Goal: Task Accomplishment & Management: Manage account settings

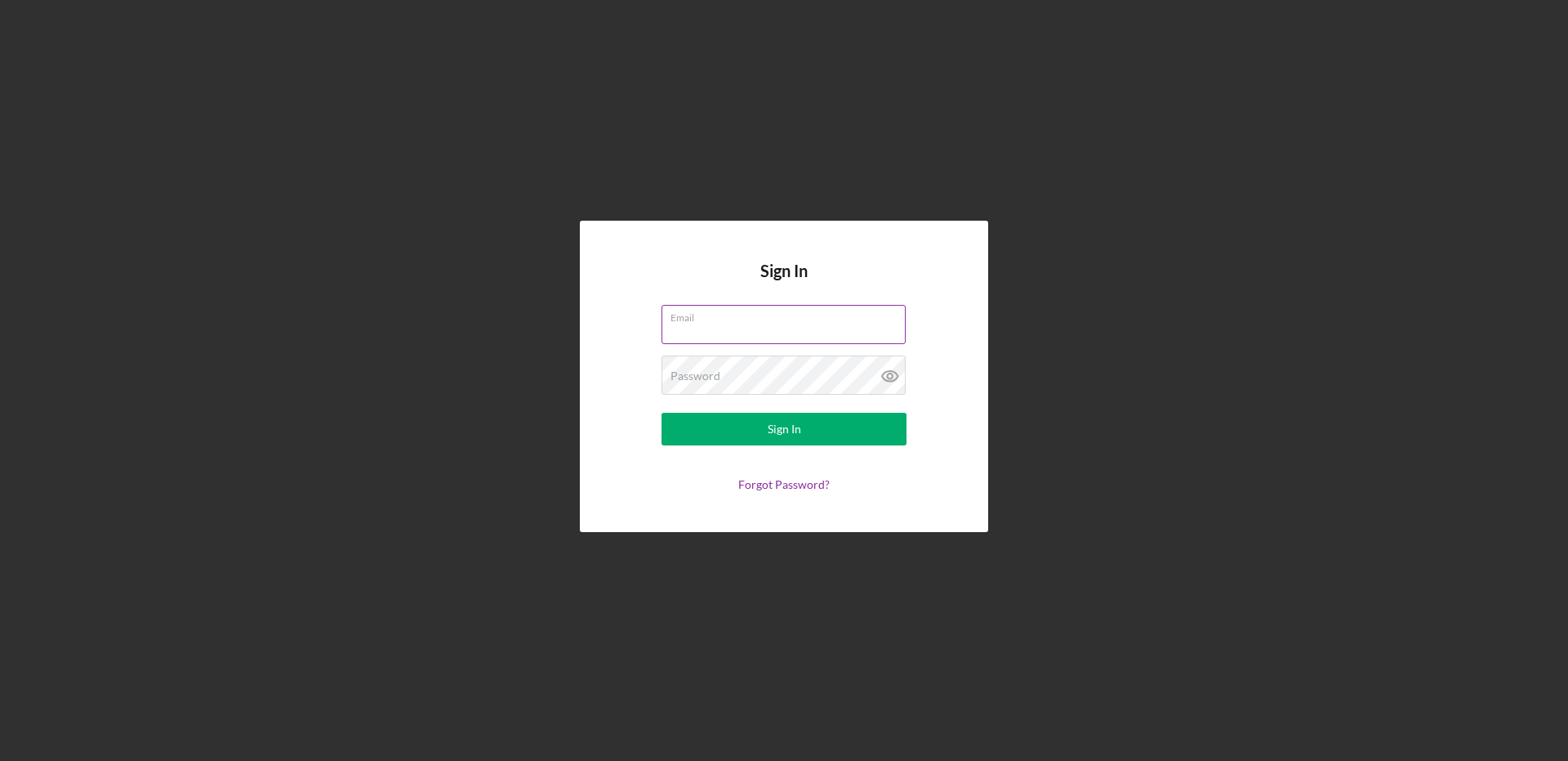
type input "[EMAIL_ADDRESS][DOMAIN_NAME]"
click at [748, 425] on button "Sign In" at bounding box center [784, 429] width 245 height 33
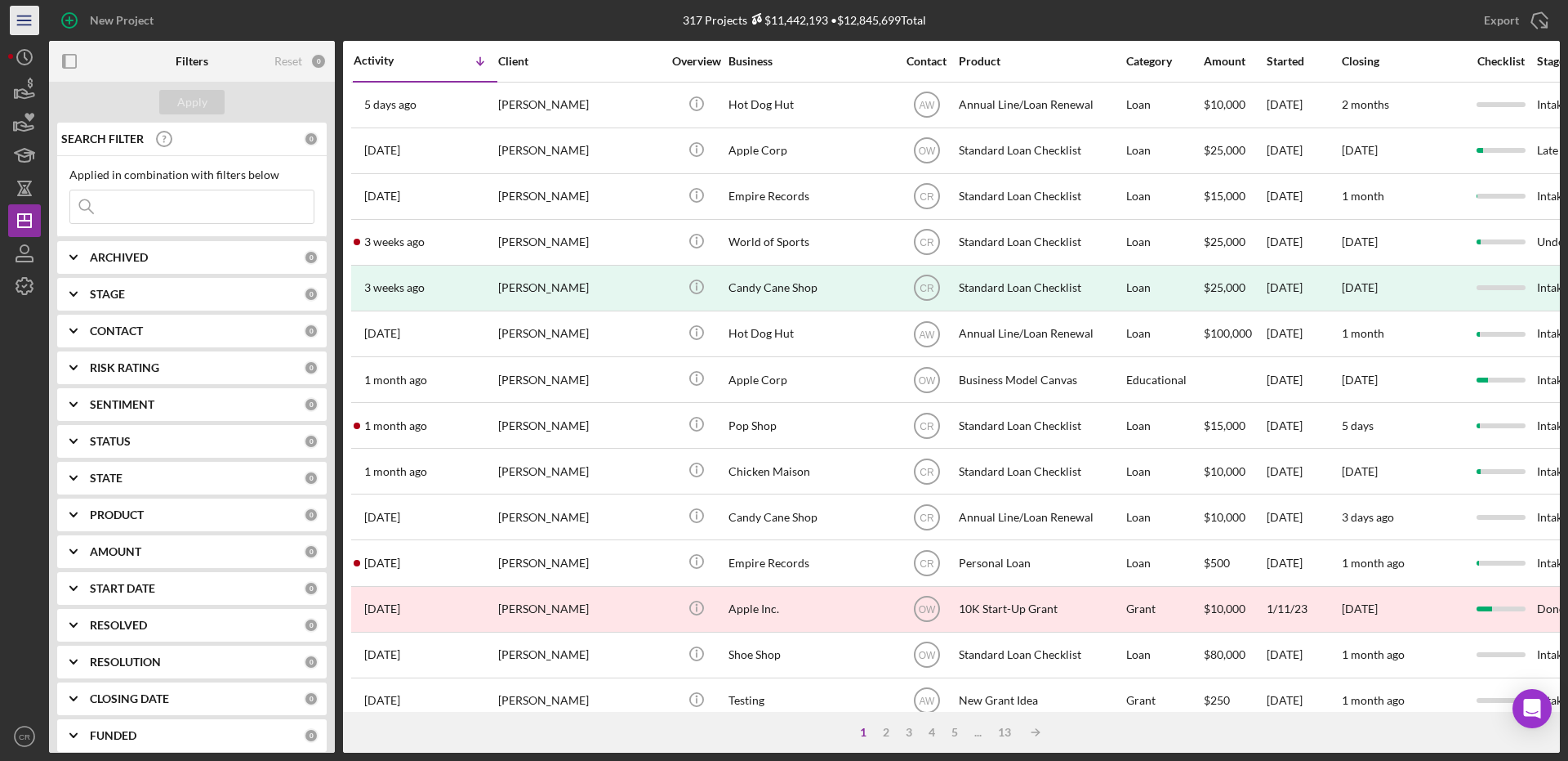
click at [30, 16] on icon "Icon/Menu" at bounding box center [25, 21] width 36 height 36
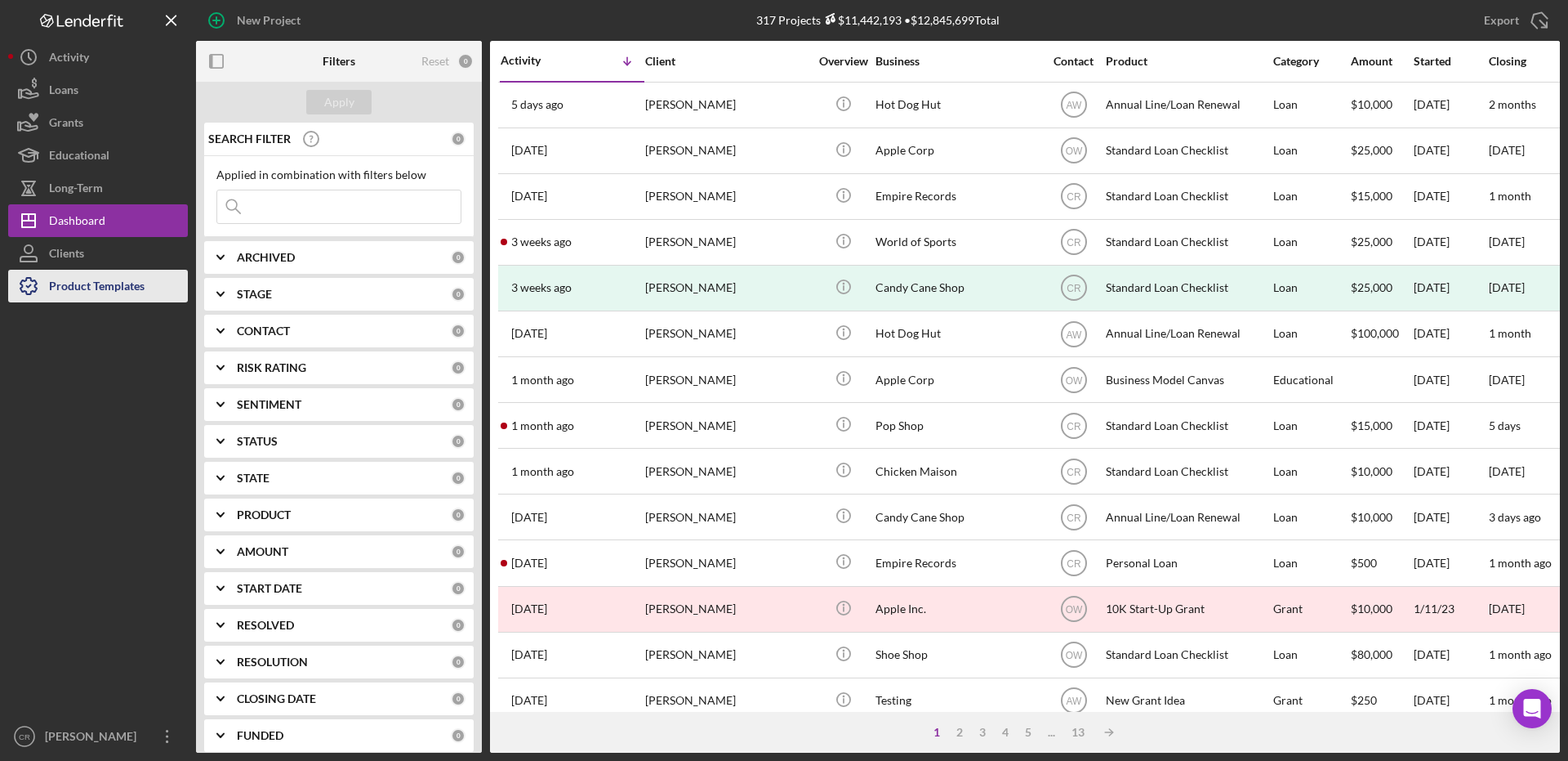
click at [110, 283] on div "Product Templates" at bounding box center [97, 288] width 96 height 36
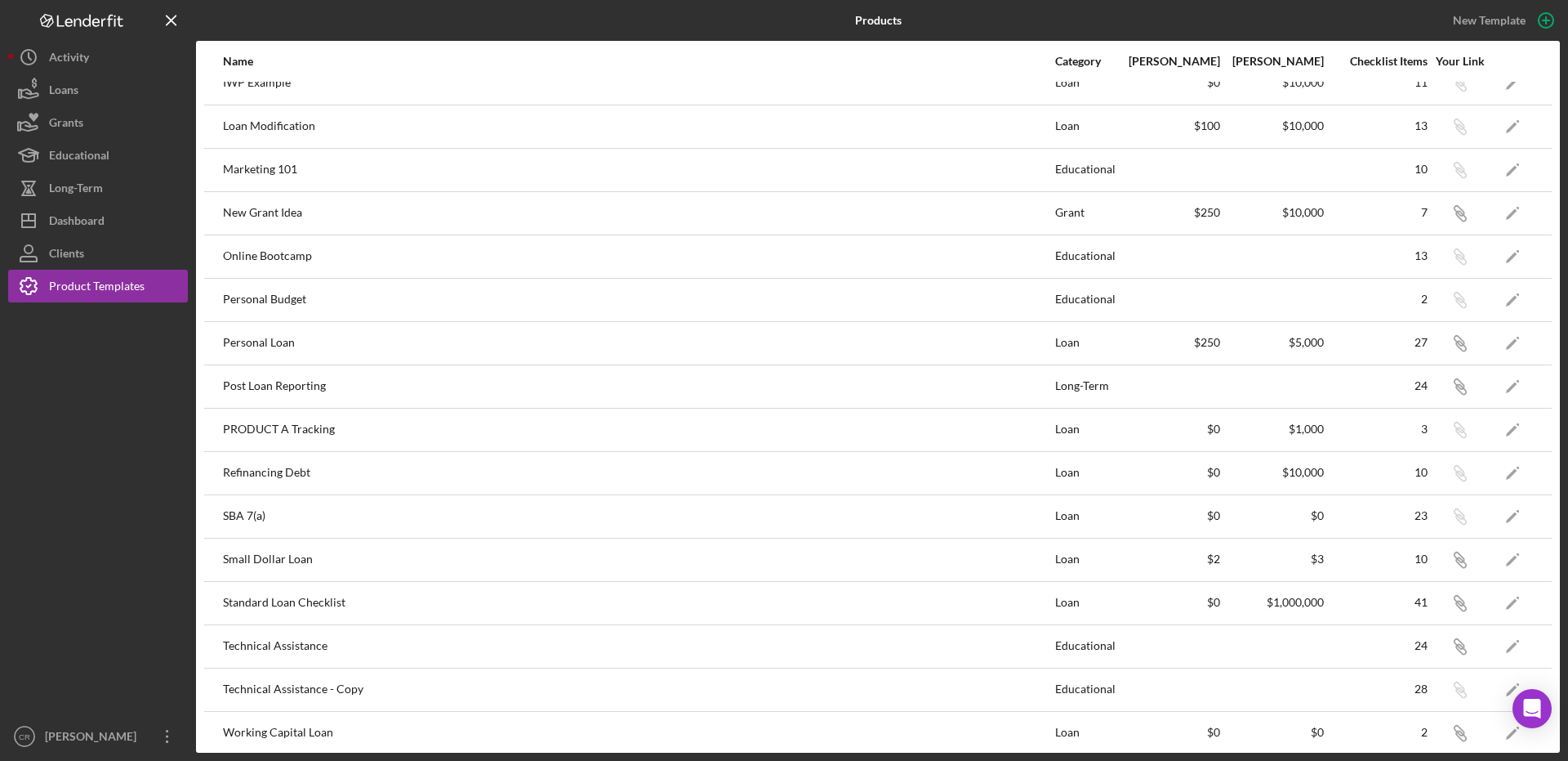
scroll to position [550, 0]
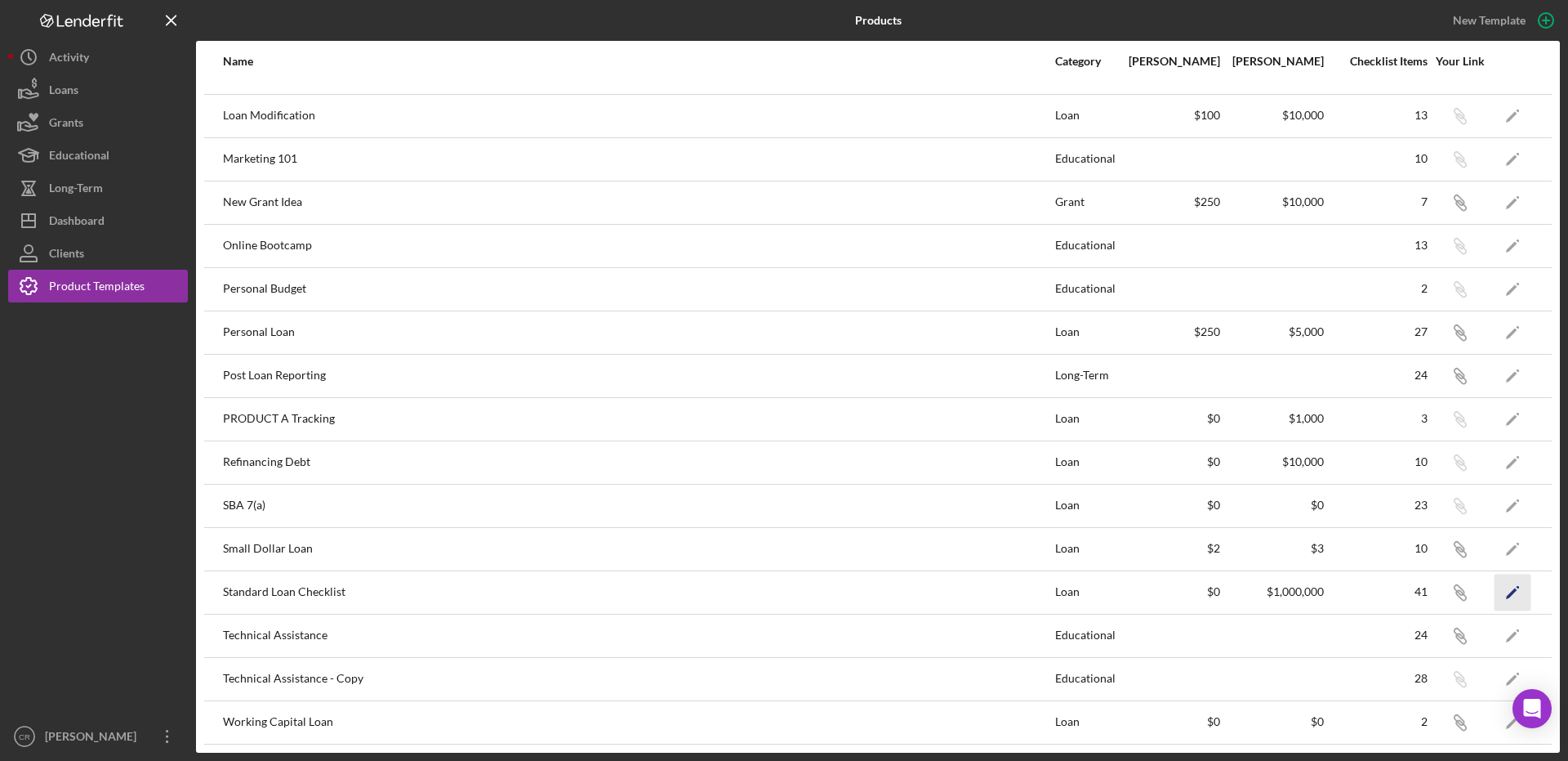
click at [1506, 593] on polygon "button" at bounding box center [1512, 593] width 11 height 11
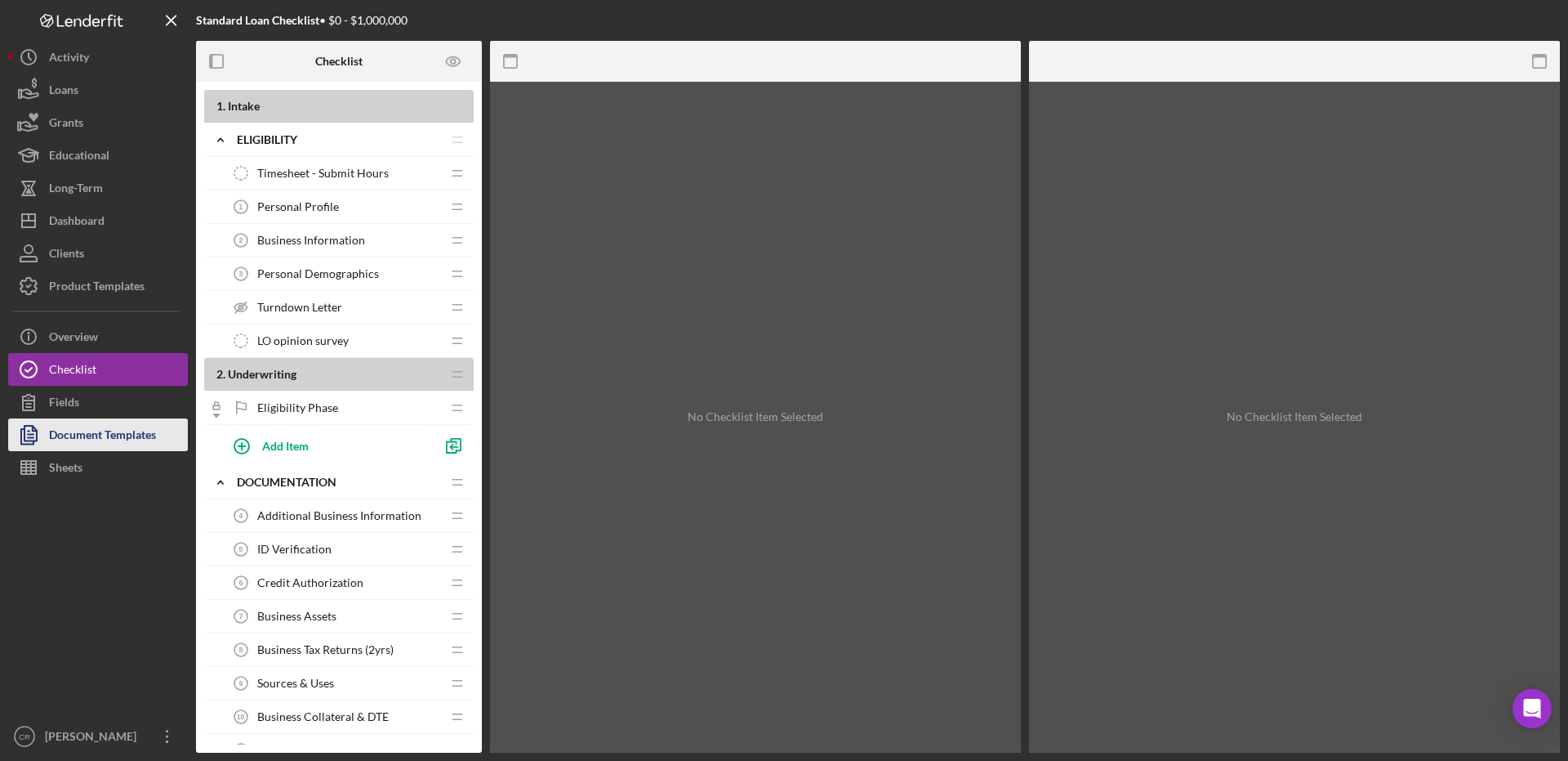
click at [70, 435] on div "Document Templates" at bounding box center [102, 436] width 107 height 36
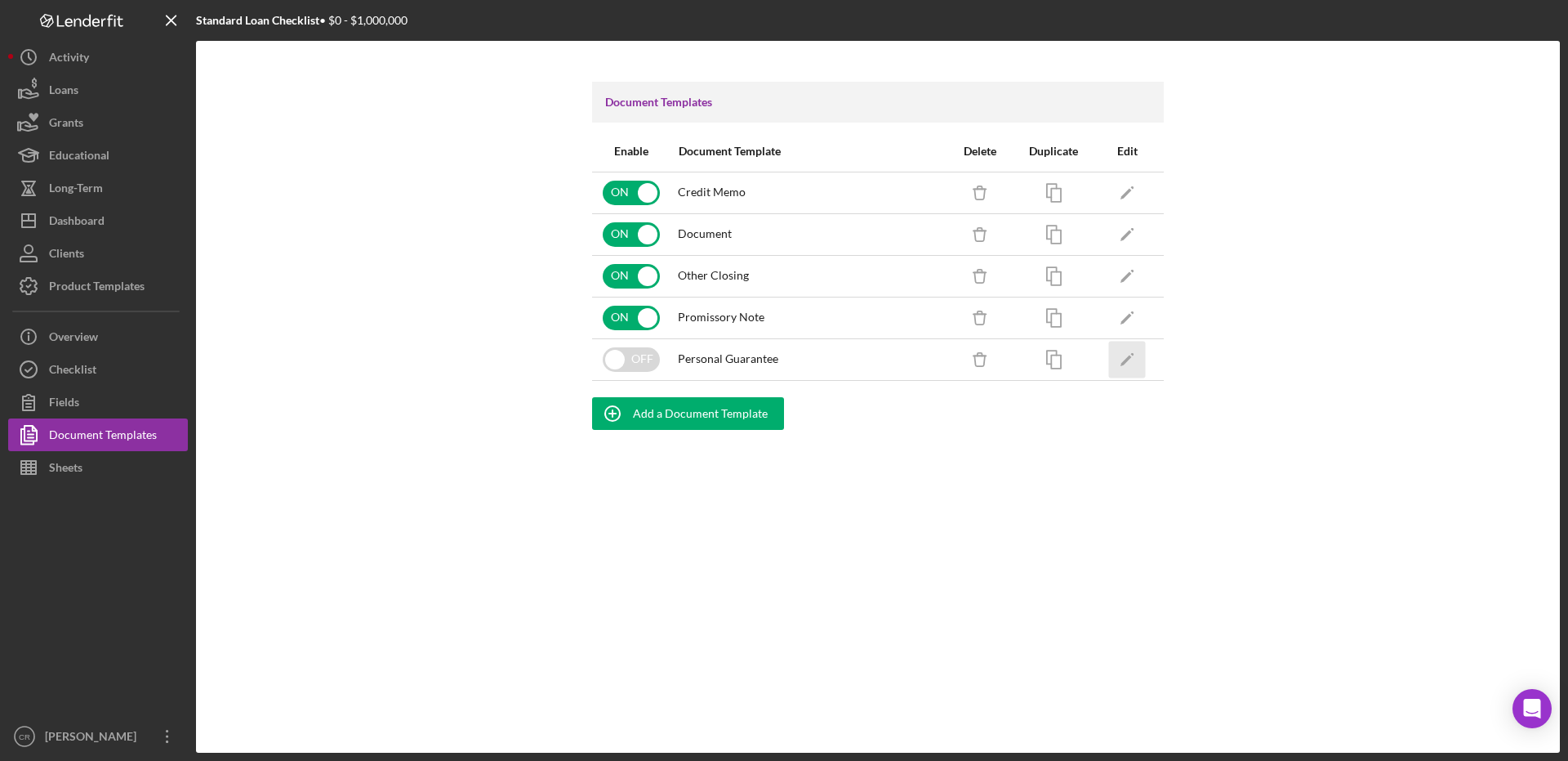
click at [1131, 368] on icon "Icon/Edit" at bounding box center [1127, 359] width 36 height 36
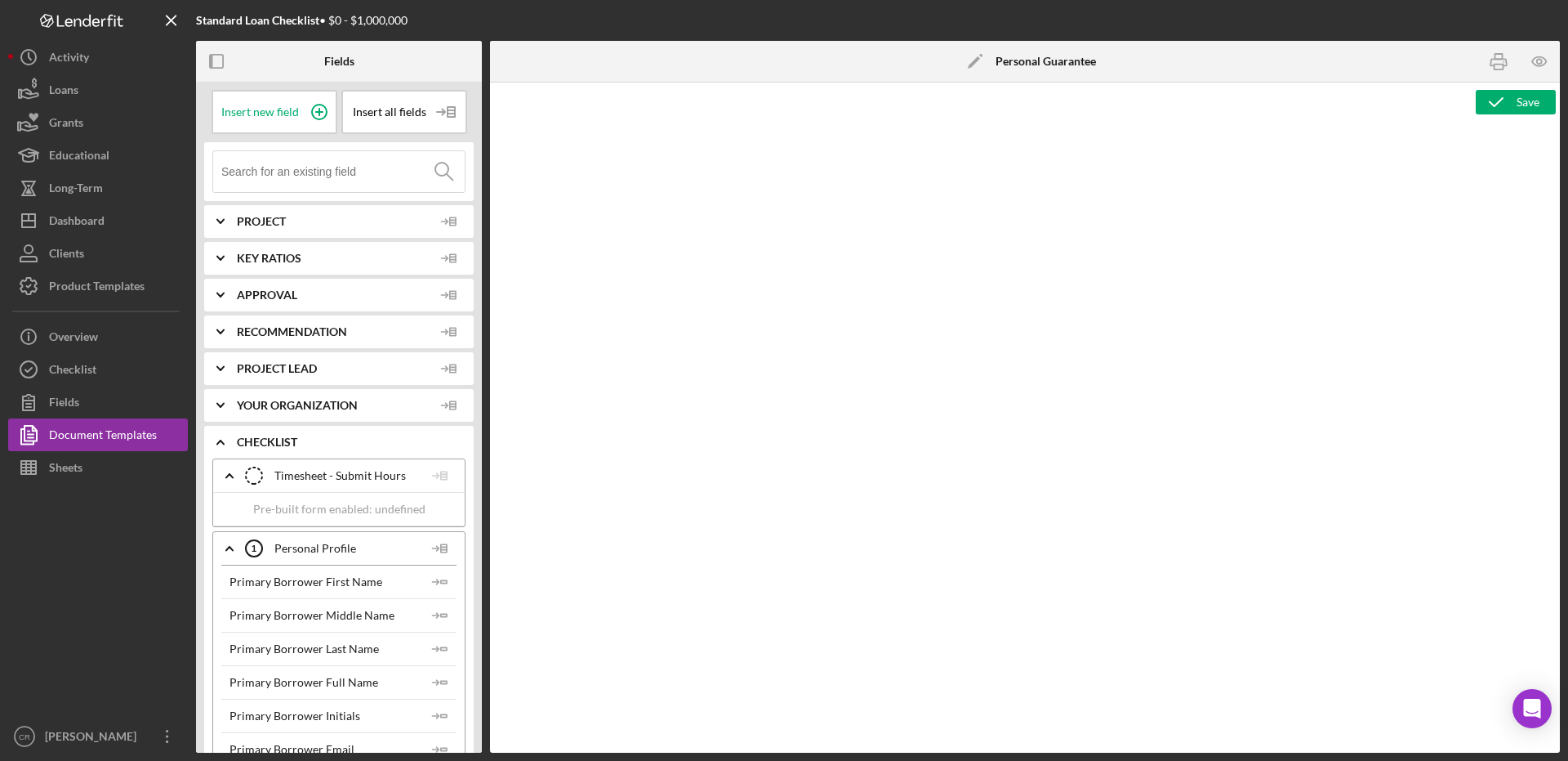
type textarea "<l>Ipsumd Sitame co Adipiscing<elit se="021doe25-0te8-8020-6i30-5u6l7801et21" d…"
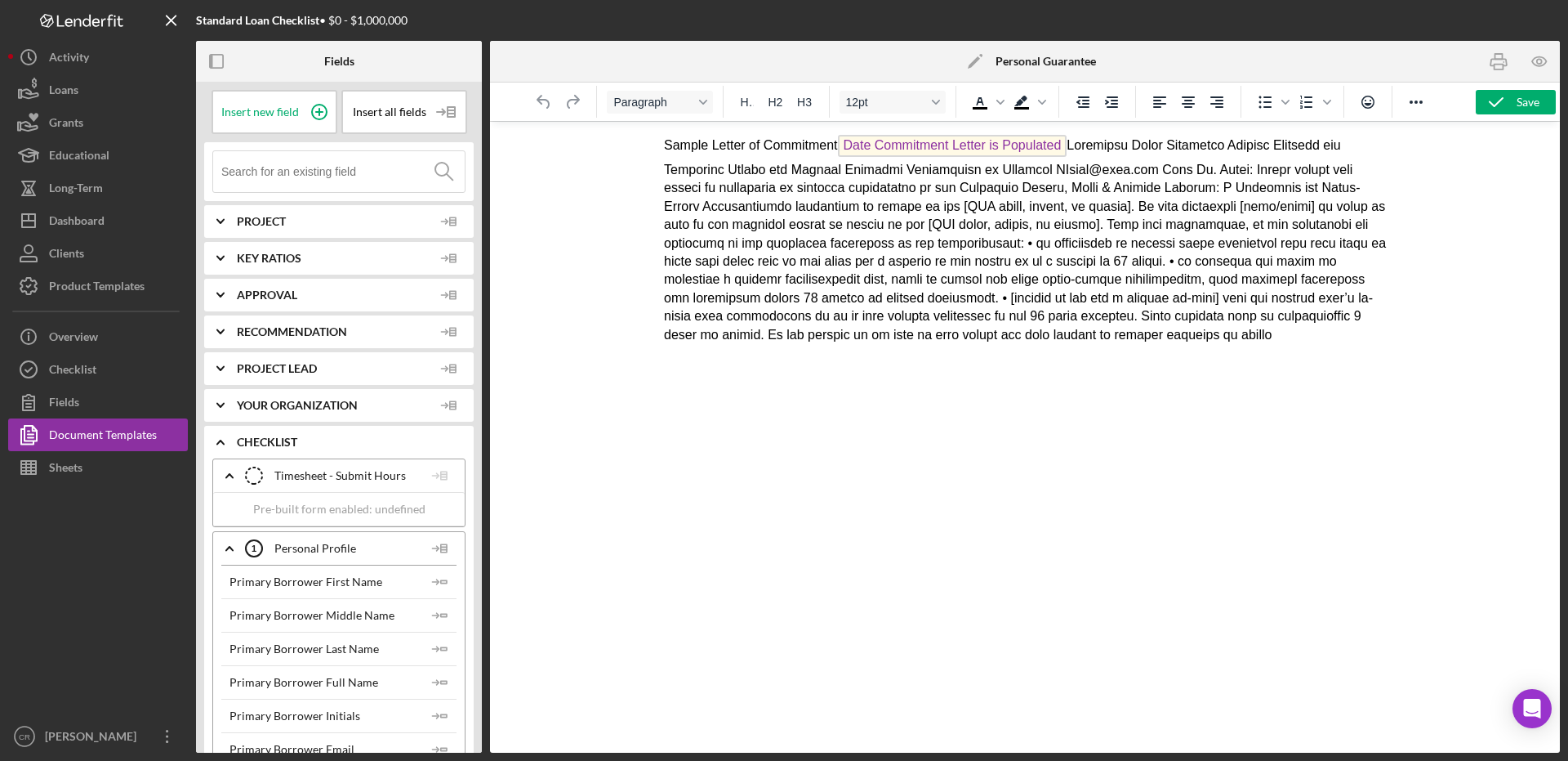
click at [975, 60] on polygon at bounding box center [973, 62] width 12 height 12
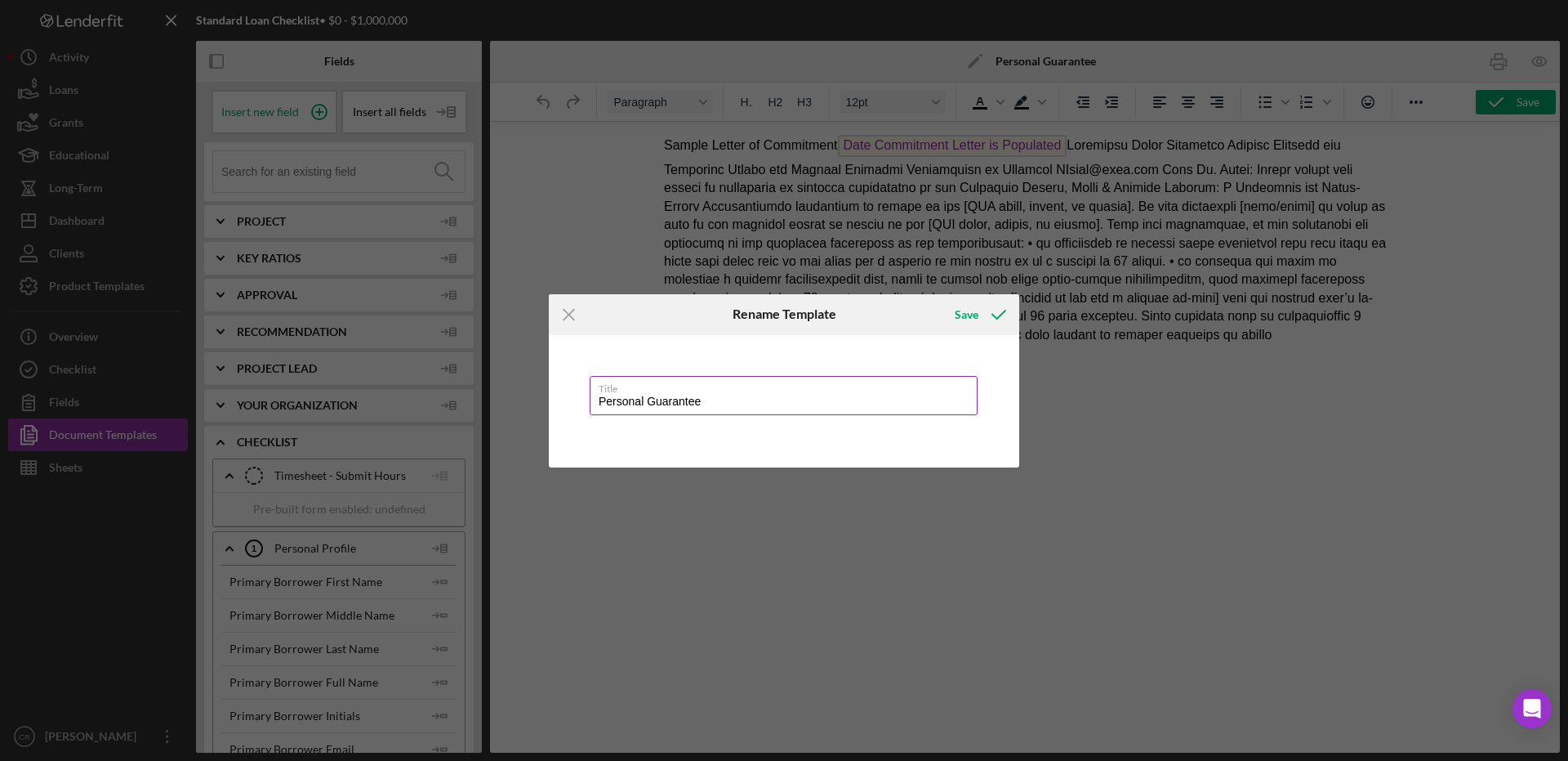
click at [720, 399] on input "Personal Guarantee" at bounding box center [783, 395] width 387 height 39
drag, startPoint x: 728, startPoint y: 398, endPoint x: 538, endPoint y: 392, distance: 190.1
click at [538, 392] on div "Icon/Menu Close Rename Template Save Title Personal Guarantee Cancel Save" at bounding box center [784, 380] width 1568 height 761
type input "Commitment Letter"
click at [967, 320] on div "Save" at bounding box center [966, 315] width 24 height 33
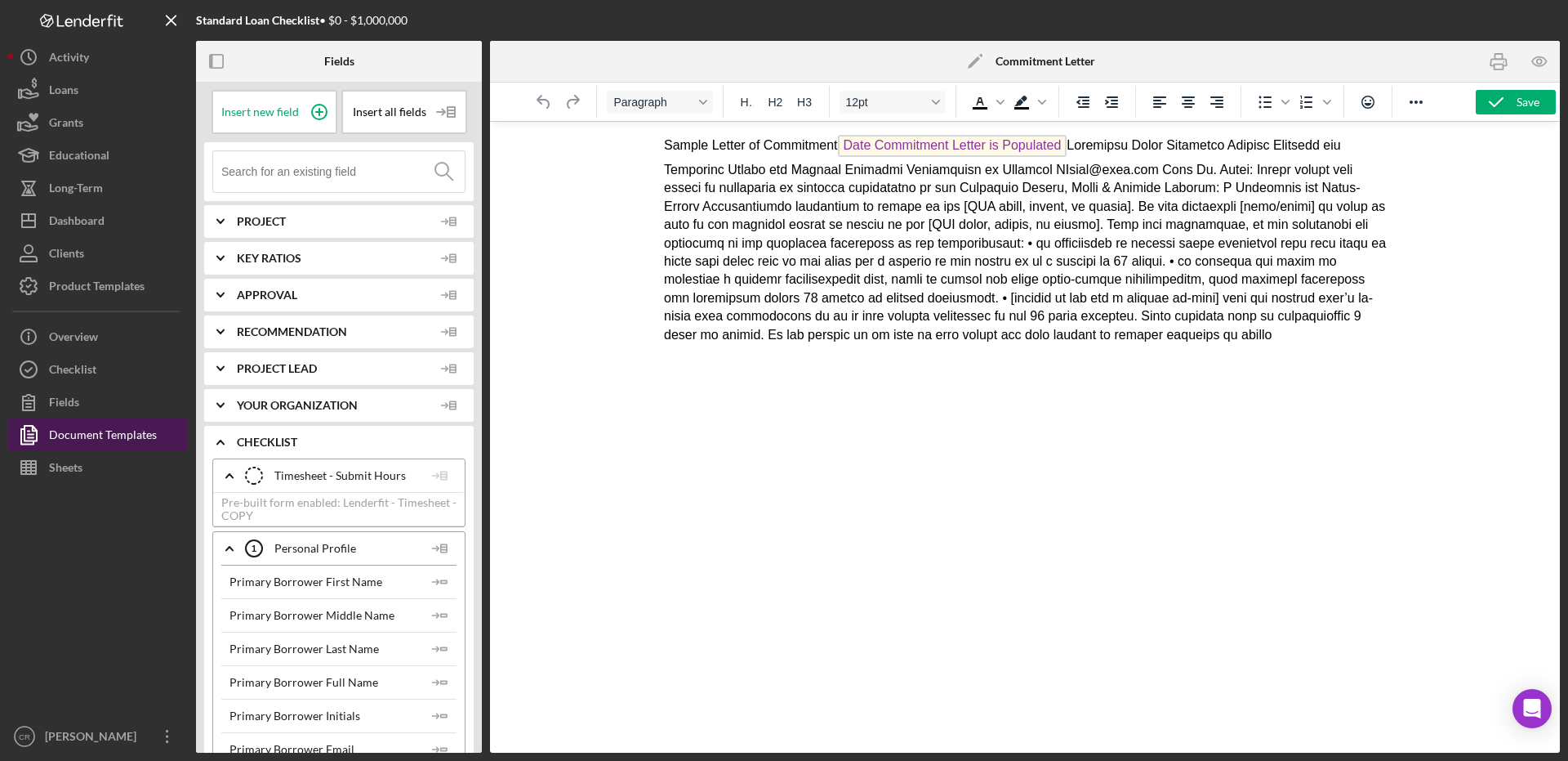
click at [80, 432] on div "Document Templates" at bounding box center [102, 436] width 108 height 36
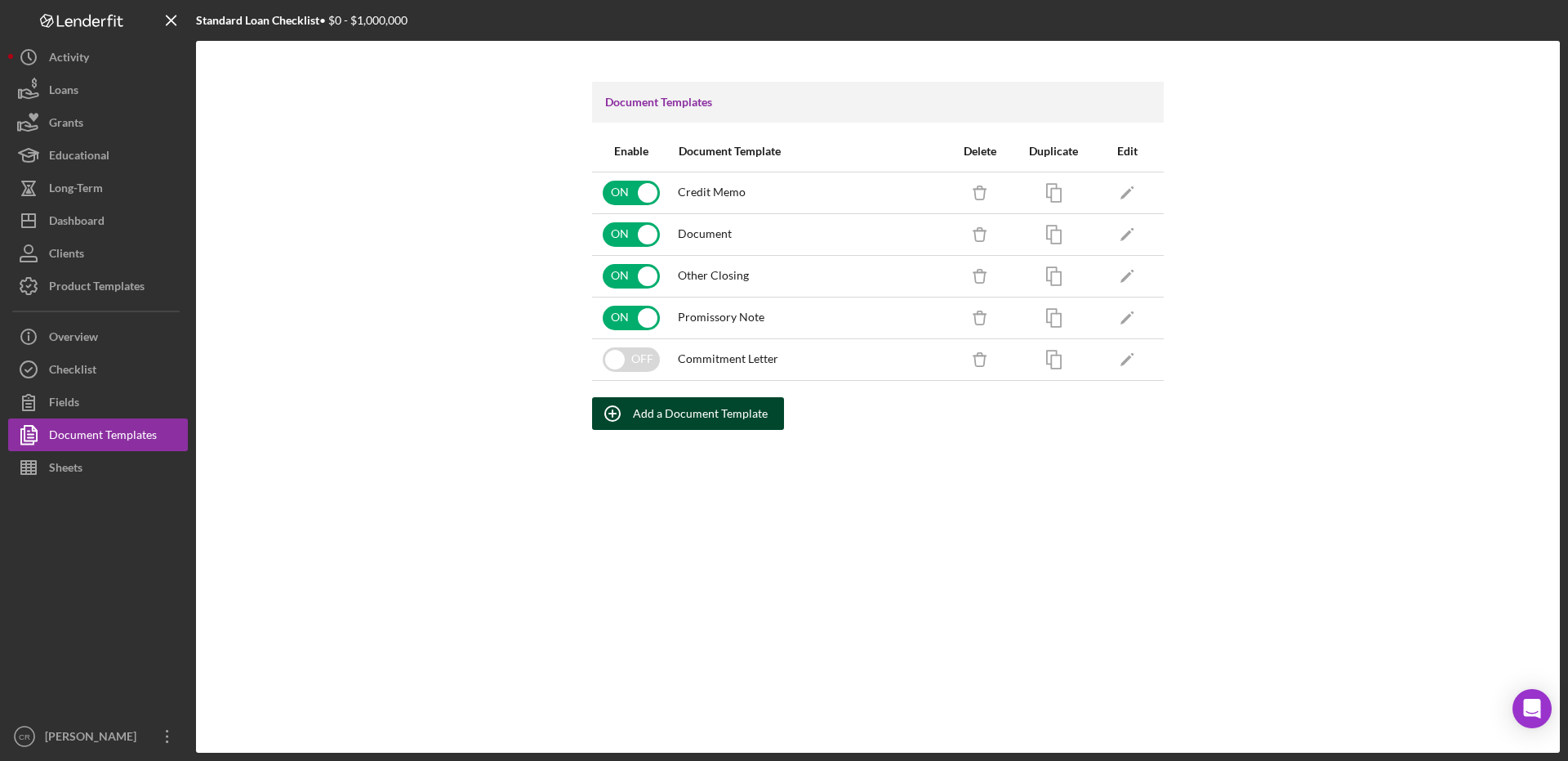
click at [695, 421] on div "Add a Document Template" at bounding box center [699, 414] width 135 height 33
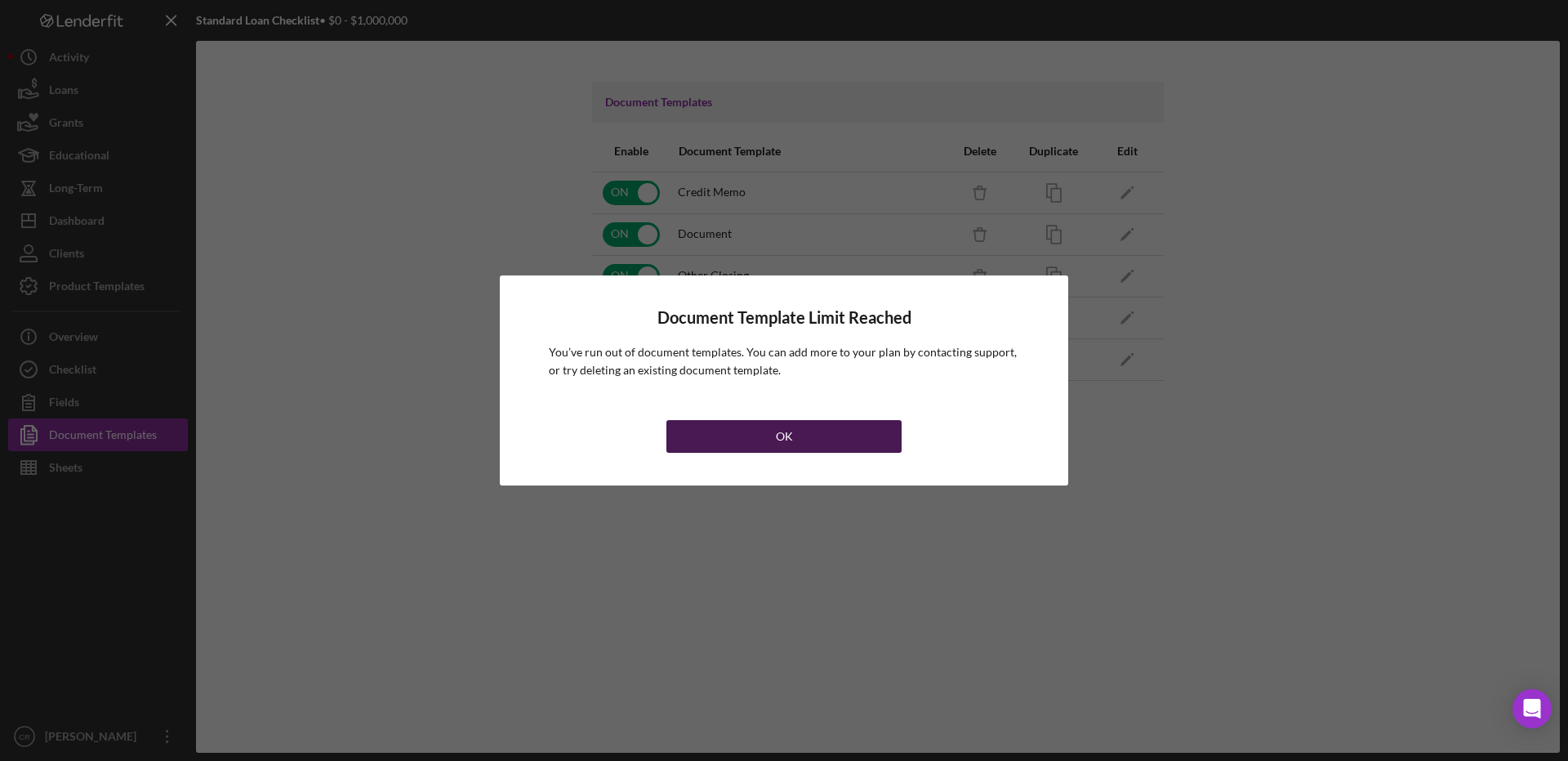
click at [743, 442] on button "OK" at bounding box center [784, 436] width 235 height 33
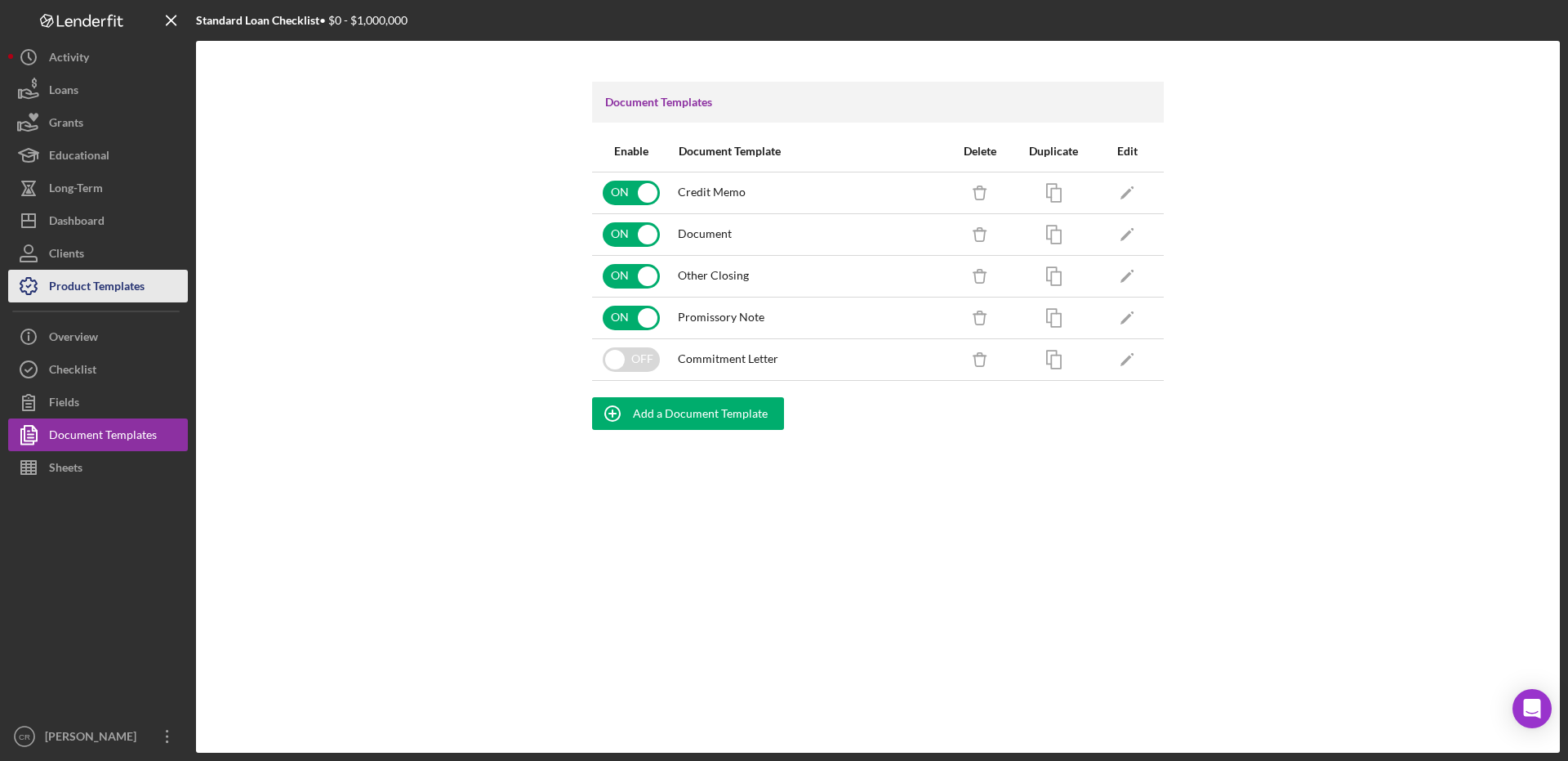
click at [117, 291] on div "Product Templates" at bounding box center [97, 288] width 96 height 36
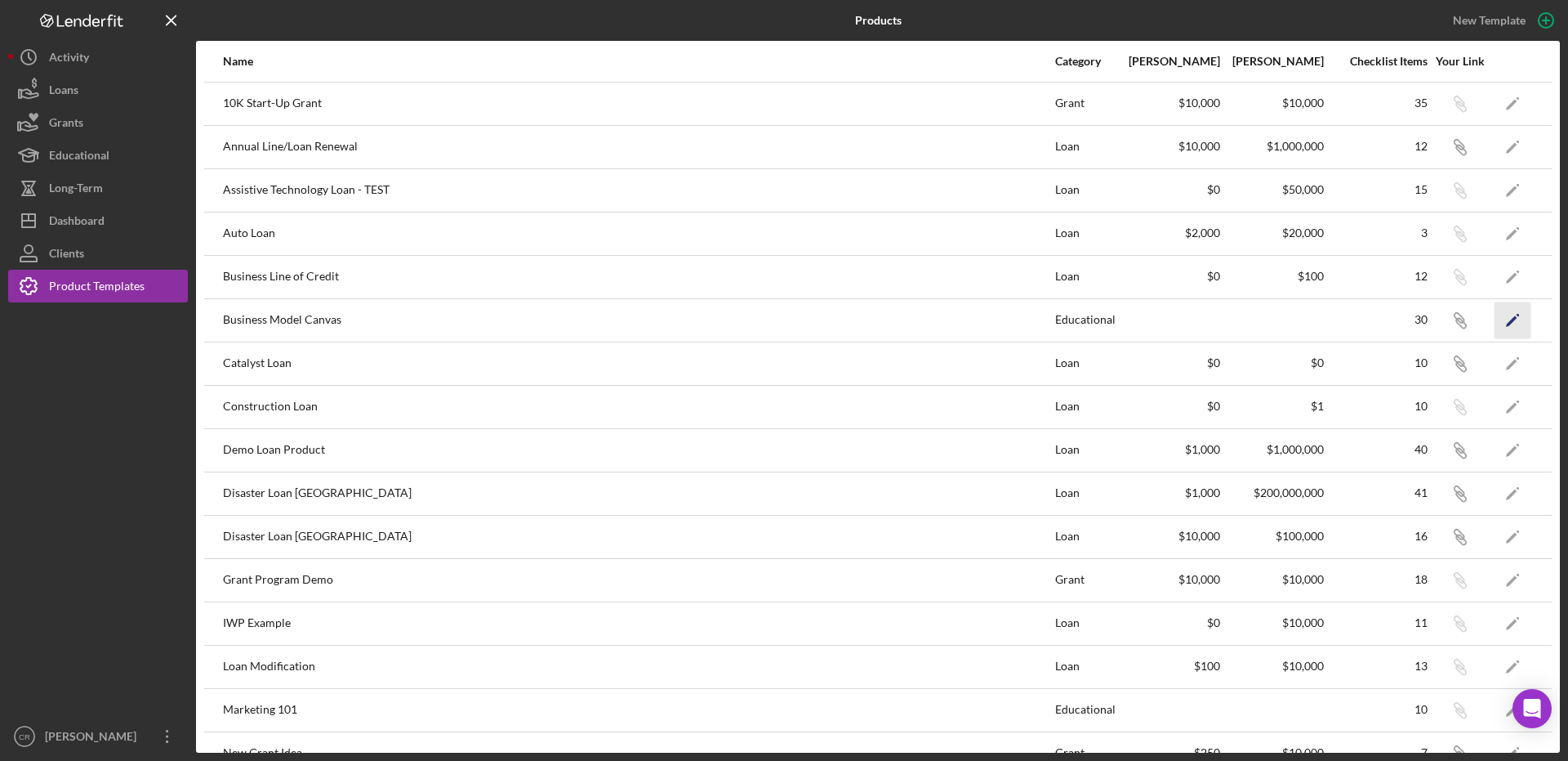
click at [1506, 321] on polygon "button" at bounding box center [1512, 321] width 11 height 11
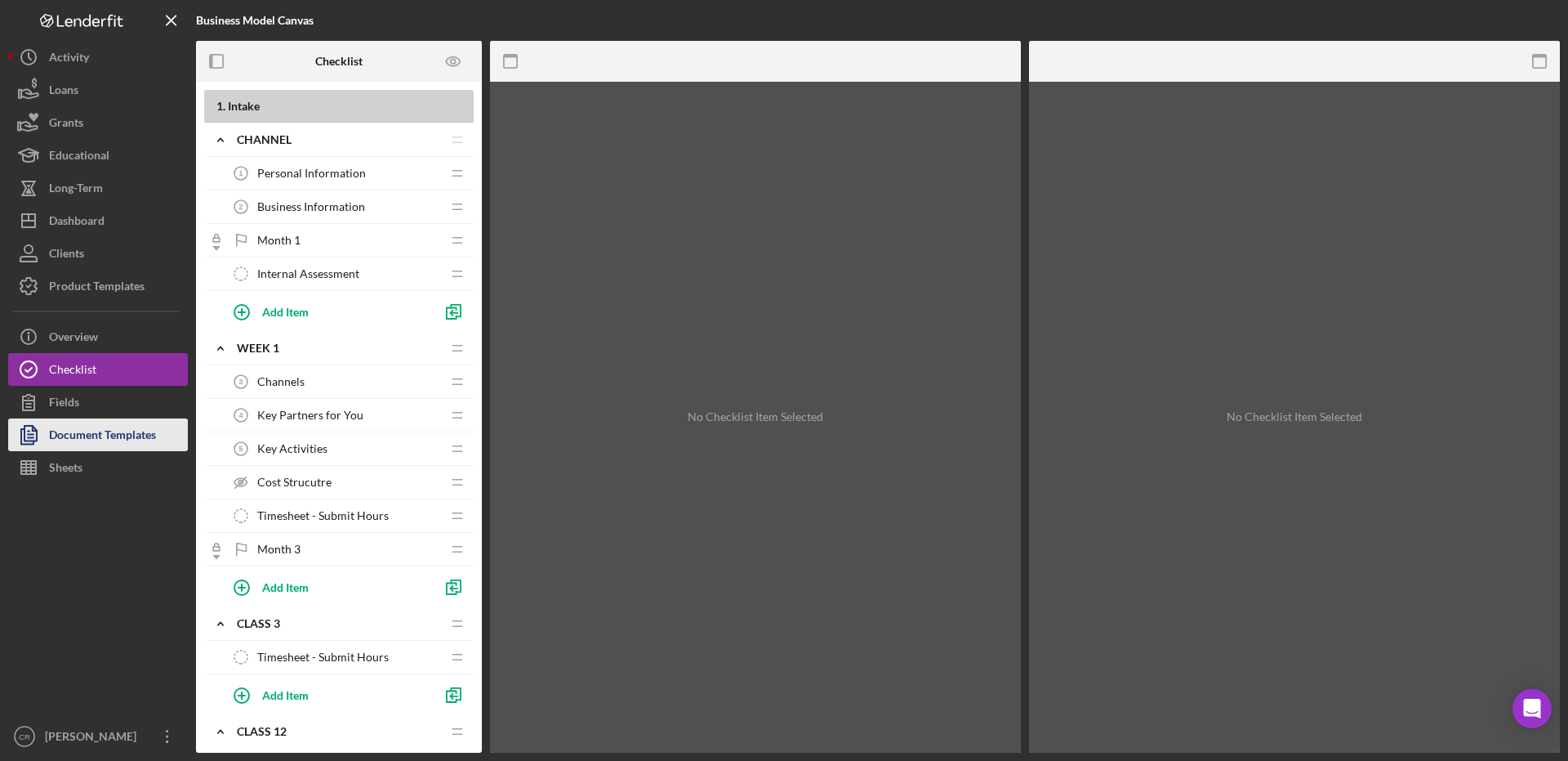
click at [116, 428] on div "Document Templates" at bounding box center [102, 436] width 107 height 36
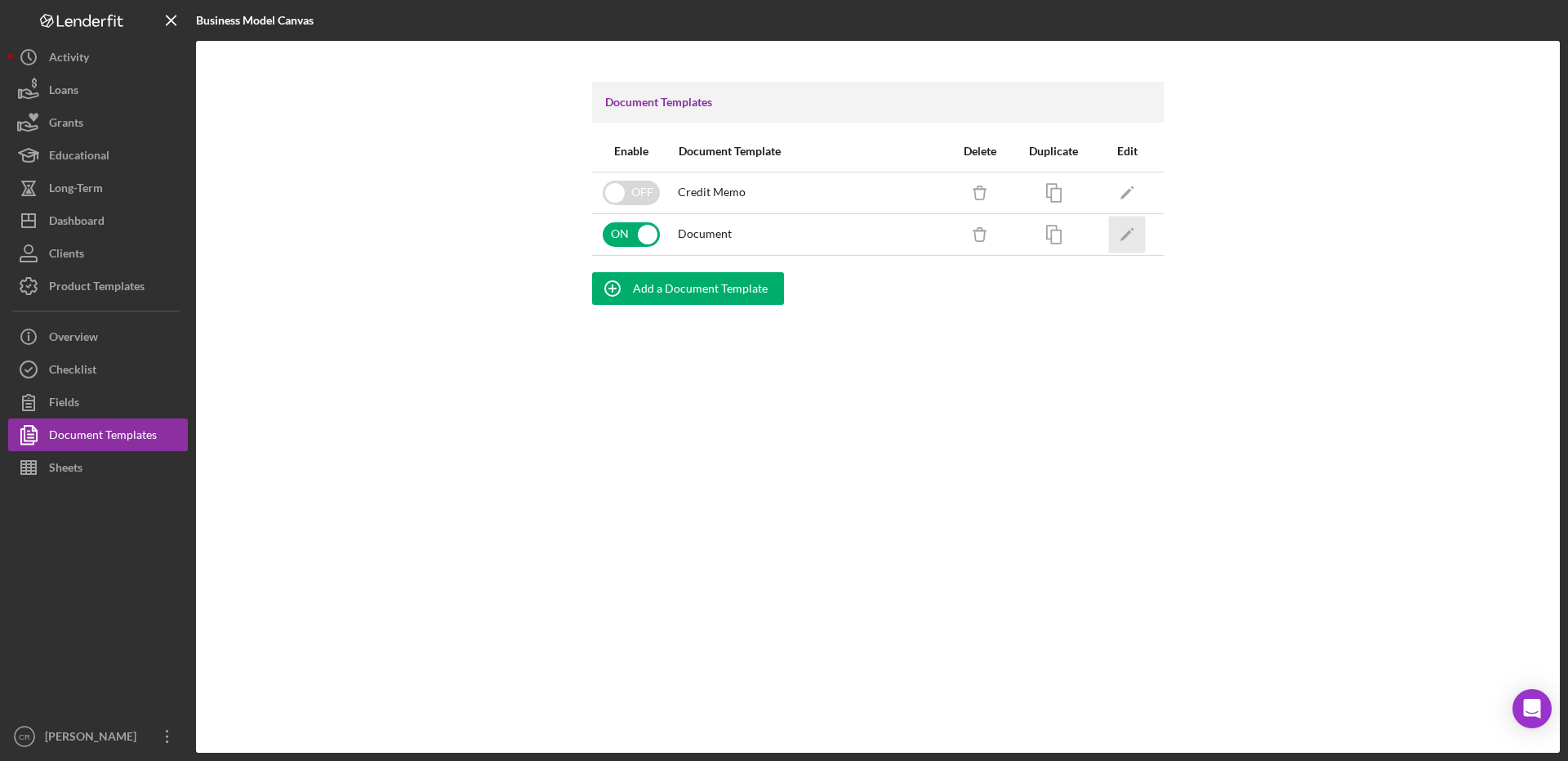
click at [1129, 239] on icon "Icon/Edit" at bounding box center [1127, 234] width 36 height 36
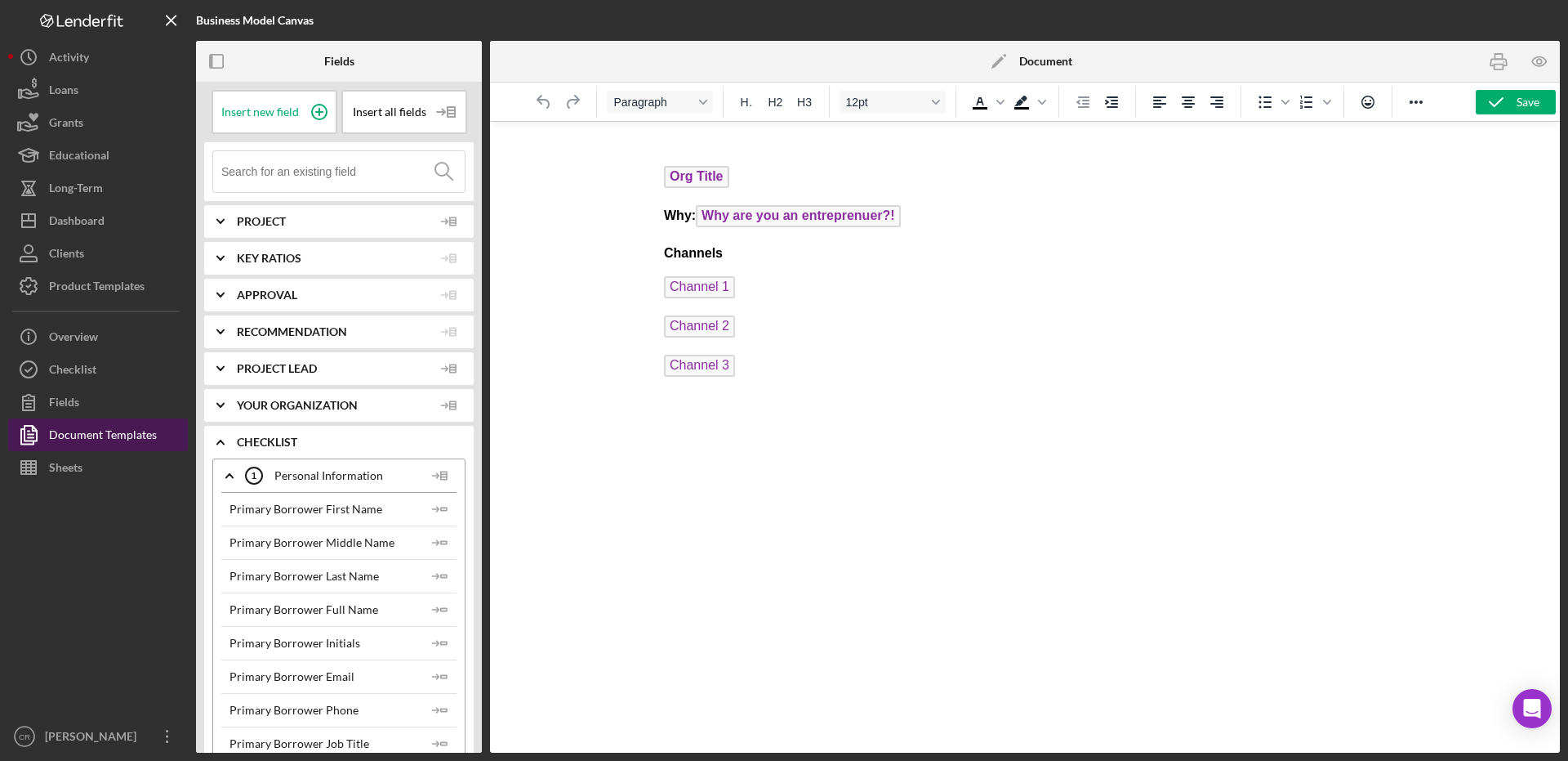
click at [112, 430] on div "Document Templates" at bounding box center [102, 436] width 108 height 36
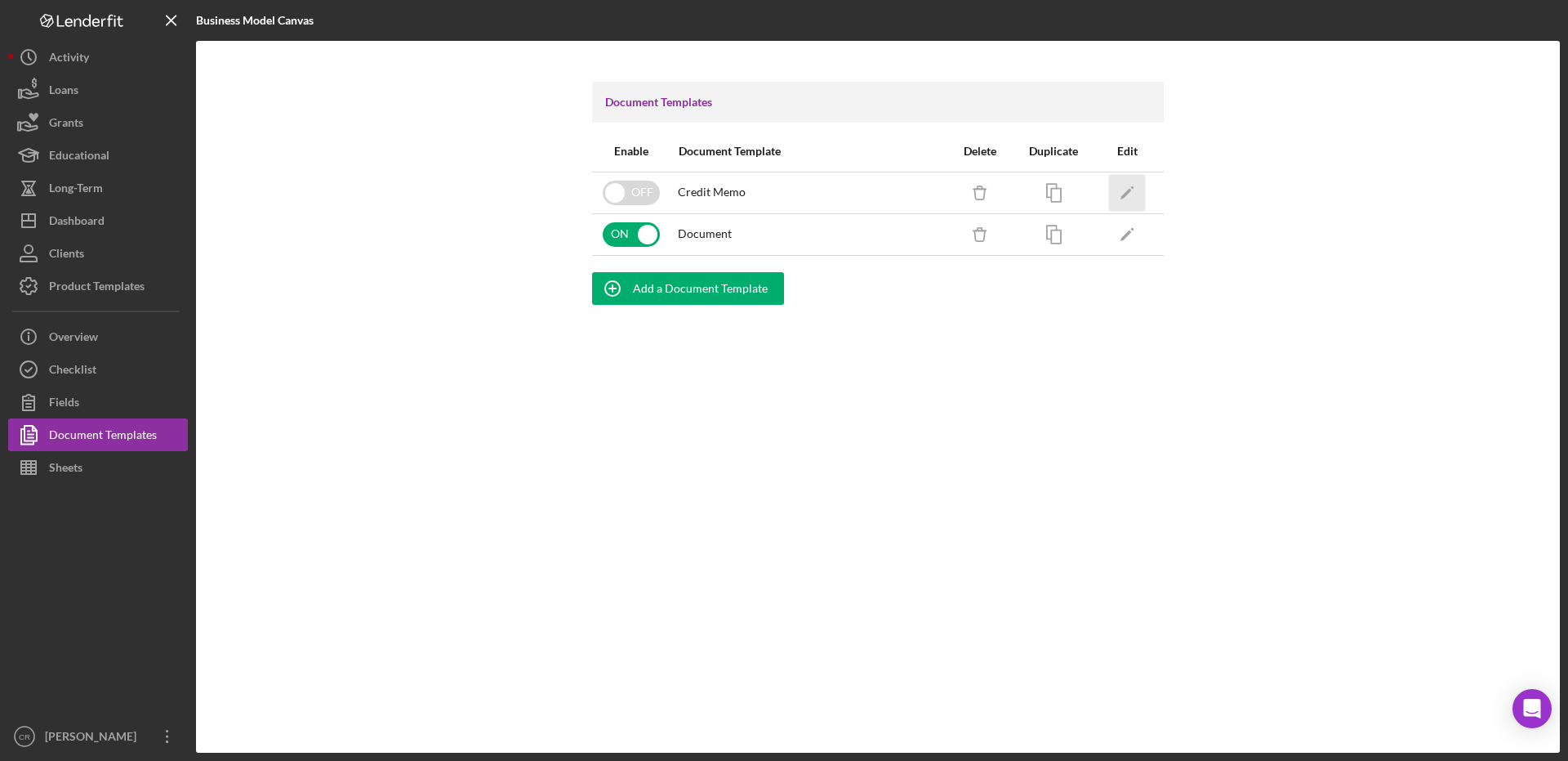
click at [1119, 191] on icon "Icon/Edit" at bounding box center [1127, 192] width 36 height 36
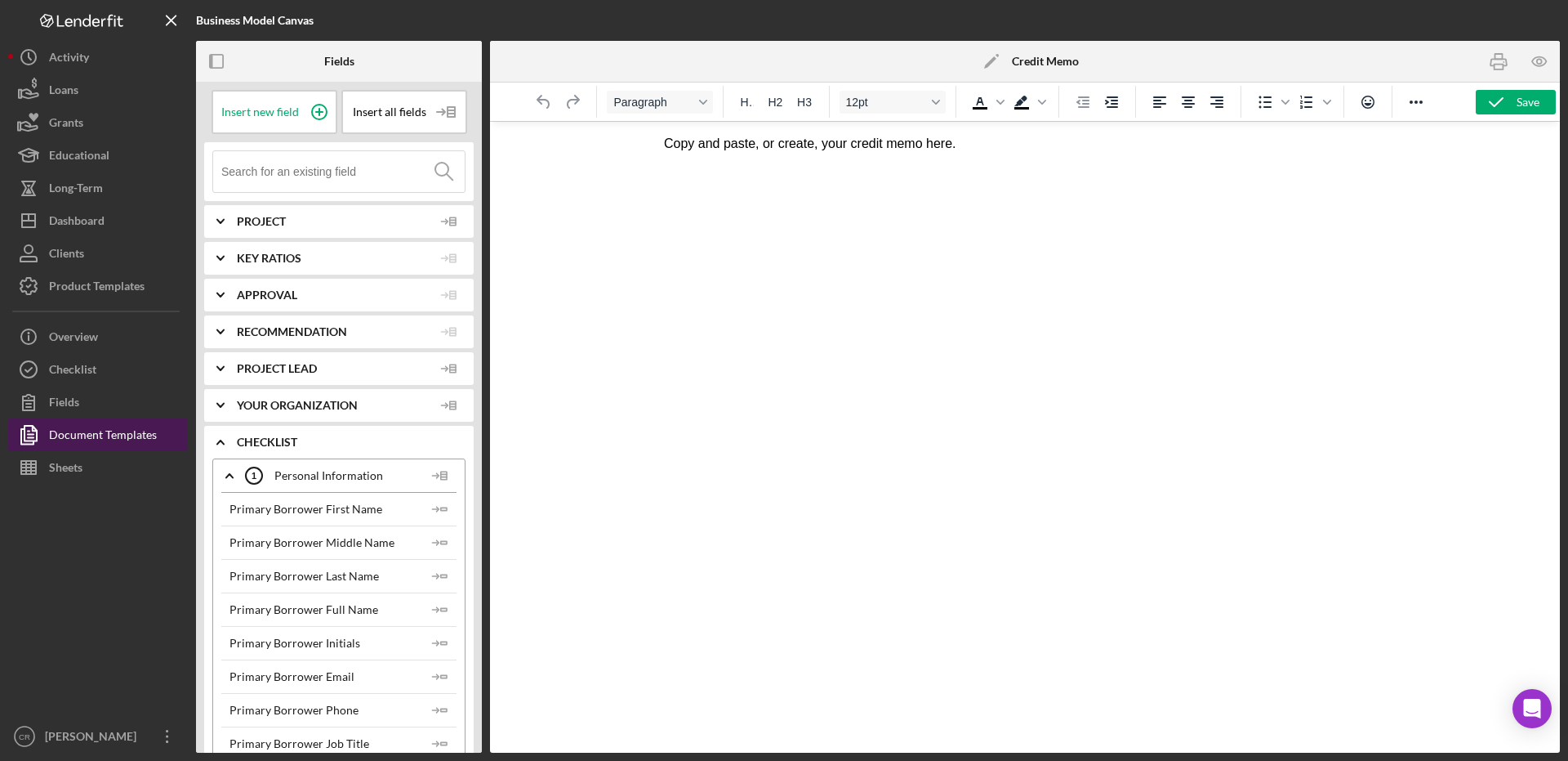
click at [111, 436] on div "Document Templates" at bounding box center [102, 436] width 108 height 36
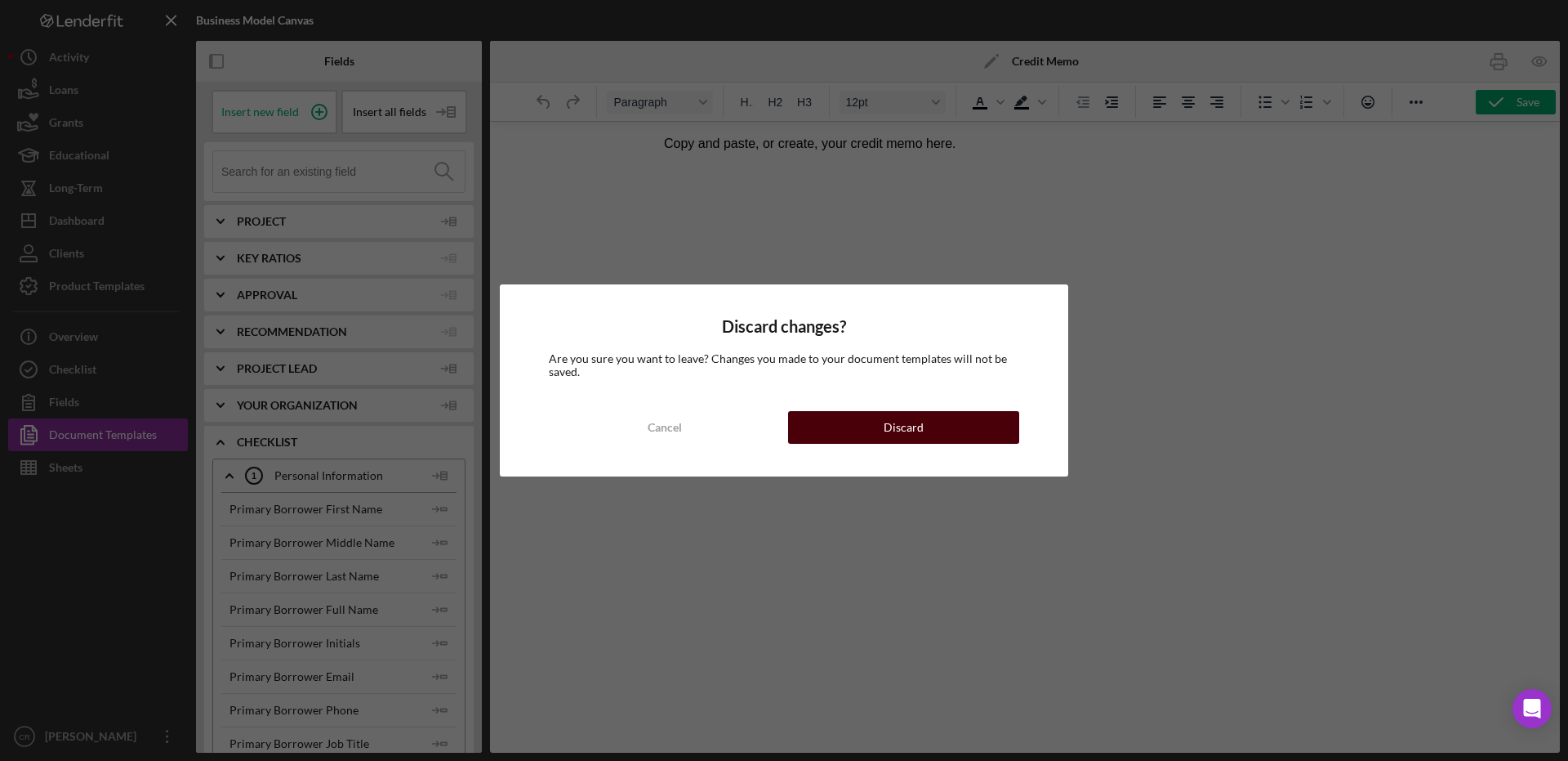
click at [871, 413] on button "Discard" at bounding box center [904, 427] width 232 height 33
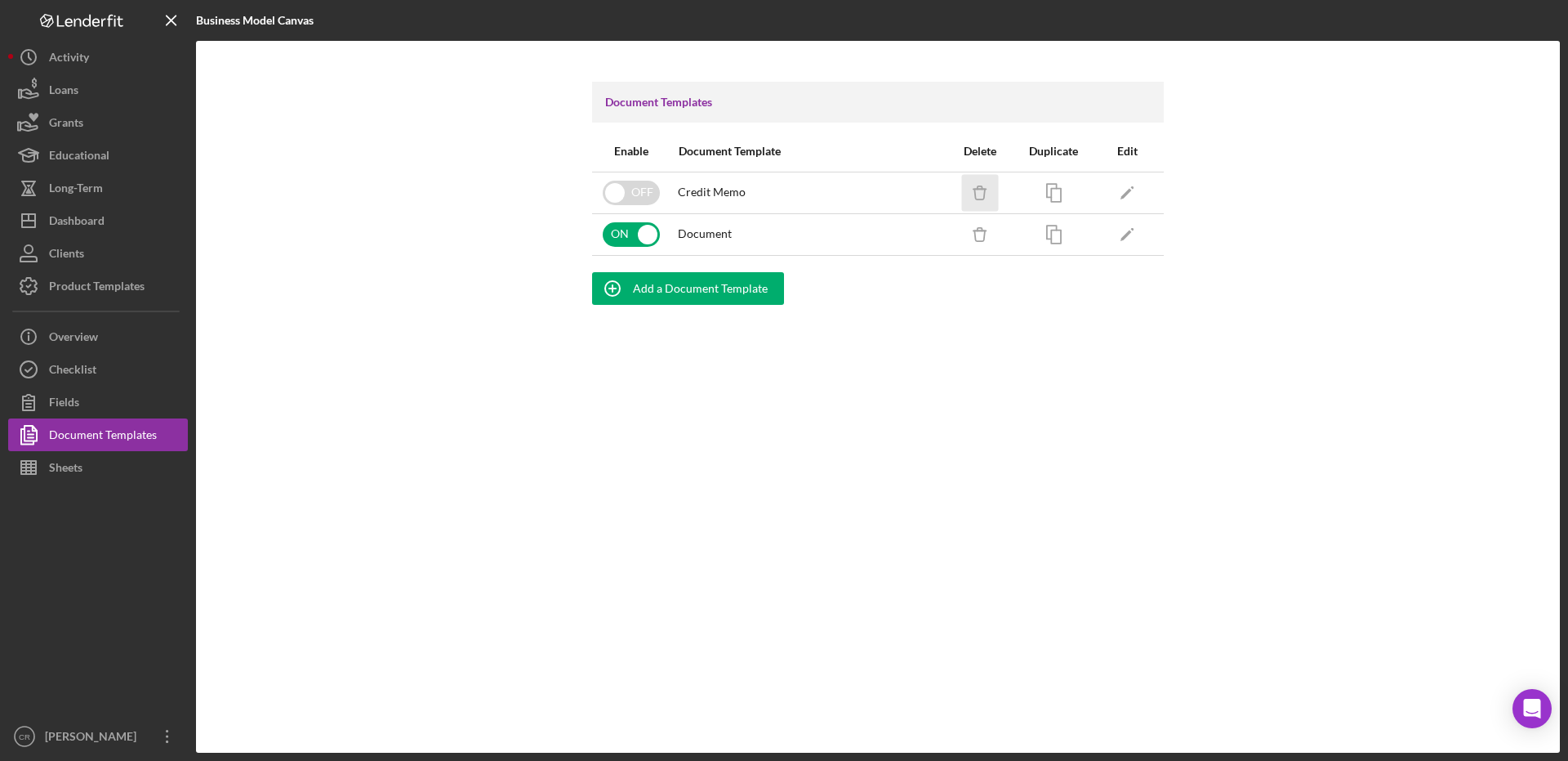
click at [987, 182] on icon "Icon/Delete" at bounding box center [980, 192] width 36 height 36
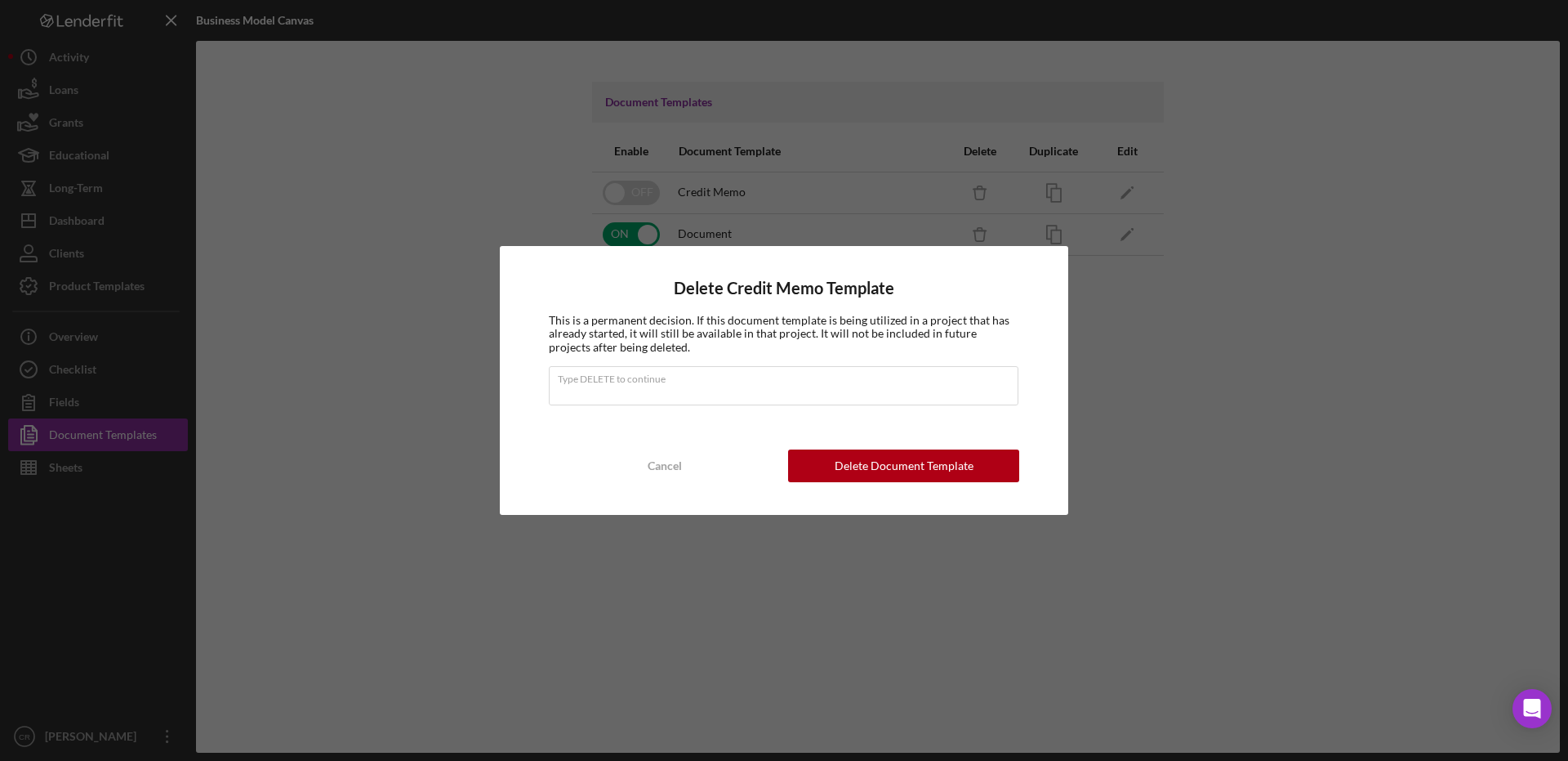
type input "DELETE"
click at [839, 471] on div "Delete Document Template" at bounding box center [903, 465] width 139 height 33
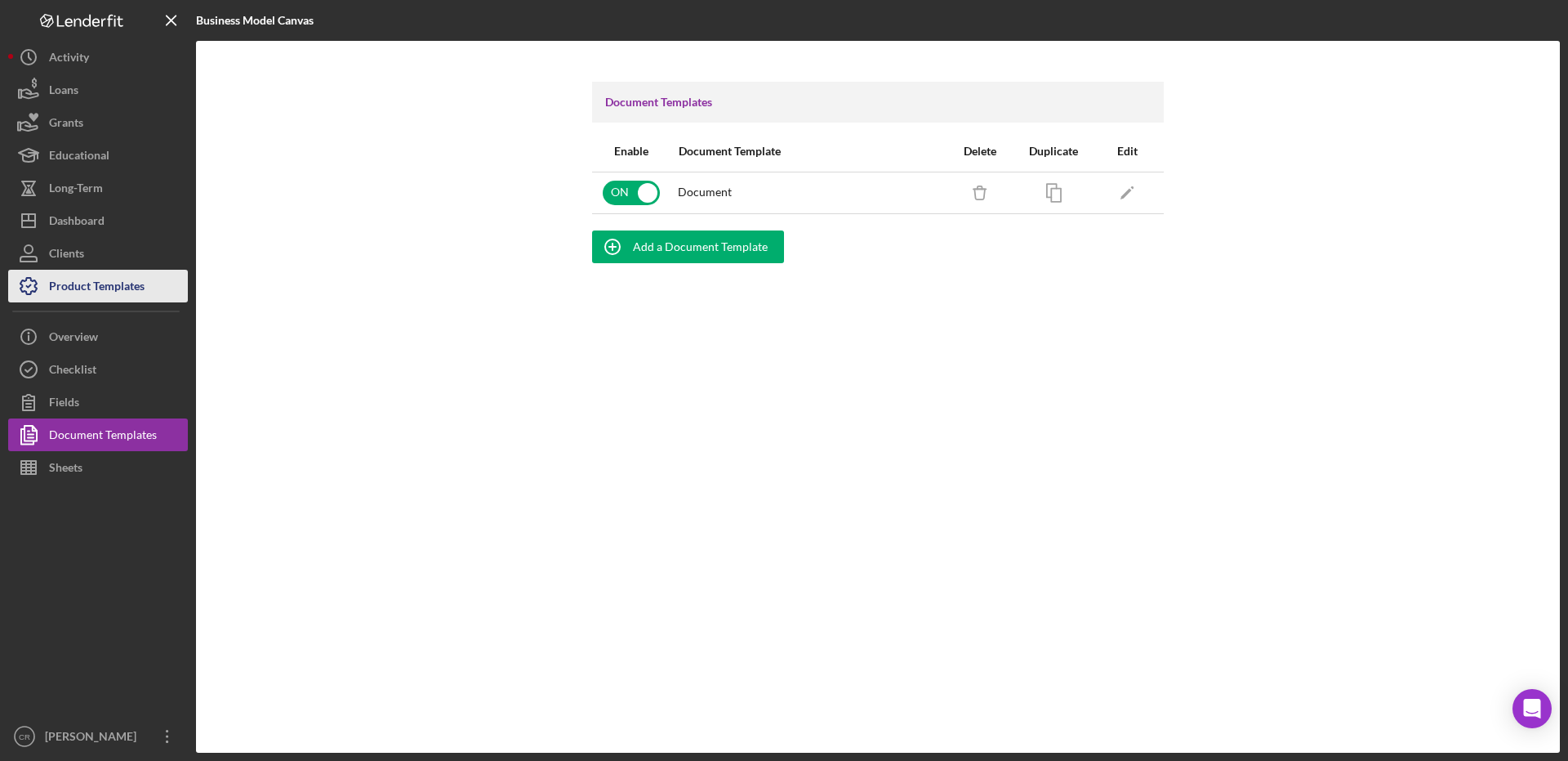
click at [98, 285] on div "Product Templates" at bounding box center [97, 288] width 96 height 36
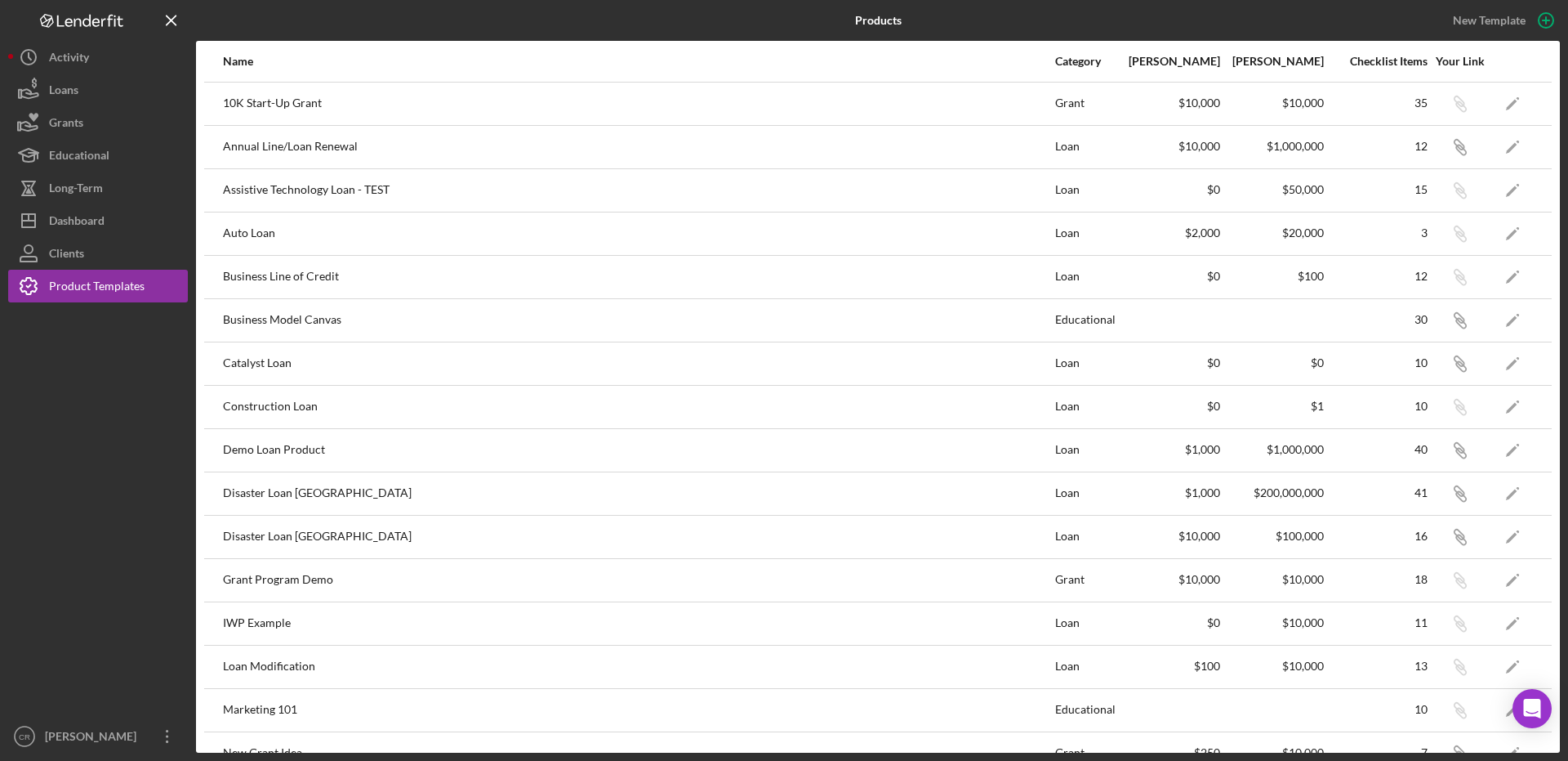
scroll to position [550, 0]
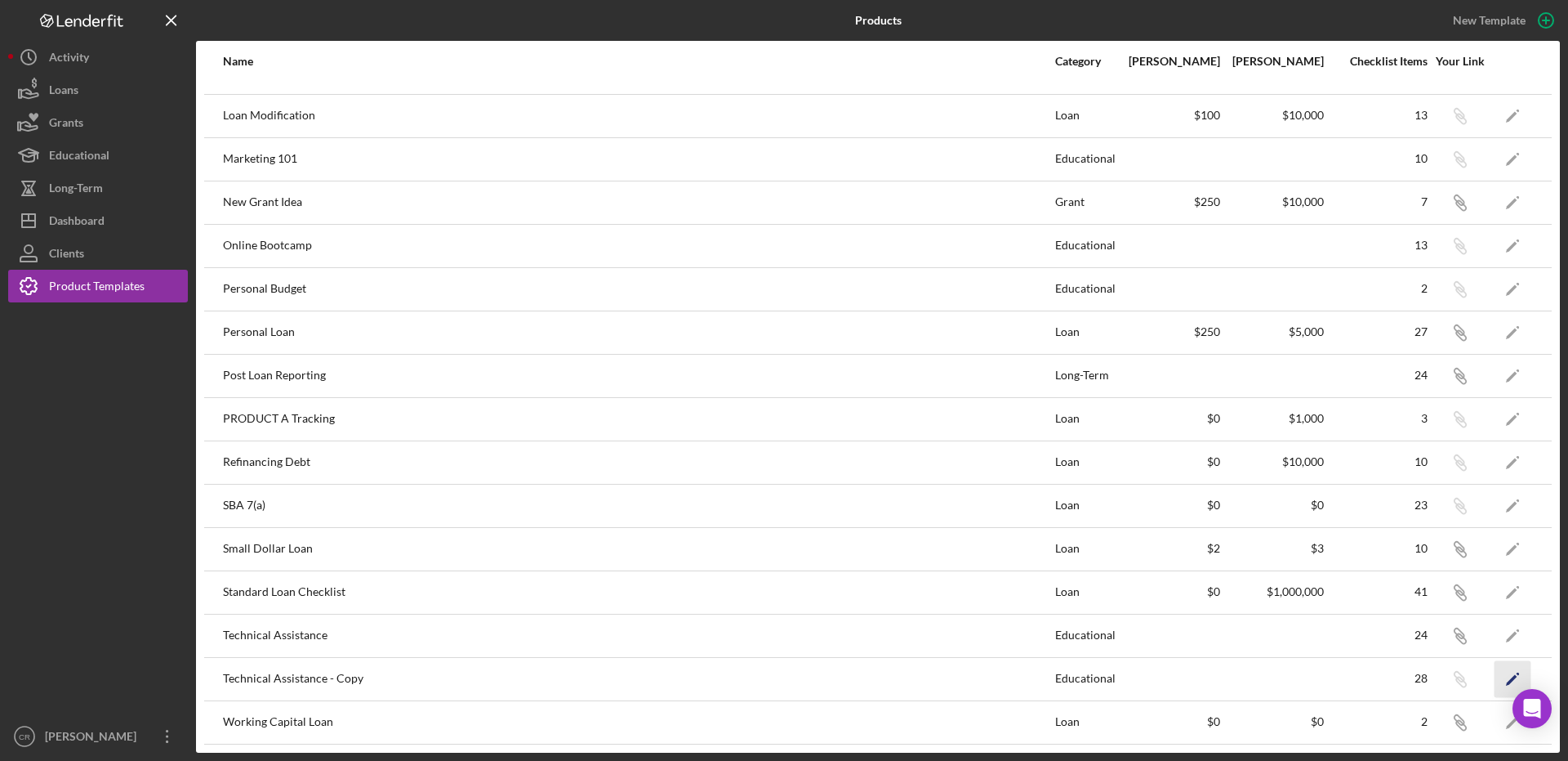
click at [1506, 679] on polygon "button" at bounding box center [1512, 680] width 11 height 11
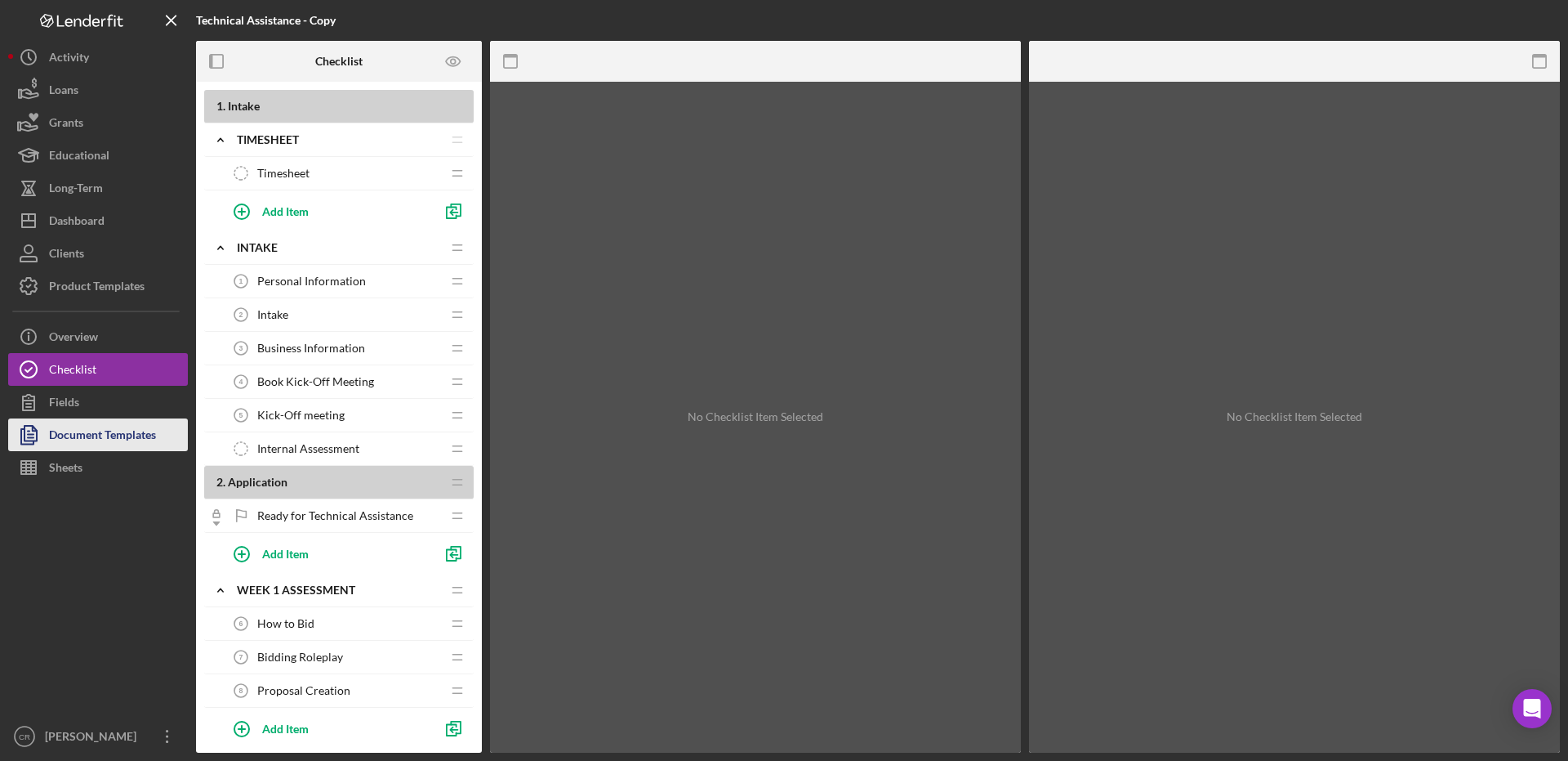
click at [74, 435] on div "Document Templates" at bounding box center [102, 436] width 107 height 36
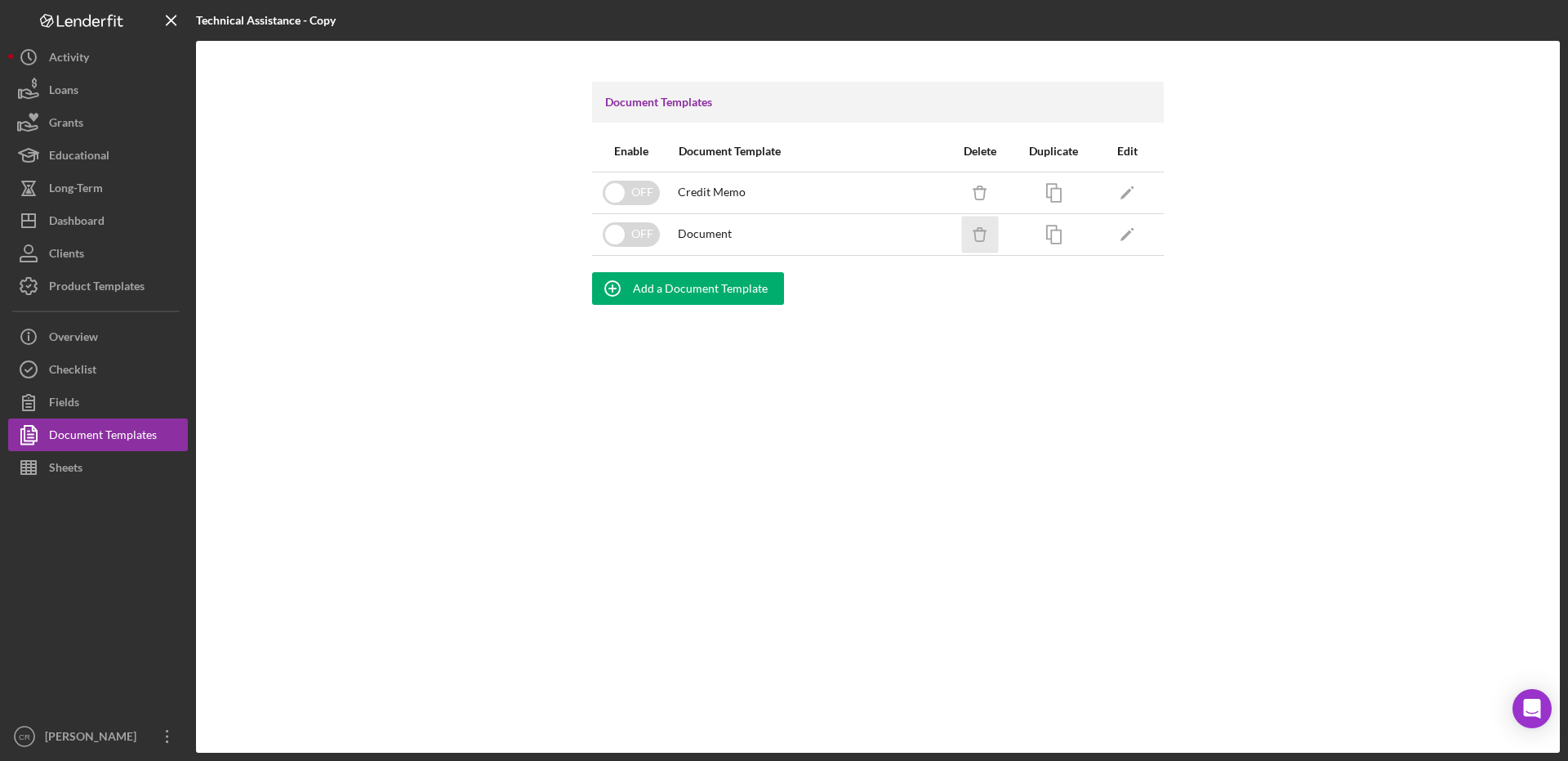
click at [978, 237] on icon "Icon/Delete" at bounding box center [980, 234] width 36 height 36
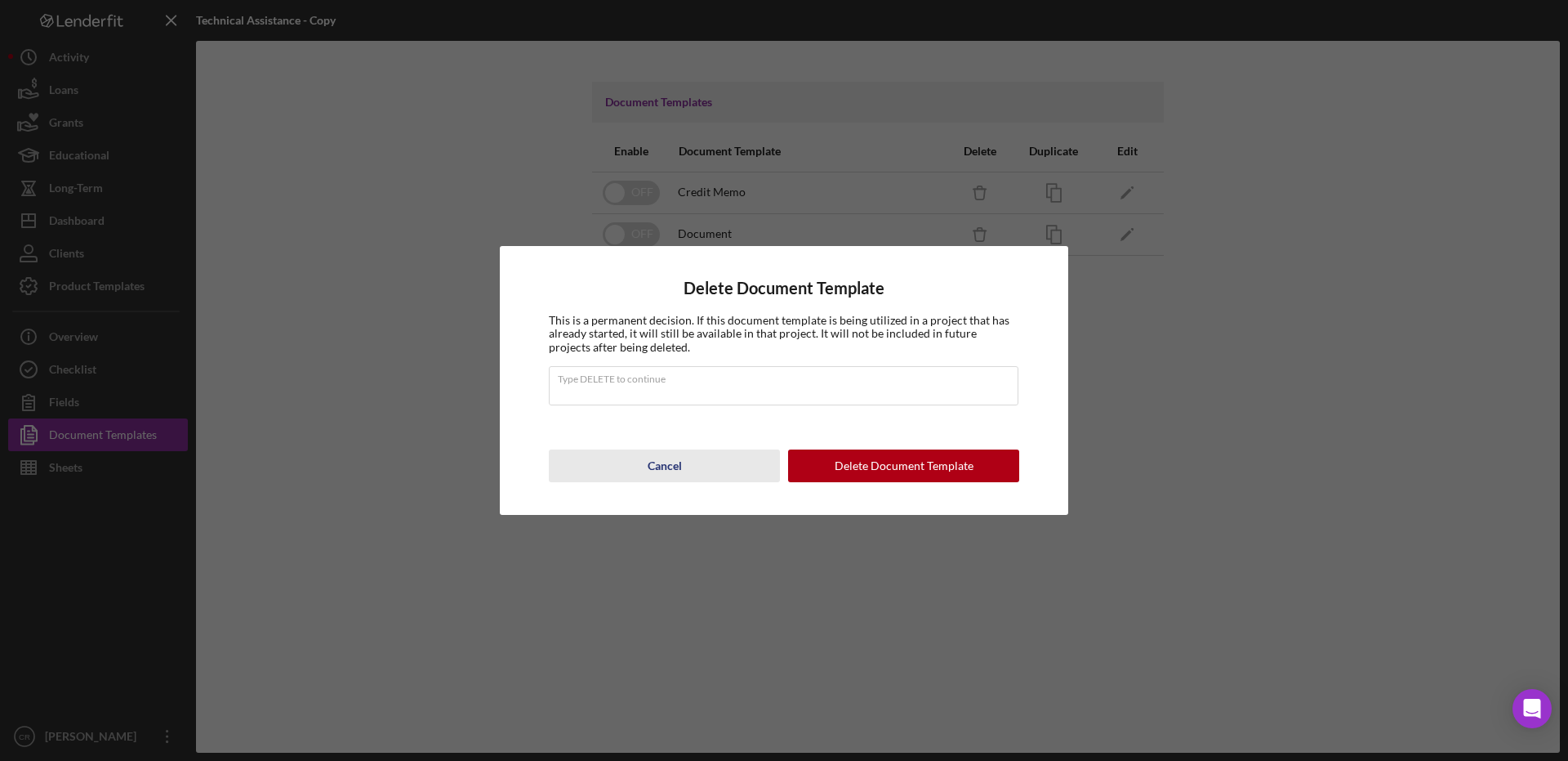
type input "DELETE"
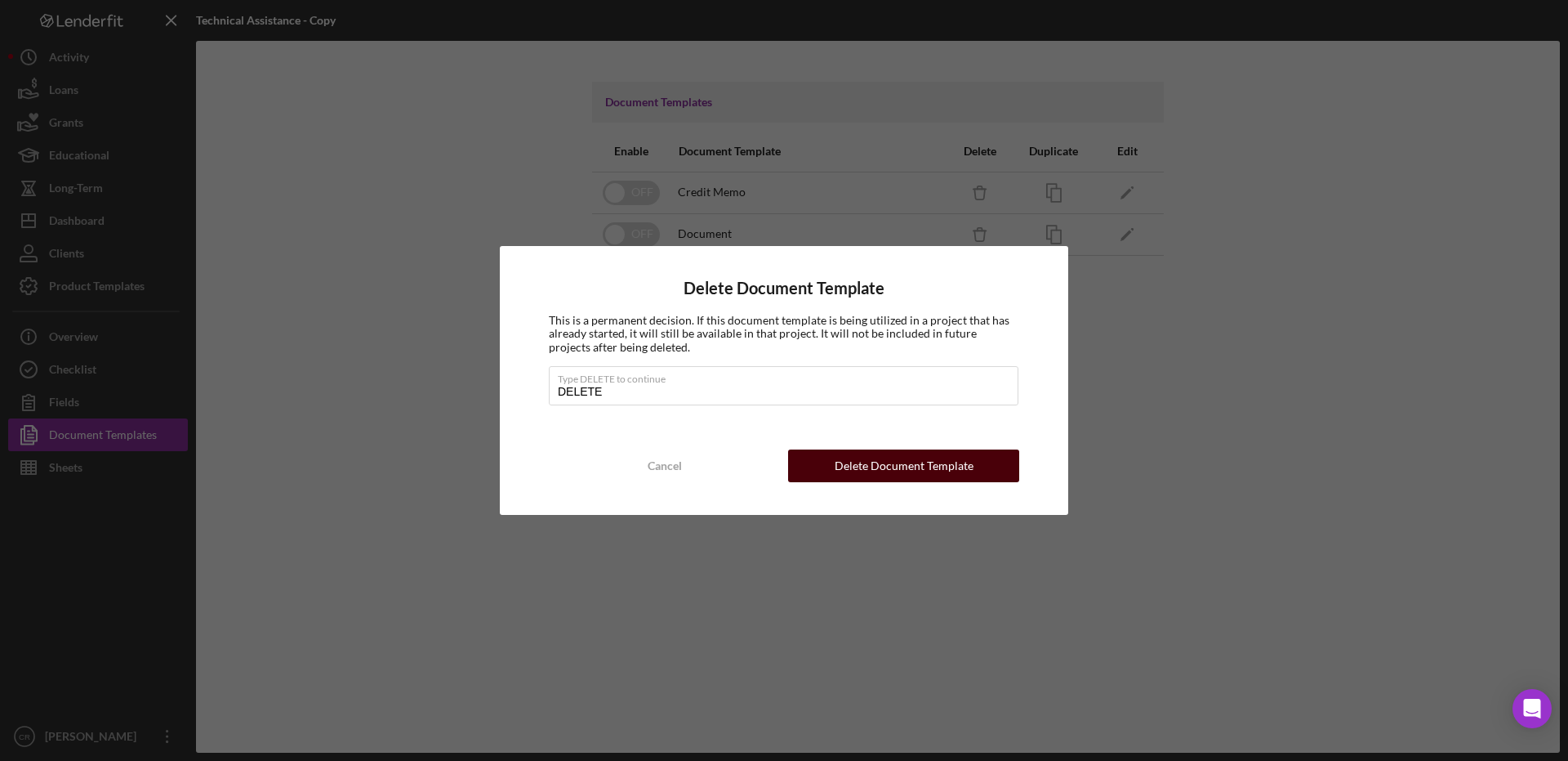
click at [846, 467] on div "Delete Document Template" at bounding box center [903, 465] width 139 height 33
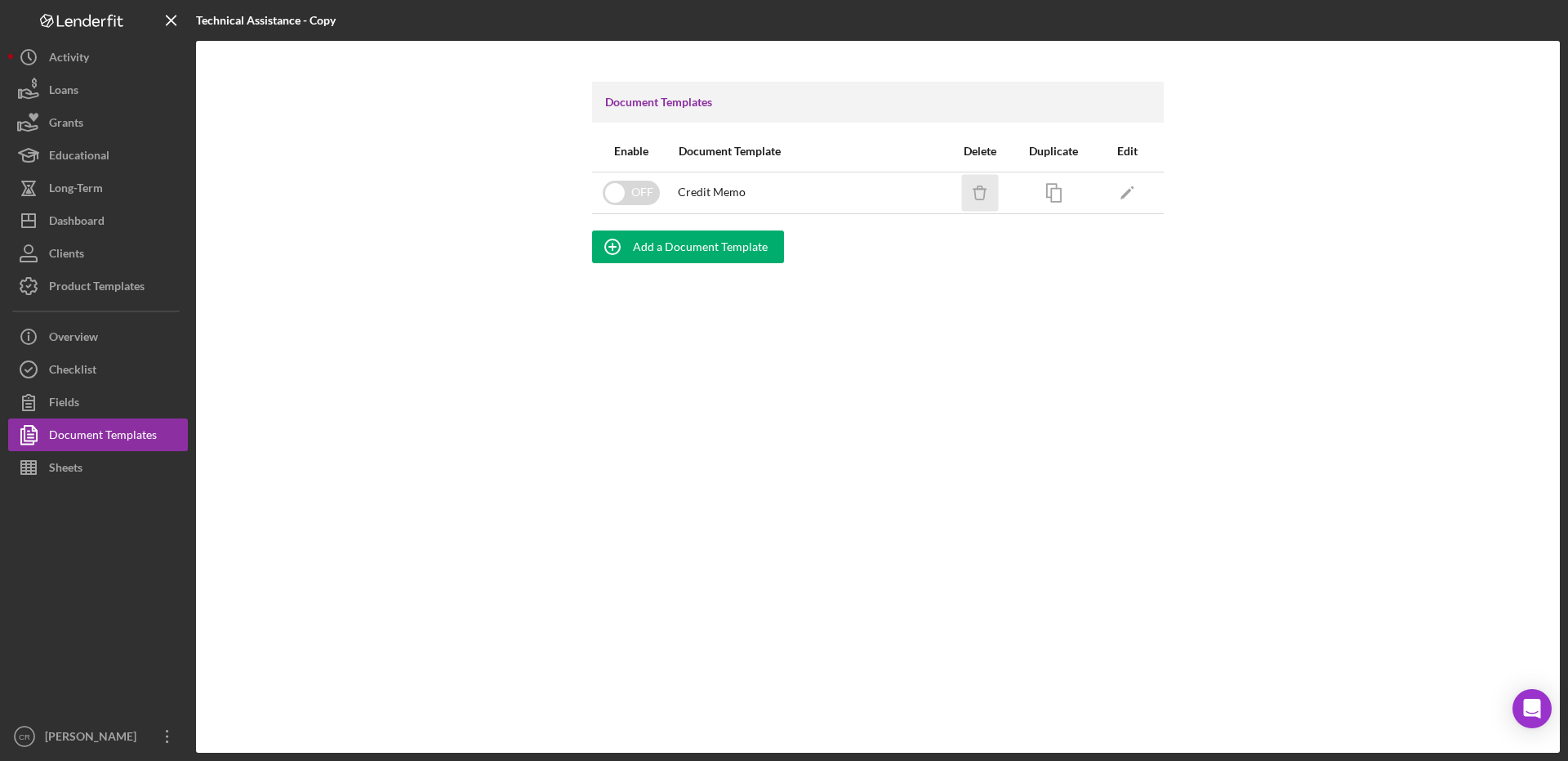
click at [976, 196] on icon "Icon/Delete" at bounding box center [980, 192] width 36 height 36
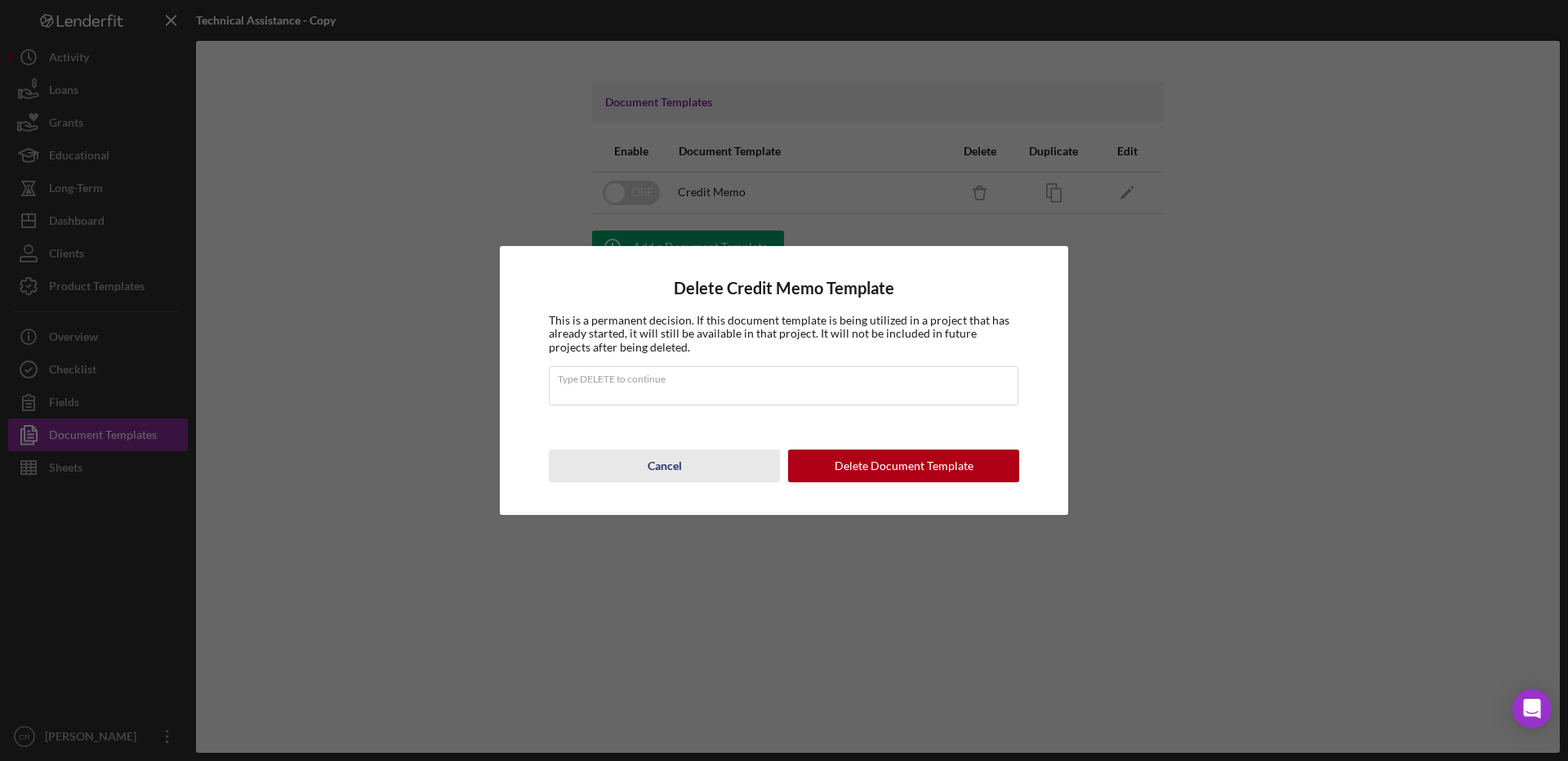
type input "DELETE"
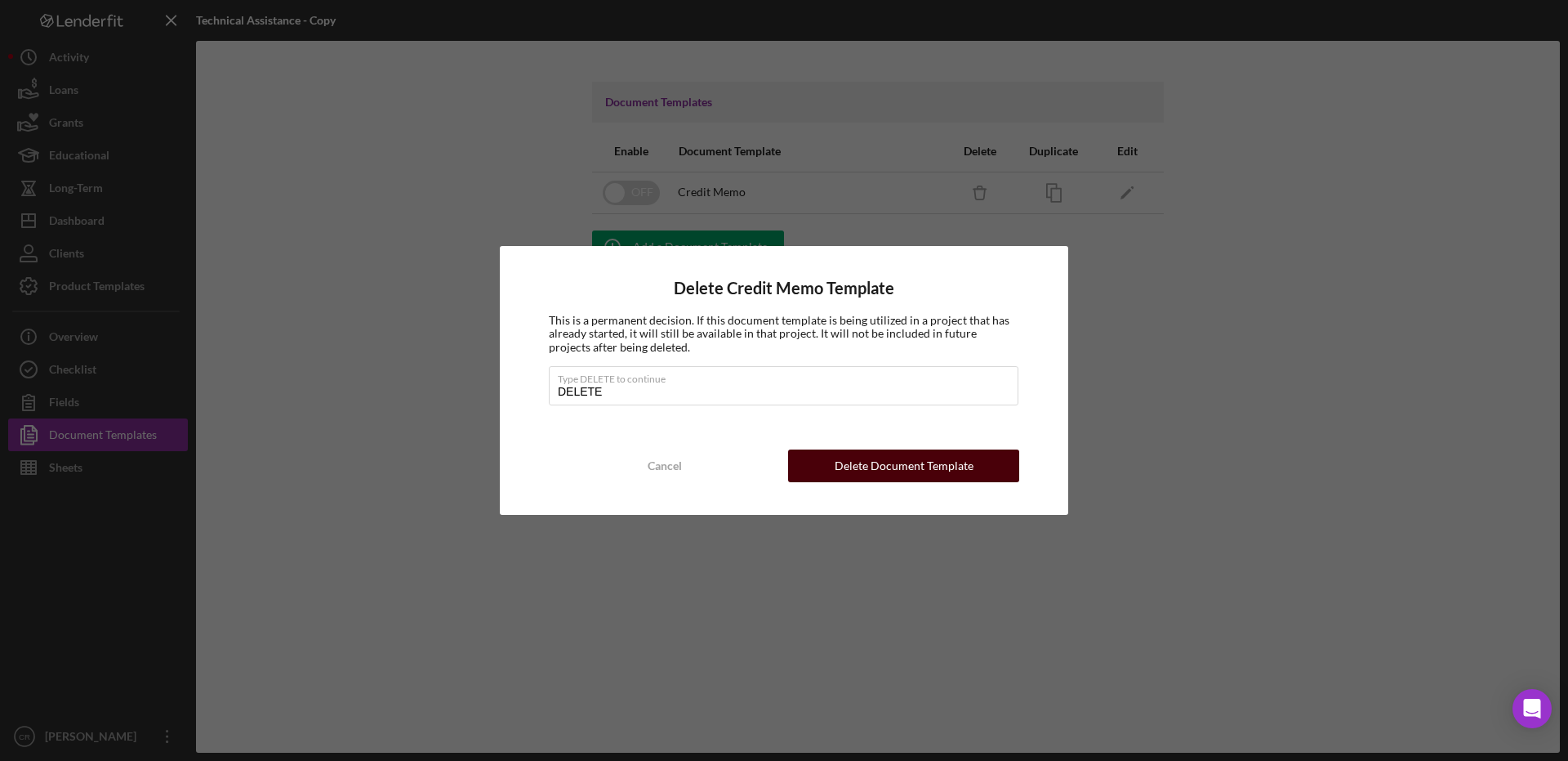
click at [844, 464] on div "Delete Document Template" at bounding box center [903, 465] width 139 height 33
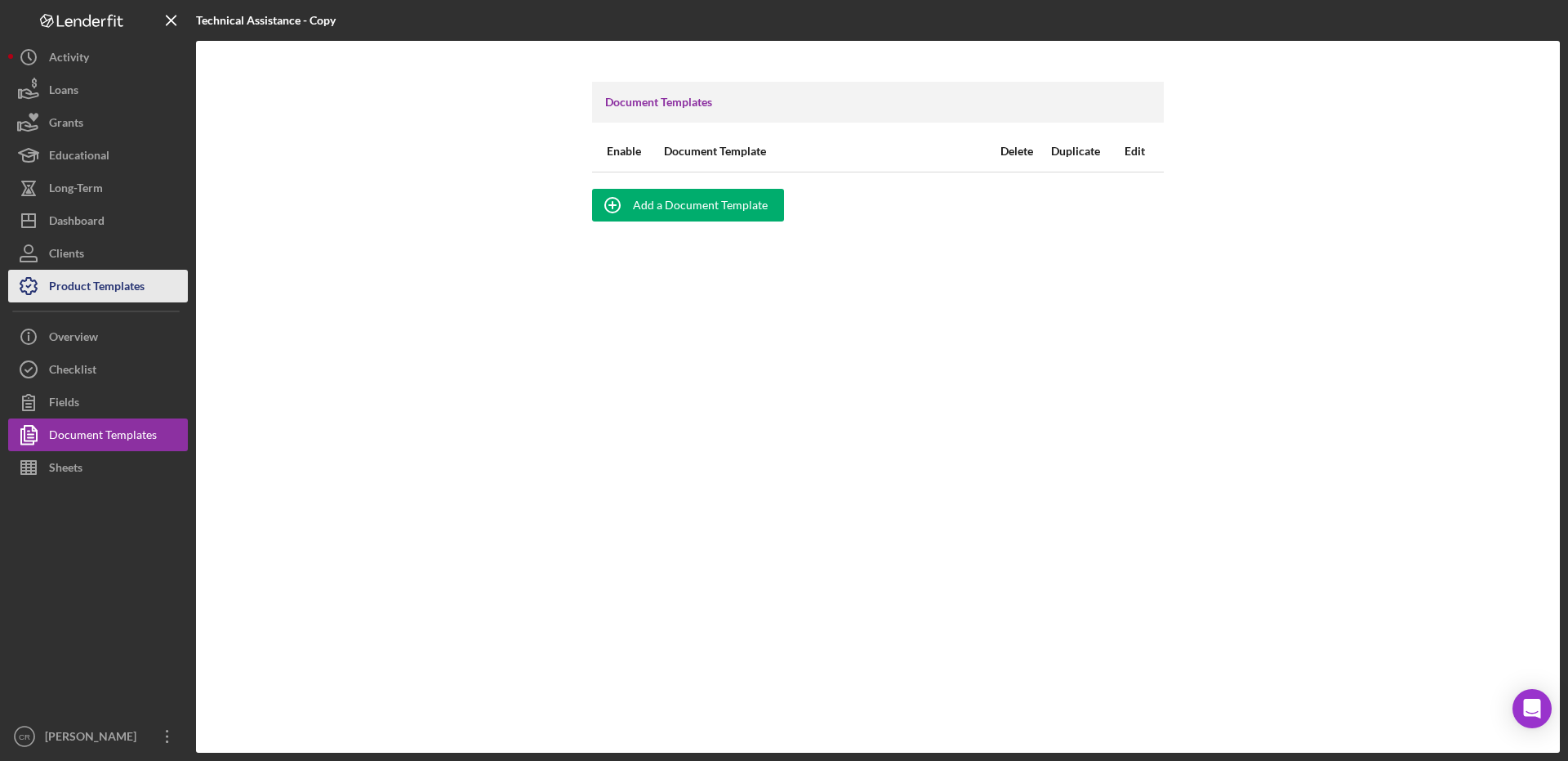
click at [91, 302] on div "Product Templates" at bounding box center [97, 288] width 96 height 36
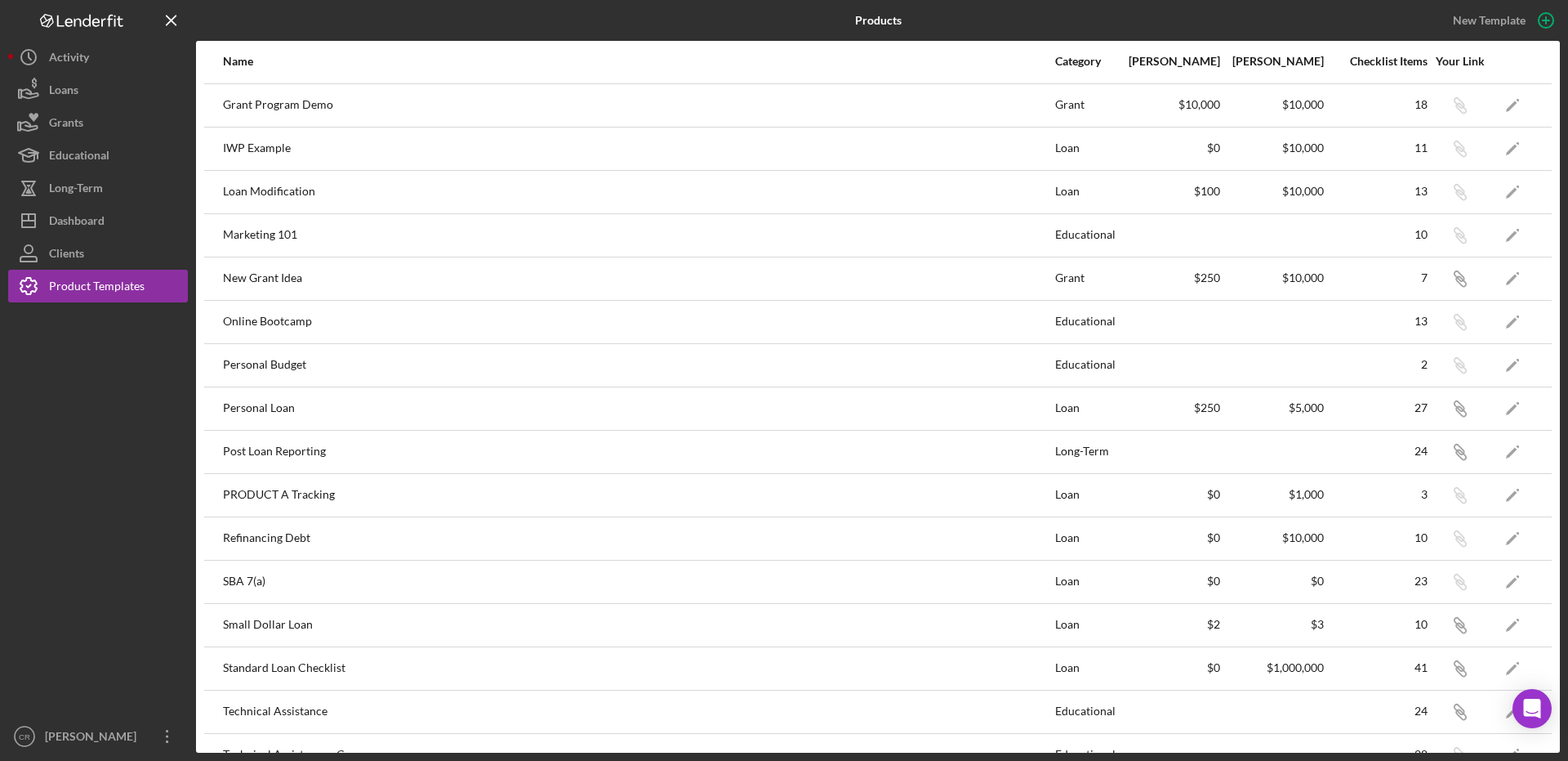
scroll to position [550, 0]
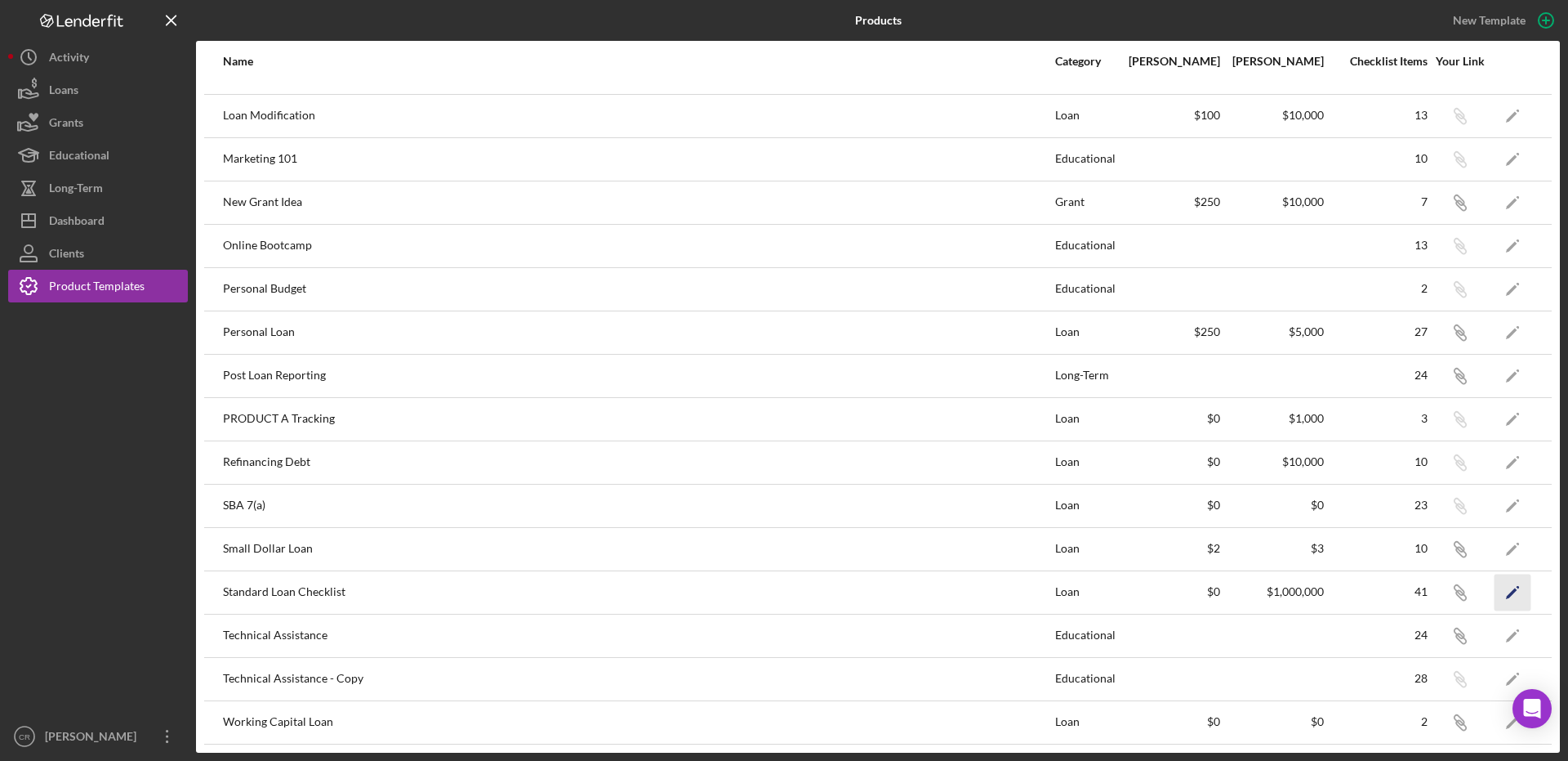
click at [1506, 595] on icon "Icon/Edit" at bounding box center [1513, 592] width 36 height 36
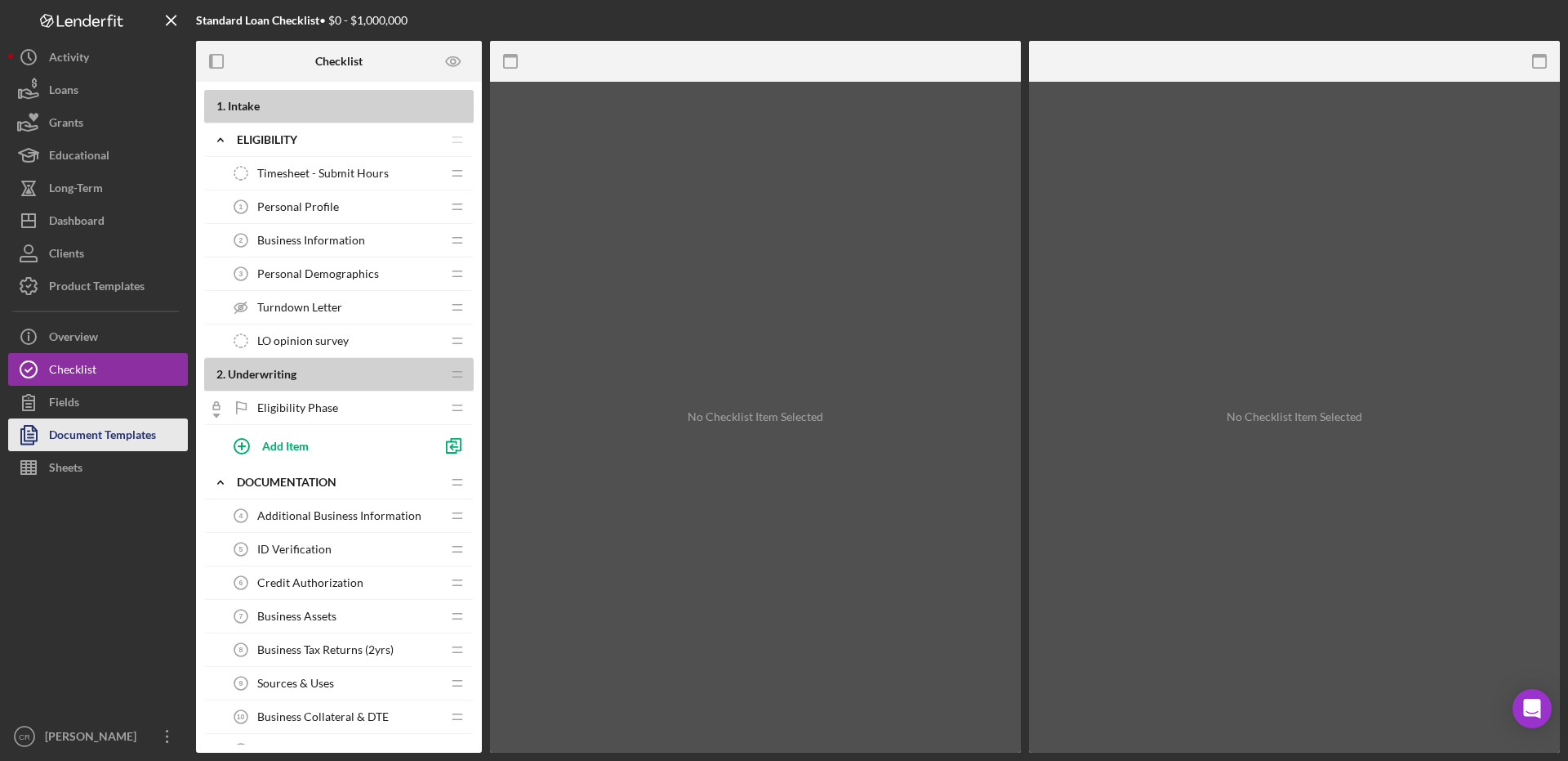
click at [106, 440] on div "Document Templates" at bounding box center [102, 436] width 107 height 36
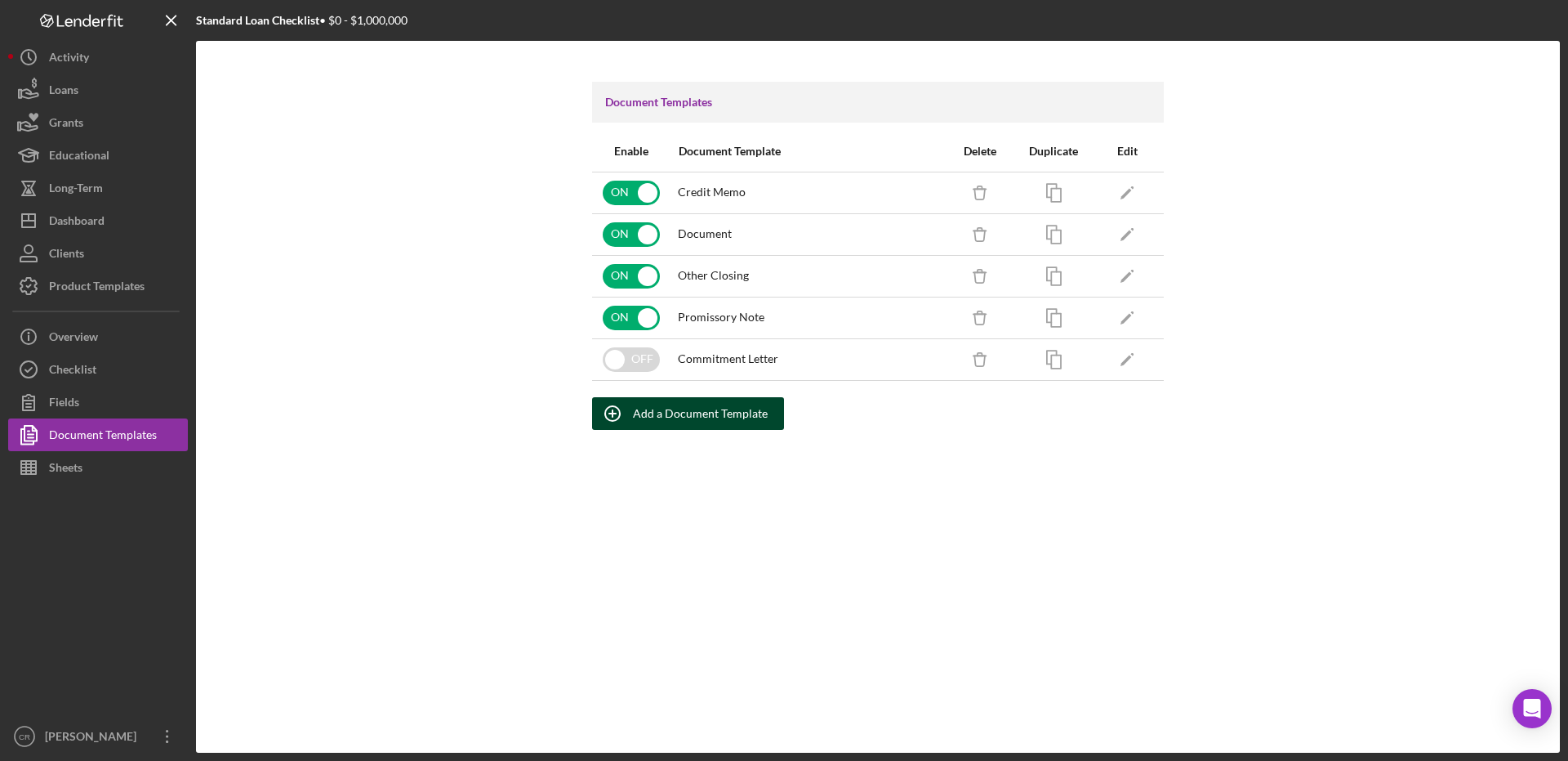
click at [721, 421] on div "Add a Document Template" at bounding box center [699, 414] width 135 height 33
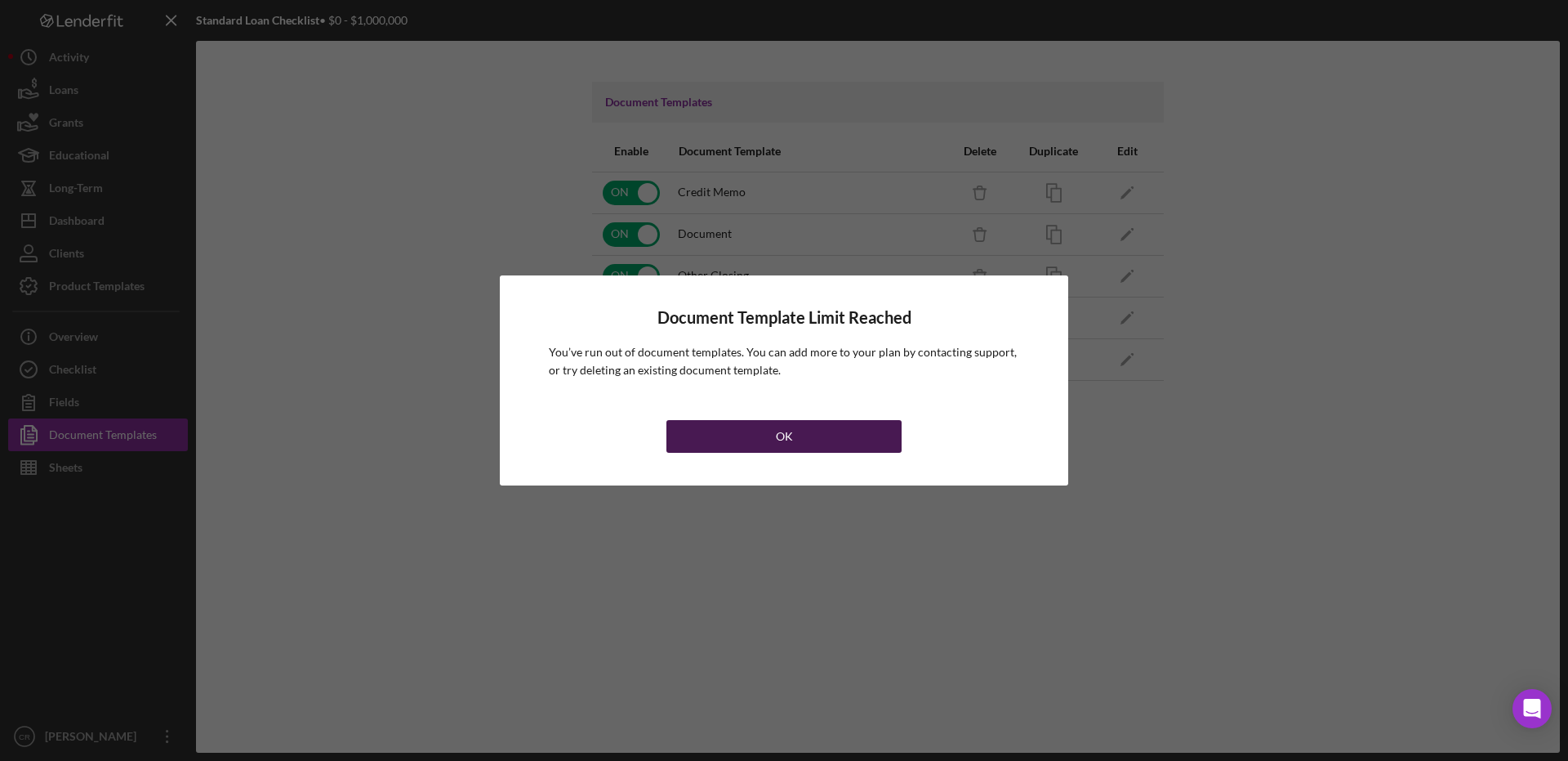
click at [727, 430] on button "OK" at bounding box center [784, 436] width 235 height 33
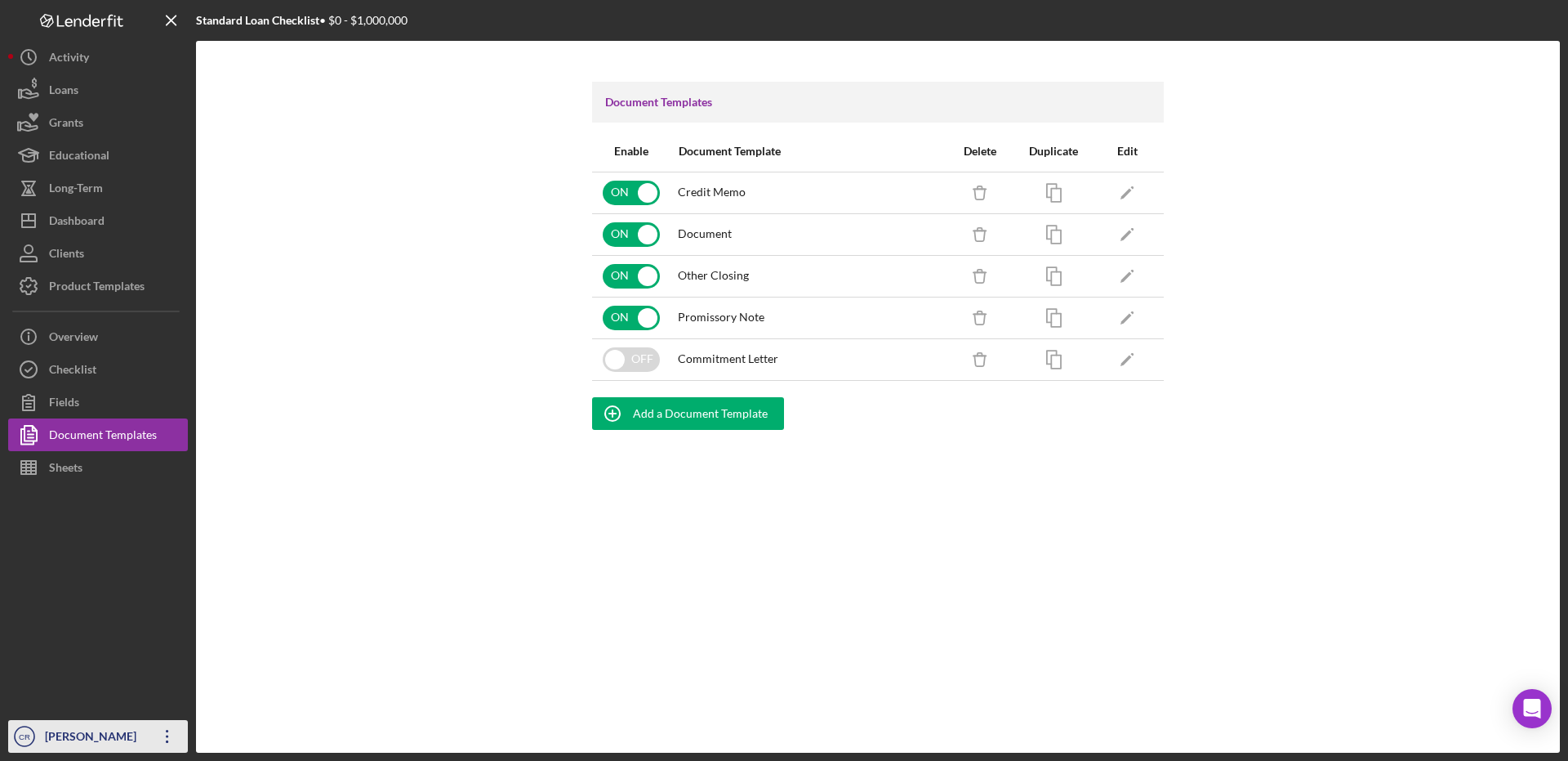
click at [111, 740] on div "[PERSON_NAME]" at bounding box center [94, 738] width 106 height 36
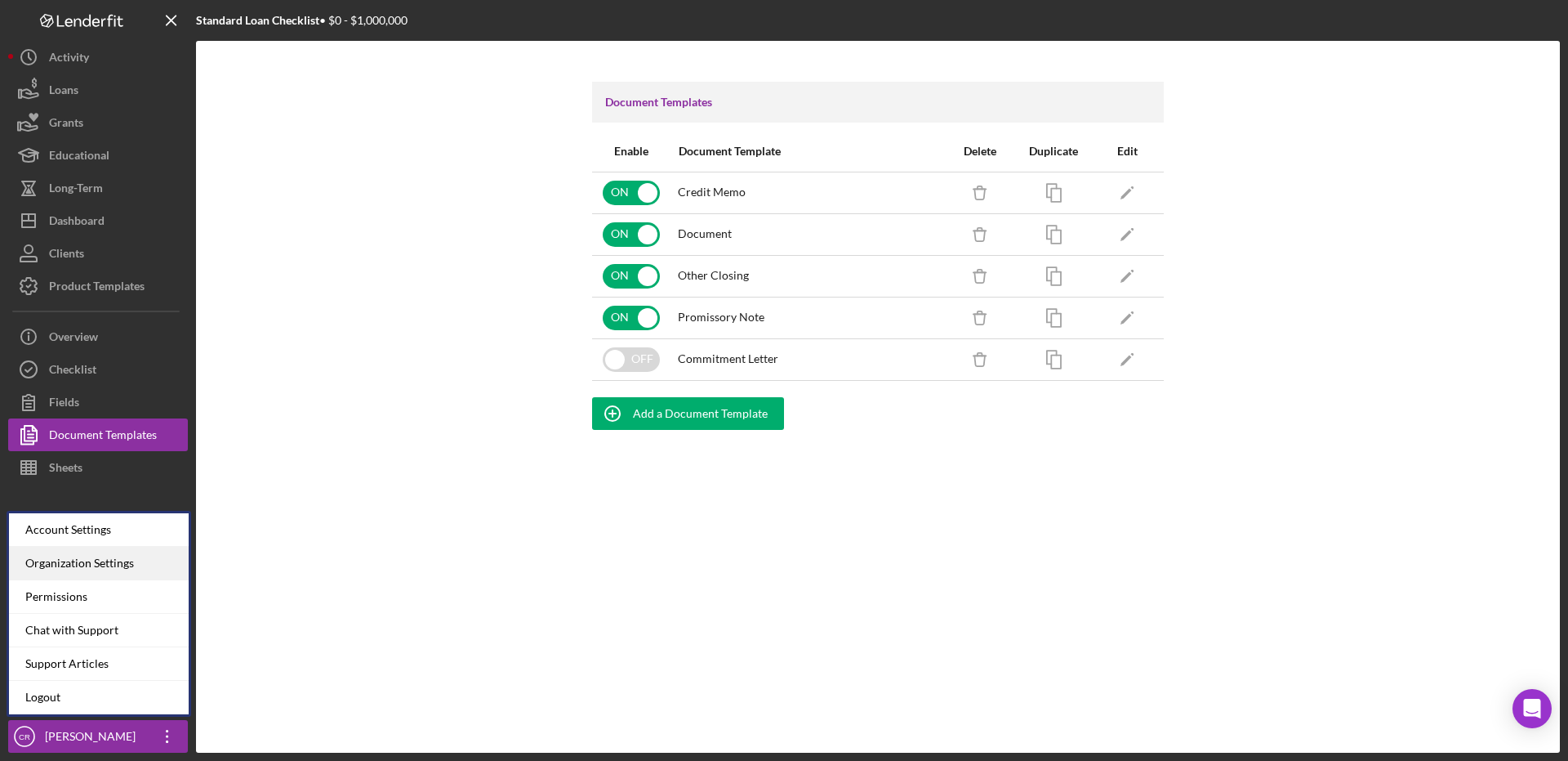
click at [137, 561] on div "Organization Settings" at bounding box center [99, 563] width 180 height 34
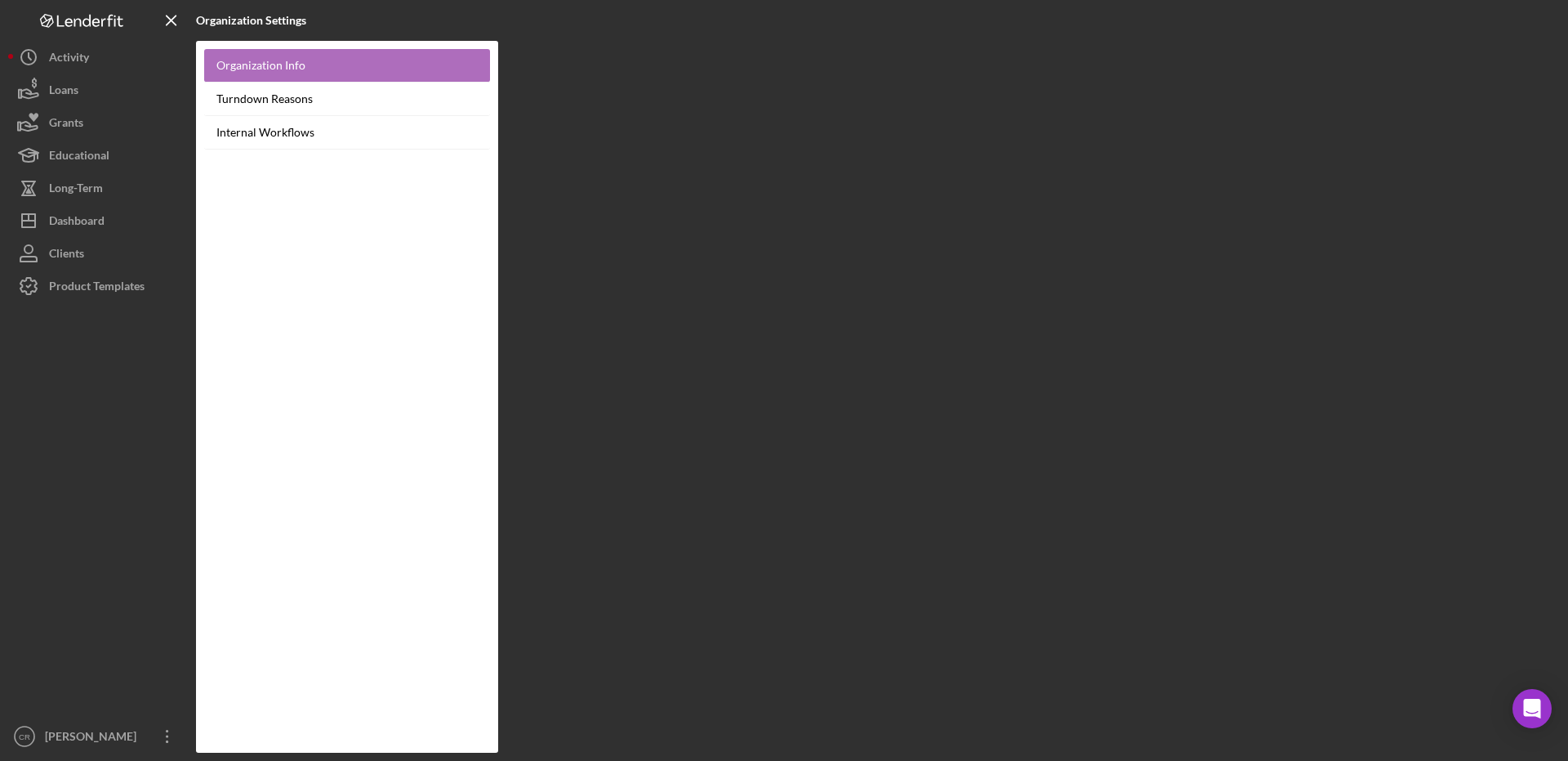
click at [291, 61] on link "Organization Info" at bounding box center [346, 65] width 286 height 34
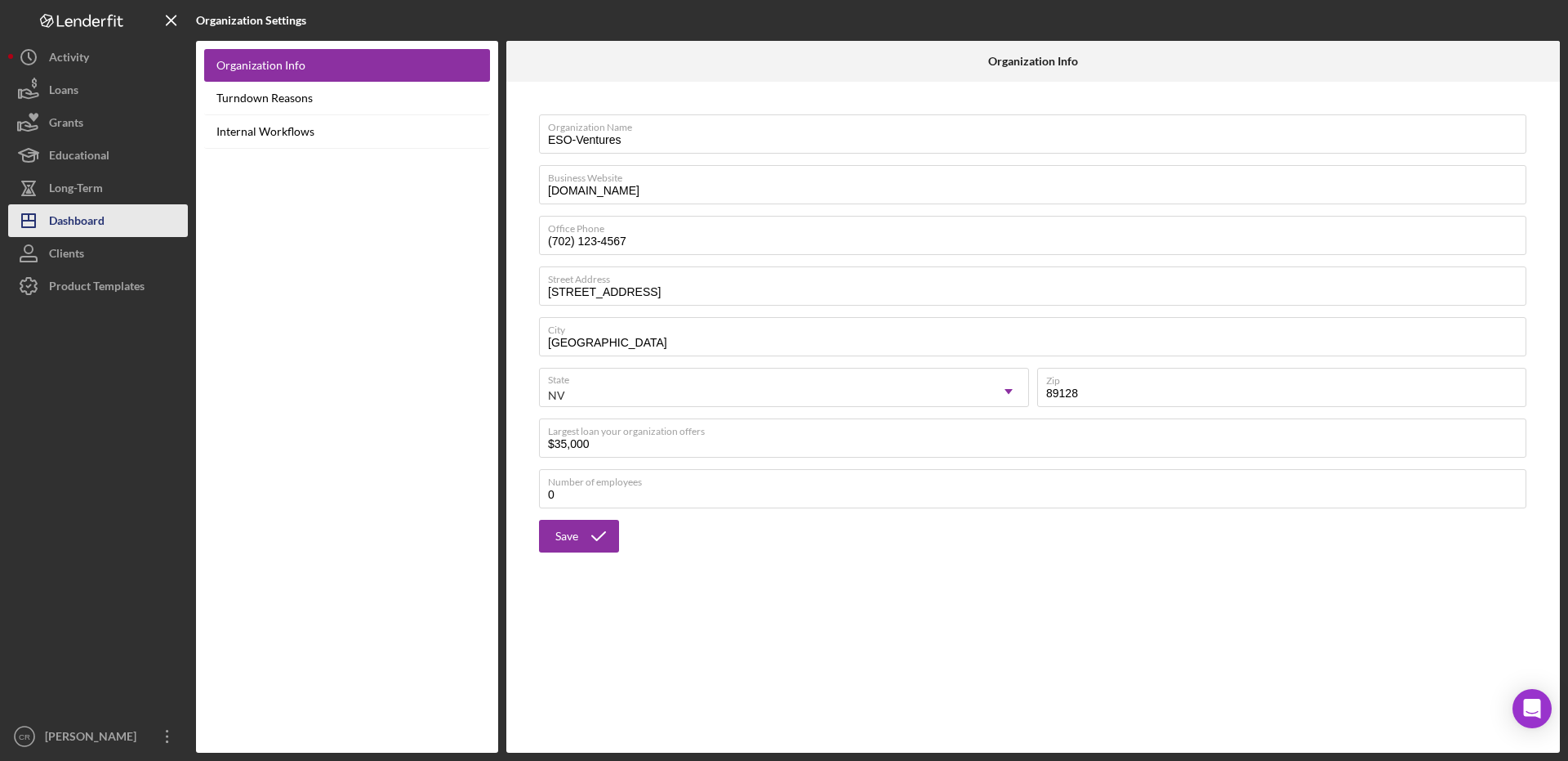
click at [80, 220] on div "Dashboard" at bounding box center [77, 222] width 55 height 36
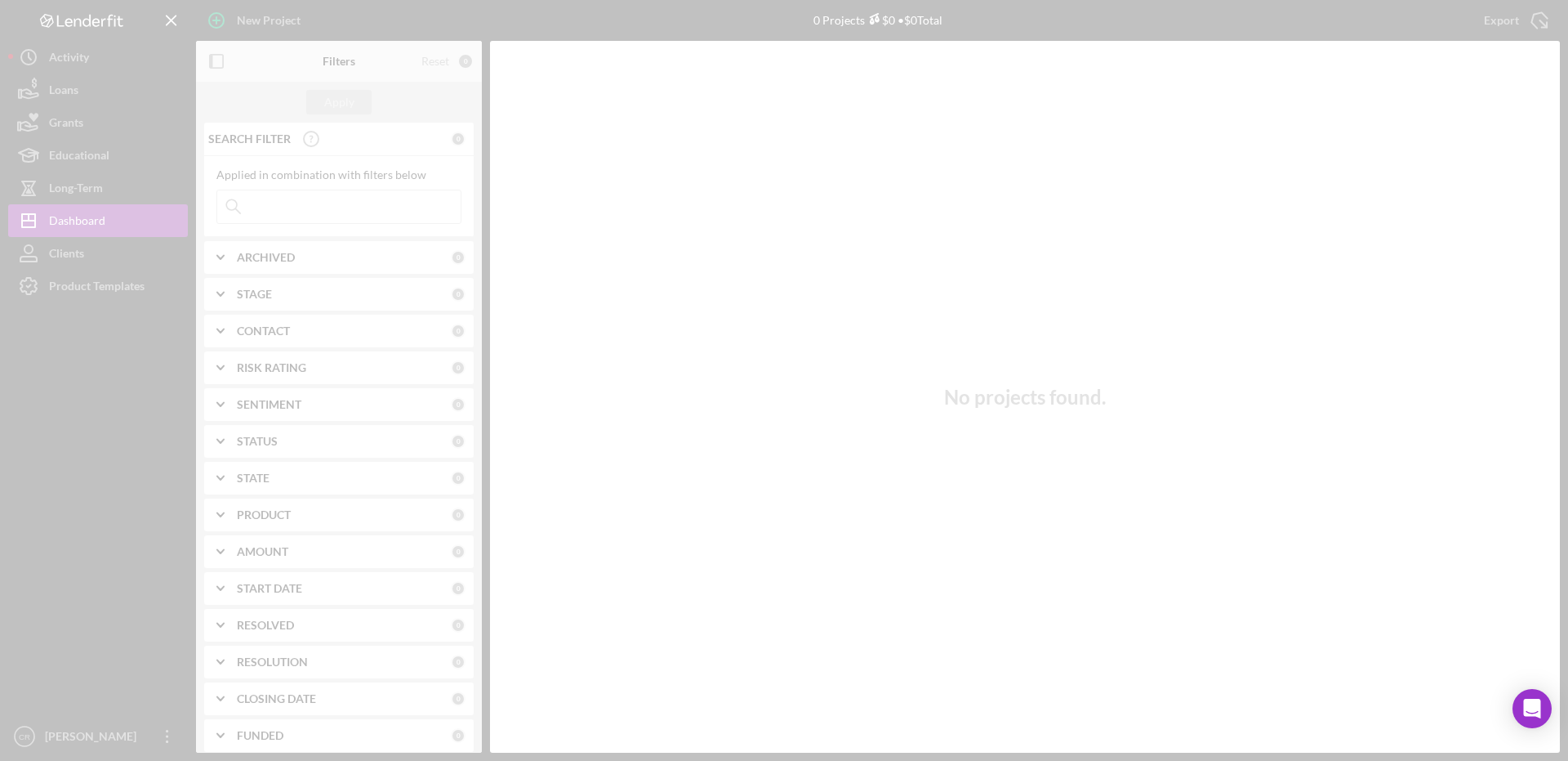
click at [109, 286] on div at bounding box center [784, 380] width 1568 height 761
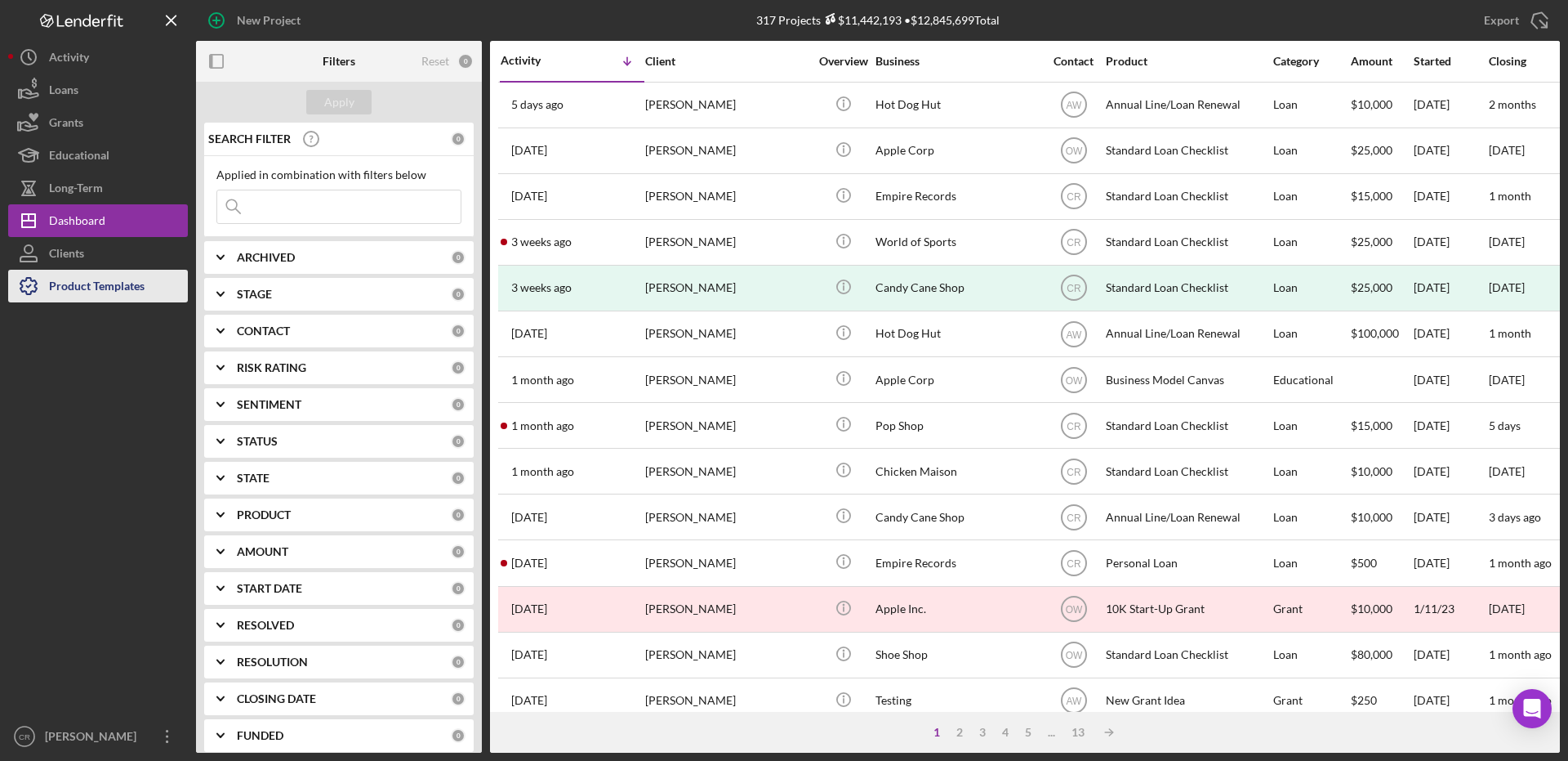
click at [128, 277] on div "Product Templates" at bounding box center [97, 288] width 96 height 36
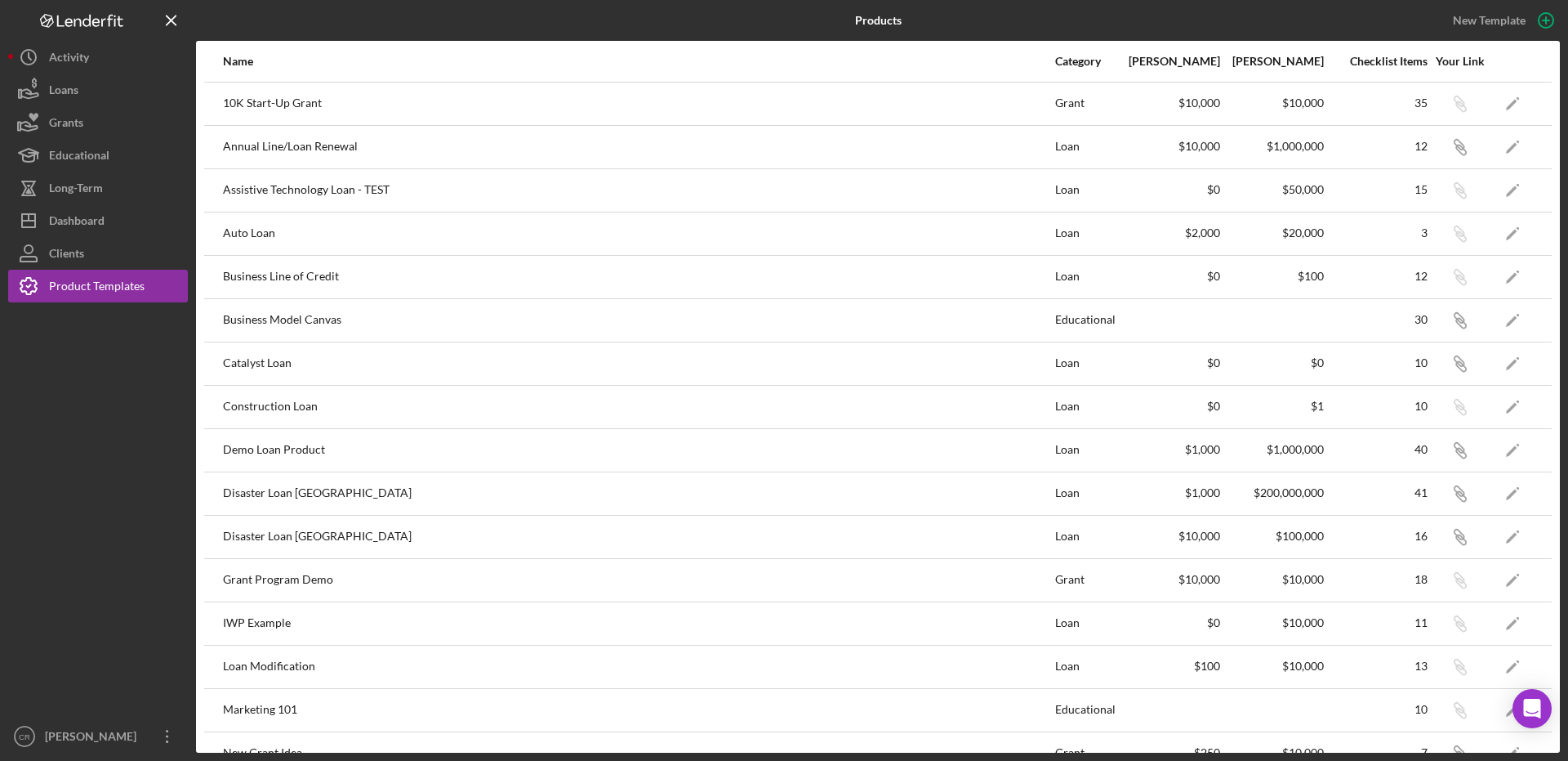
scroll to position [550, 0]
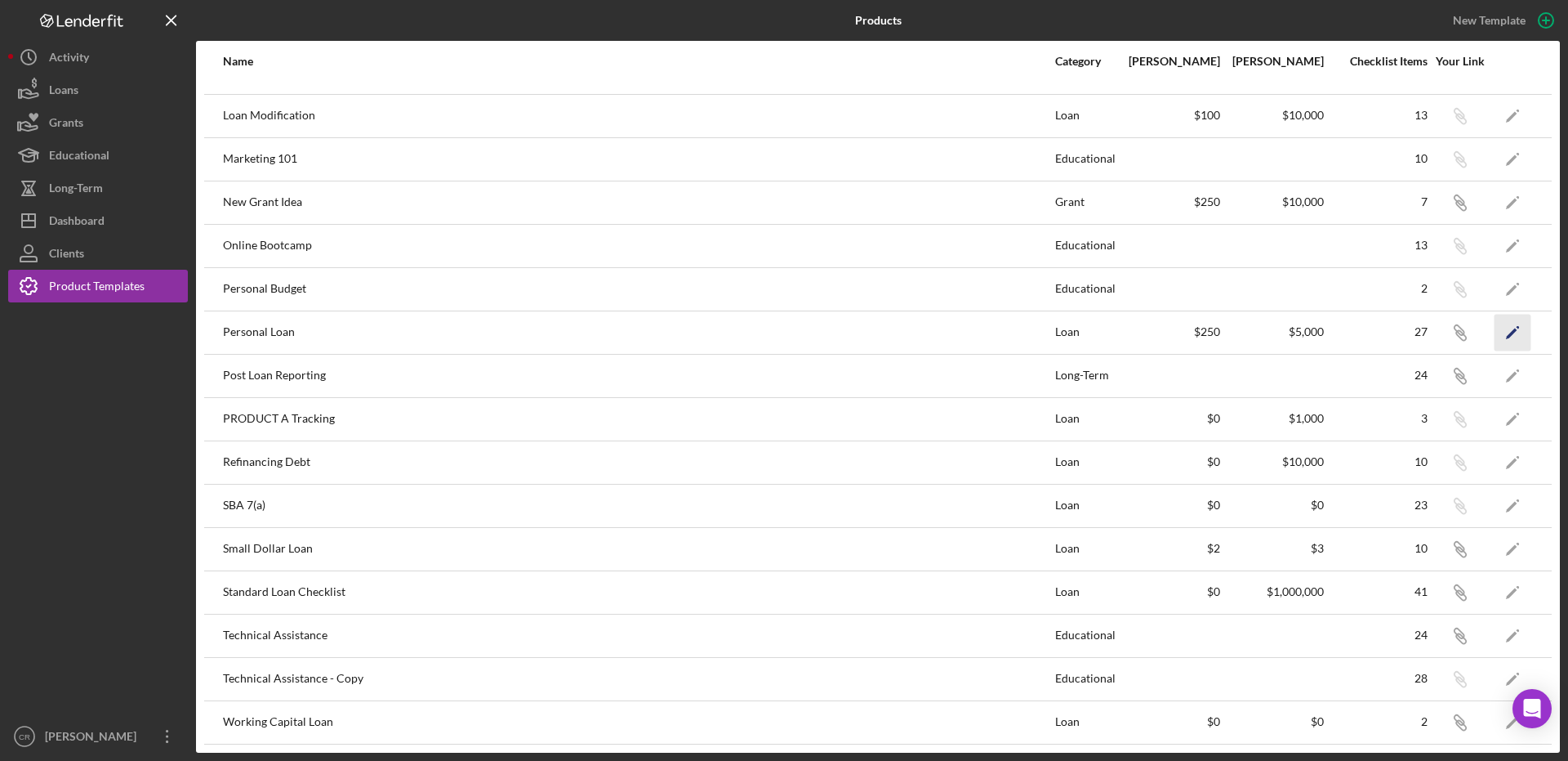
click at [1494, 332] on icon "Icon/Edit" at bounding box center [1513, 332] width 36 height 36
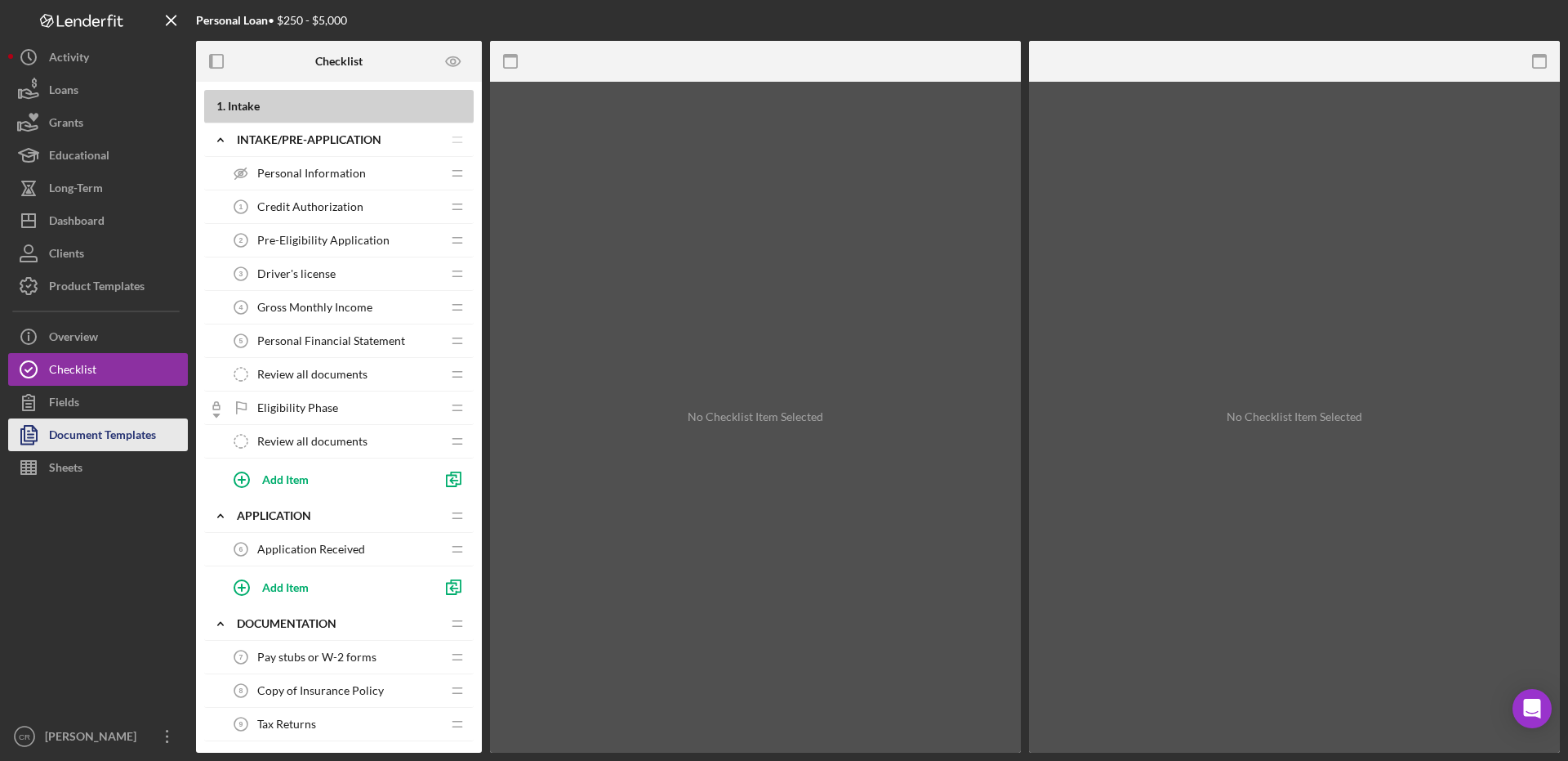
click at [147, 428] on div "Document Templates" at bounding box center [102, 436] width 107 height 36
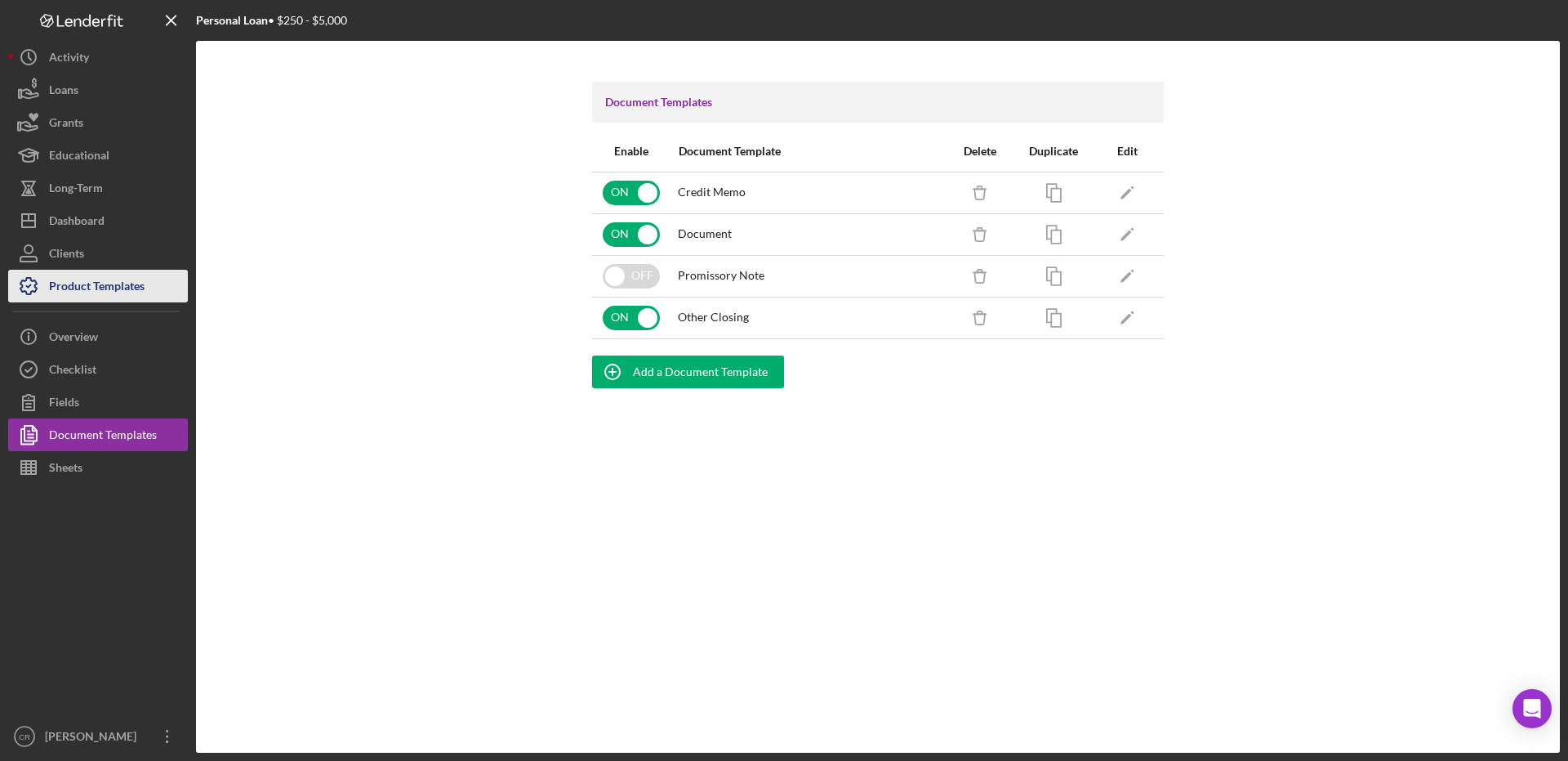
click at [109, 276] on div "Product Templates" at bounding box center [97, 288] width 96 height 36
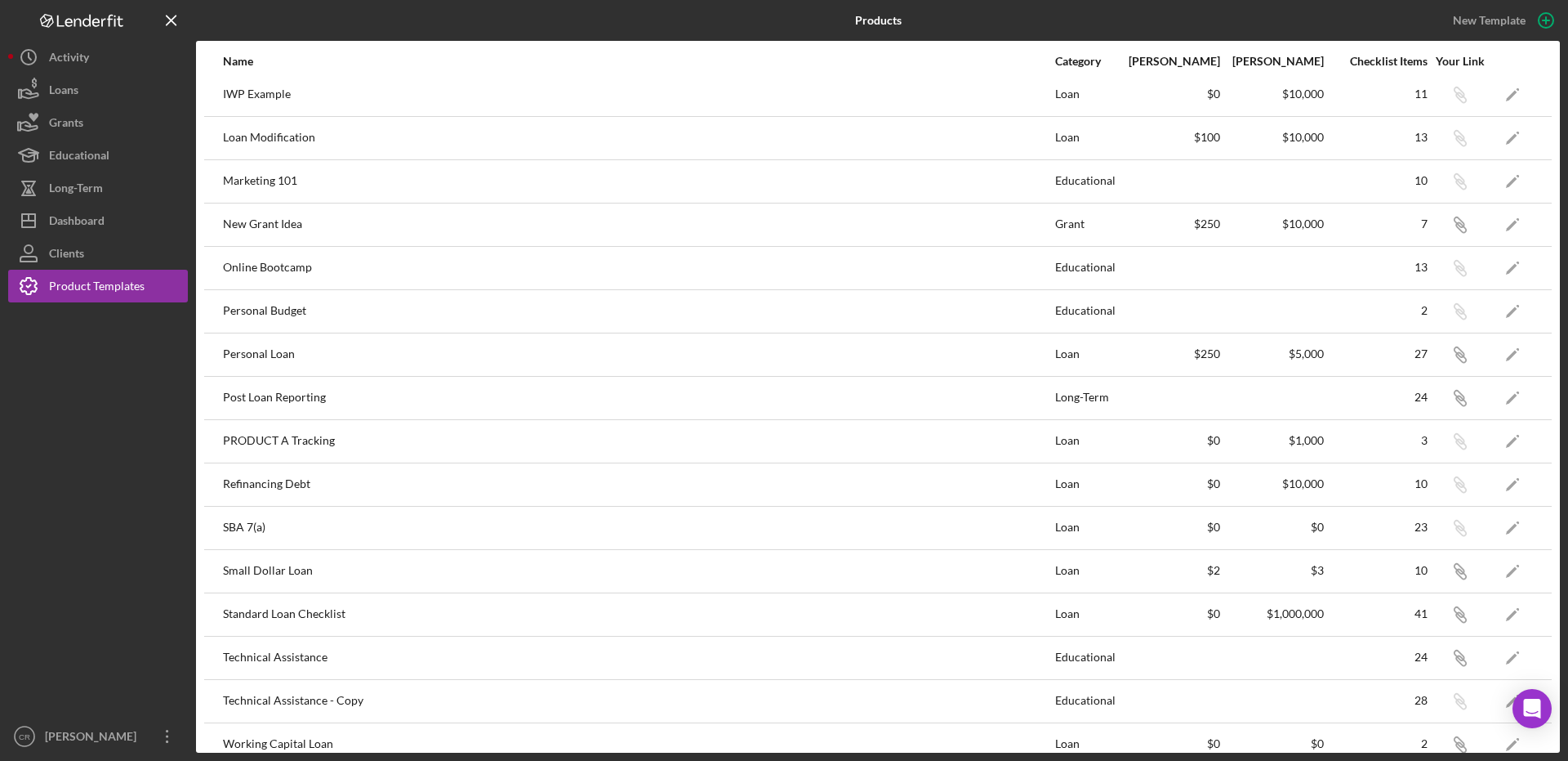
scroll to position [550, 0]
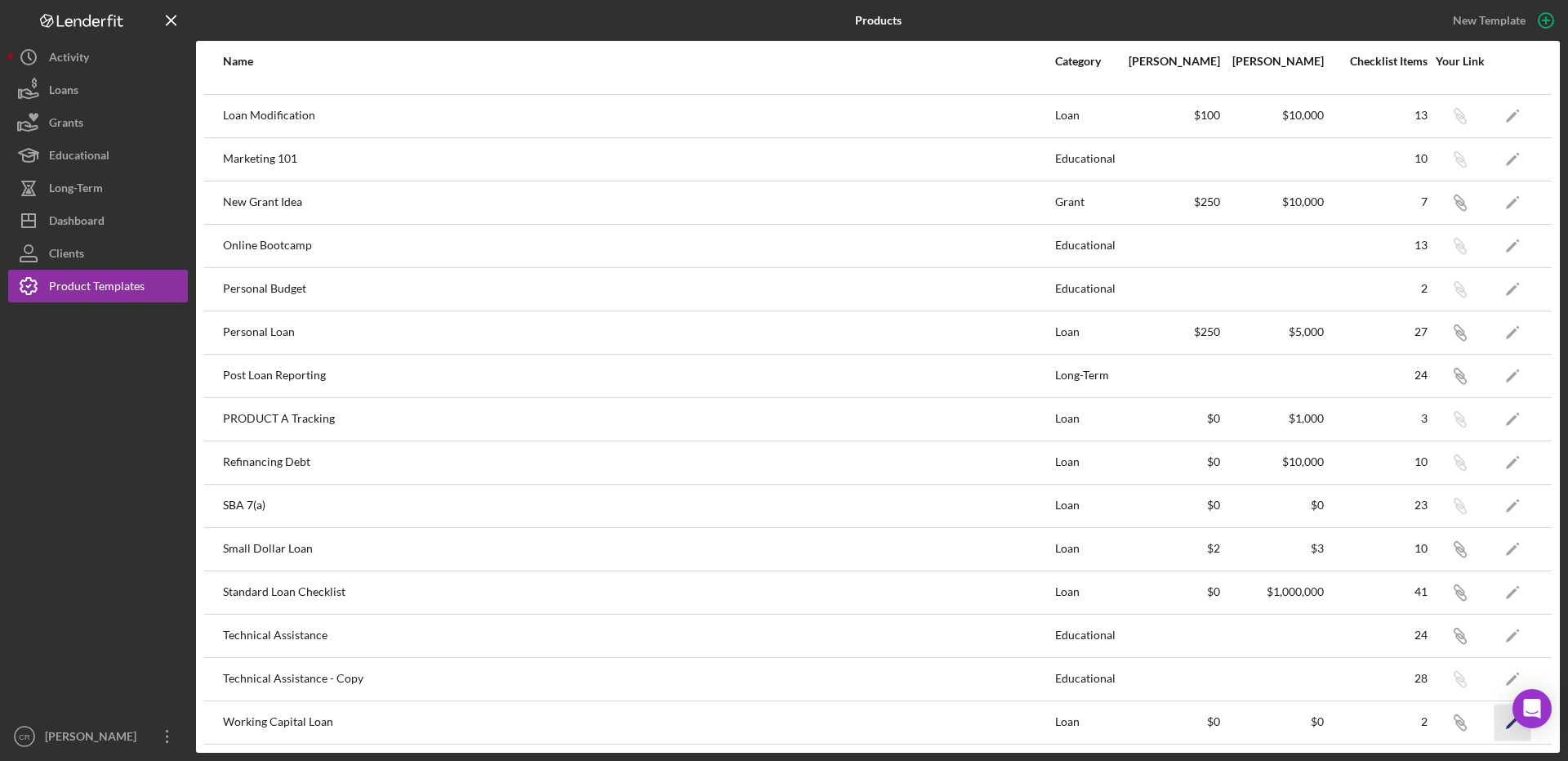
click at [1496, 722] on icon "Icon/Edit" at bounding box center [1513, 722] width 36 height 36
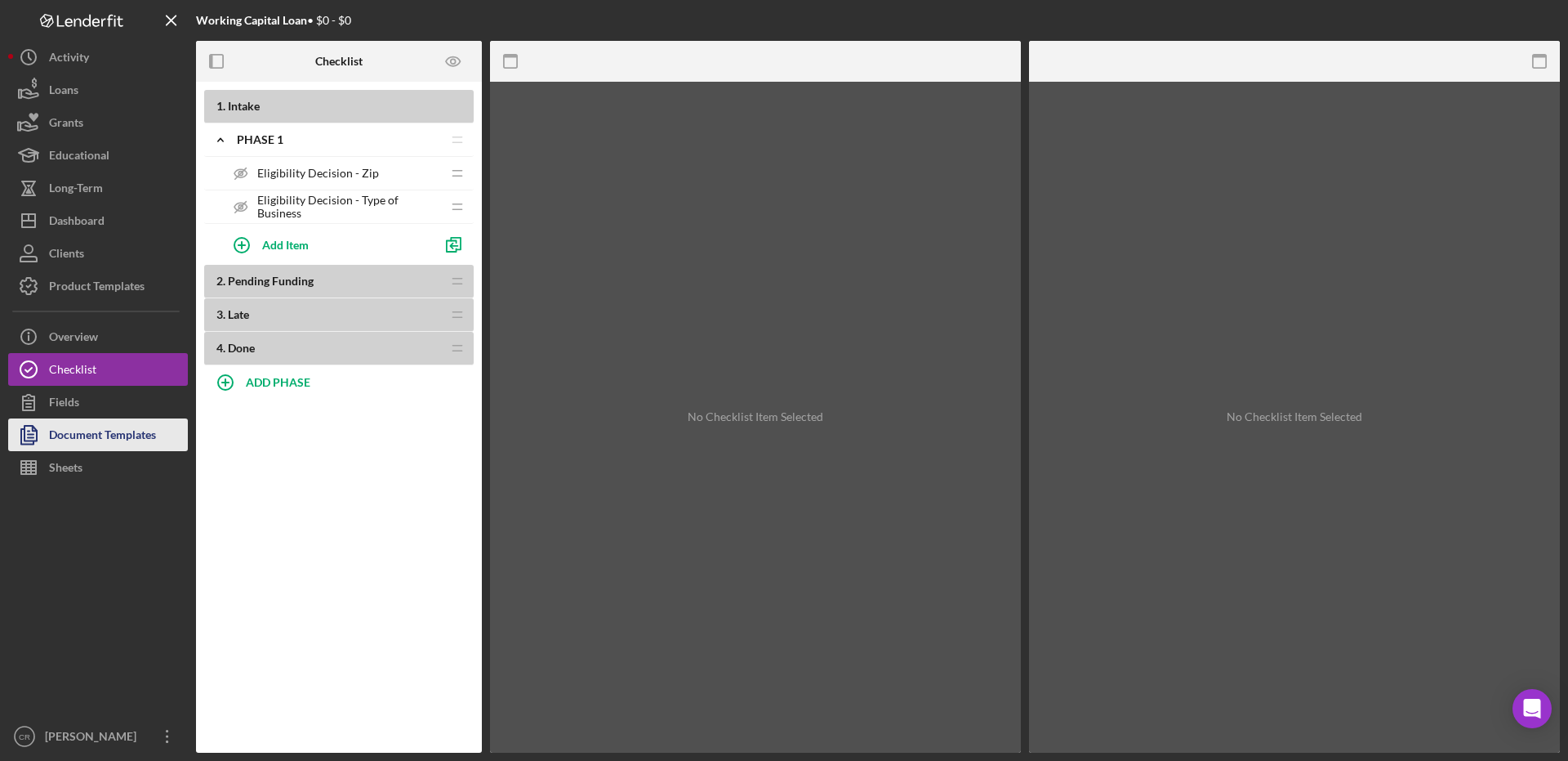
click at [96, 433] on div "Document Templates" at bounding box center [102, 436] width 107 height 36
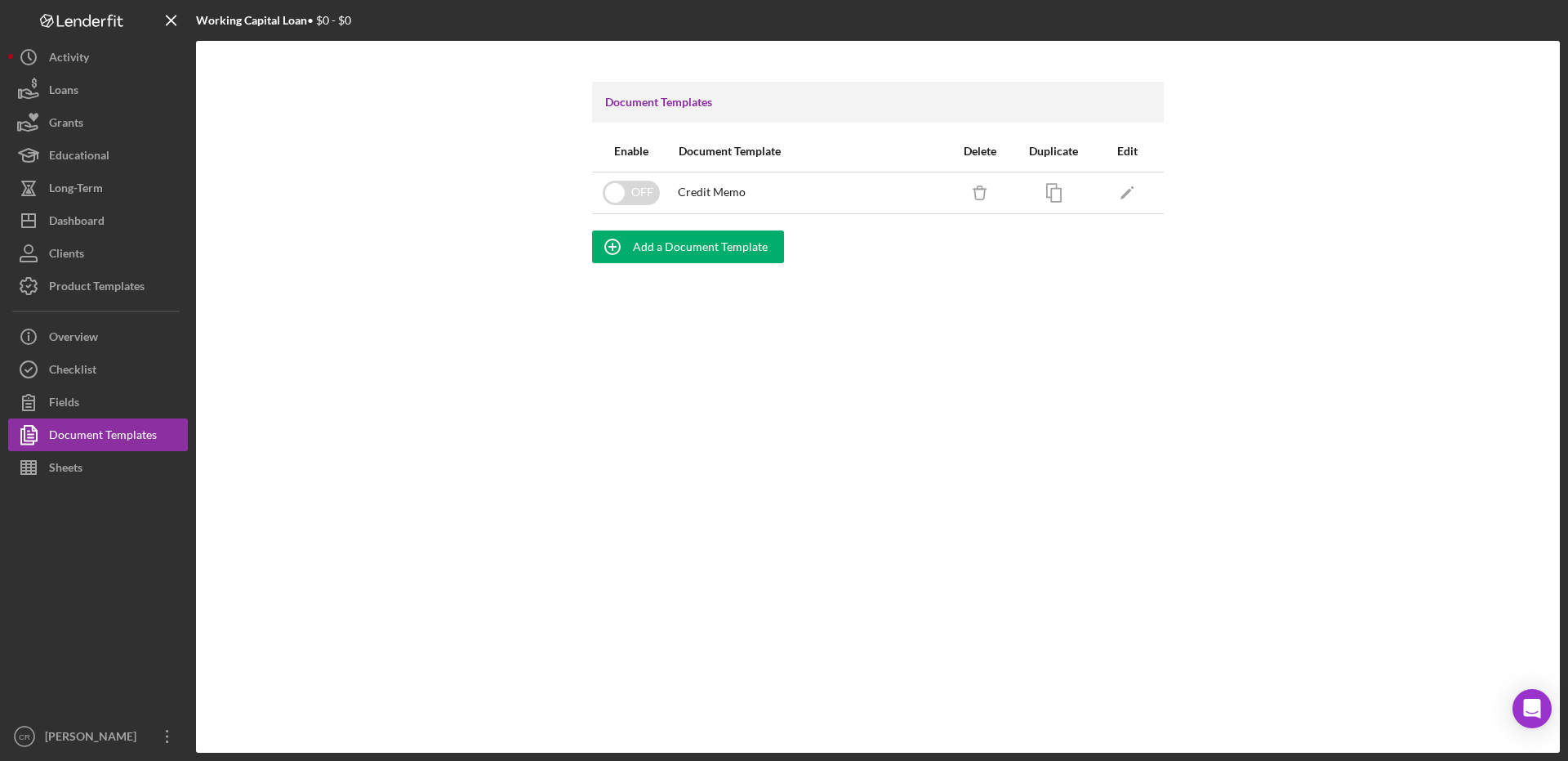
click at [960, 191] on div "Icon/Delete" at bounding box center [980, 192] width 57 height 41
click at [978, 190] on icon "Icon/Delete" at bounding box center [980, 192] width 36 height 36
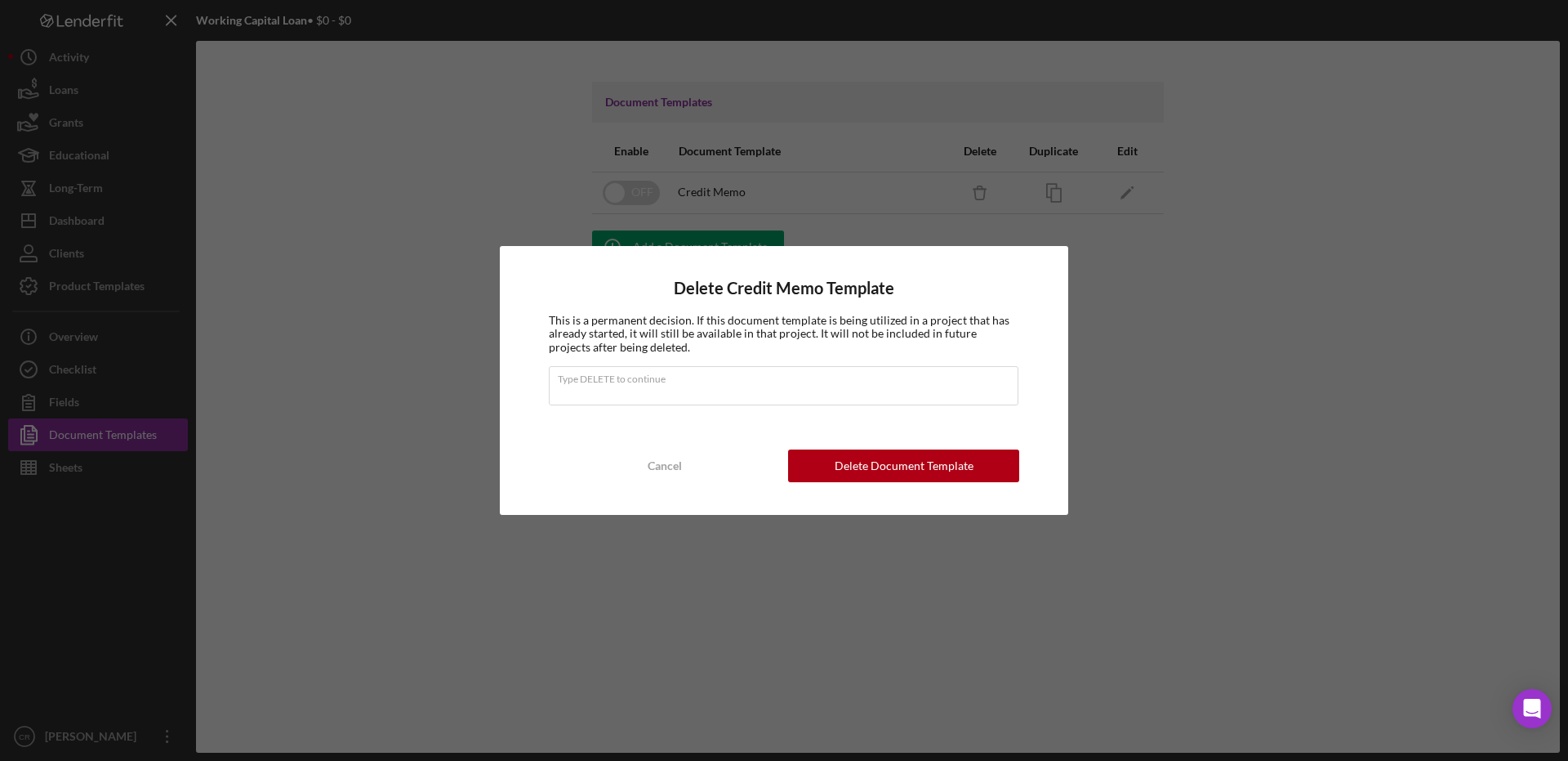
type input "DELETE"
click at [850, 457] on div "Delete Document Template" at bounding box center [903, 465] width 139 height 33
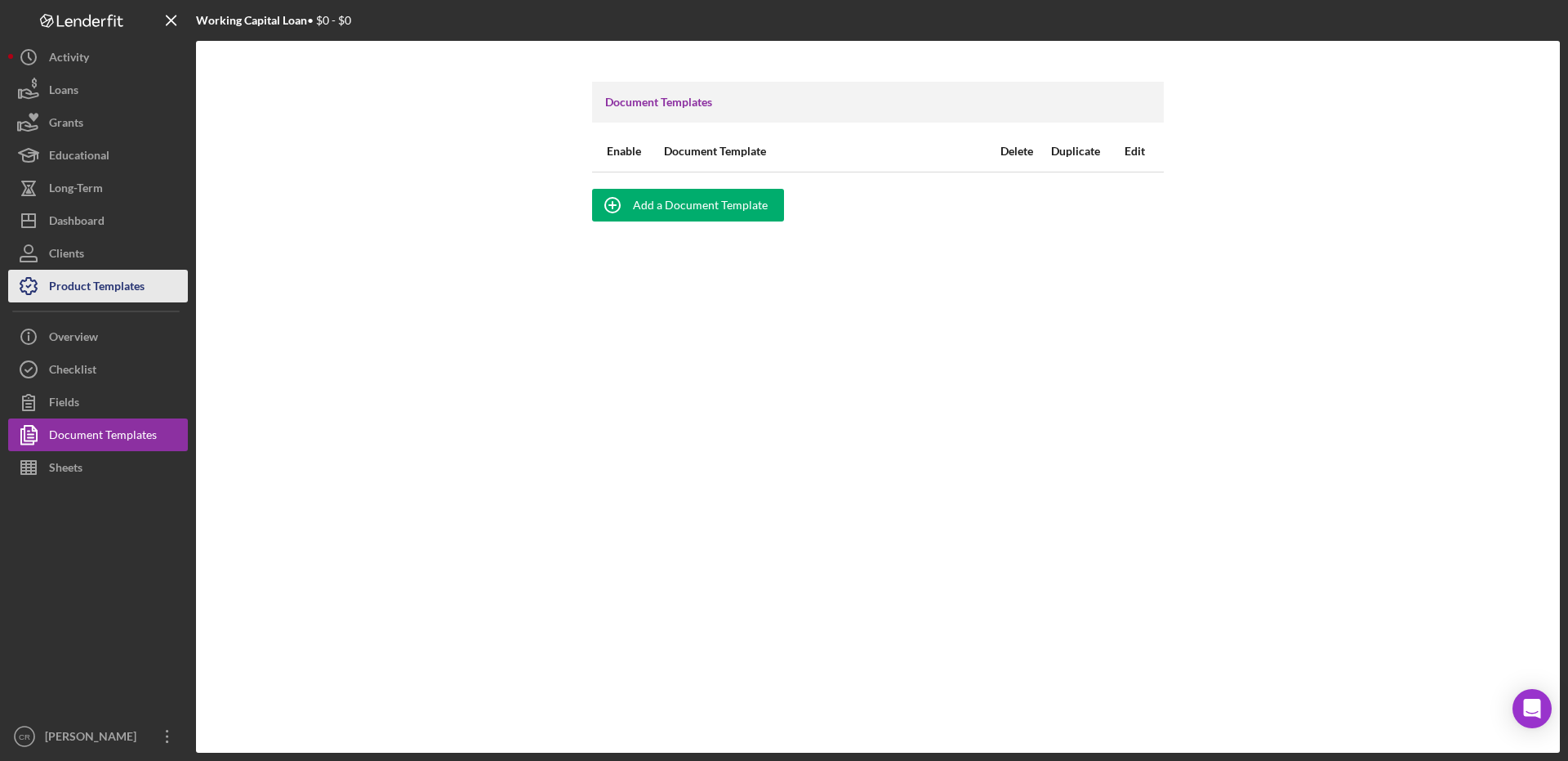
click at [76, 288] on div "Product Templates" at bounding box center [97, 288] width 96 height 36
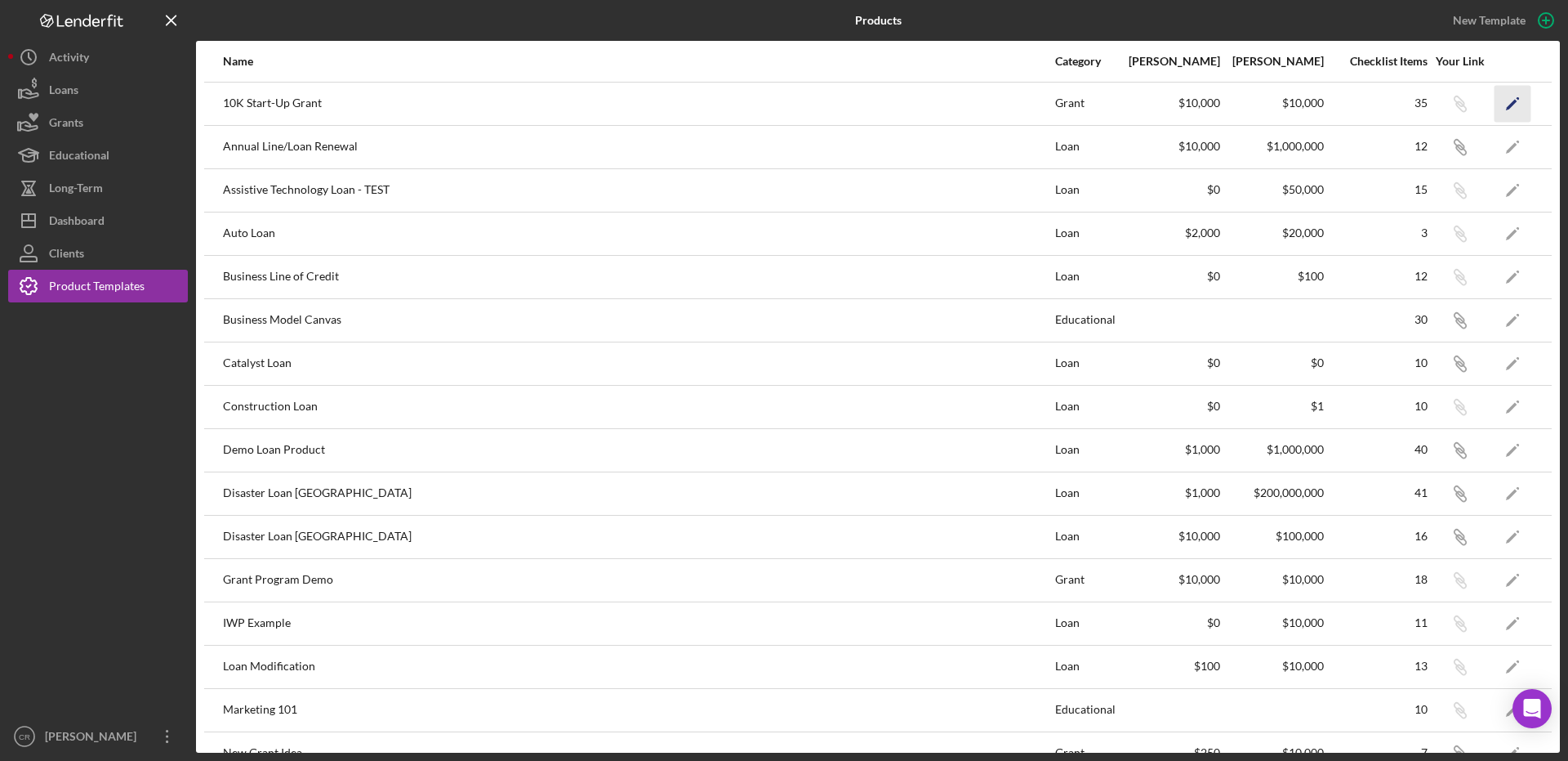
click at [1502, 106] on icon "Icon/Edit" at bounding box center [1513, 103] width 36 height 36
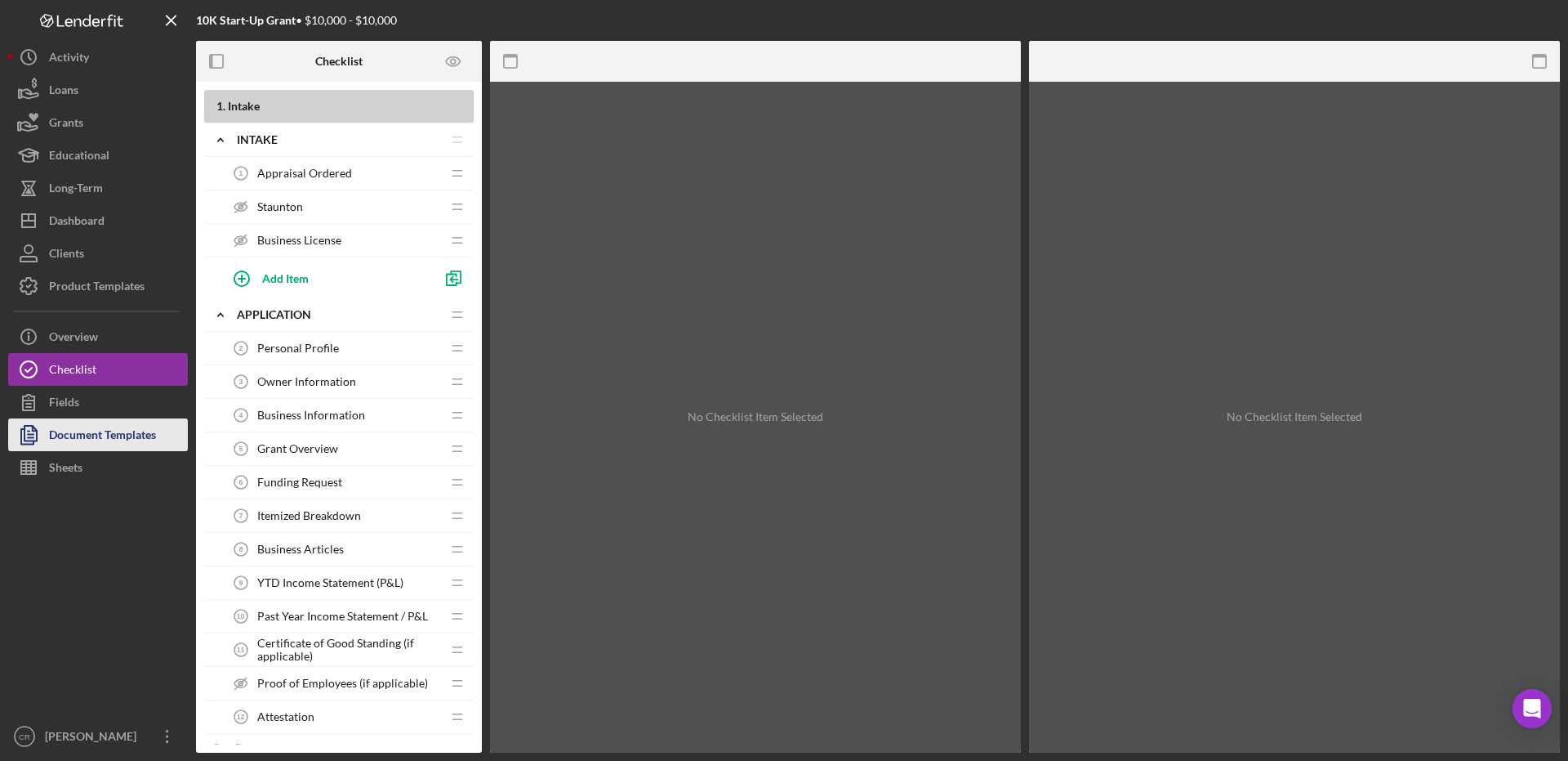
click at [109, 434] on div "Document Templates" at bounding box center [102, 436] width 107 height 36
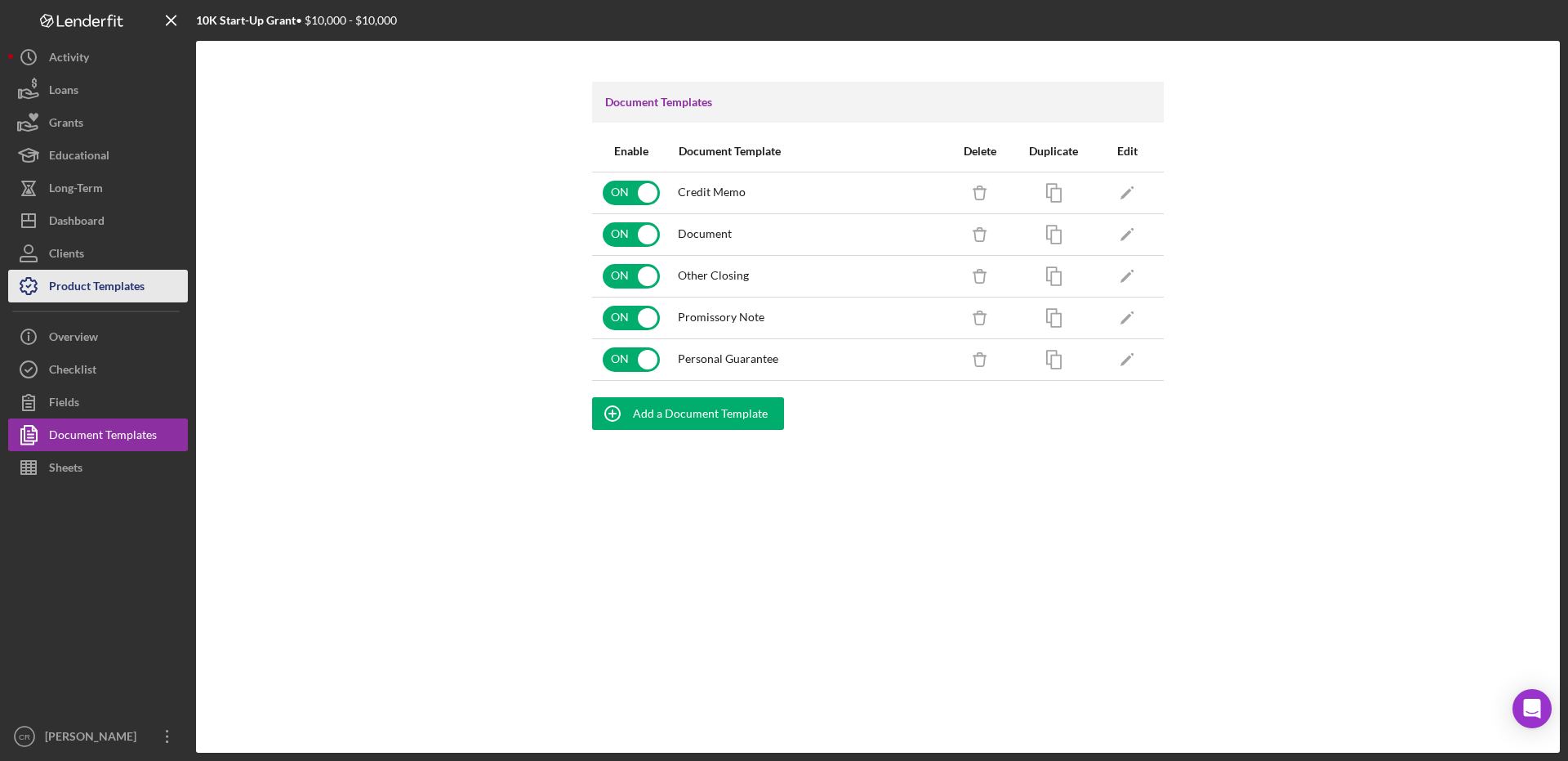
click at [68, 280] on div "Product Templates" at bounding box center [97, 288] width 96 height 36
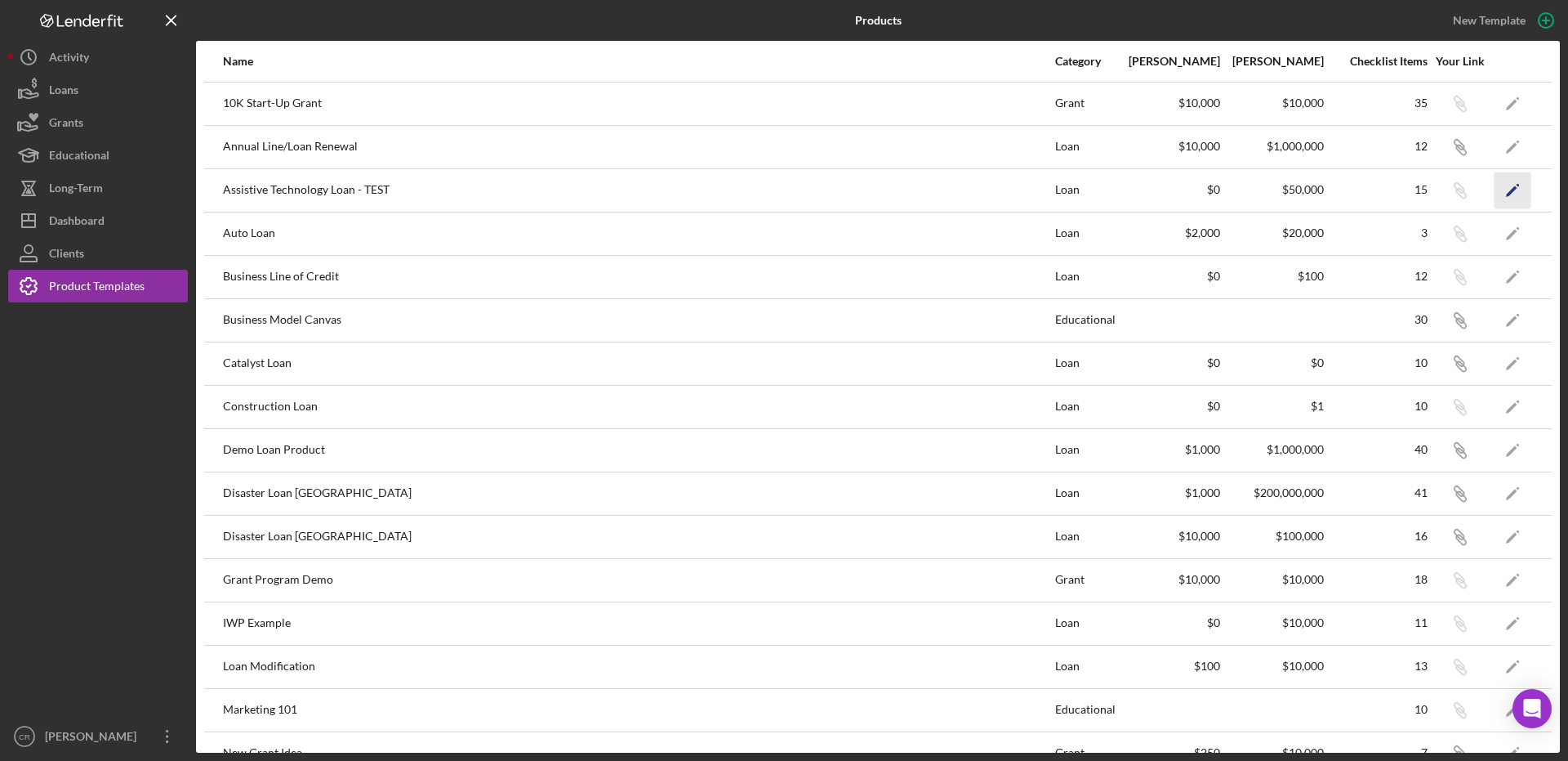
click at [1506, 190] on polygon "button" at bounding box center [1512, 191] width 11 height 11
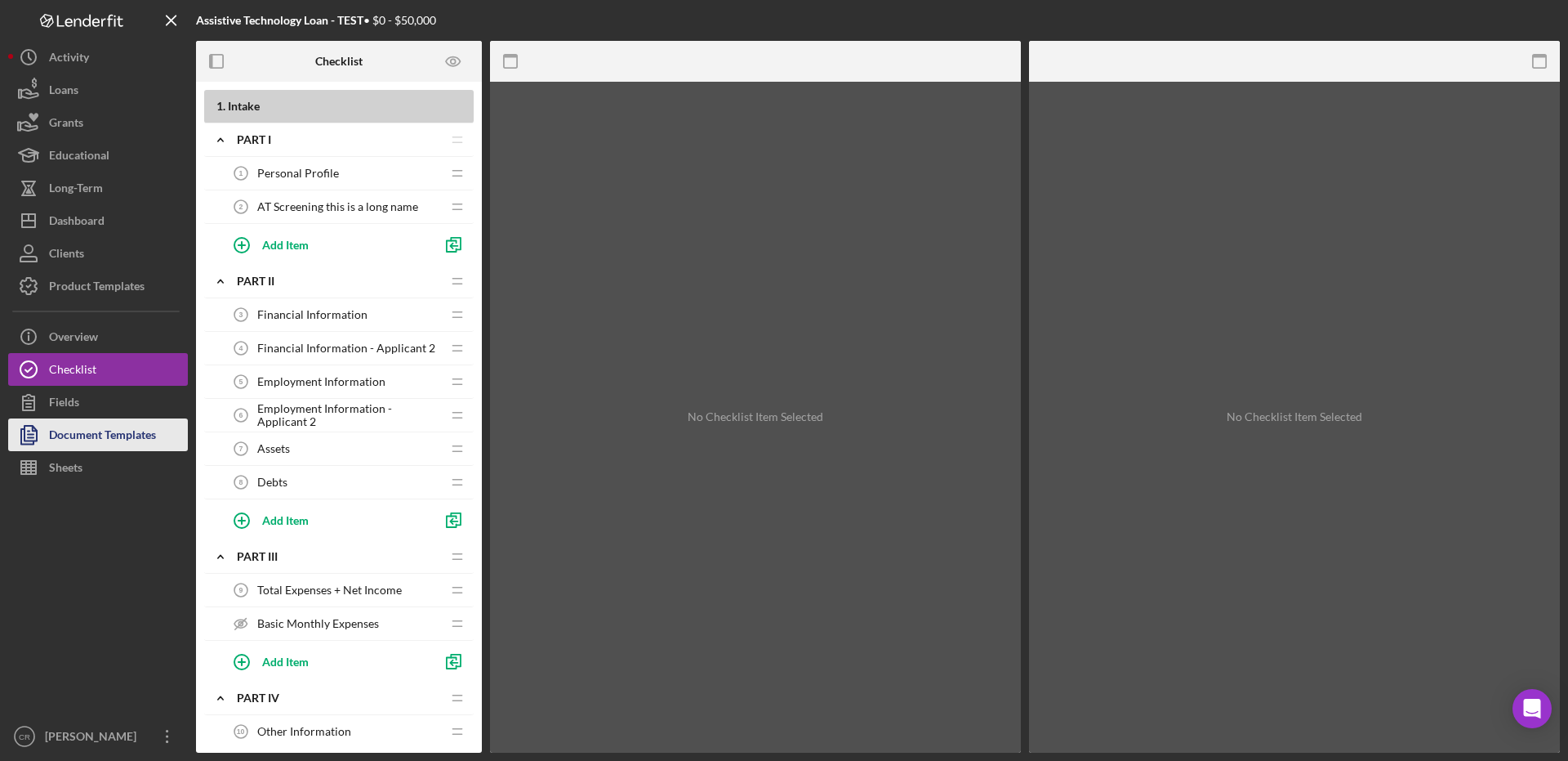
click at [100, 442] on div "Document Templates" at bounding box center [102, 436] width 107 height 36
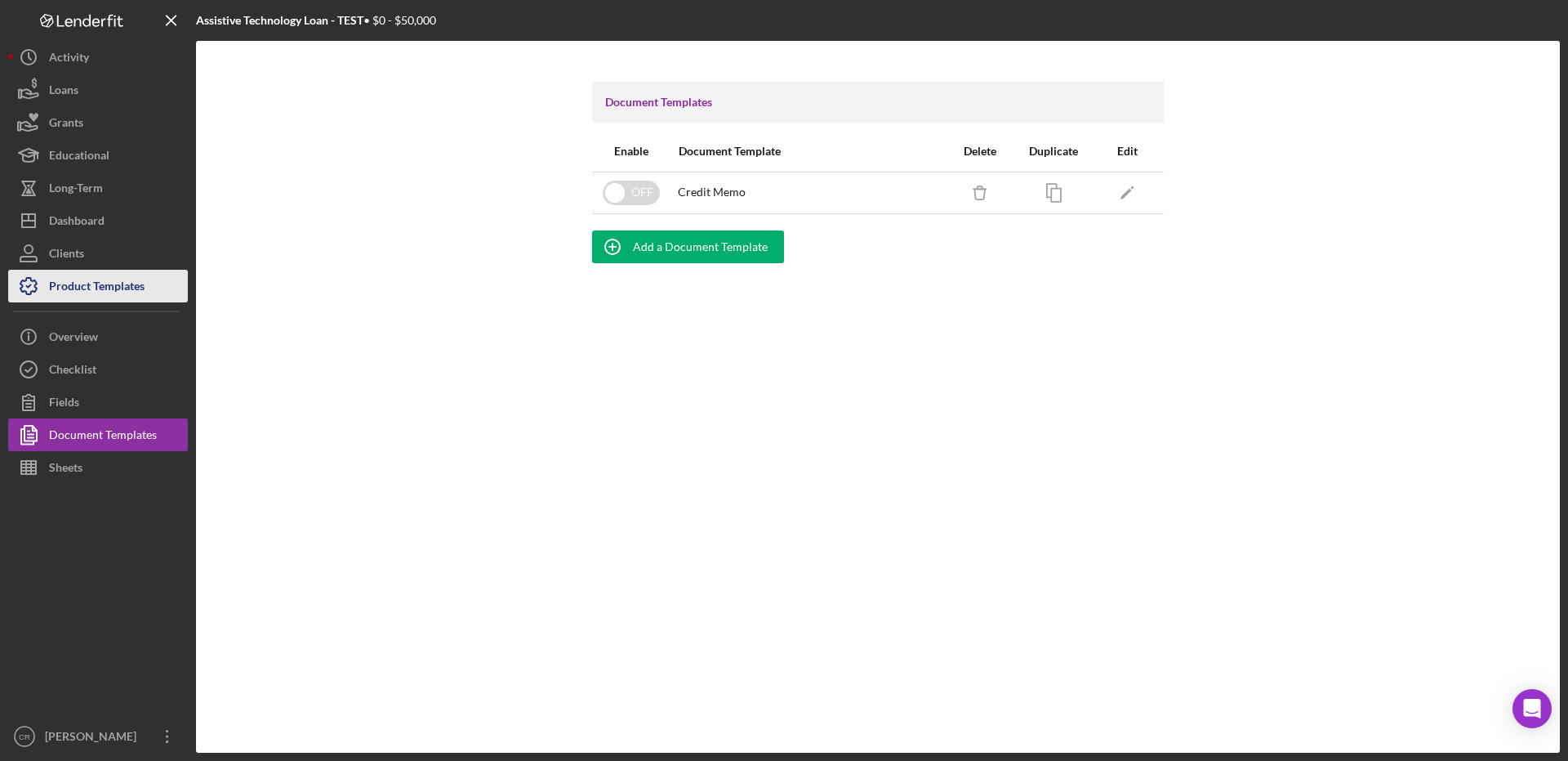
click at [109, 277] on div "Product Templates" at bounding box center [97, 288] width 96 height 36
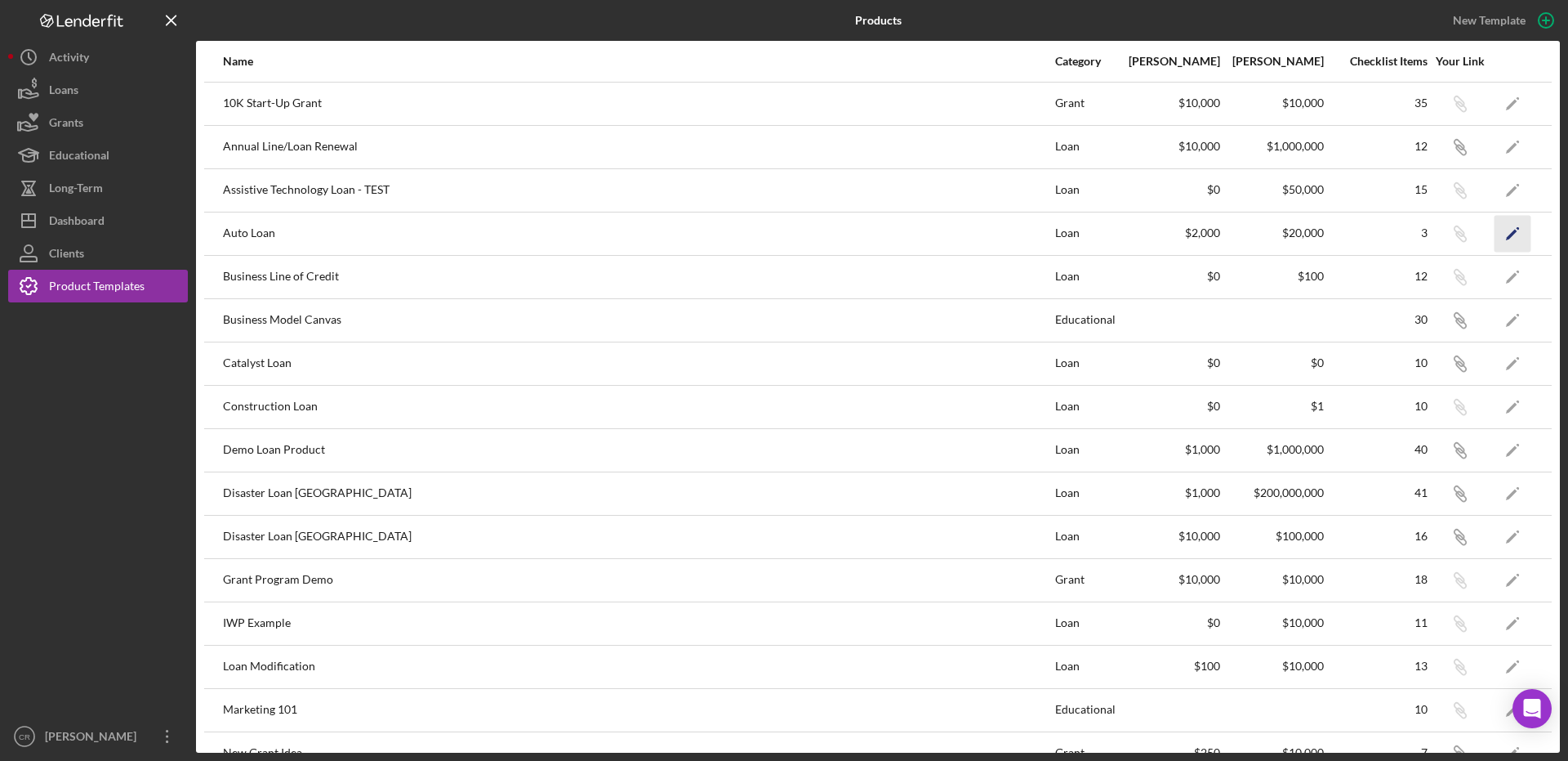
click at [1494, 237] on icon "Icon/Edit" at bounding box center [1513, 233] width 36 height 36
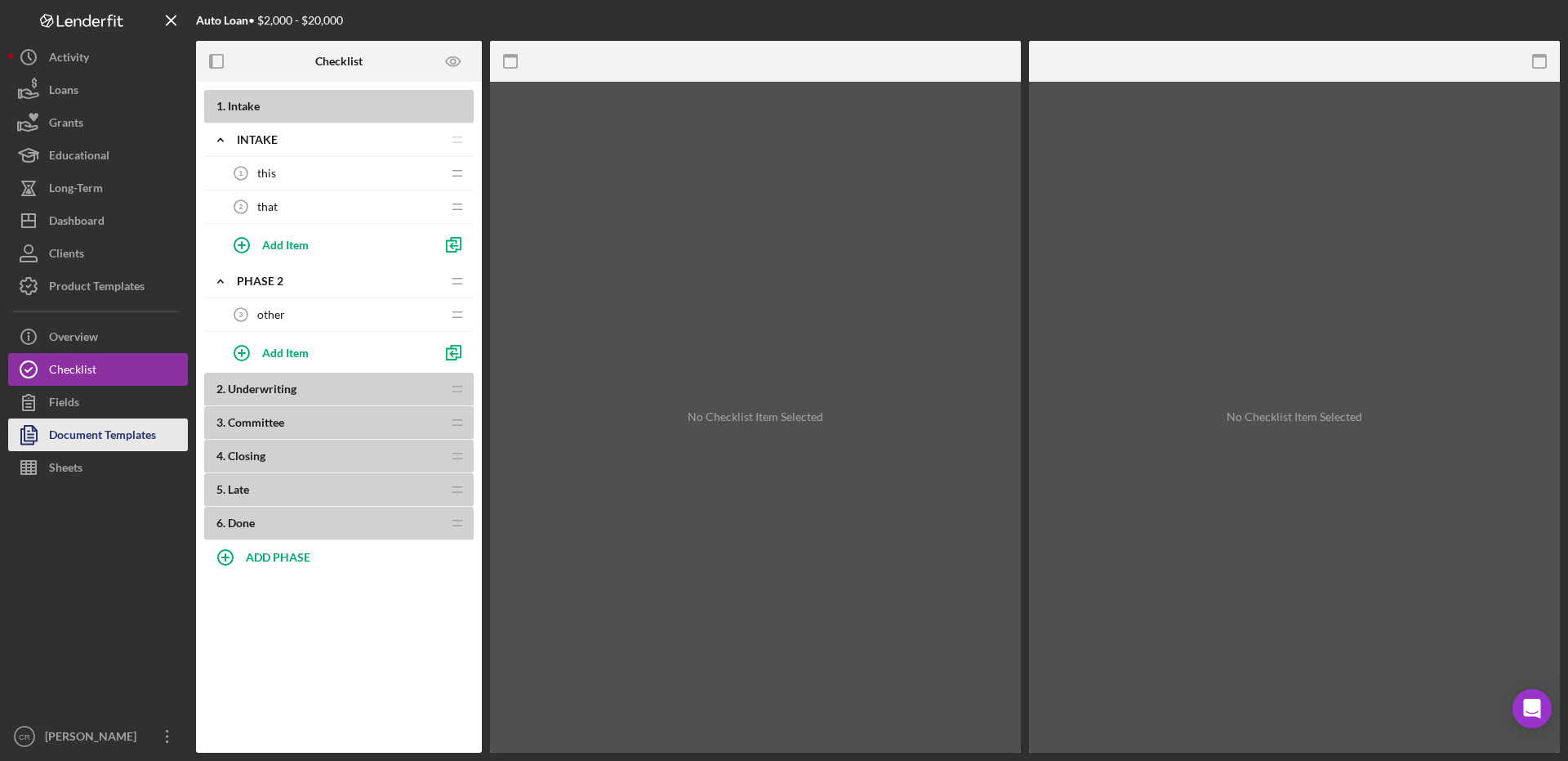
click at [117, 437] on div "Document Templates" at bounding box center [102, 436] width 107 height 36
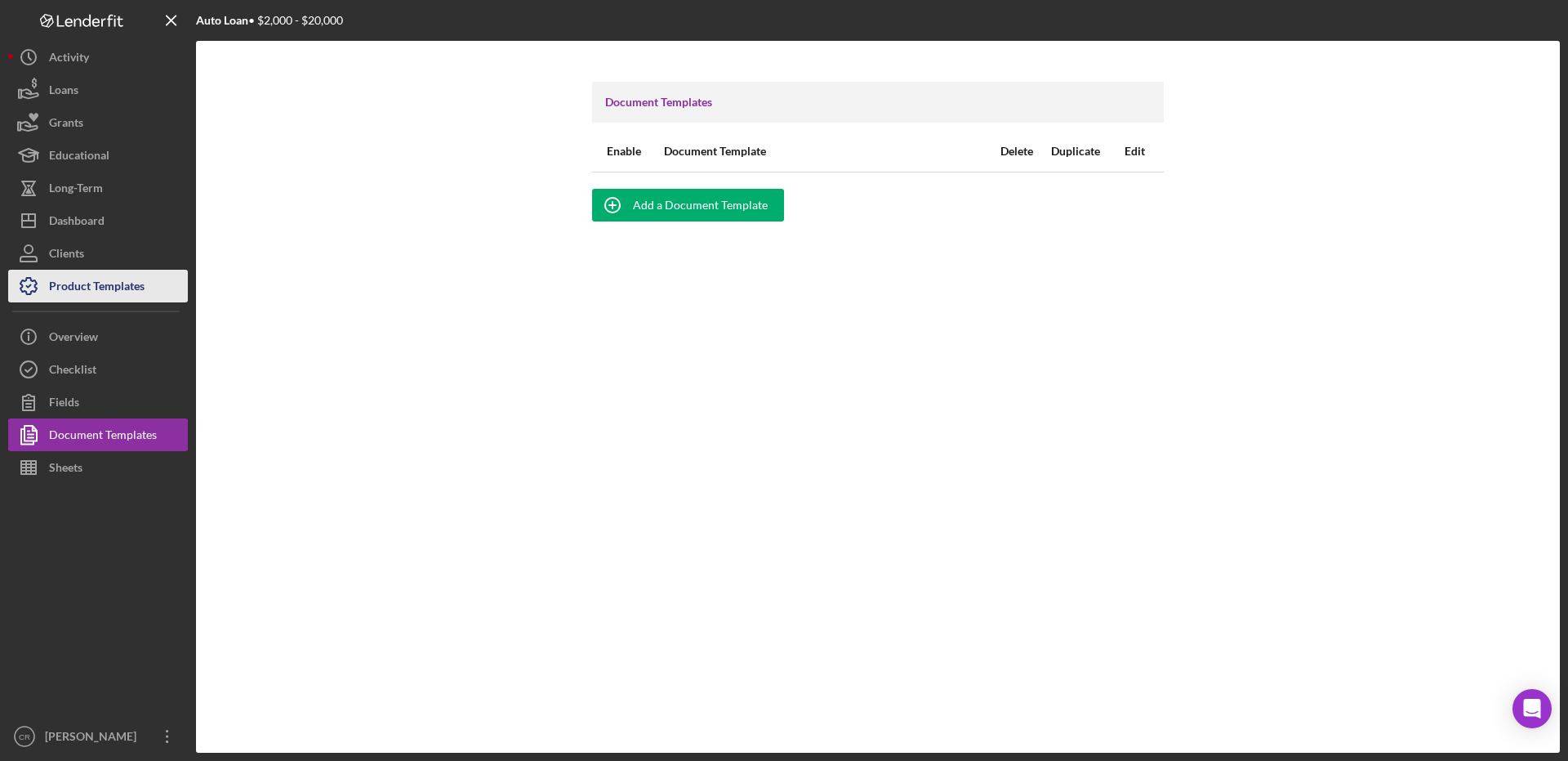
click at [110, 280] on div "Product Templates" at bounding box center [97, 288] width 96 height 36
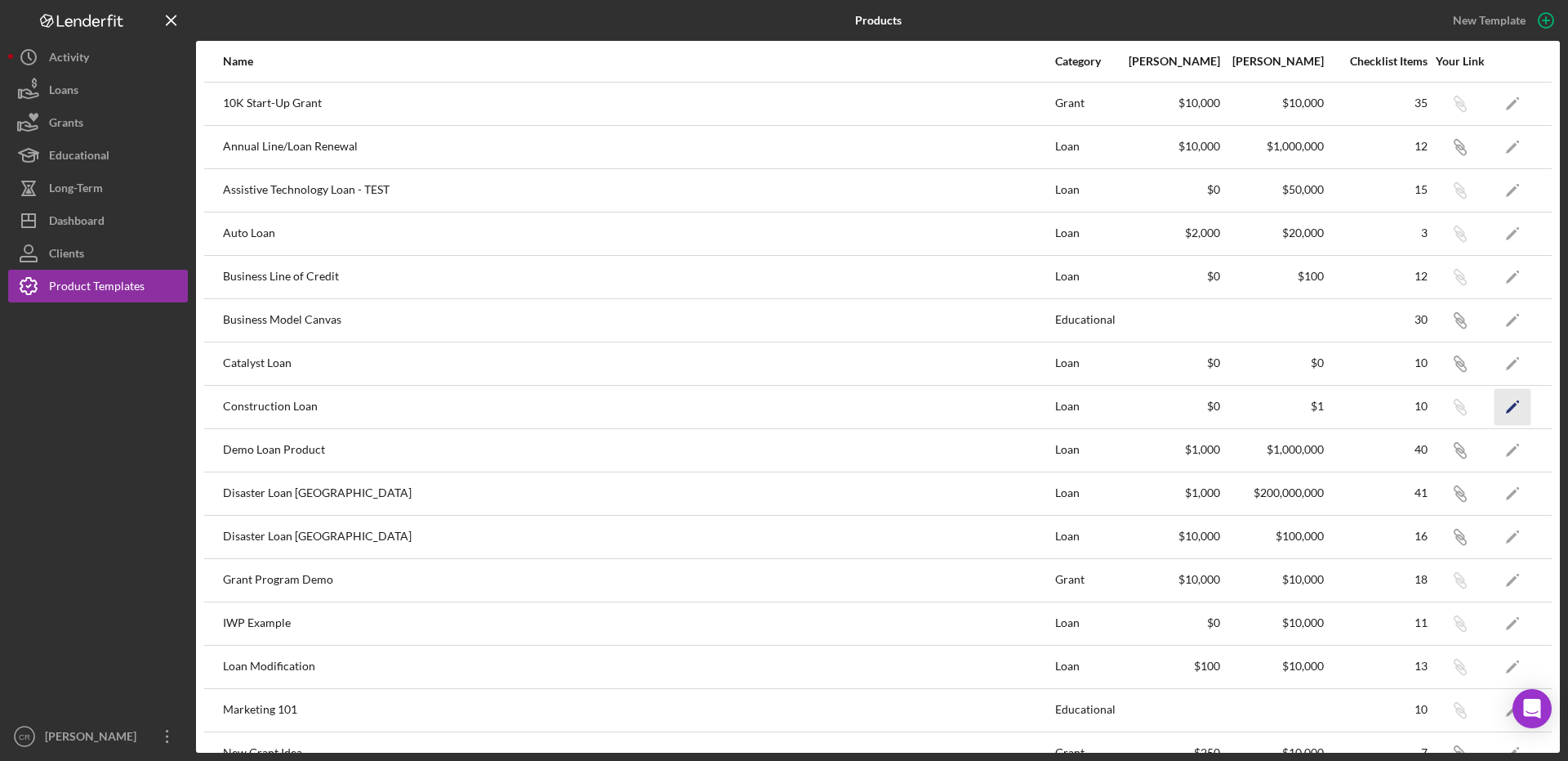
click at [1504, 408] on icon "Icon/Edit" at bounding box center [1513, 406] width 36 height 36
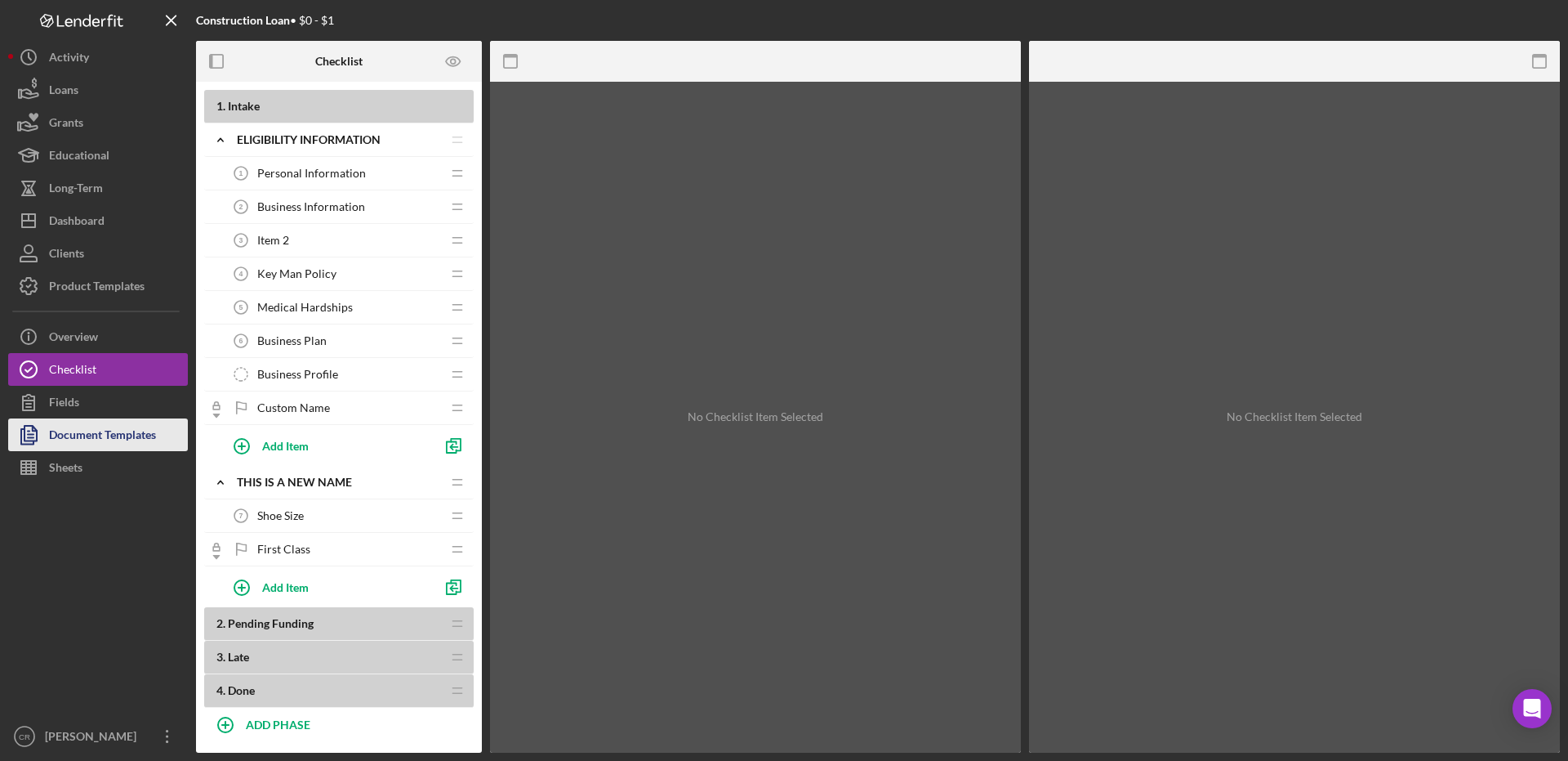
click at [78, 447] on div "Document Templates" at bounding box center [102, 436] width 107 height 36
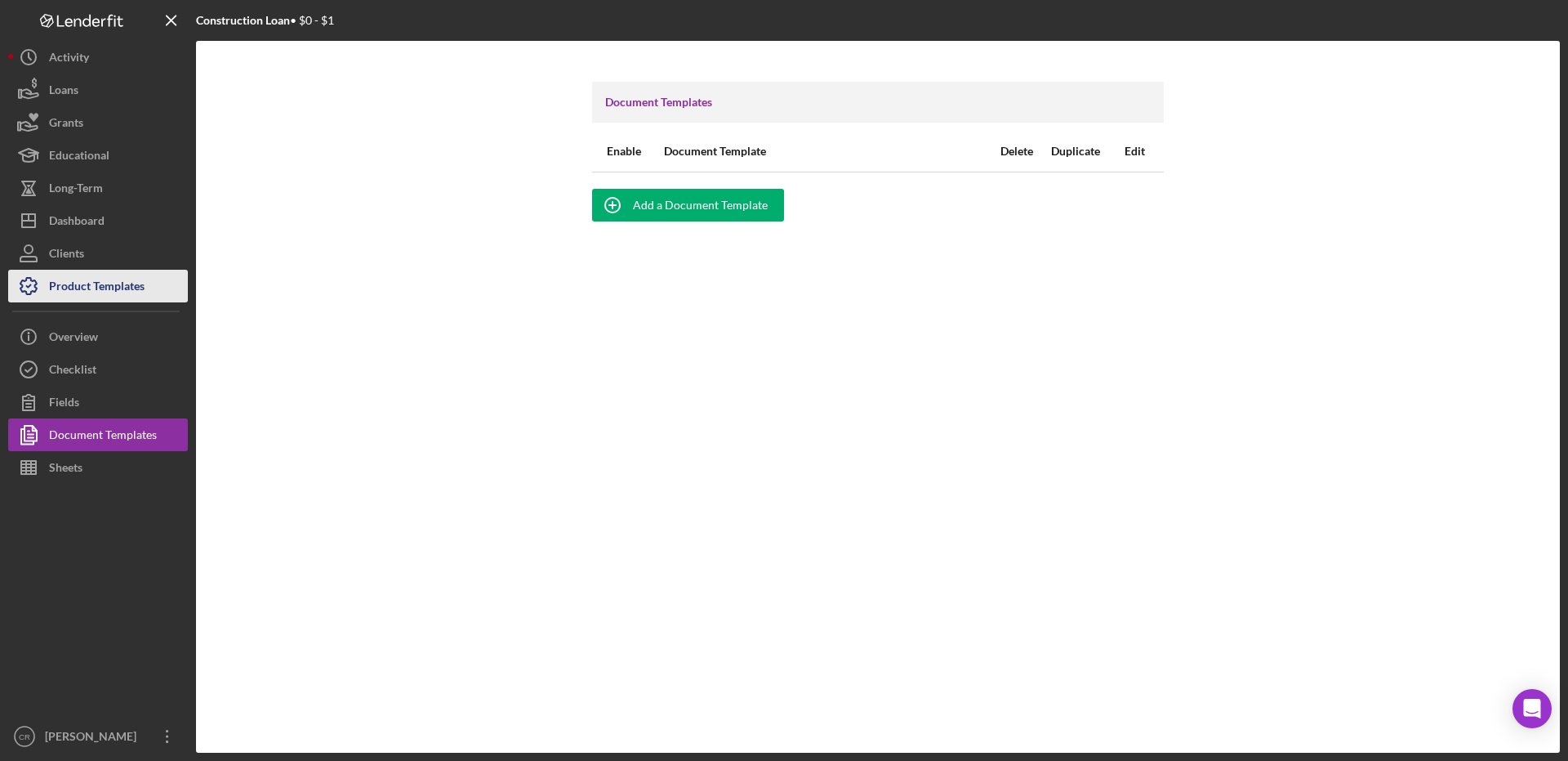
click at [71, 292] on div "Product Templates" at bounding box center [97, 288] width 96 height 36
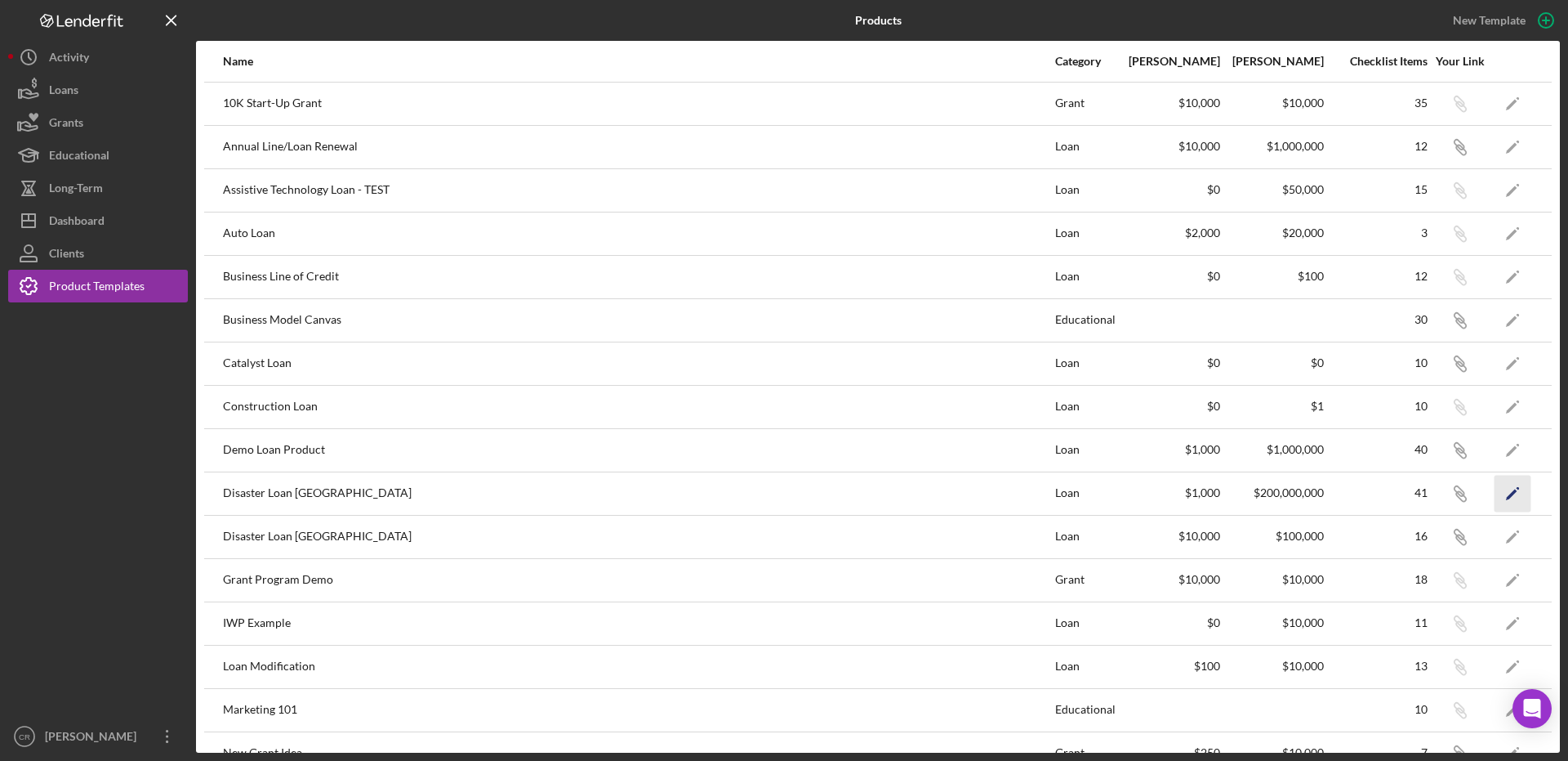
click at [1508, 492] on icon "Icon/Edit" at bounding box center [1513, 493] width 36 height 36
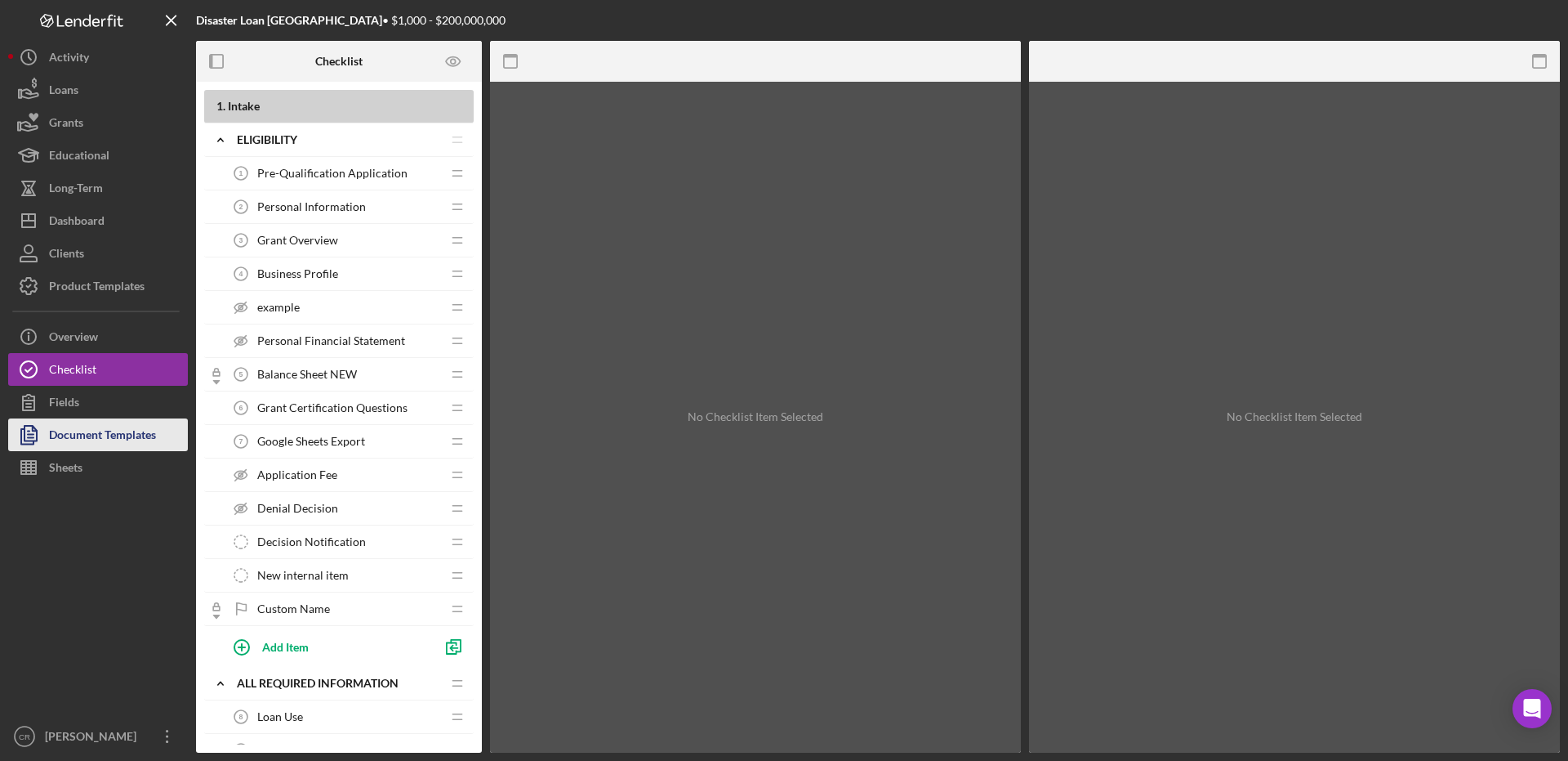
click at [39, 445] on icon "button" at bounding box center [29, 435] width 41 height 41
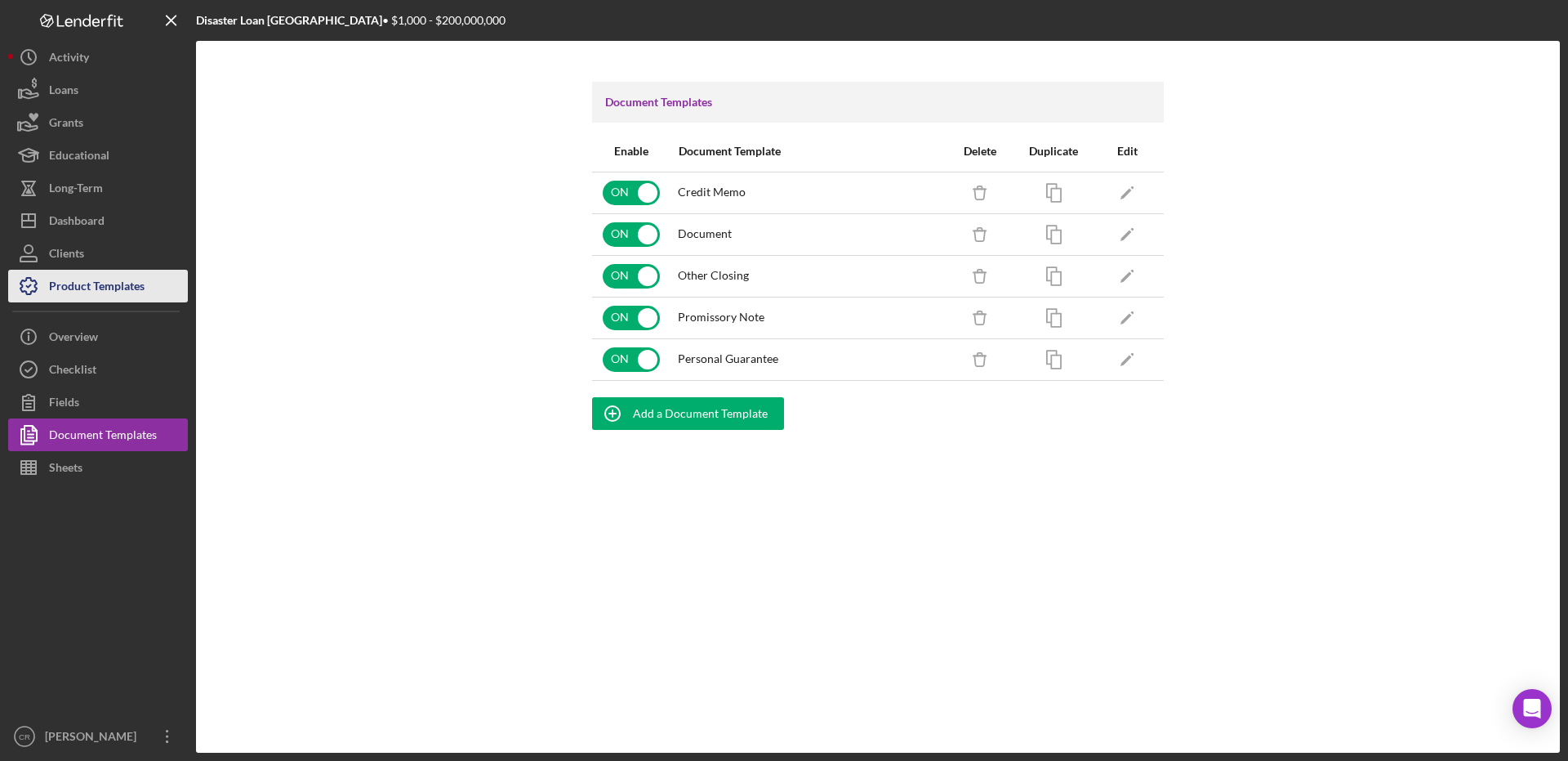
click at [70, 292] on div "Product Templates" at bounding box center [97, 288] width 96 height 36
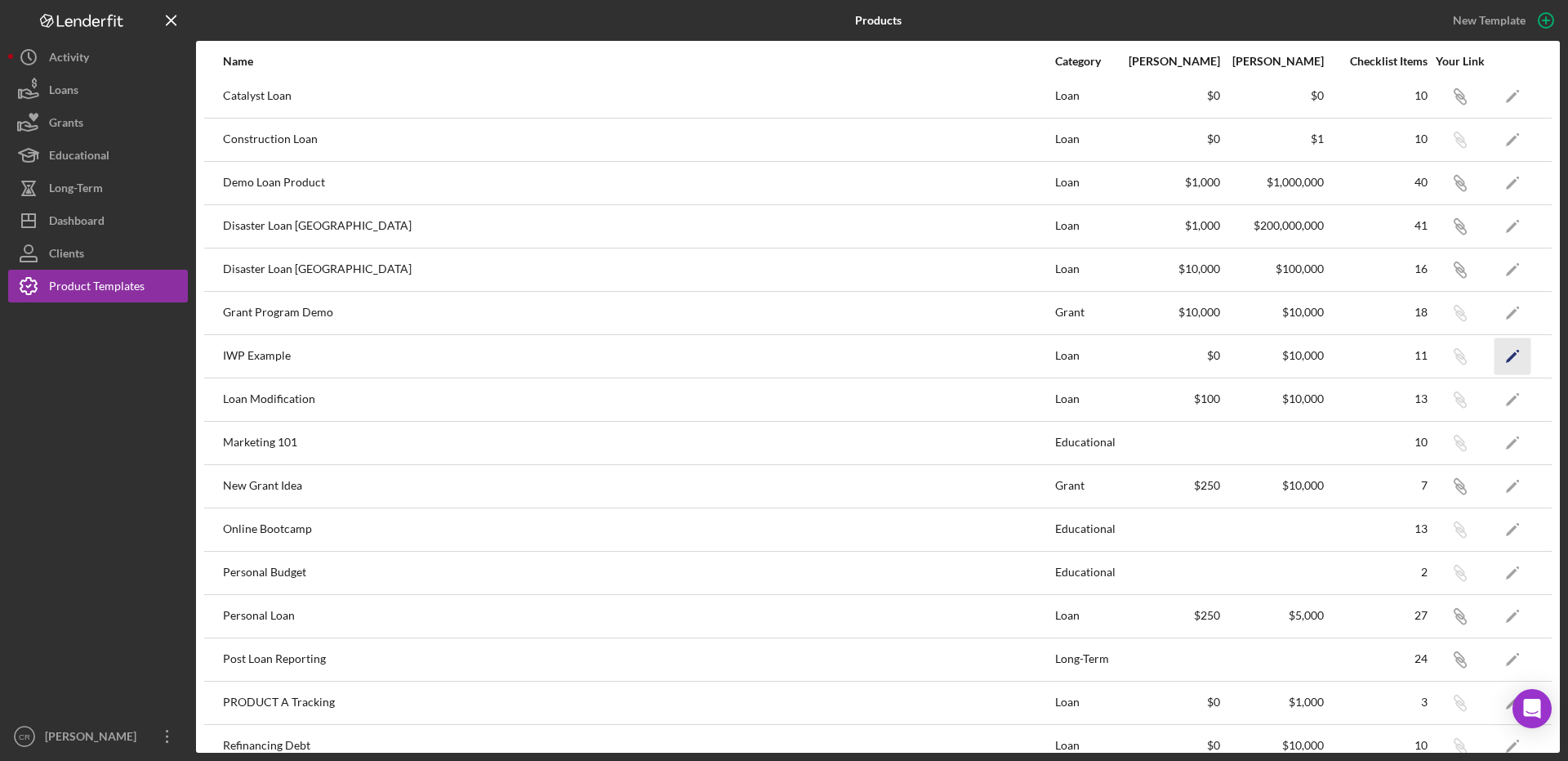
scroll to position [280, 0]
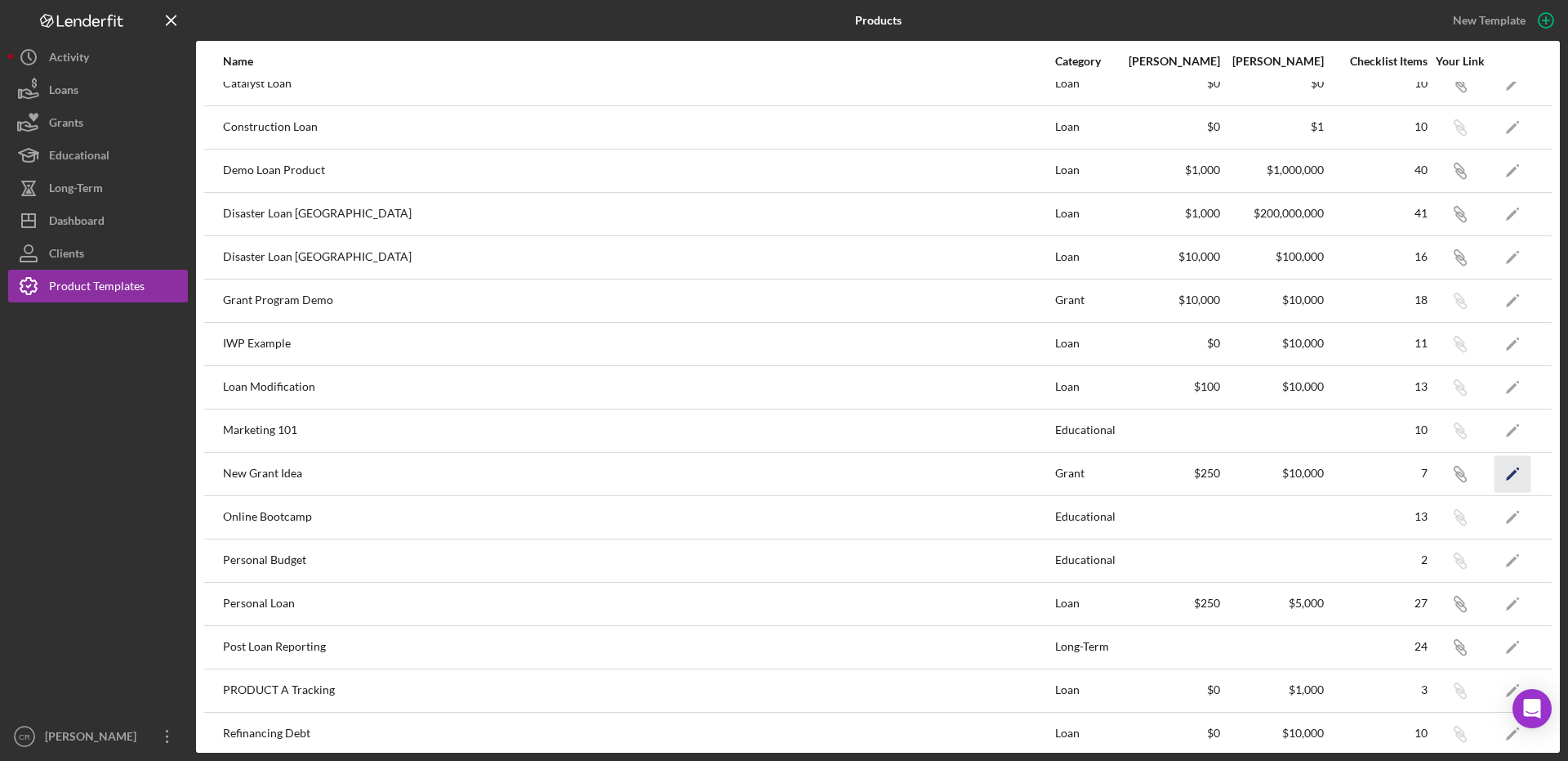
click at [1494, 477] on icon "Icon/Edit" at bounding box center [1513, 473] width 36 height 36
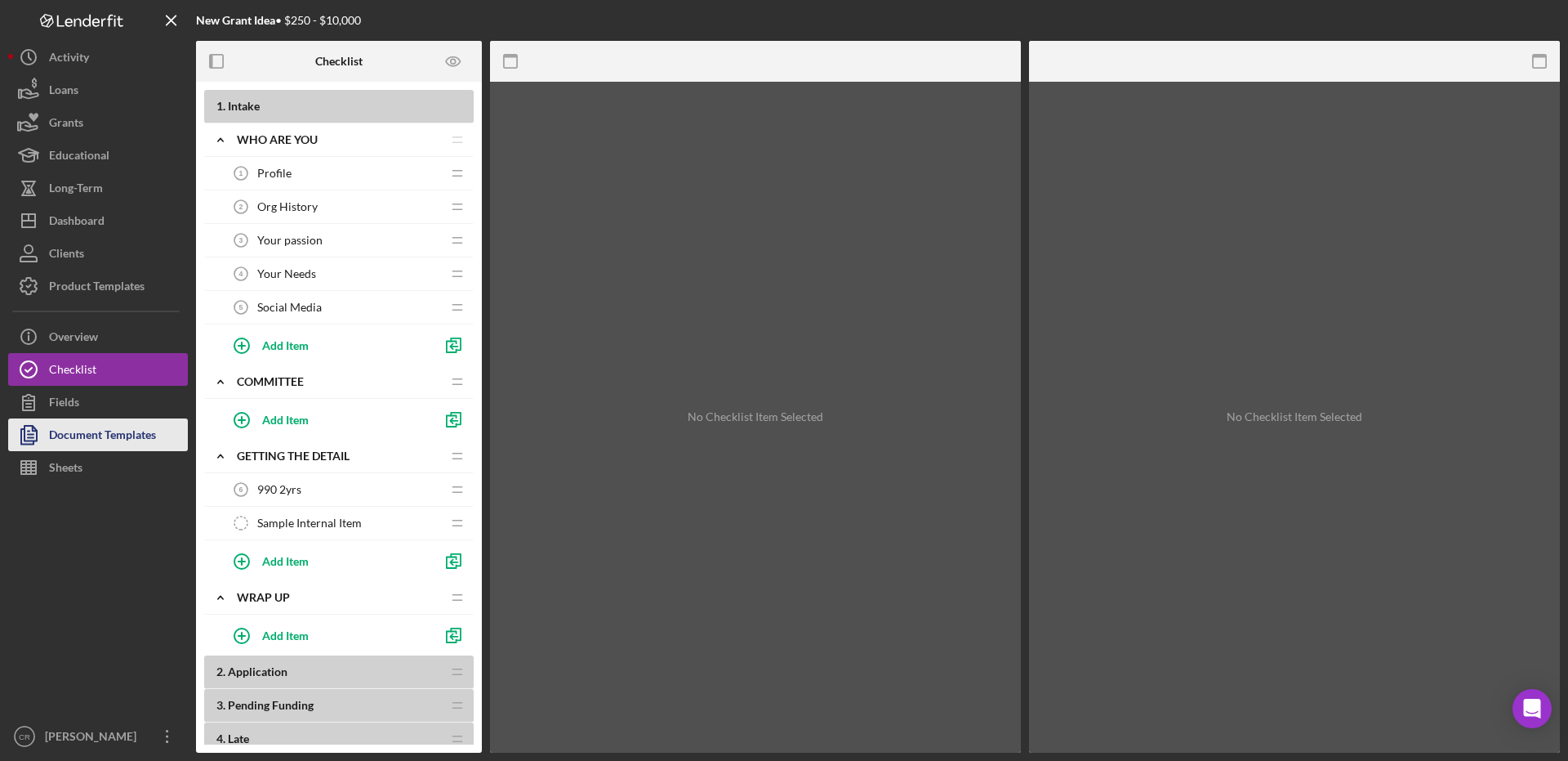
click at [97, 435] on div "Document Templates" at bounding box center [102, 436] width 107 height 36
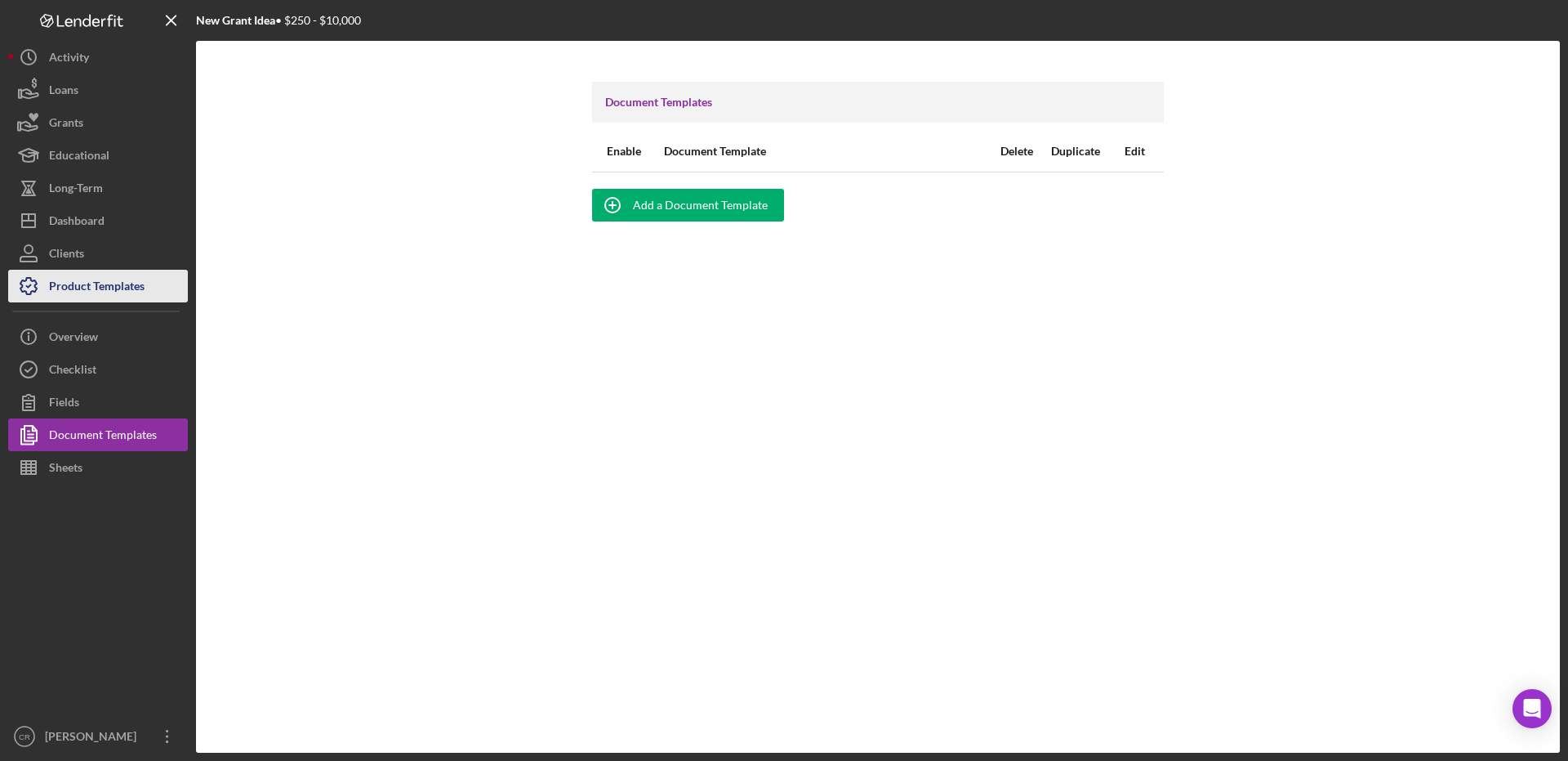
click at [77, 290] on div "Product Templates" at bounding box center [97, 288] width 96 height 36
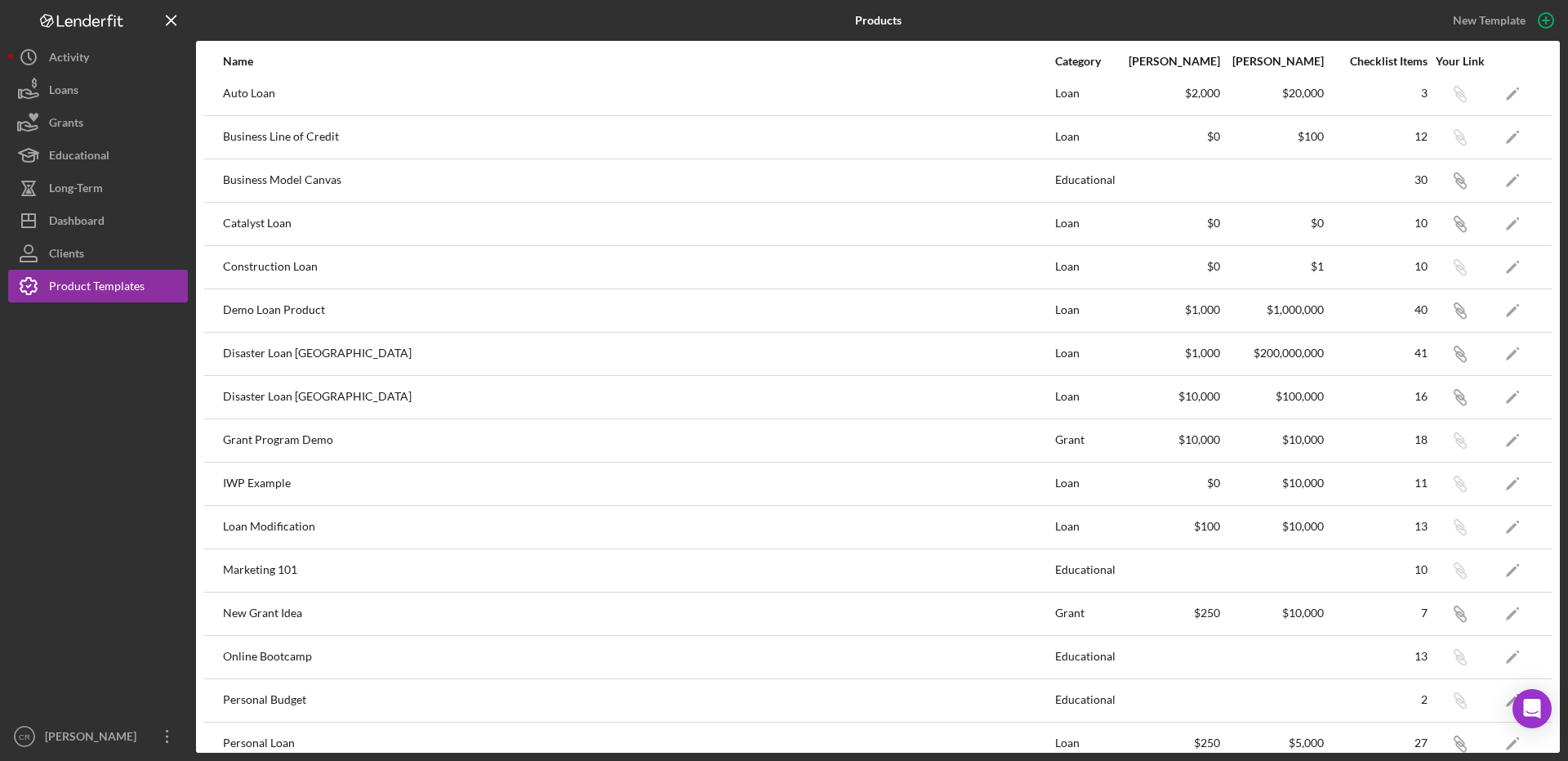
scroll to position [480, 0]
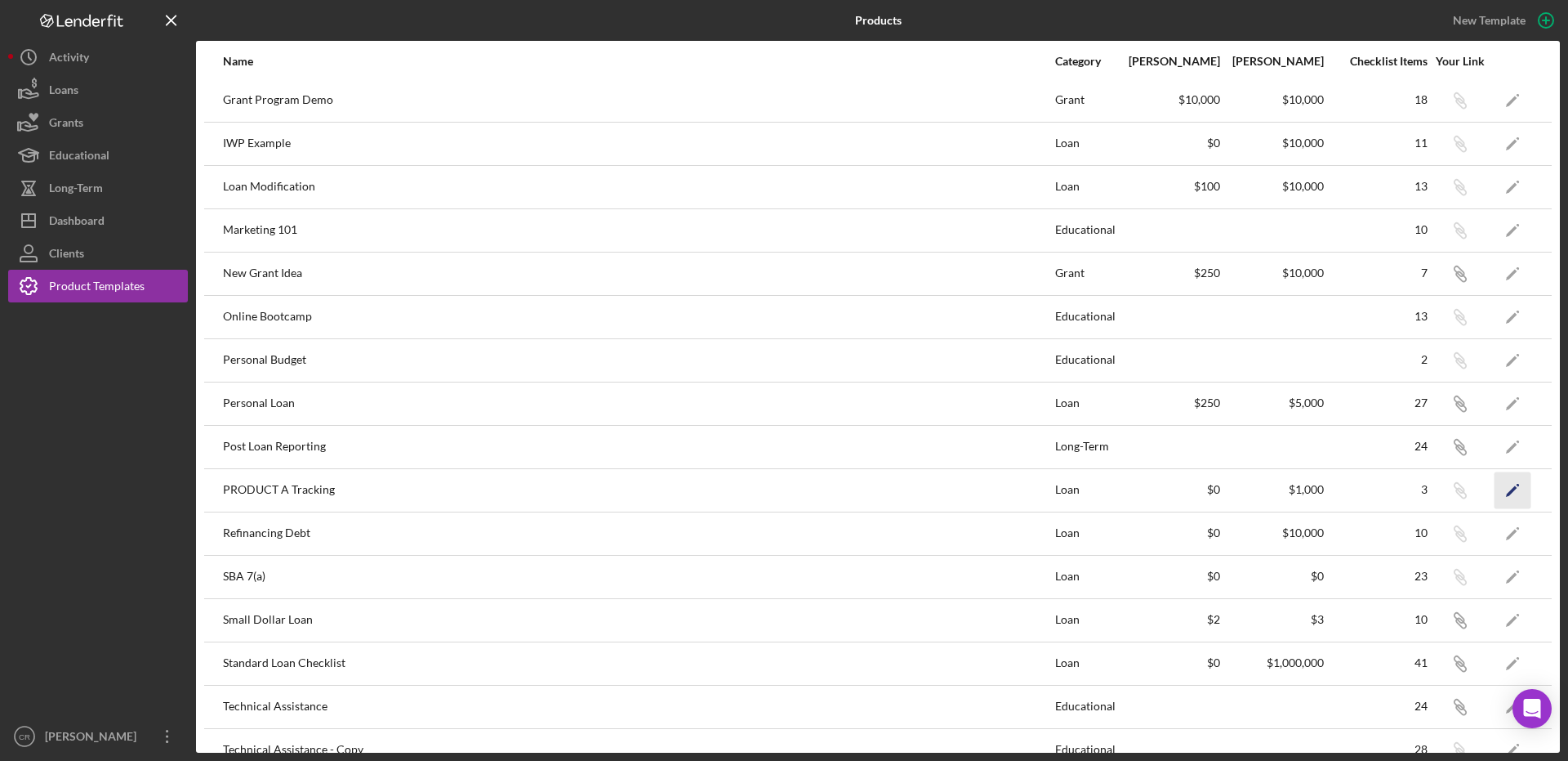
click at [1501, 493] on icon "Icon/Edit" at bounding box center [1513, 489] width 36 height 36
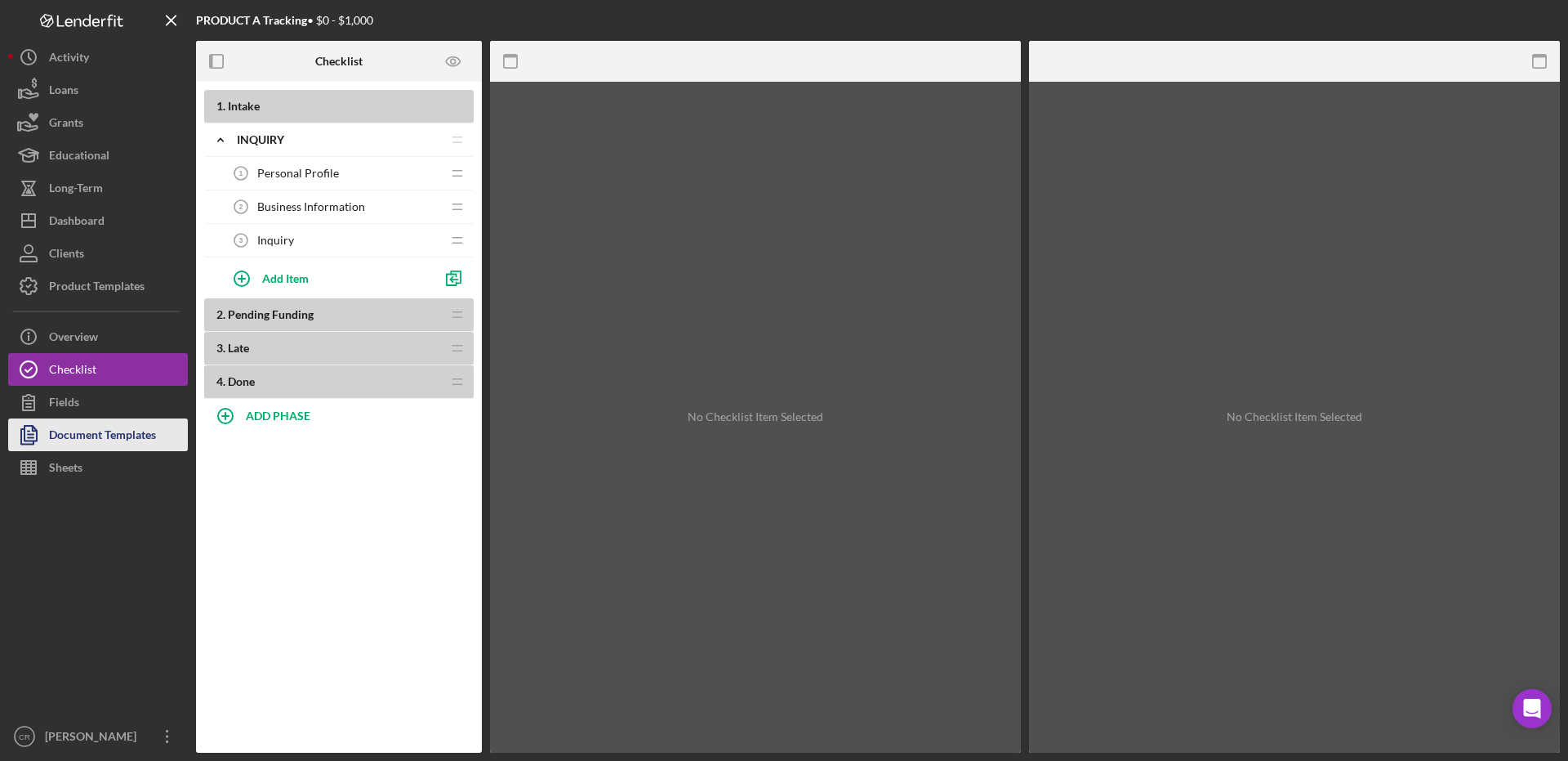
click at [110, 436] on div "Document Templates" at bounding box center [102, 436] width 107 height 36
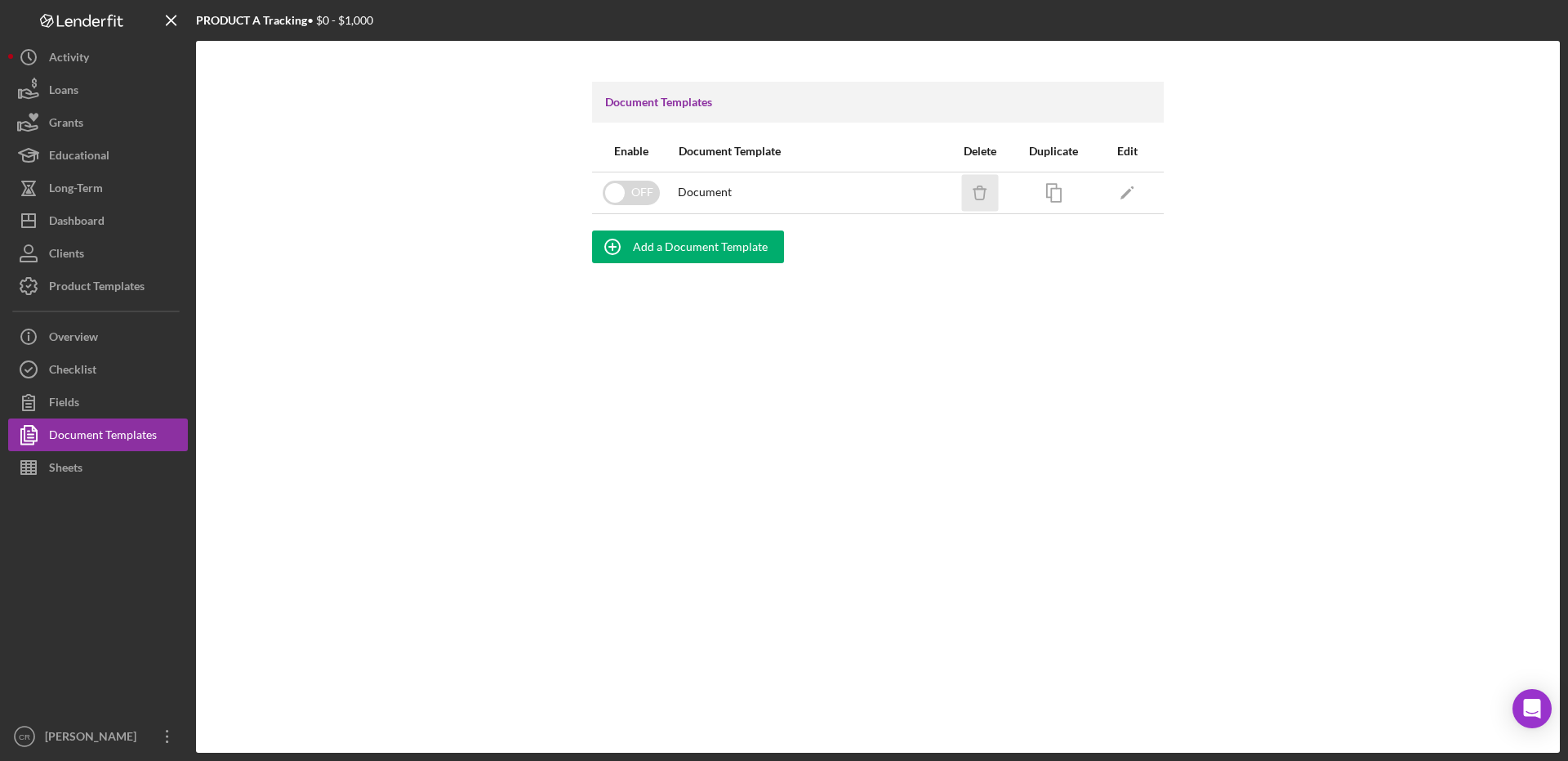
click at [970, 198] on icon "Icon/Delete" at bounding box center [980, 192] width 36 height 36
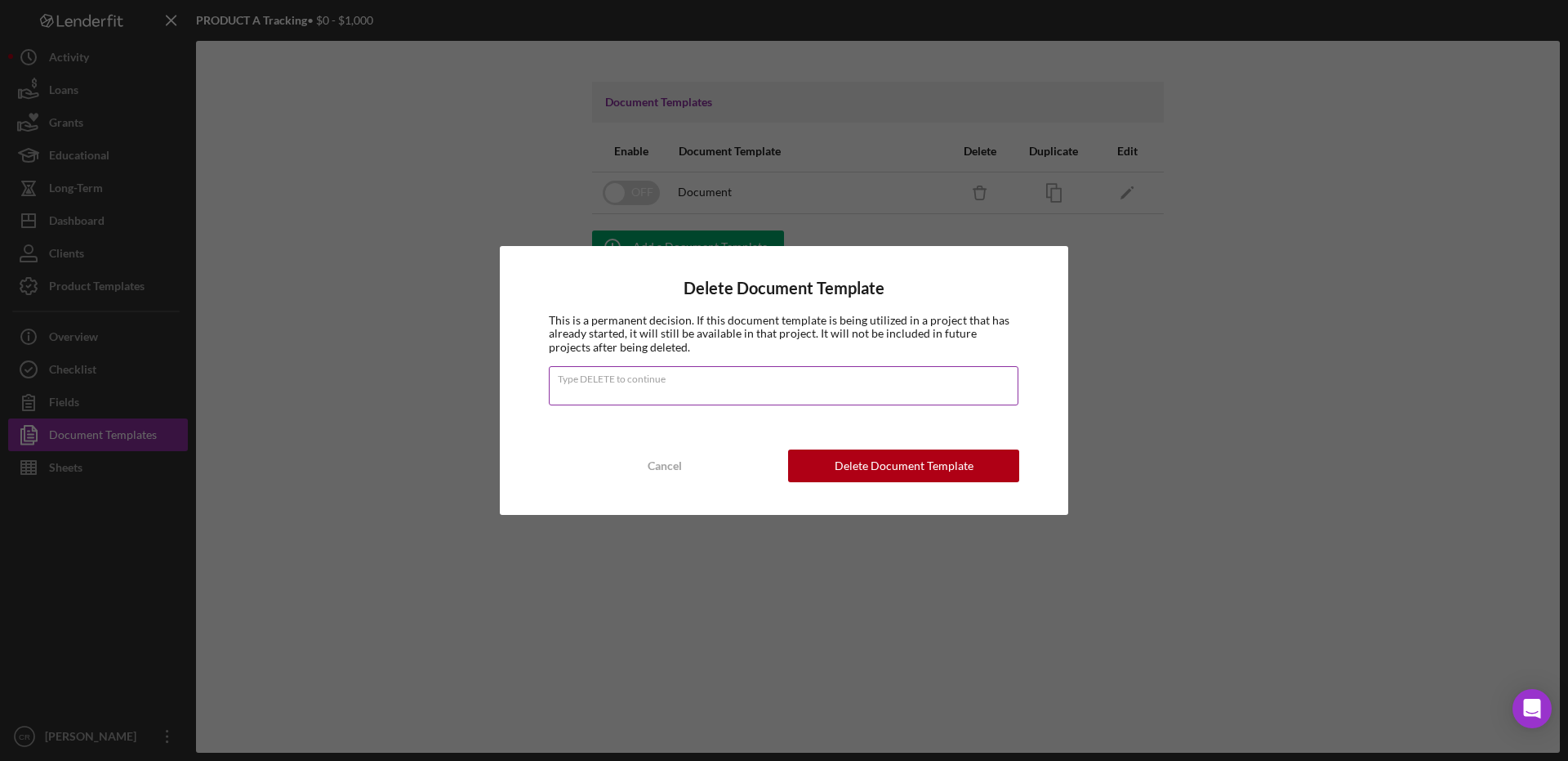
type input "DELETE"
click at [850, 465] on div "Delete Document Template" at bounding box center [903, 465] width 139 height 33
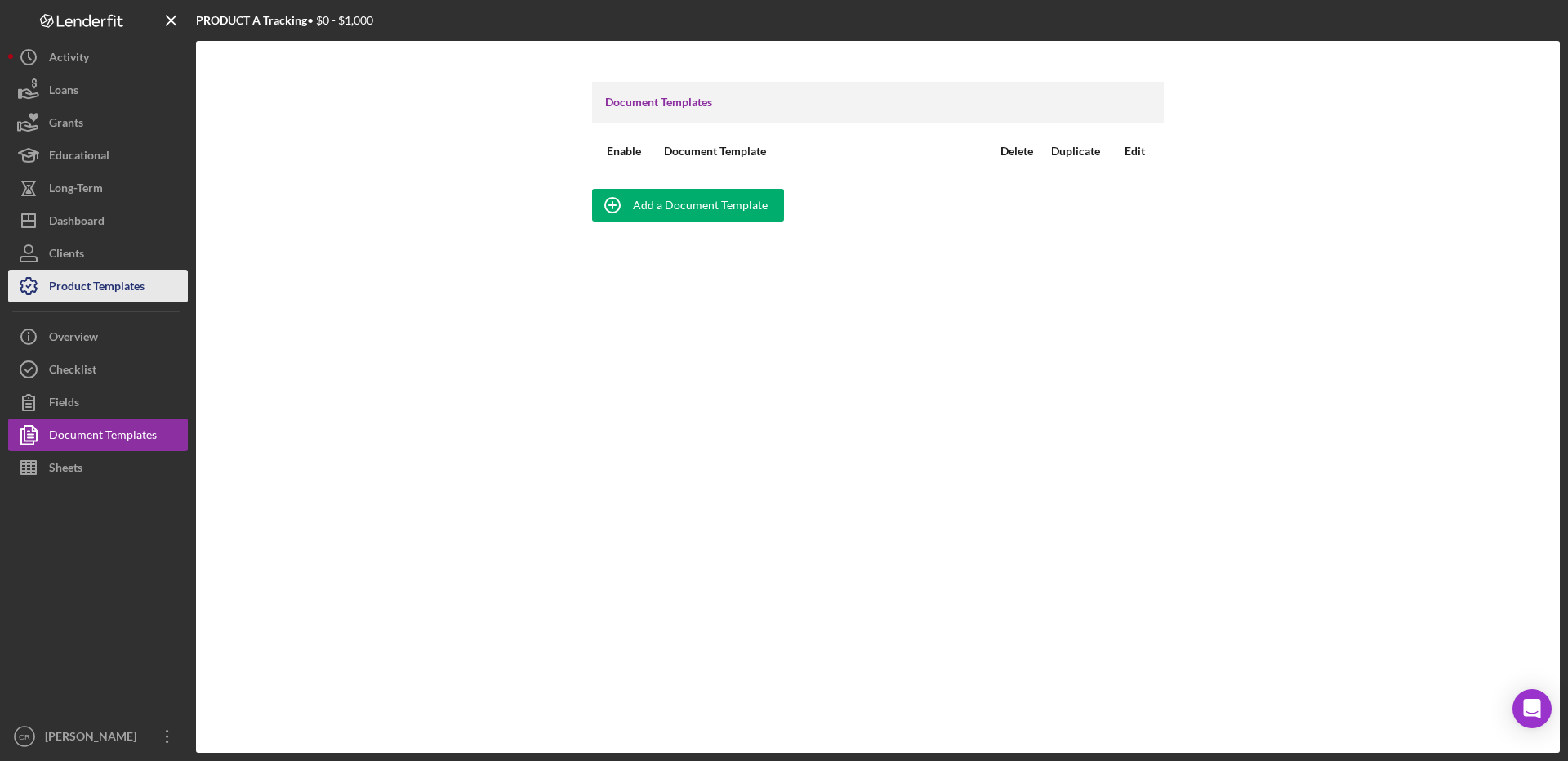
click at [65, 287] on div "Product Templates" at bounding box center [97, 288] width 96 height 36
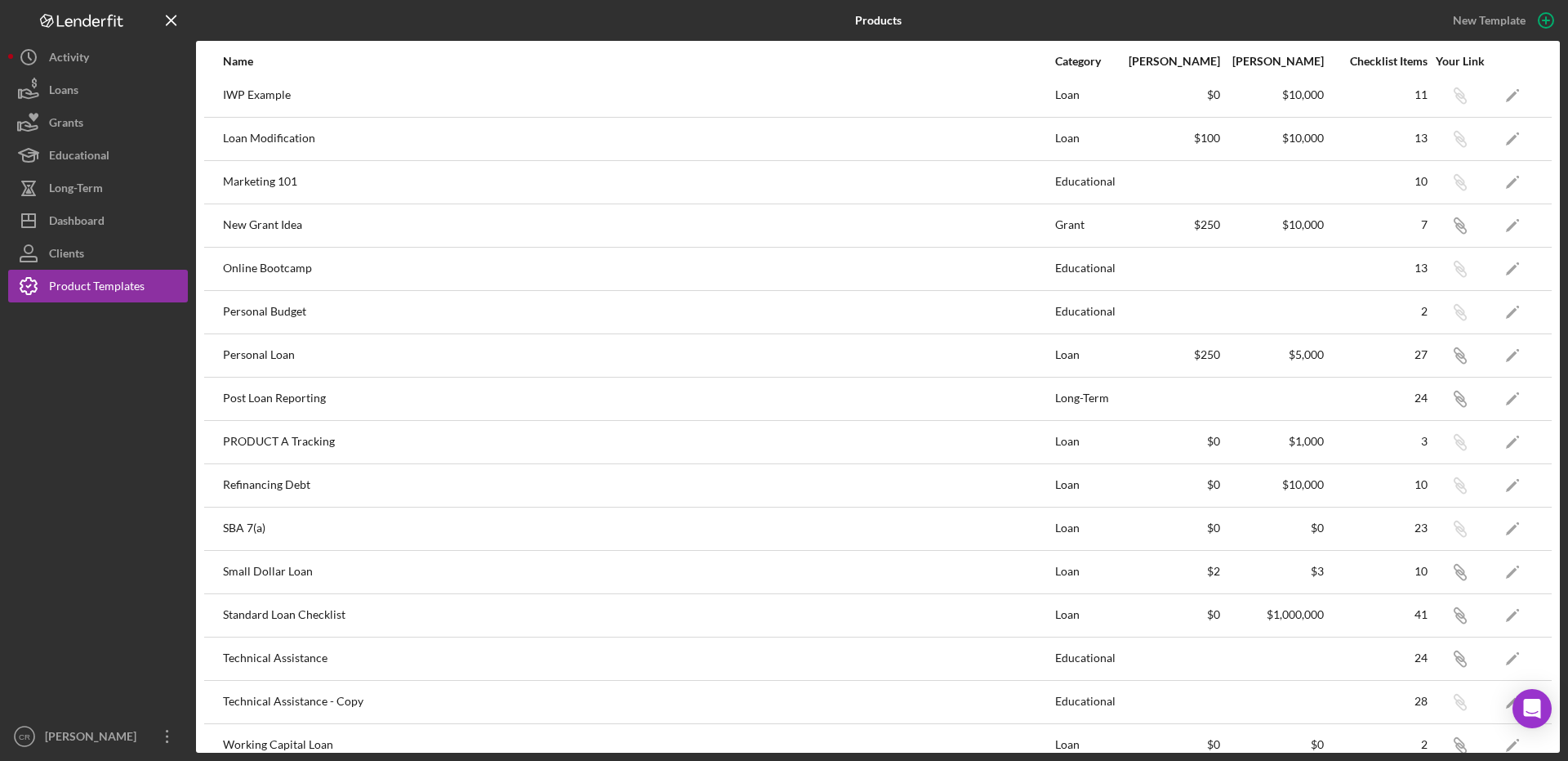
scroll to position [550, 0]
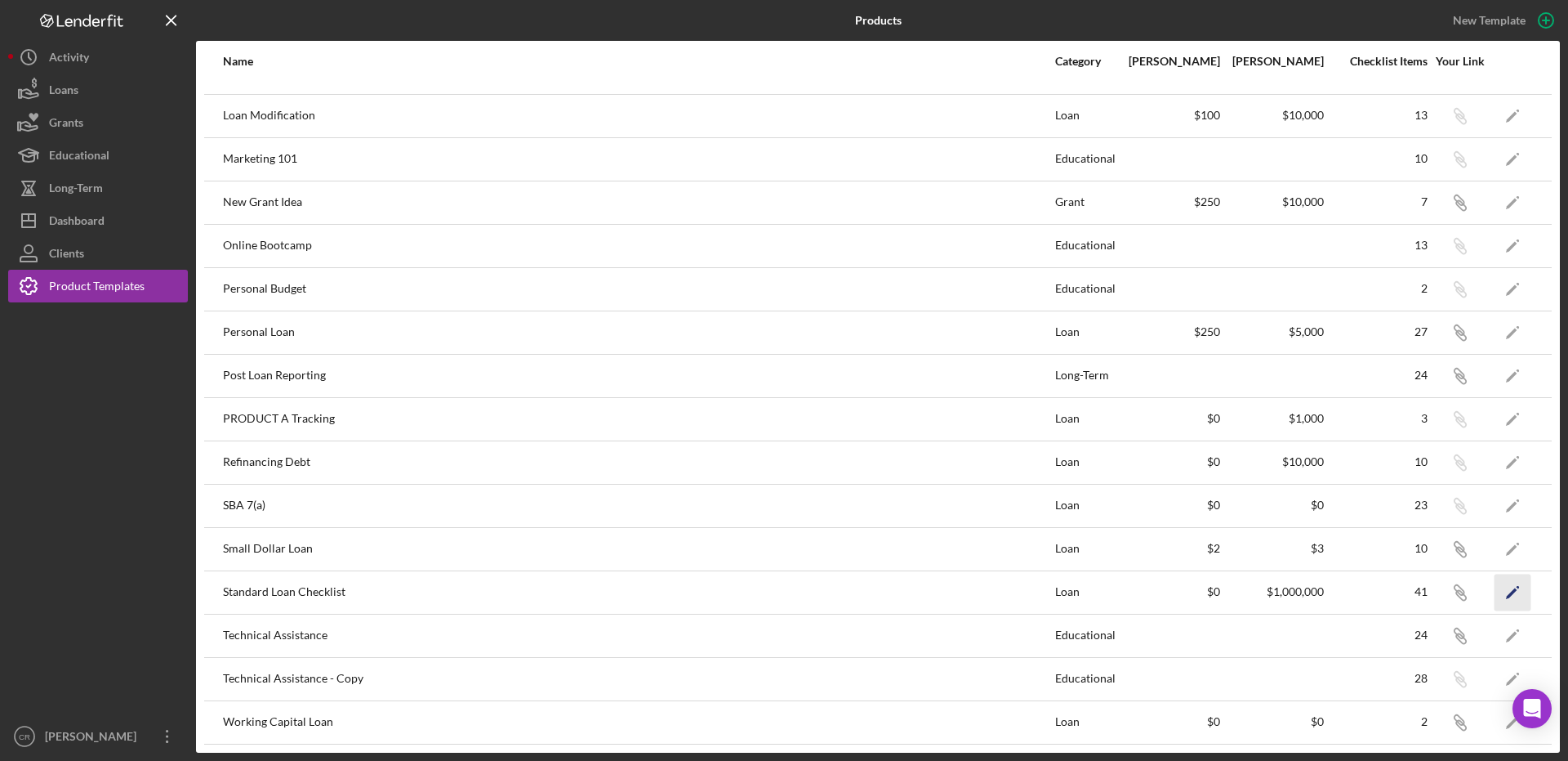
click at [1507, 591] on icon "Icon/Edit" at bounding box center [1513, 592] width 36 height 36
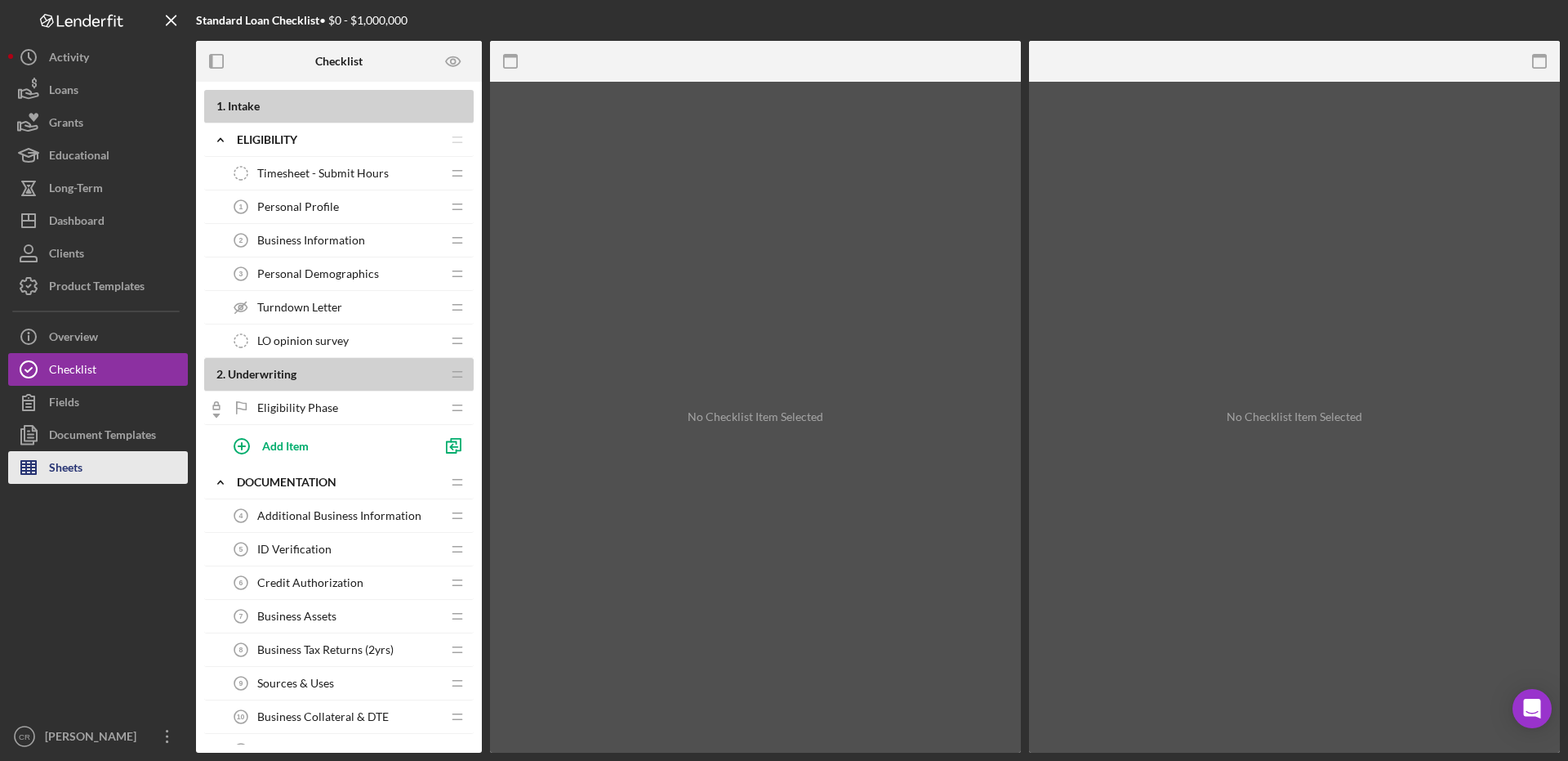
click at [45, 452] on icon "button" at bounding box center [29, 467] width 41 height 41
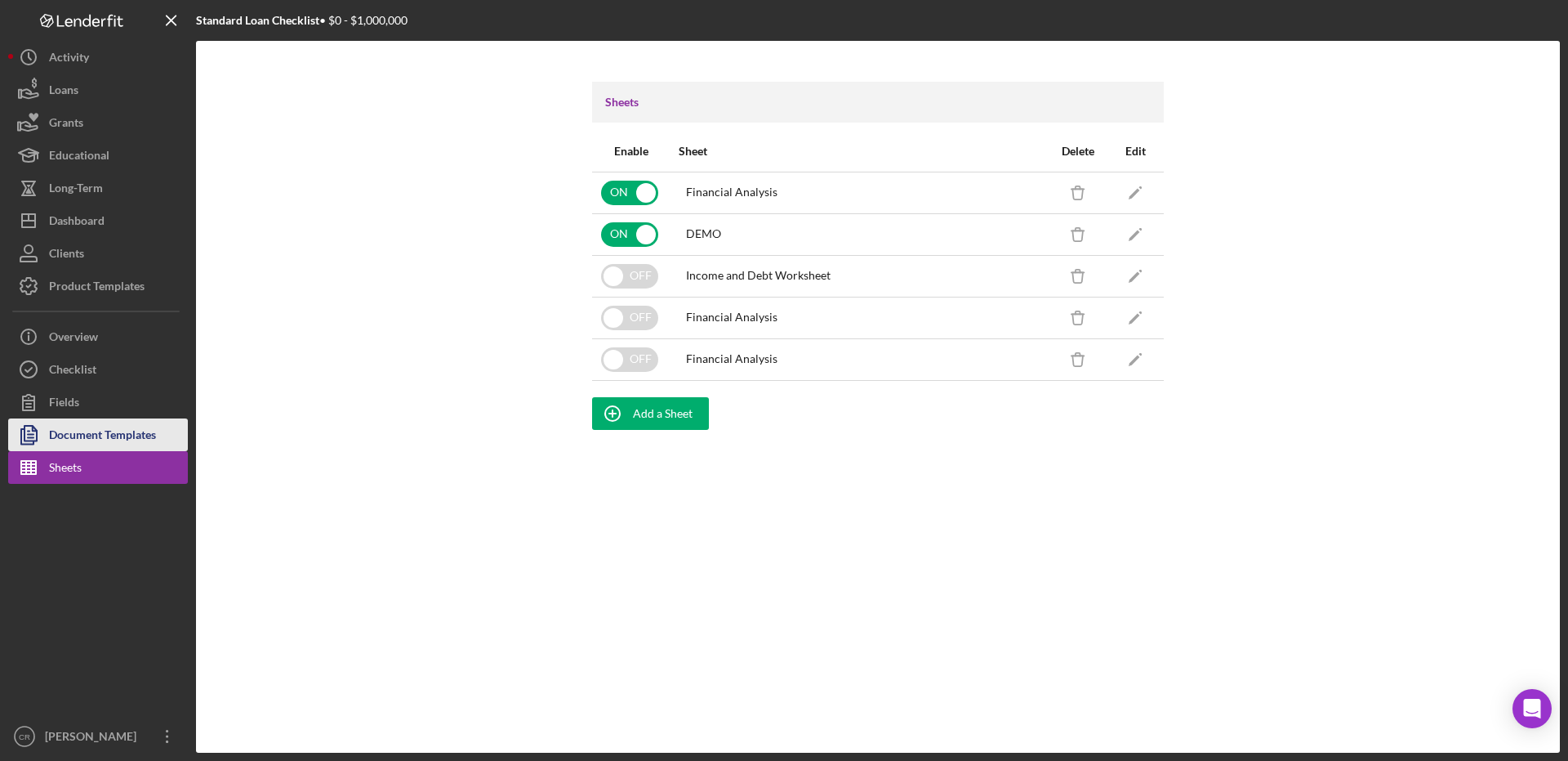
click at [67, 438] on div "Document Templates" at bounding box center [102, 436] width 107 height 36
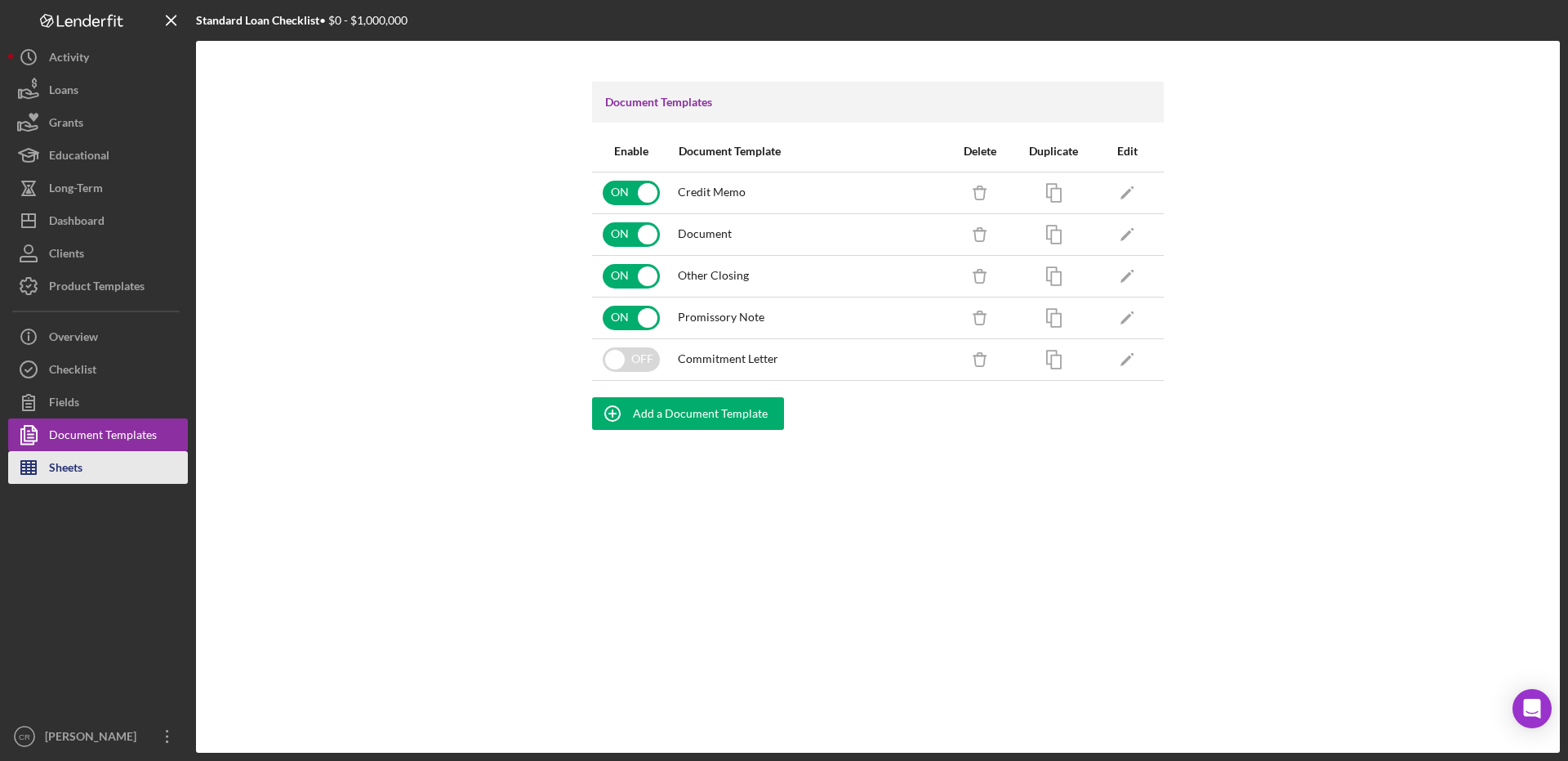
click at [108, 466] on button "Sheets" at bounding box center [99, 467] width 180 height 33
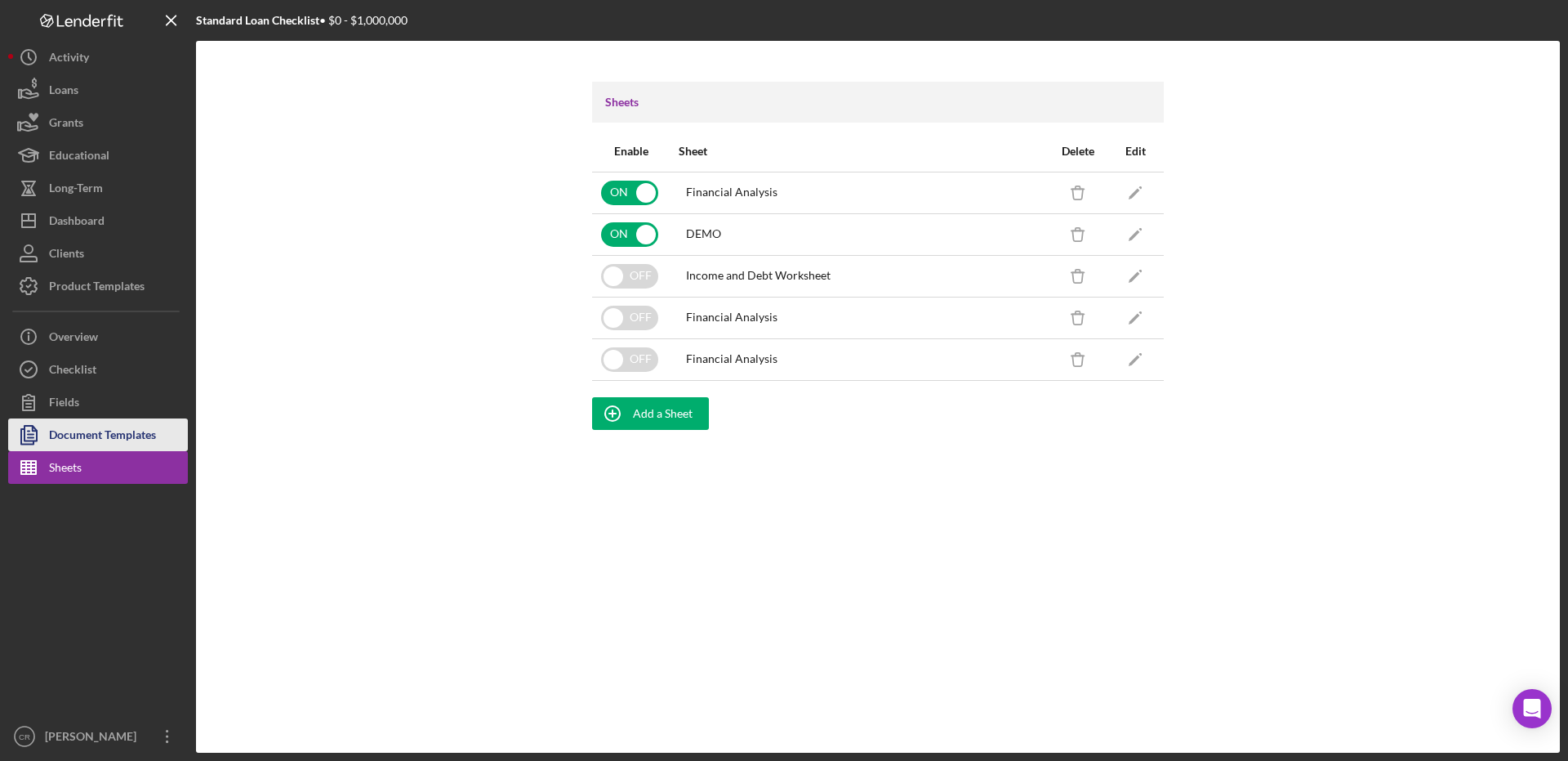
click at [102, 427] on div "Document Templates" at bounding box center [102, 436] width 107 height 36
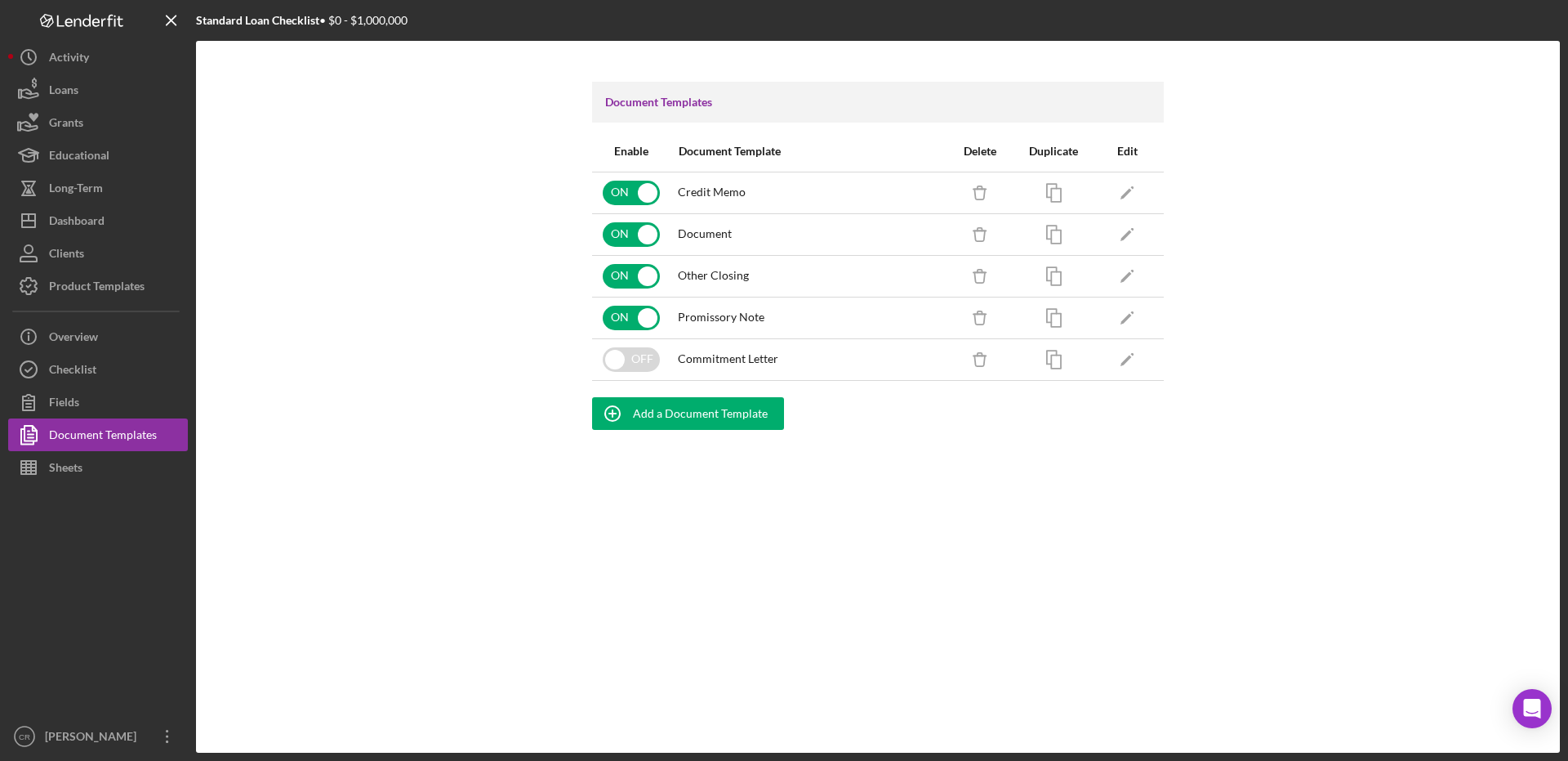
click at [682, 432] on div "Document Templates Enable Document Template Delete Duplicate Edit ON Credit Mem…" at bounding box center [877, 396] width 1363 height 711
click at [688, 417] on div "Add a Document Template" at bounding box center [699, 414] width 135 height 33
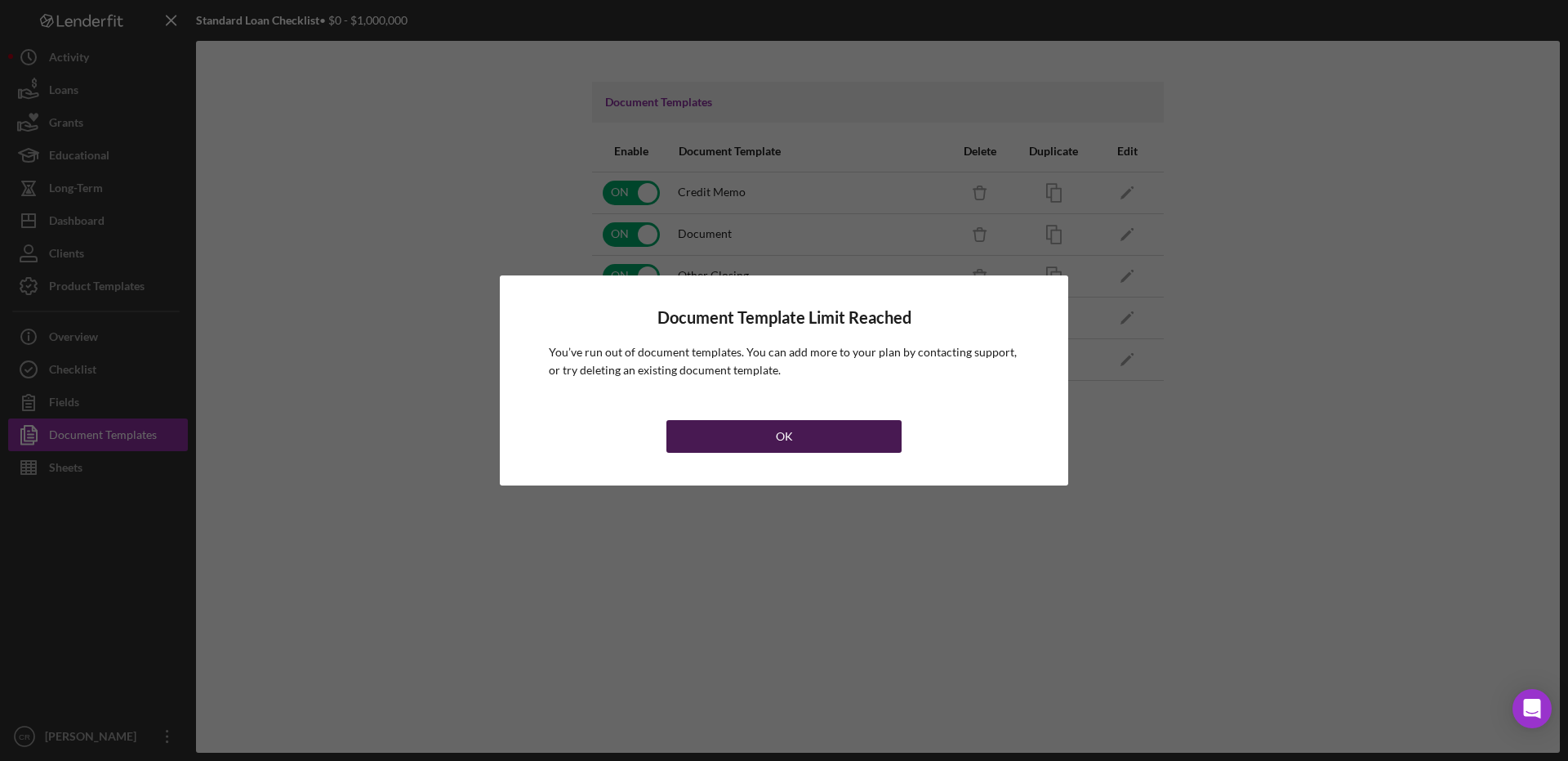
click at [764, 440] on button "OK" at bounding box center [784, 436] width 235 height 33
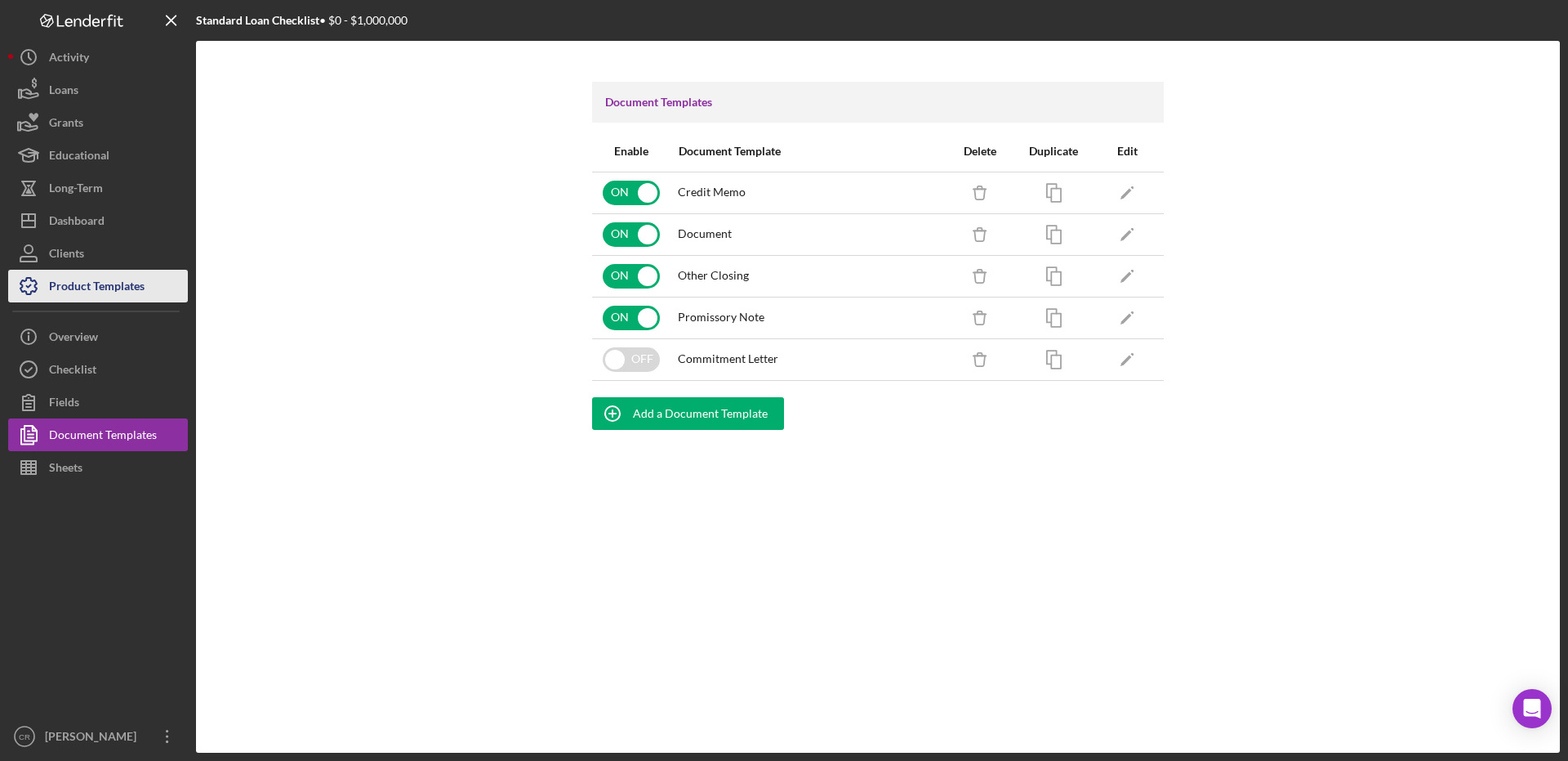
click at [75, 292] on div "Product Templates" at bounding box center [97, 288] width 96 height 36
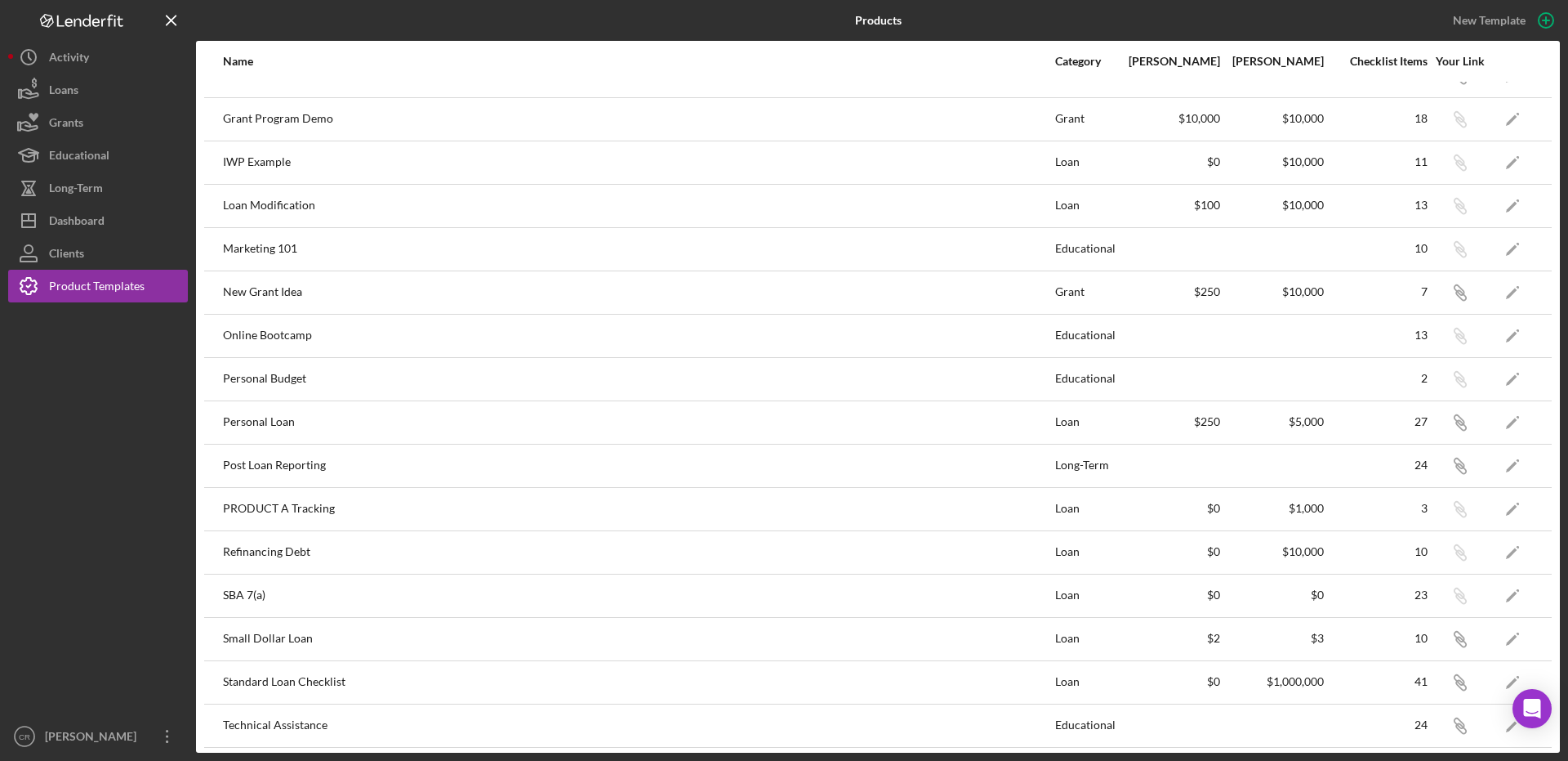
scroll to position [550, 0]
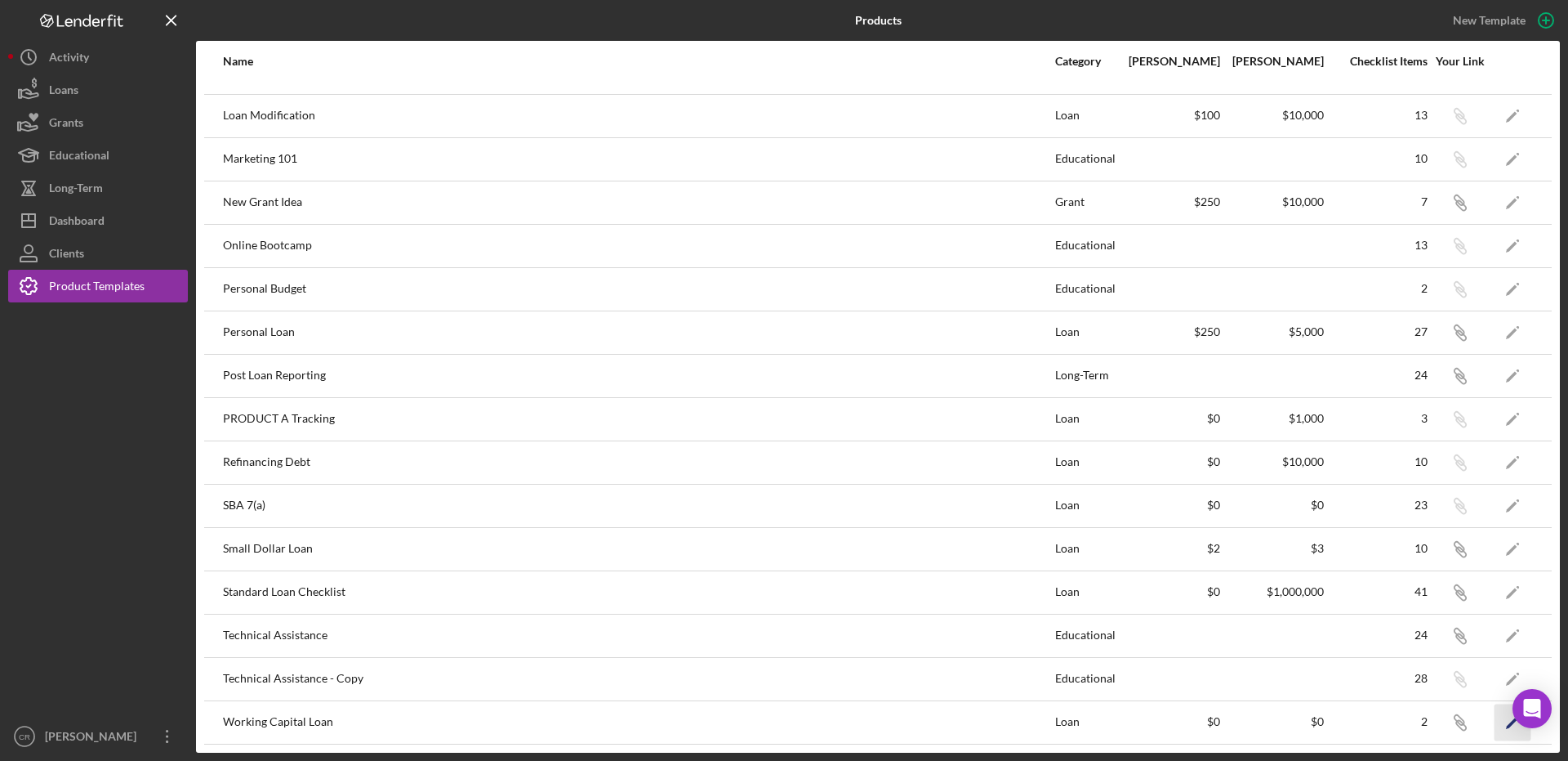
click at [1494, 722] on icon "Icon/Edit" at bounding box center [1513, 722] width 36 height 36
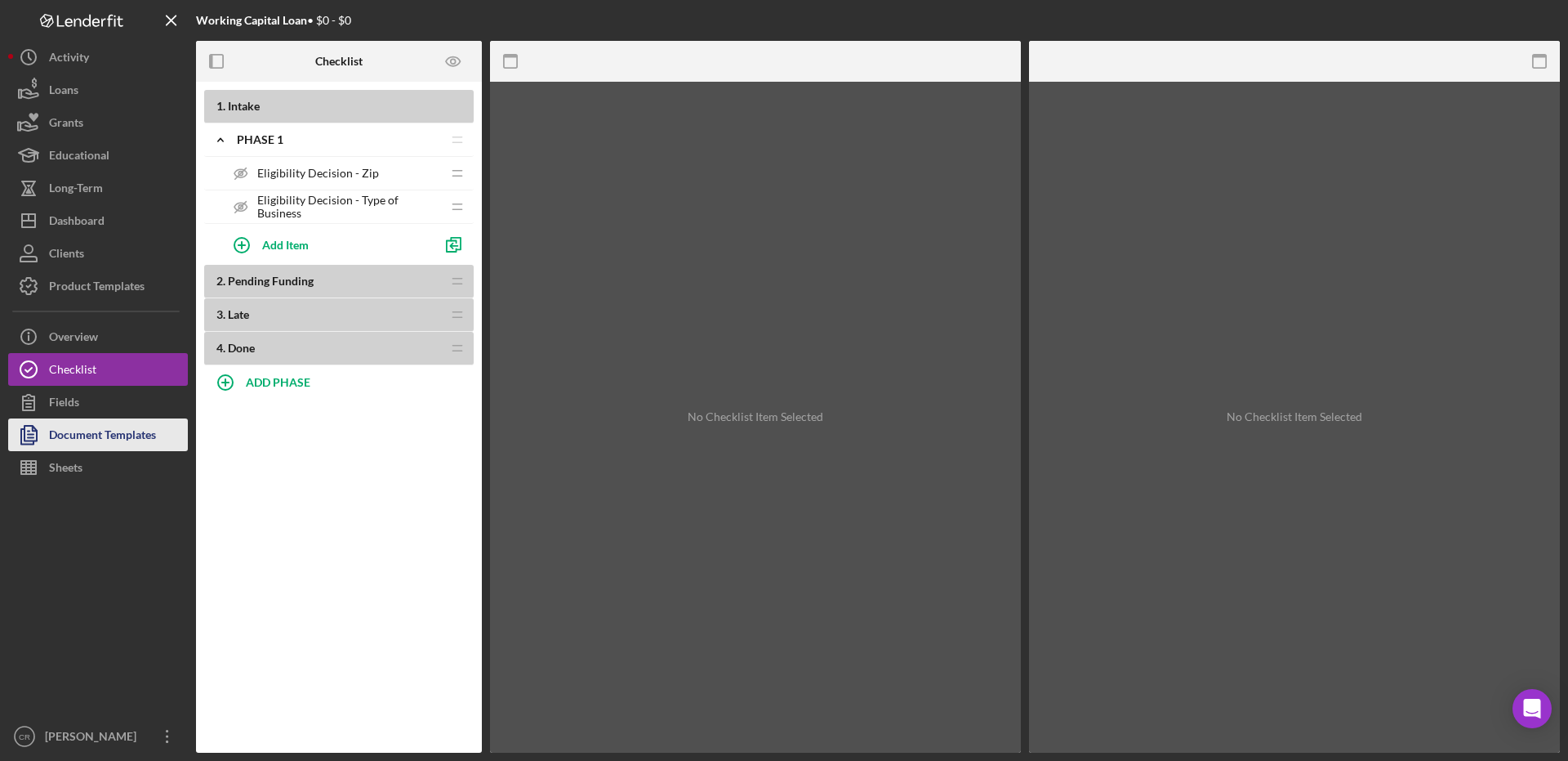
click at [85, 431] on div "Document Templates" at bounding box center [102, 436] width 107 height 36
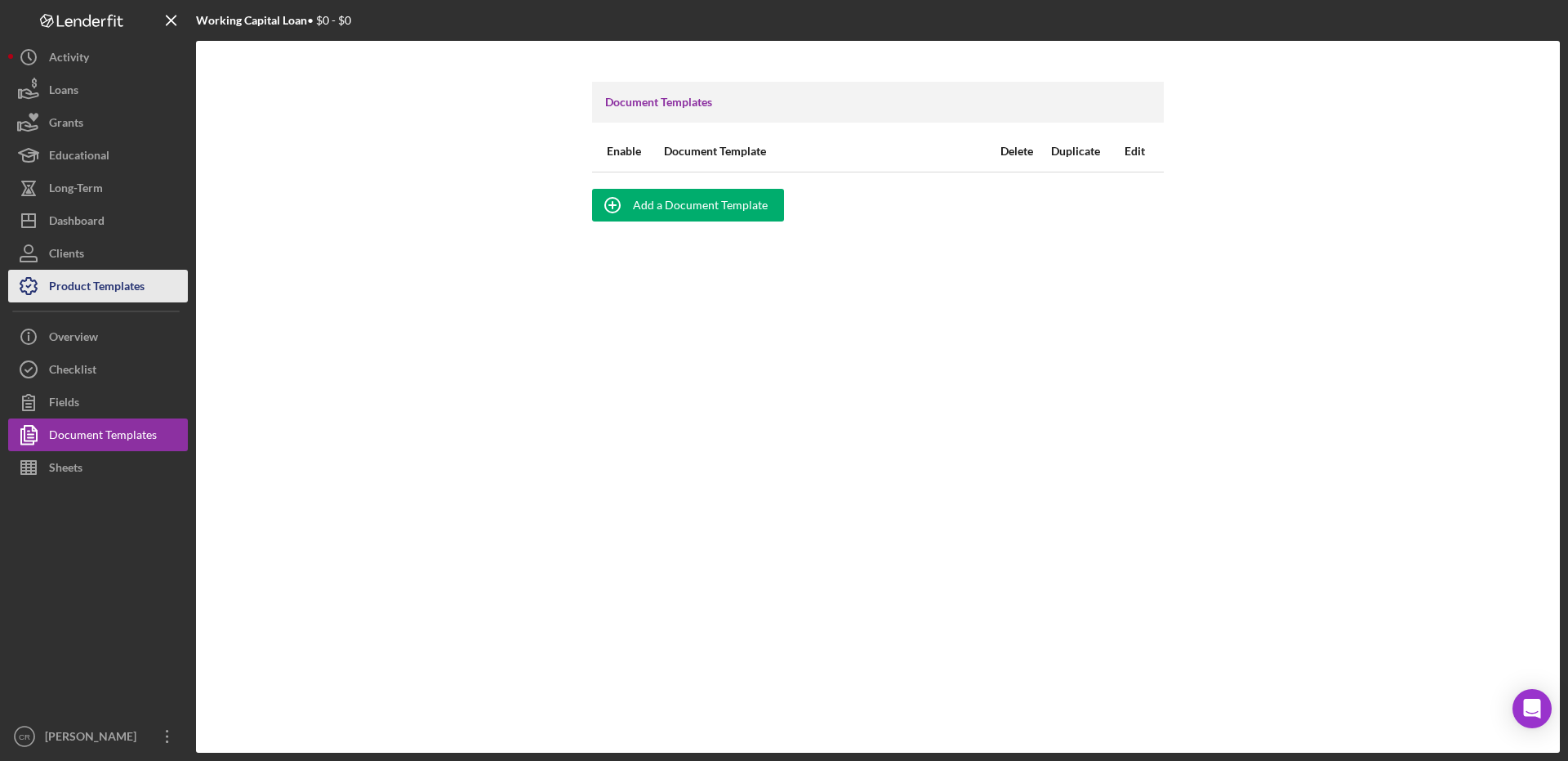
click at [70, 281] on div "Product Templates" at bounding box center [97, 288] width 96 height 36
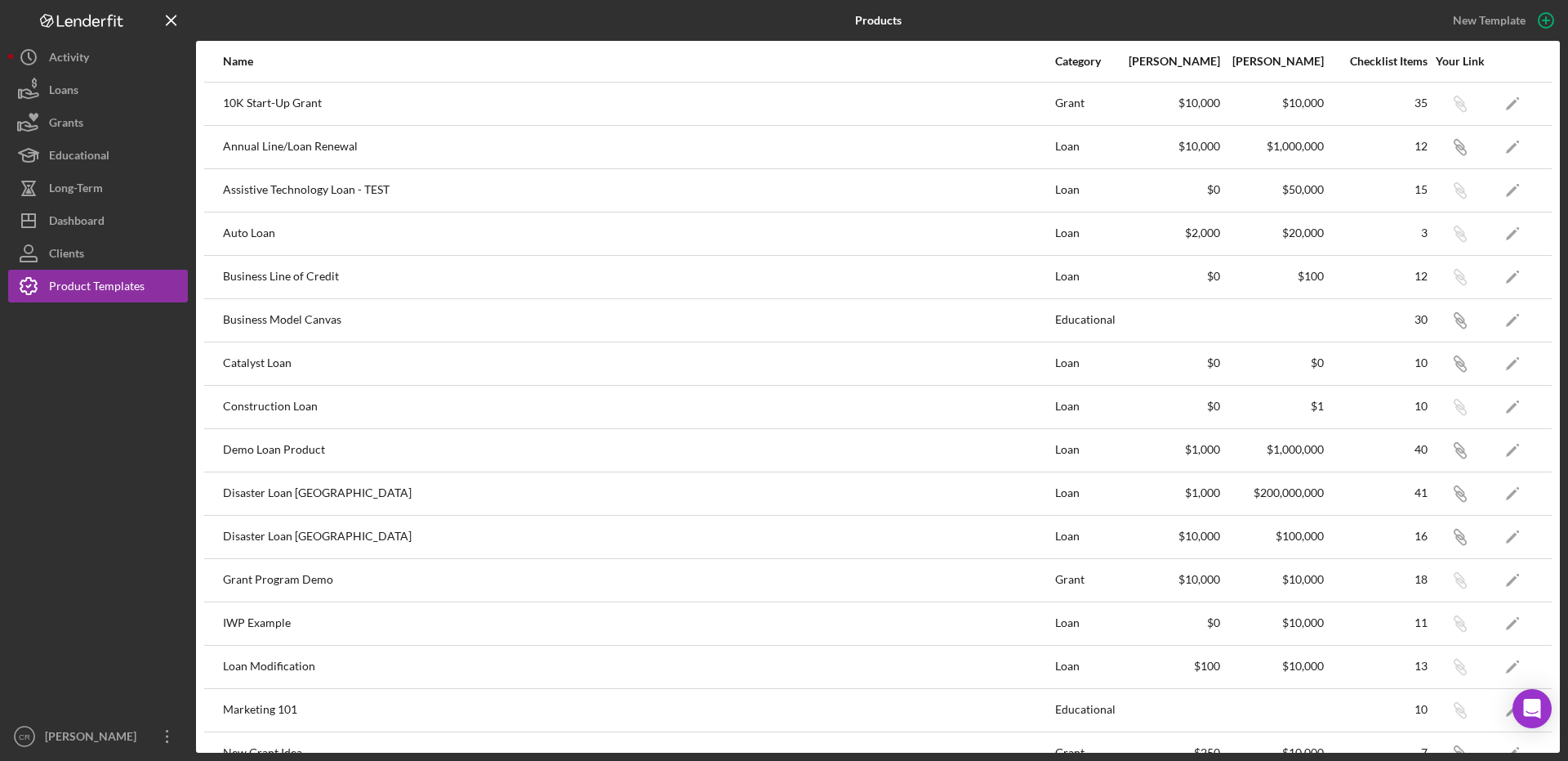
scroll to position [550, 0]
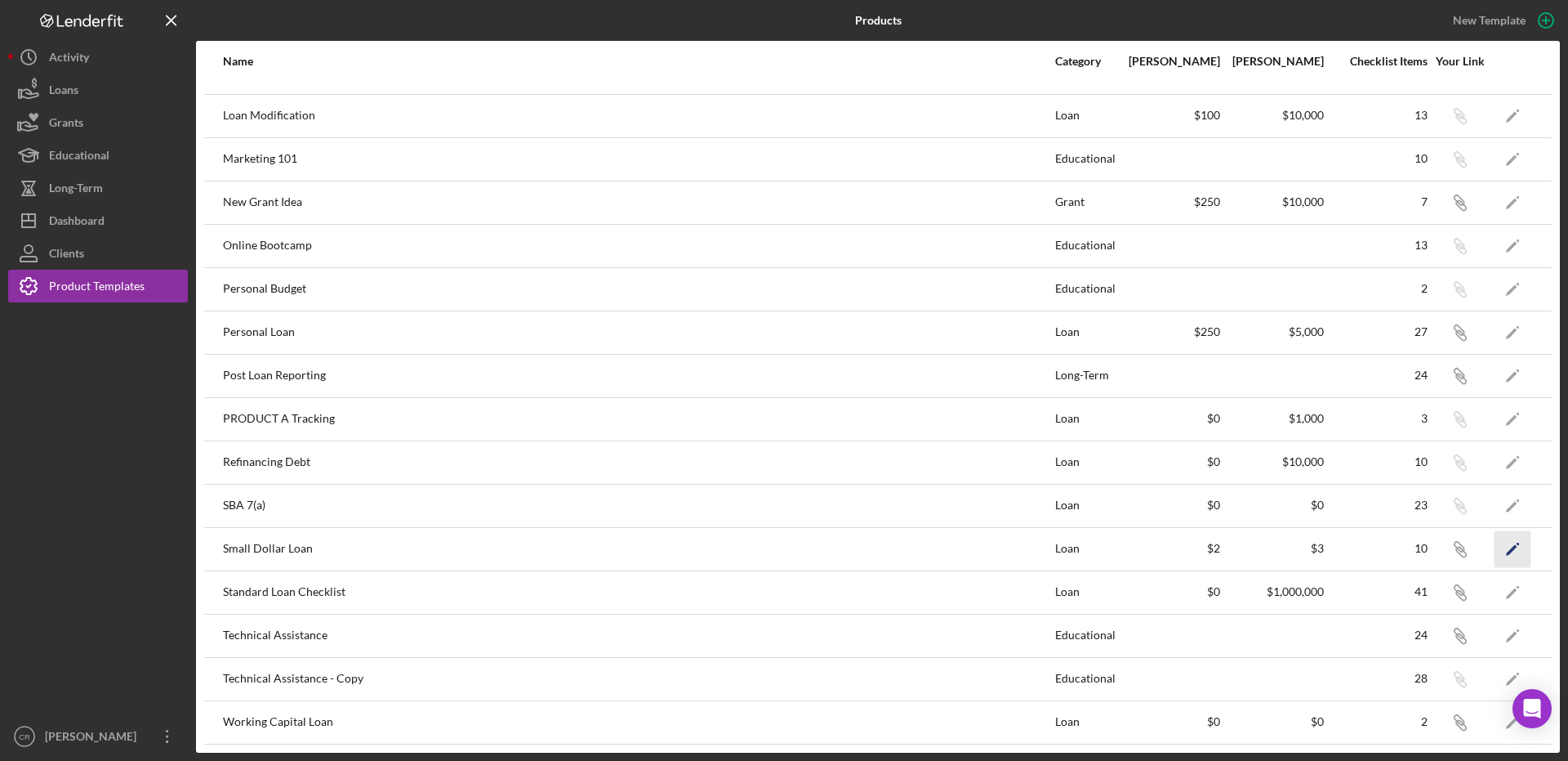
click at [1506, 550] on polygon "button" at bounding box center [1512, 549] width 11 height 11
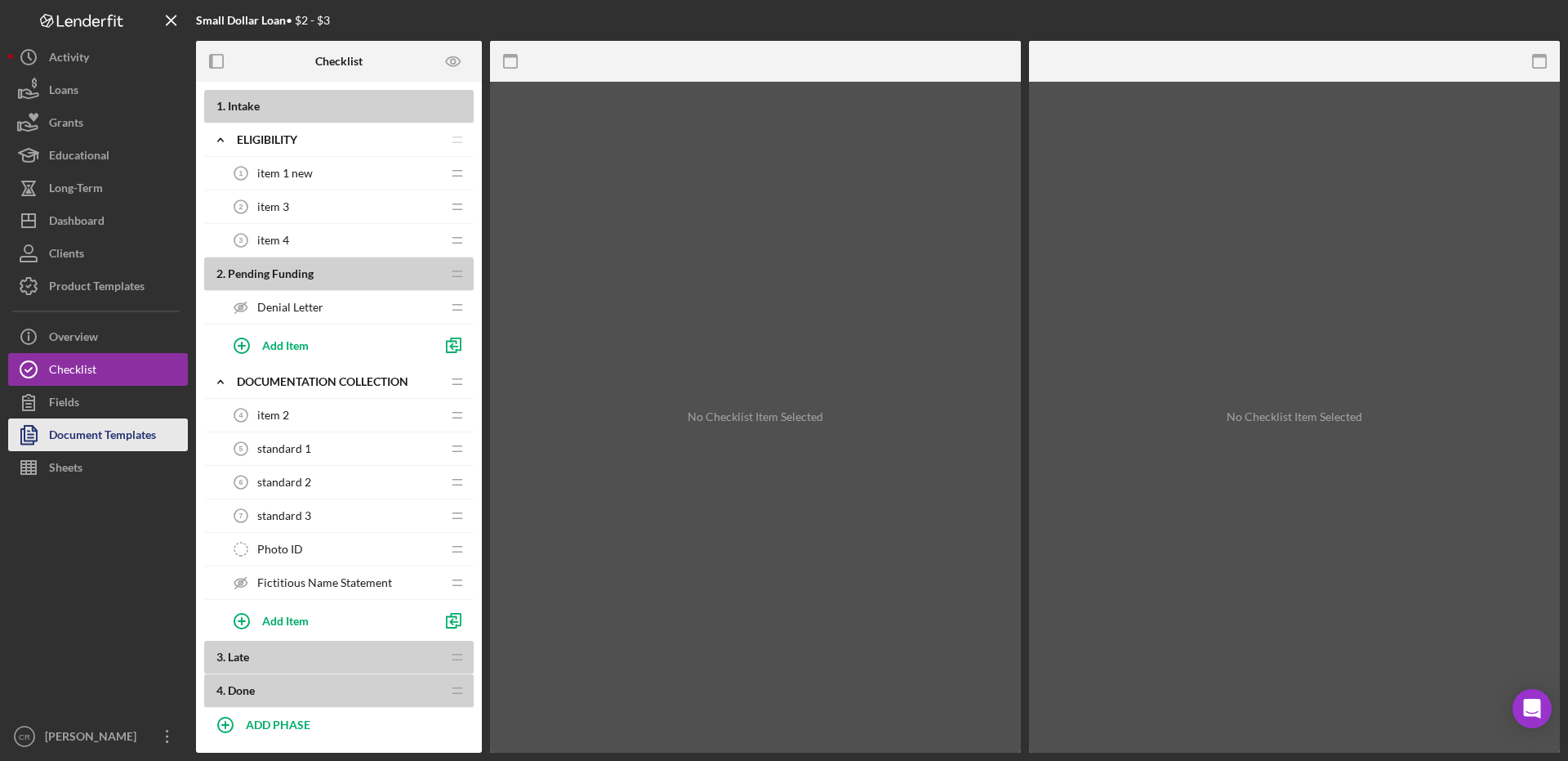
click at [86, 433] on div "Document Templates" at bounding box center [102, 436] width 107 height 36
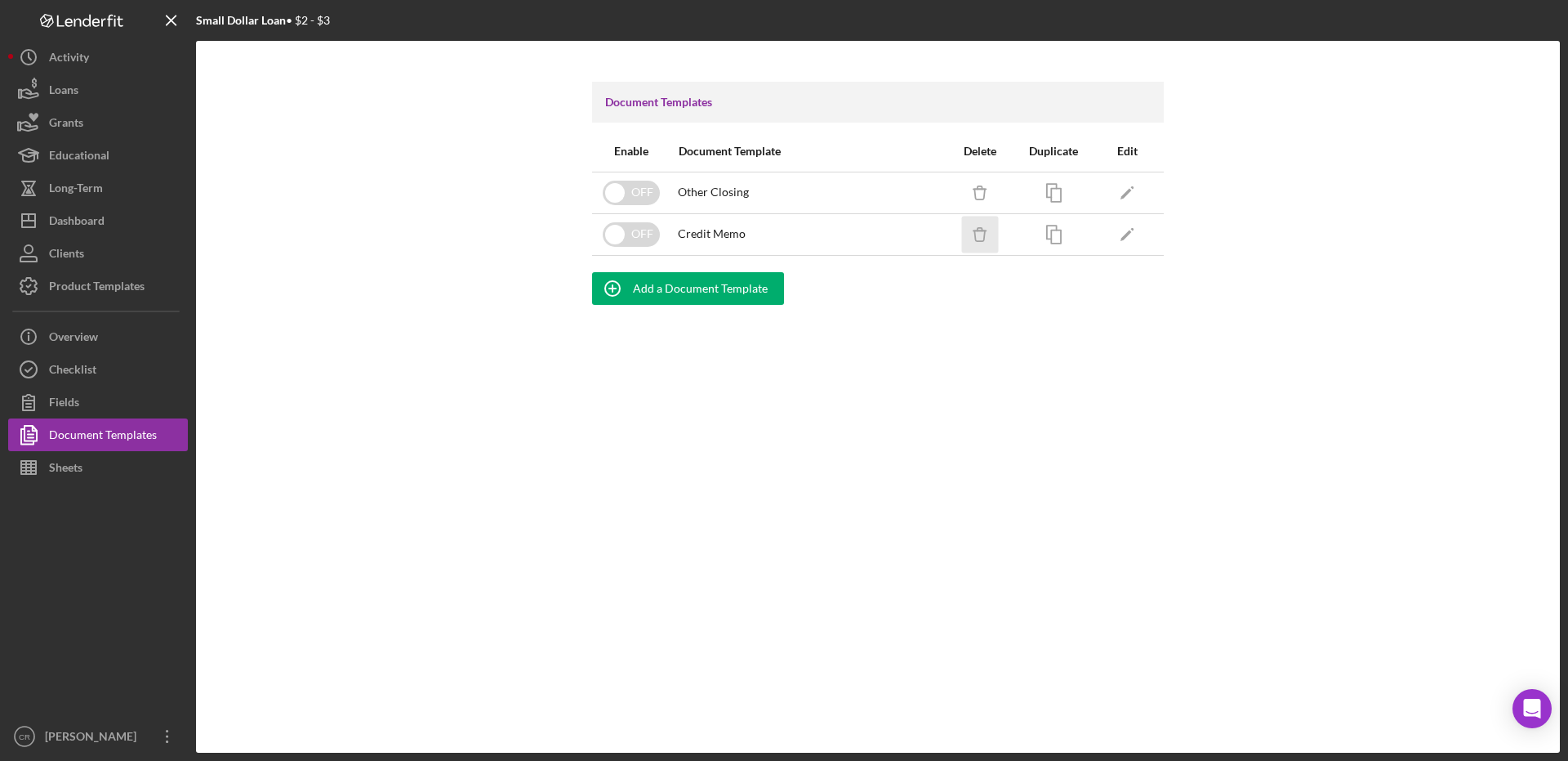
click at [974, 243] on icon "Icon/Delete" at bounding box center [980, 234] width 36 height 36
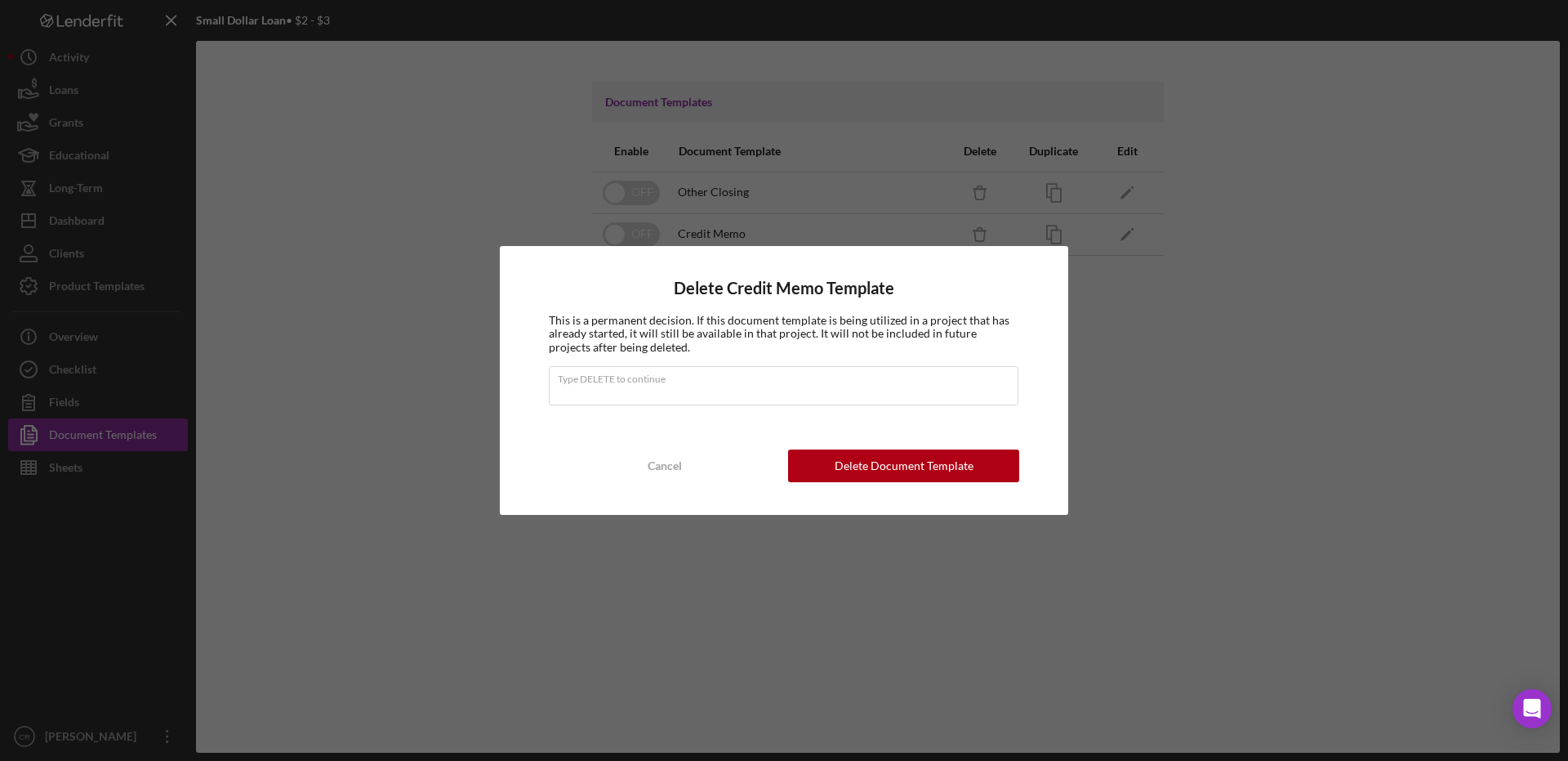
type input "DELETE"
click at [867, 464] on div "Delete Document Template" at bounding box center [903, 465] width 139 height 33
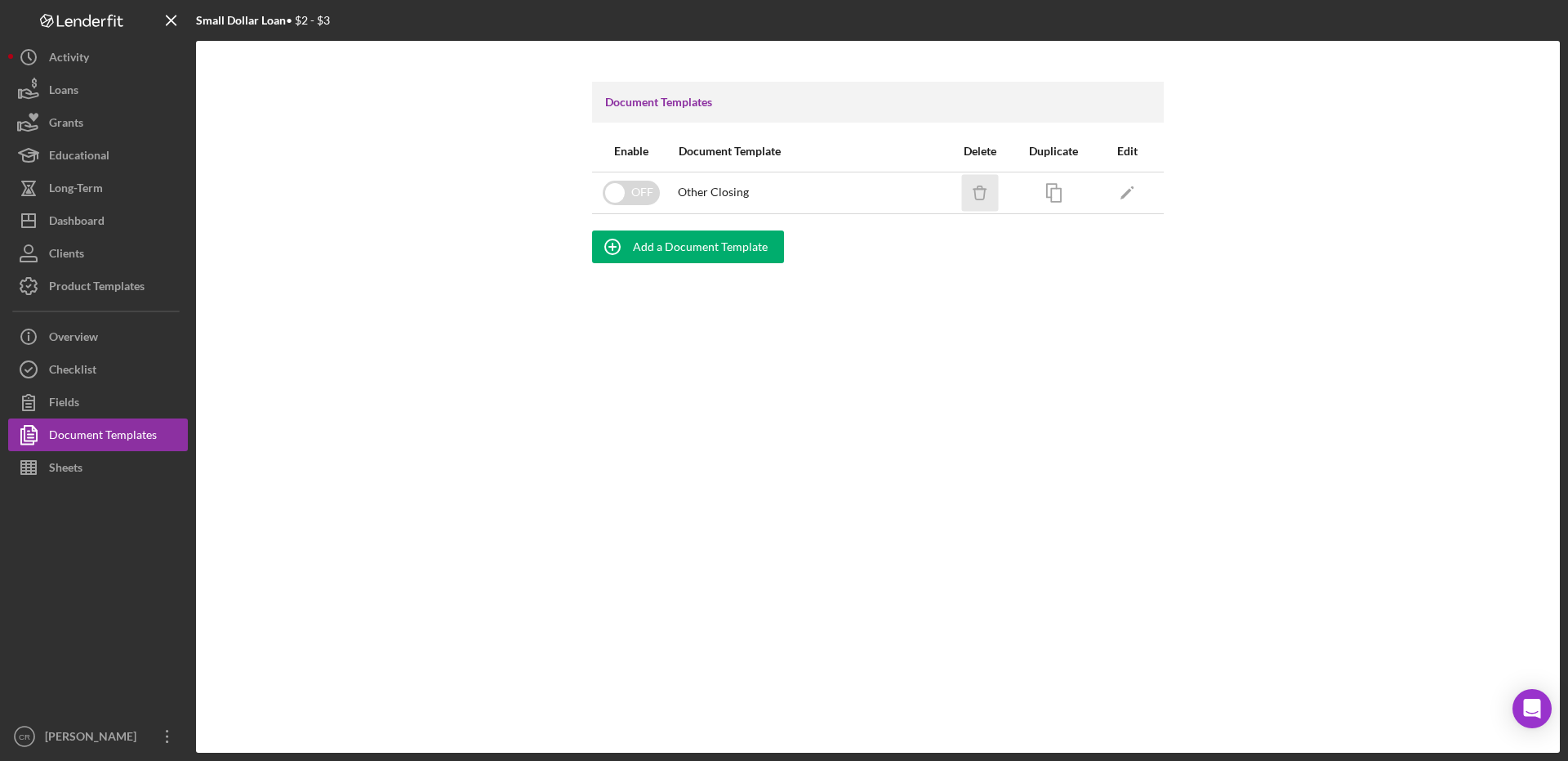
click at [976, 196] on icon "Icon/Delete" at bounding box center [980, 192] width 36 height 36
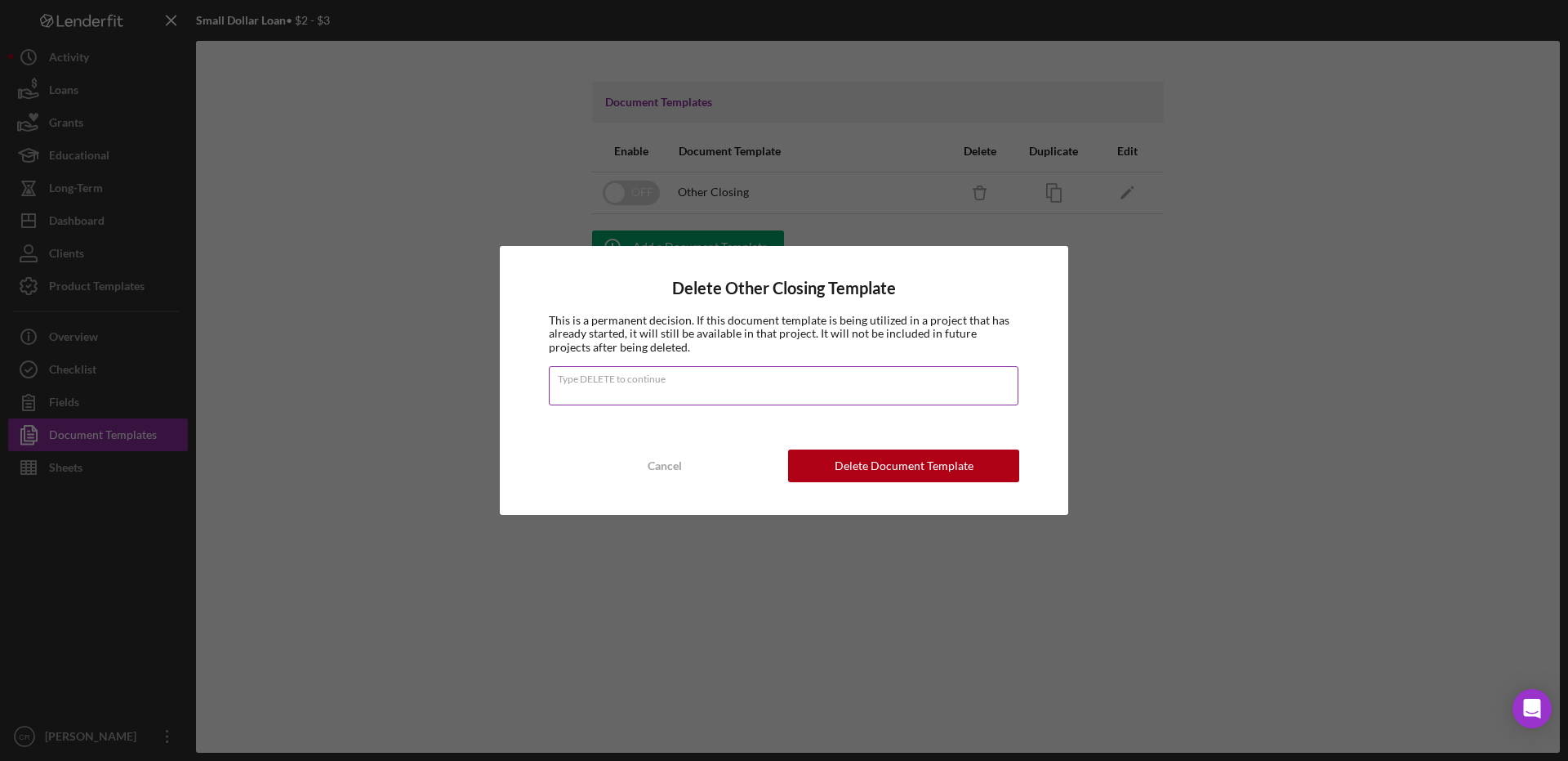
type input "DELETE"
click at [855, 471] on div "Delete Document Template" at bounding box center [903, 465] width 139 height 33
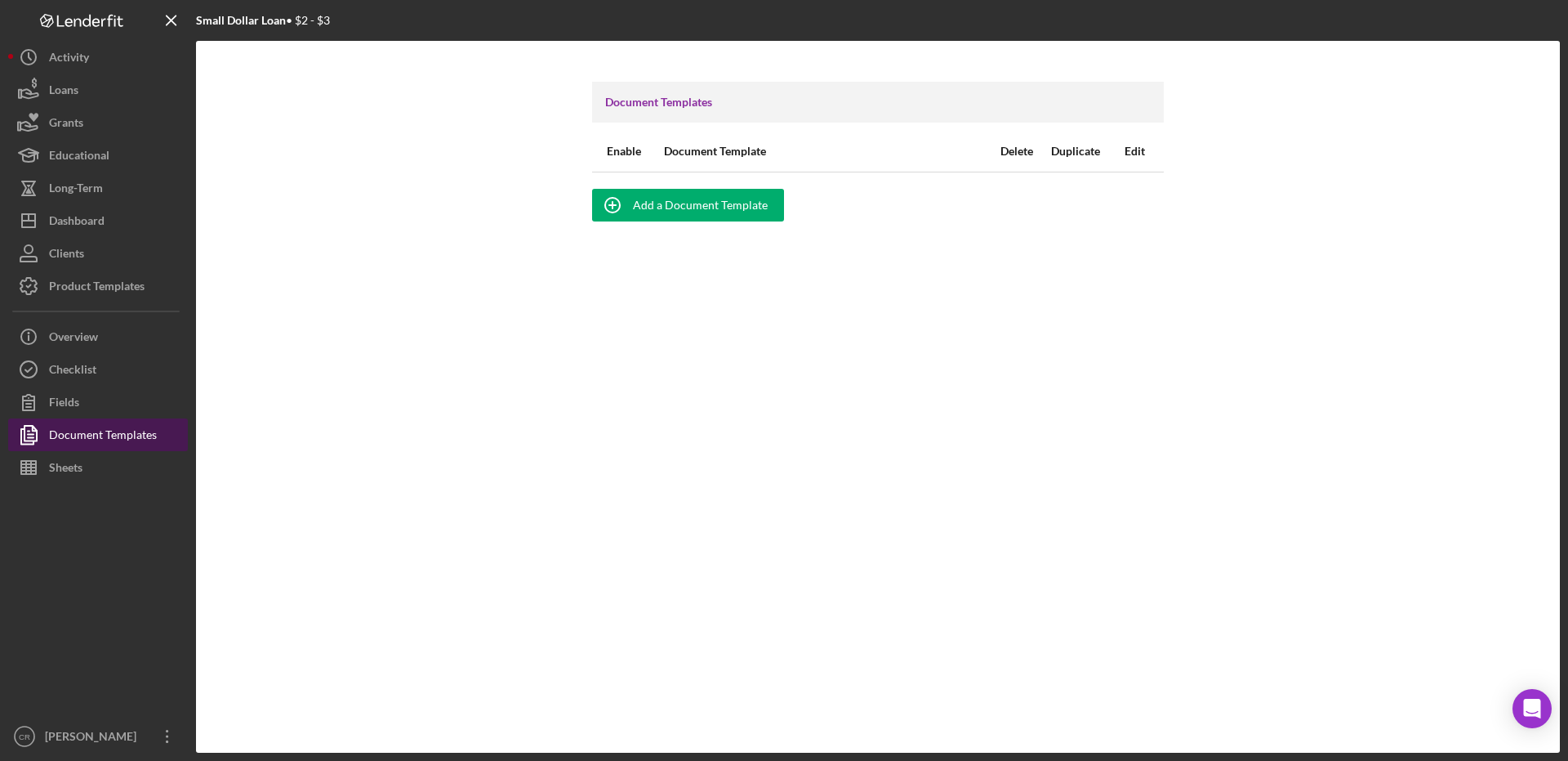
click at [82, 445] on div "Document Templates" at bounding box center [102, 436] width 108 height 36
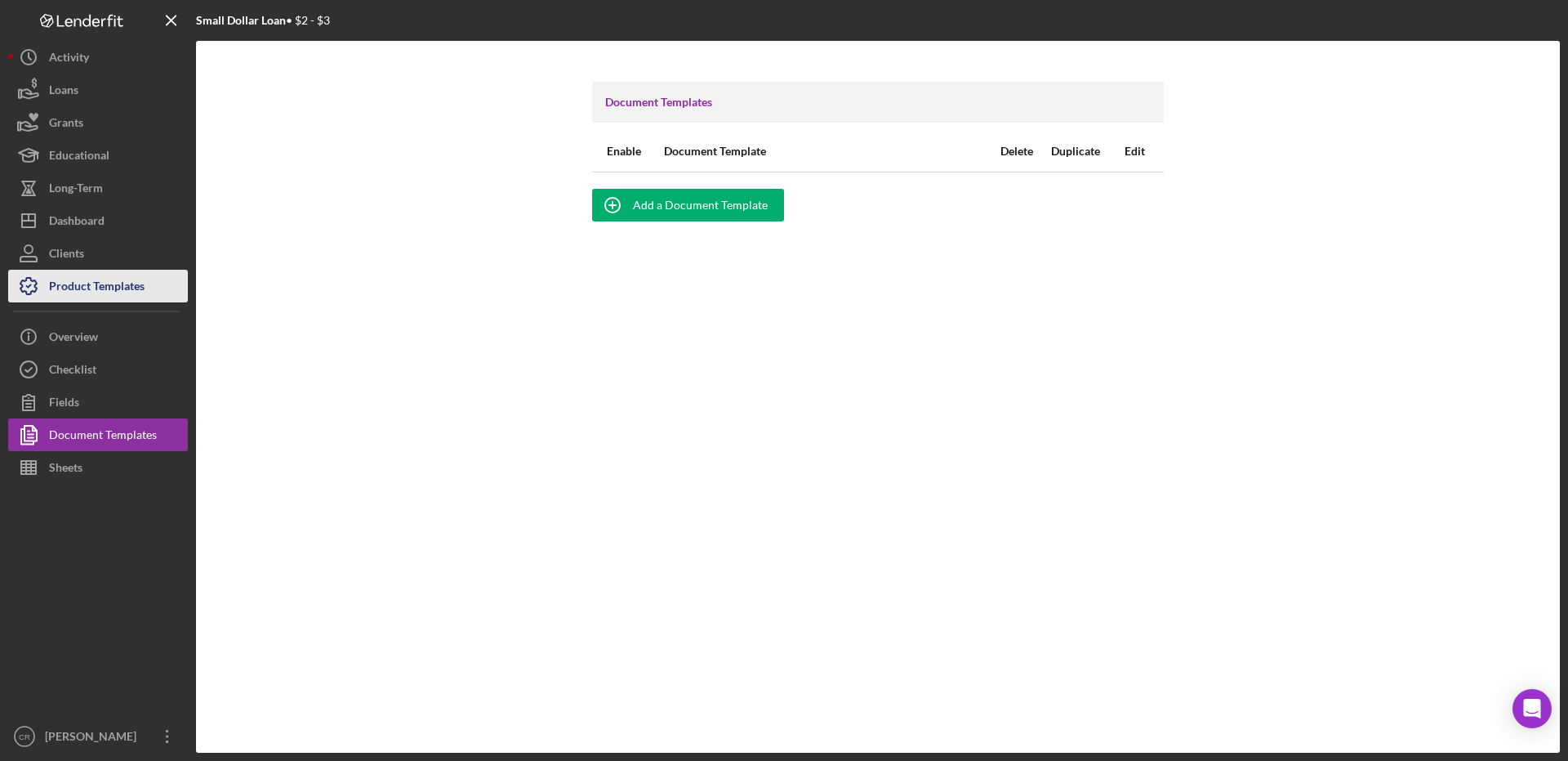
click at [85, 289] on div "Product Templates" at bounding box center [97, 288] width 96 height 36
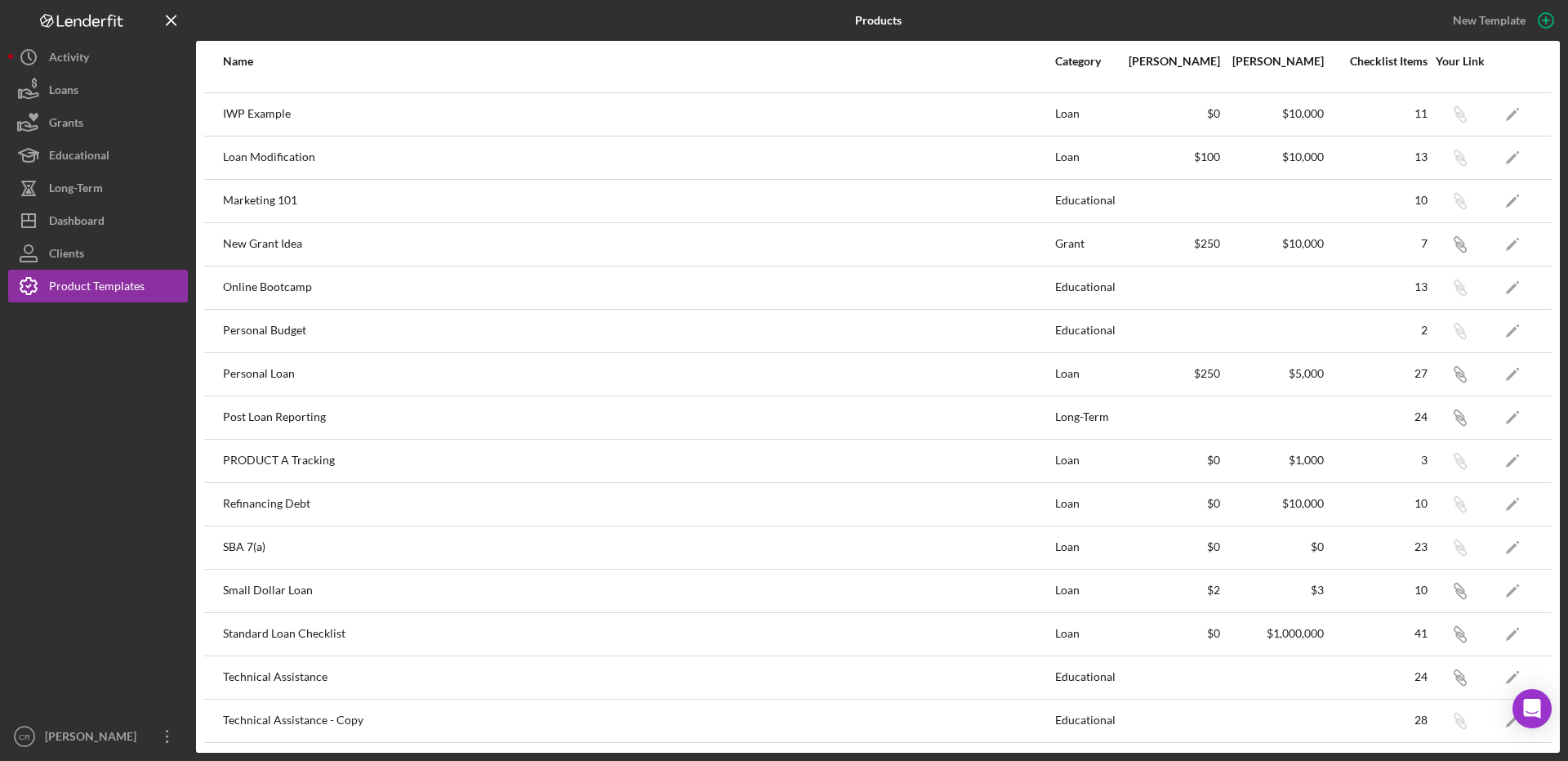
scroll to position [550, 0]
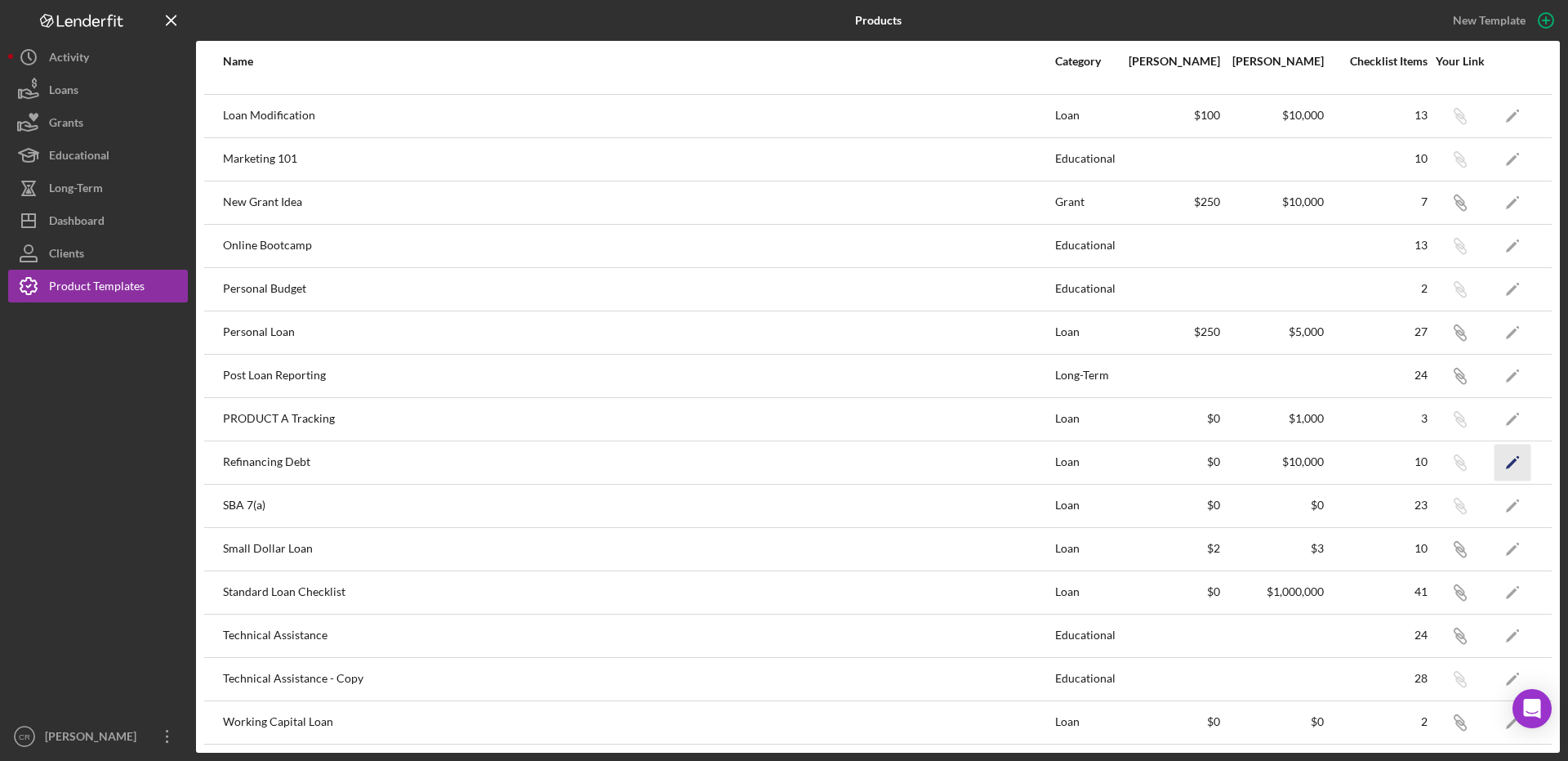
click at [1502, 465] on icon "Icon/Edit" at bounding box center [1513, 461] width 36 height 36
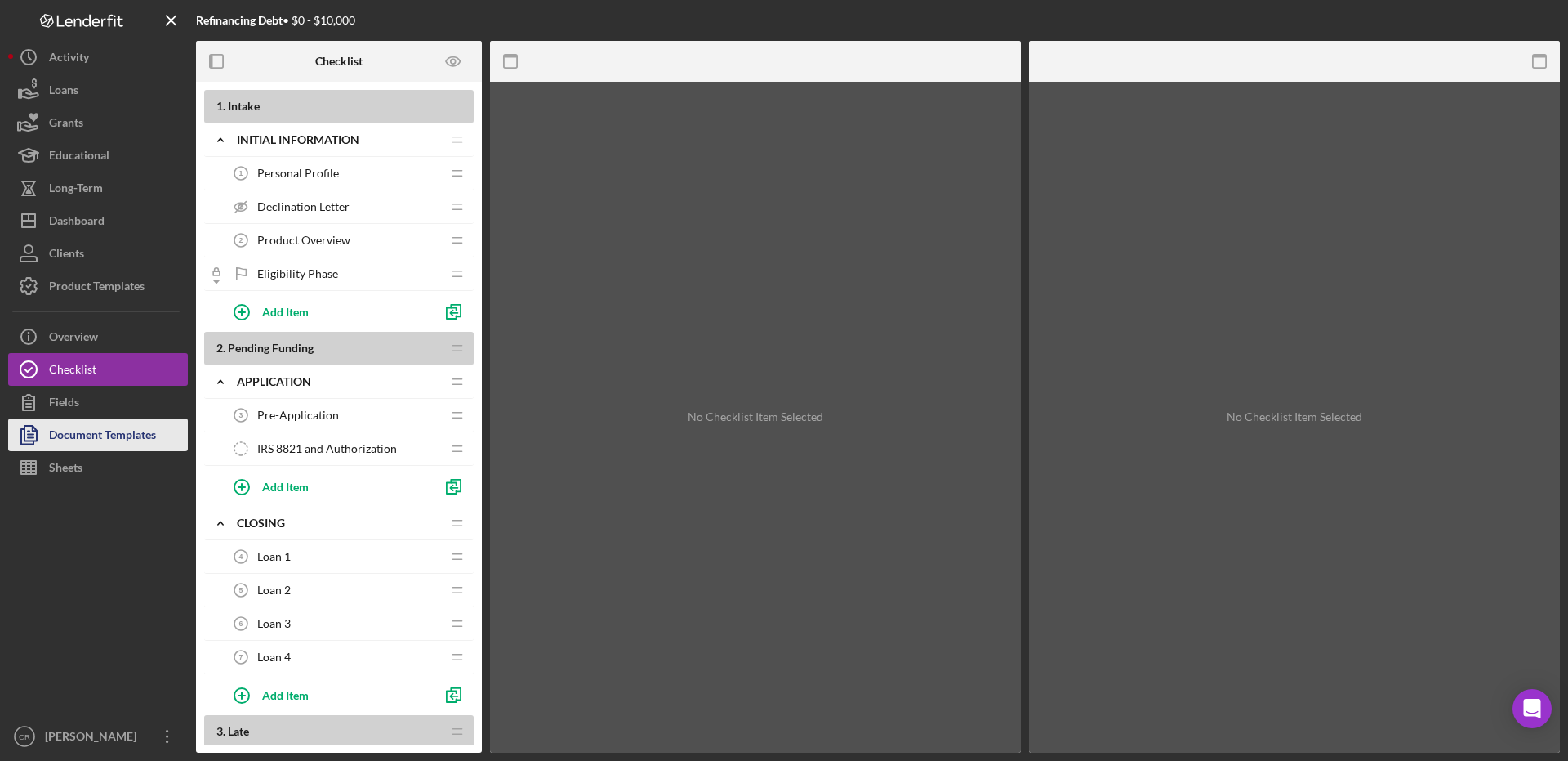
click at [98, 439] on div "Document Templates" at bounding box center [102, 436] width 107 height 36
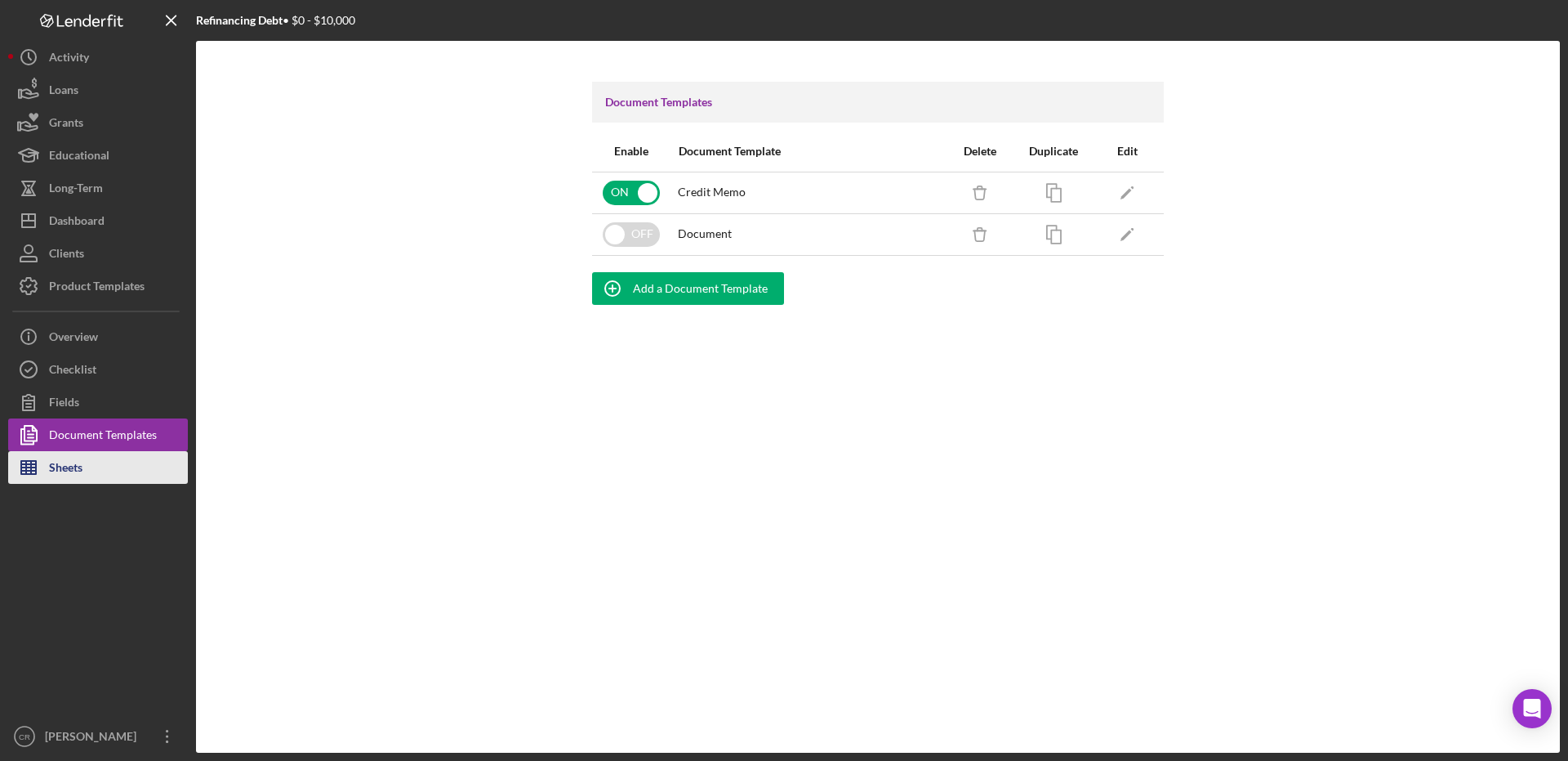
click at [67, 461] on div "Sheets" at bounding box center [65, 469] width 33 height 36
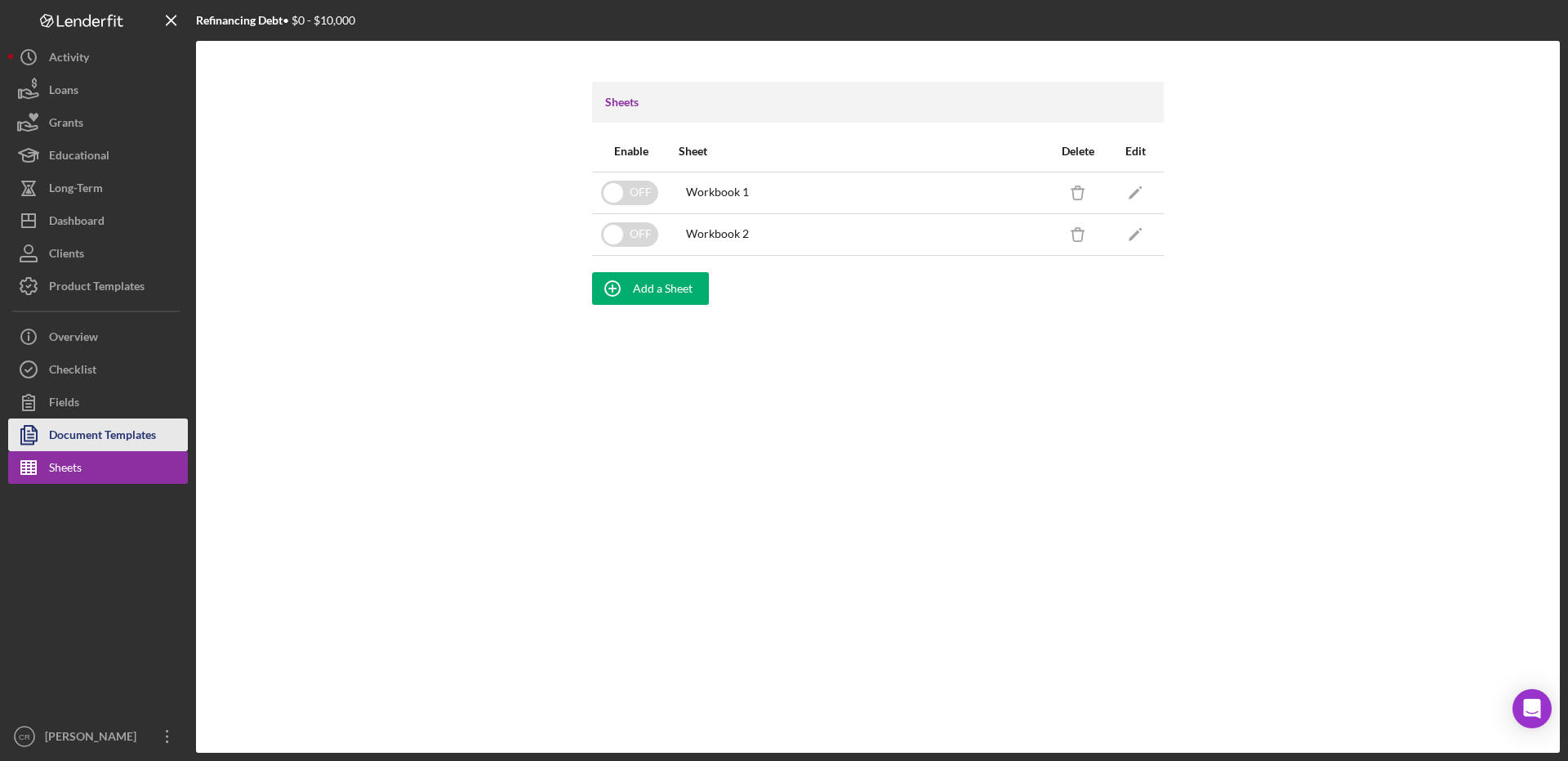
click at [65, 441] on div "Document Templates" at bounding box center [102, 436] width 107 height 36
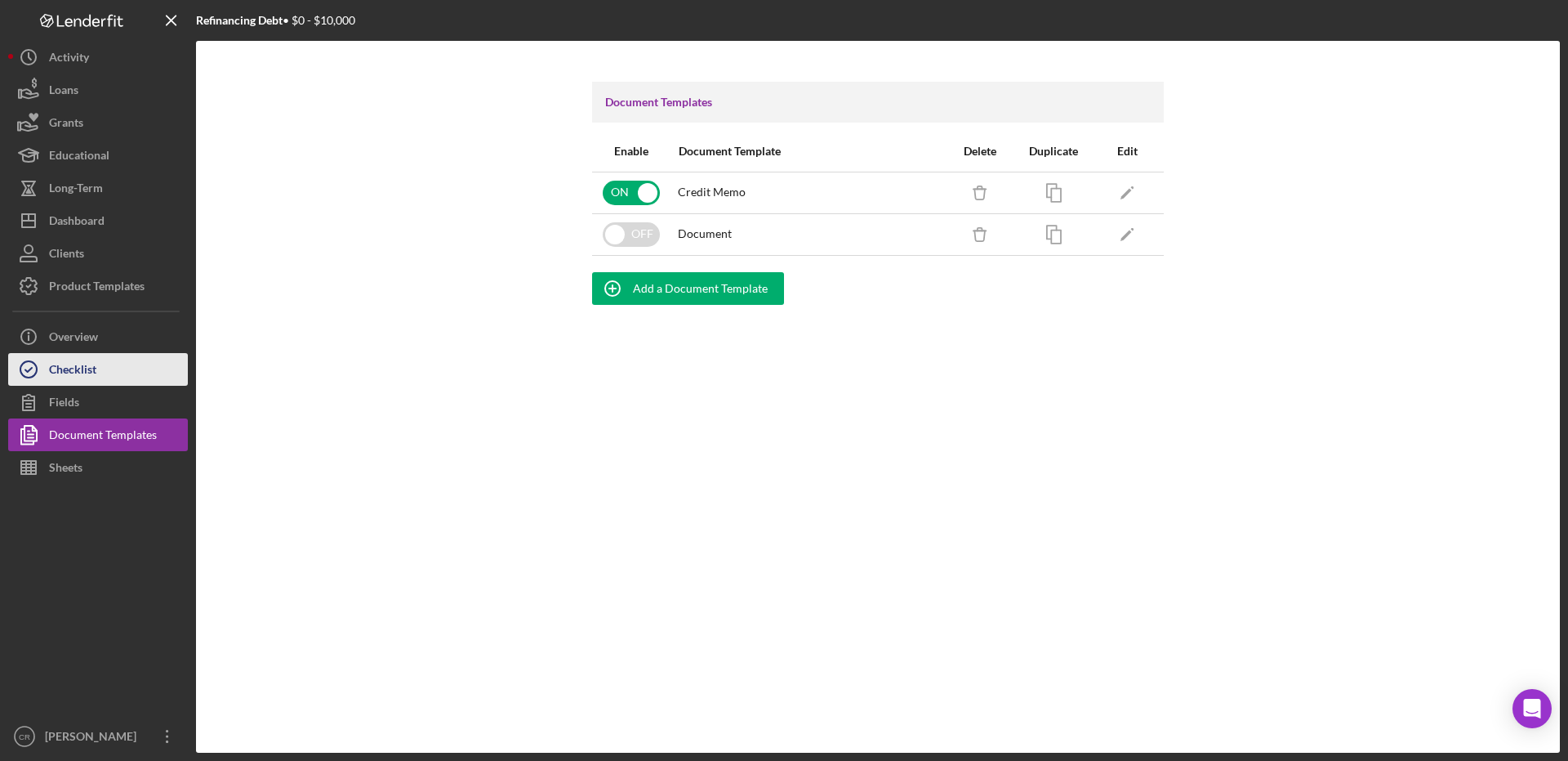
click at [72, 374] on div "Checklist" at bounding box center [73, 371] width 48 height 36
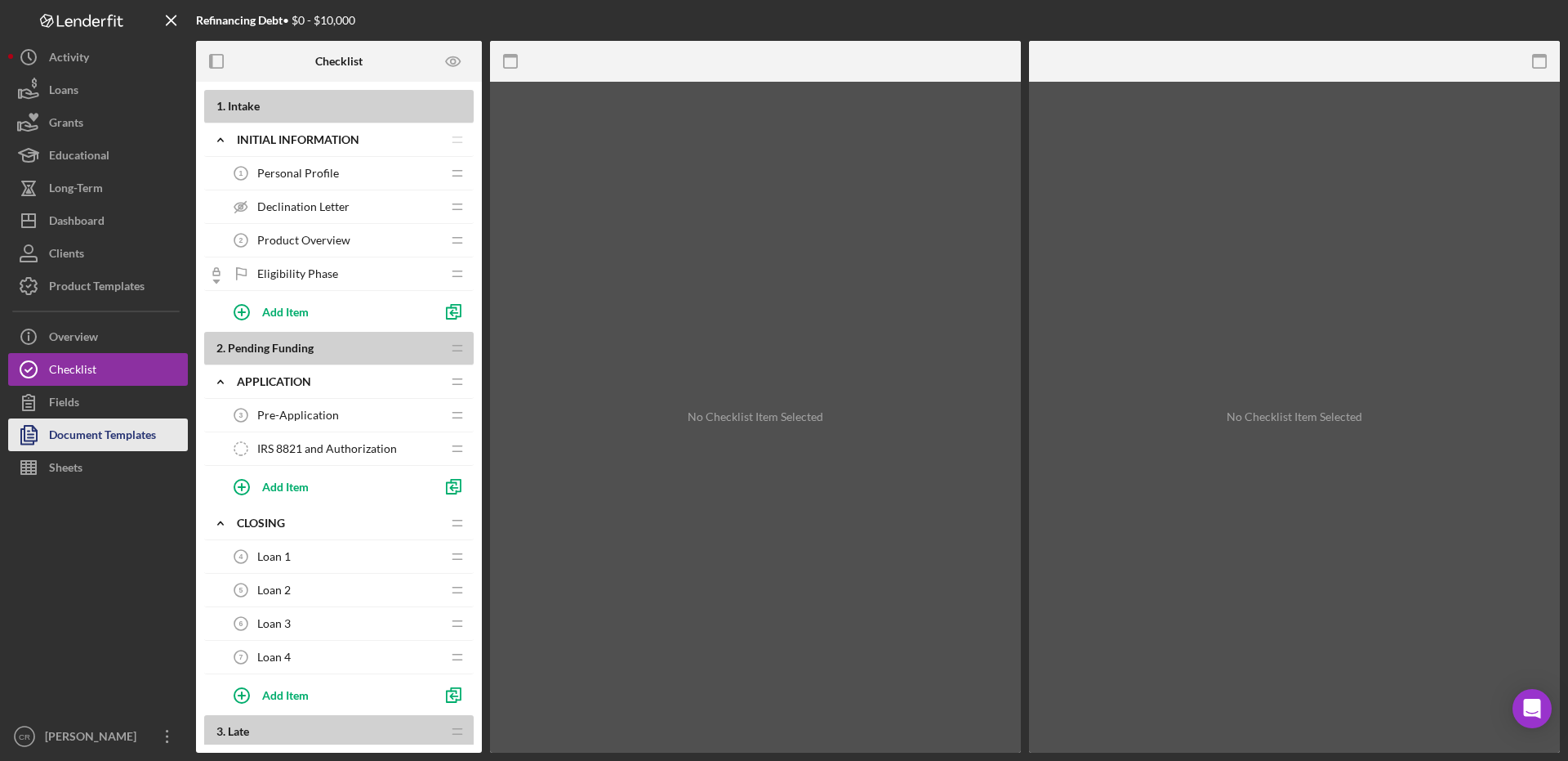
click at [64, 432] on div "Document Templates" at bounding box center [102, 436] width 107 height 36
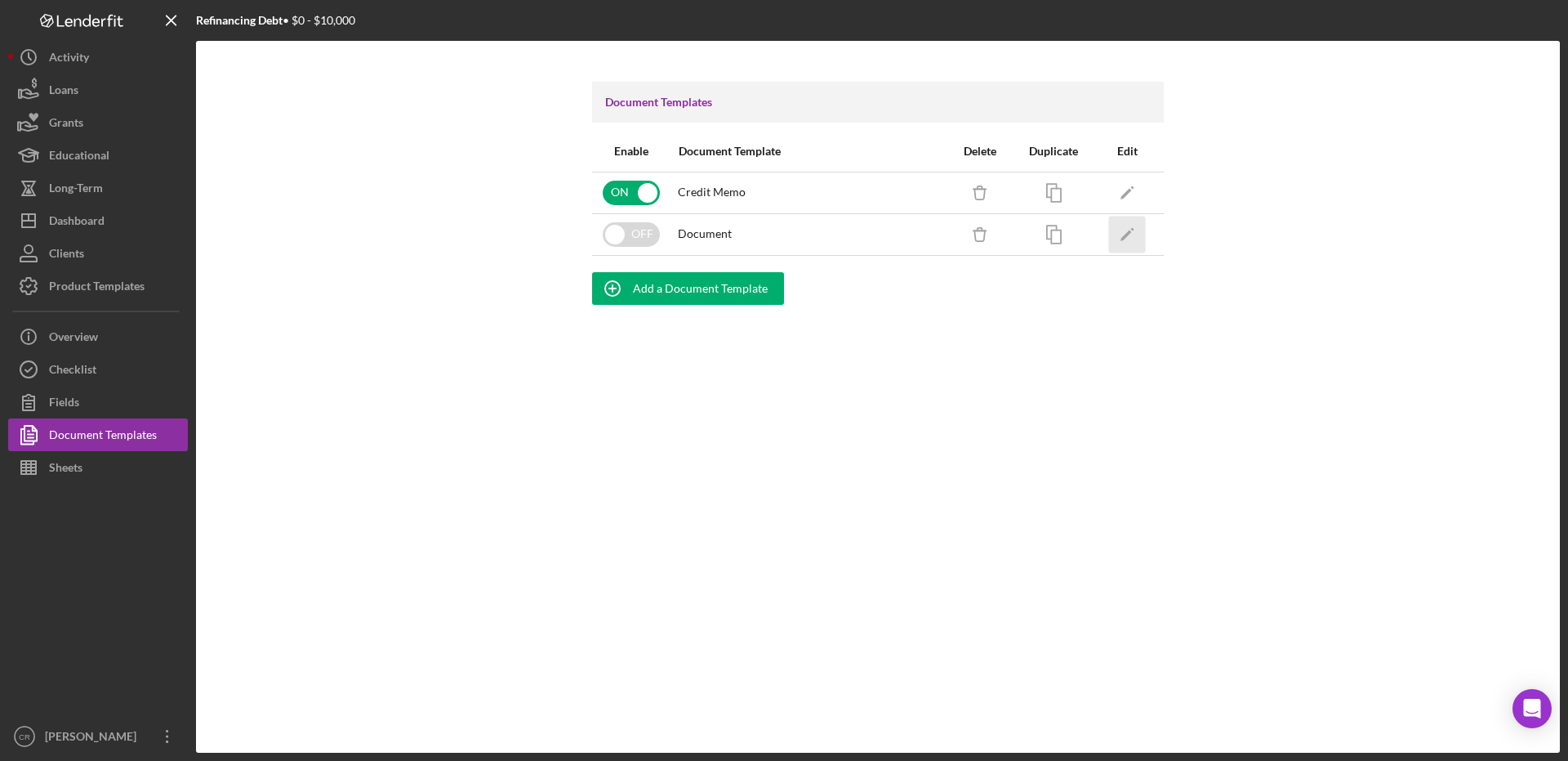
click at [1132, 239] on icon "Icon/Edit" at bounding box center [1127, 234] width 36 height 36
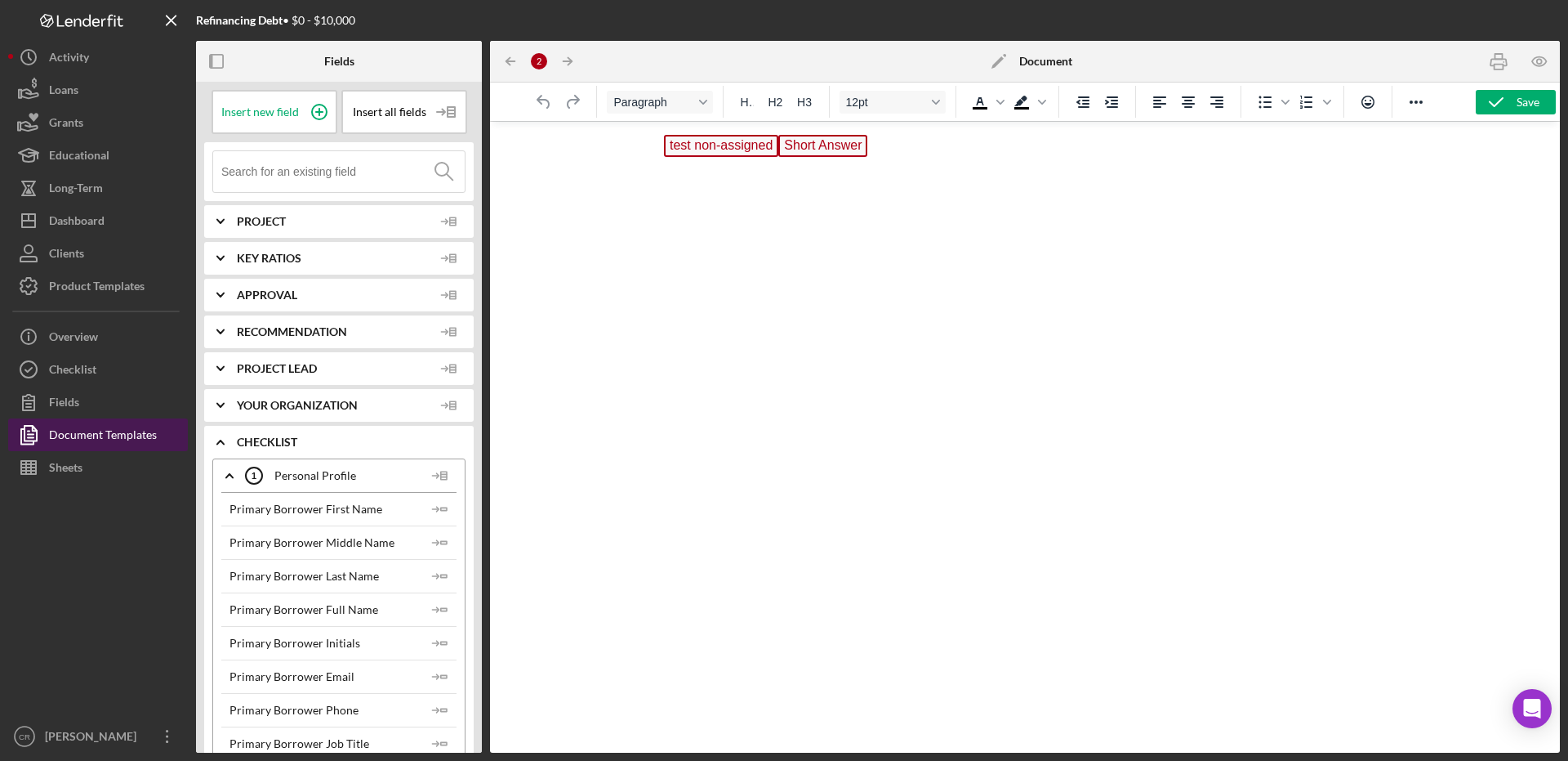
click at [109, 437] on div "Document Templates" at bounding box center [102, 436] width 108 height 36
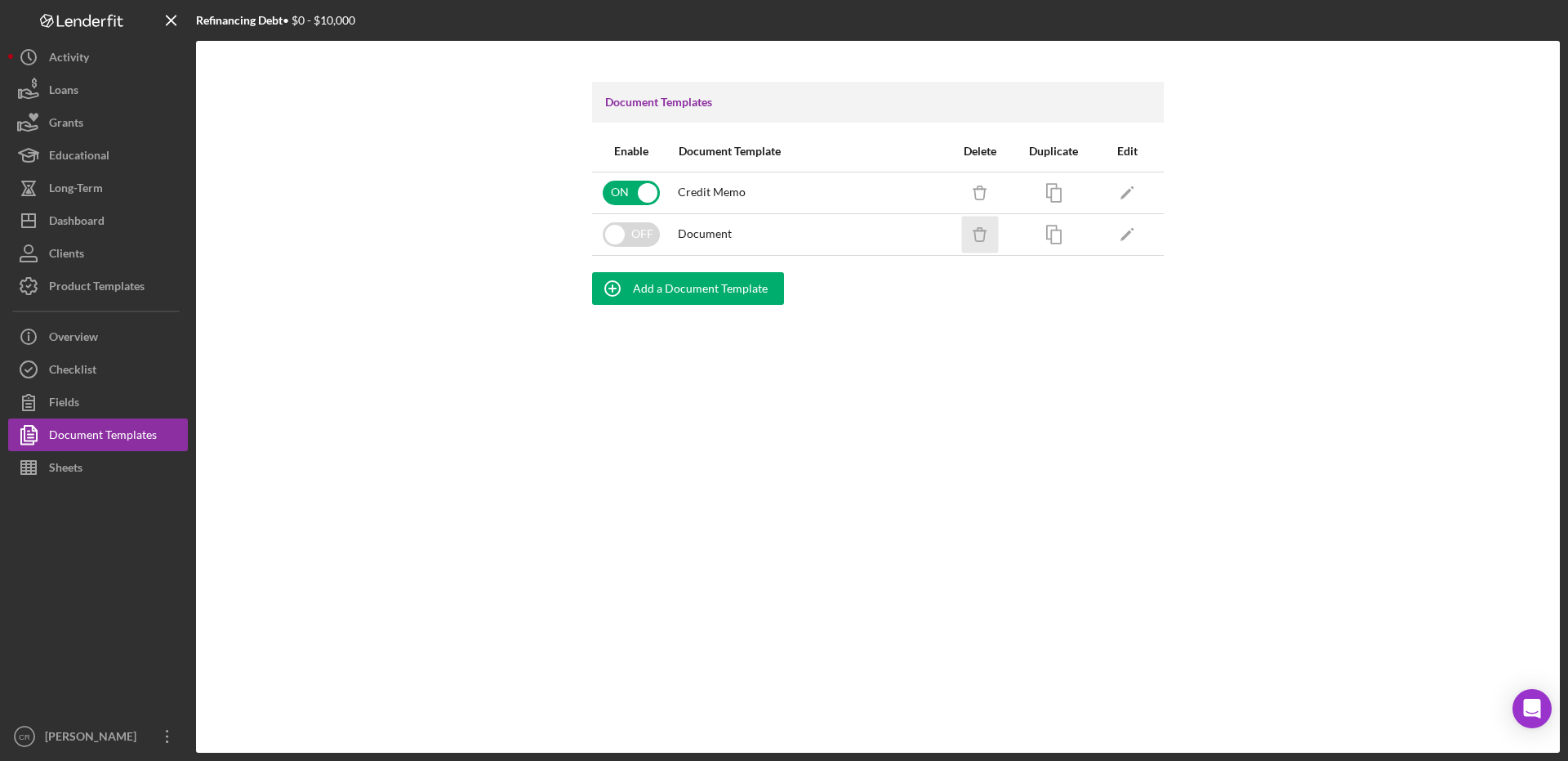
click at [980, 237] on icon "Icon/Delete" at bounding box center [980, 234] width 36 height 36
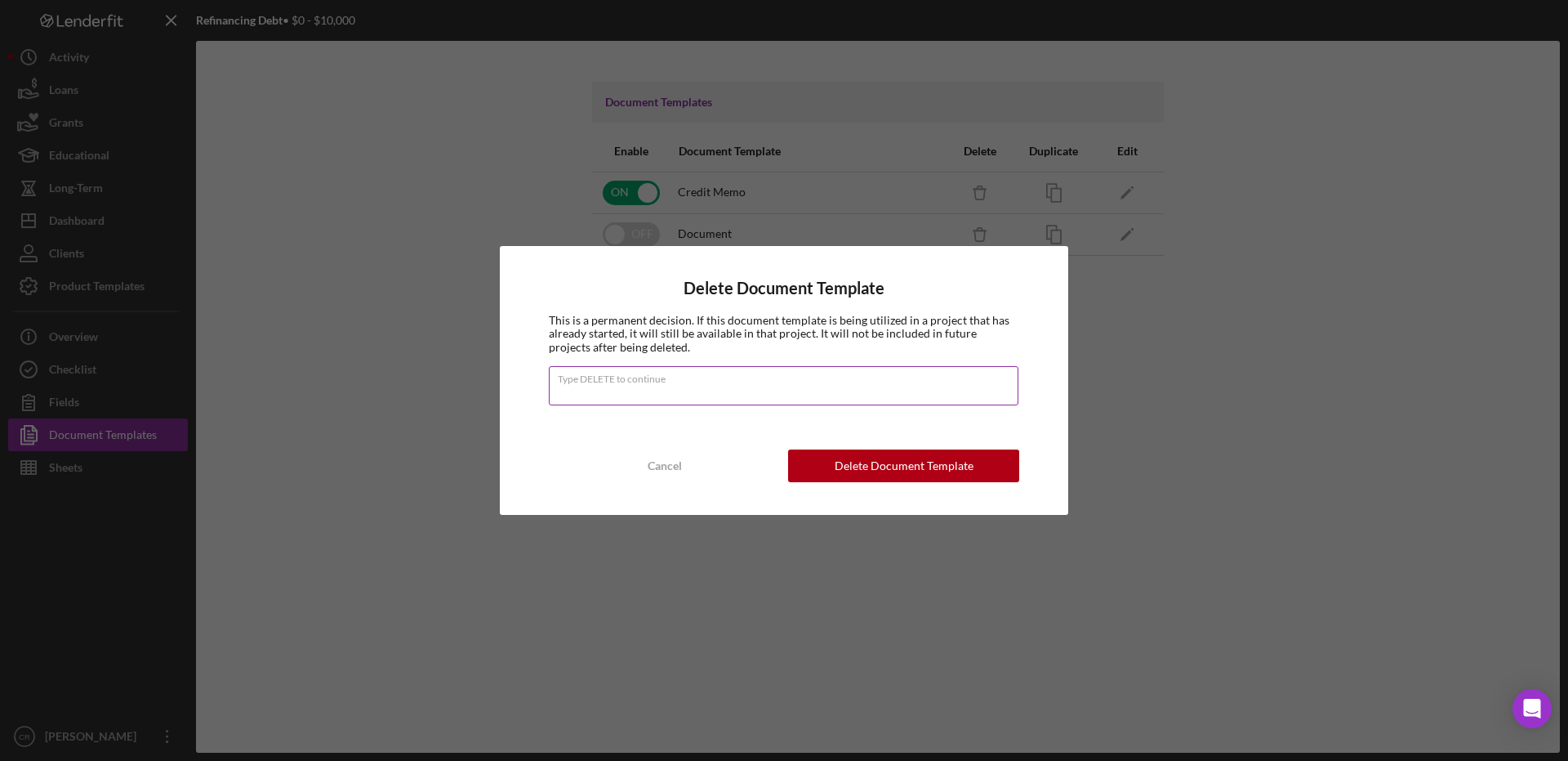
type input "DELETE"
click at [839, 464] on div "Delete Document Template" at bounding box center [903, 465] width 139 height 33
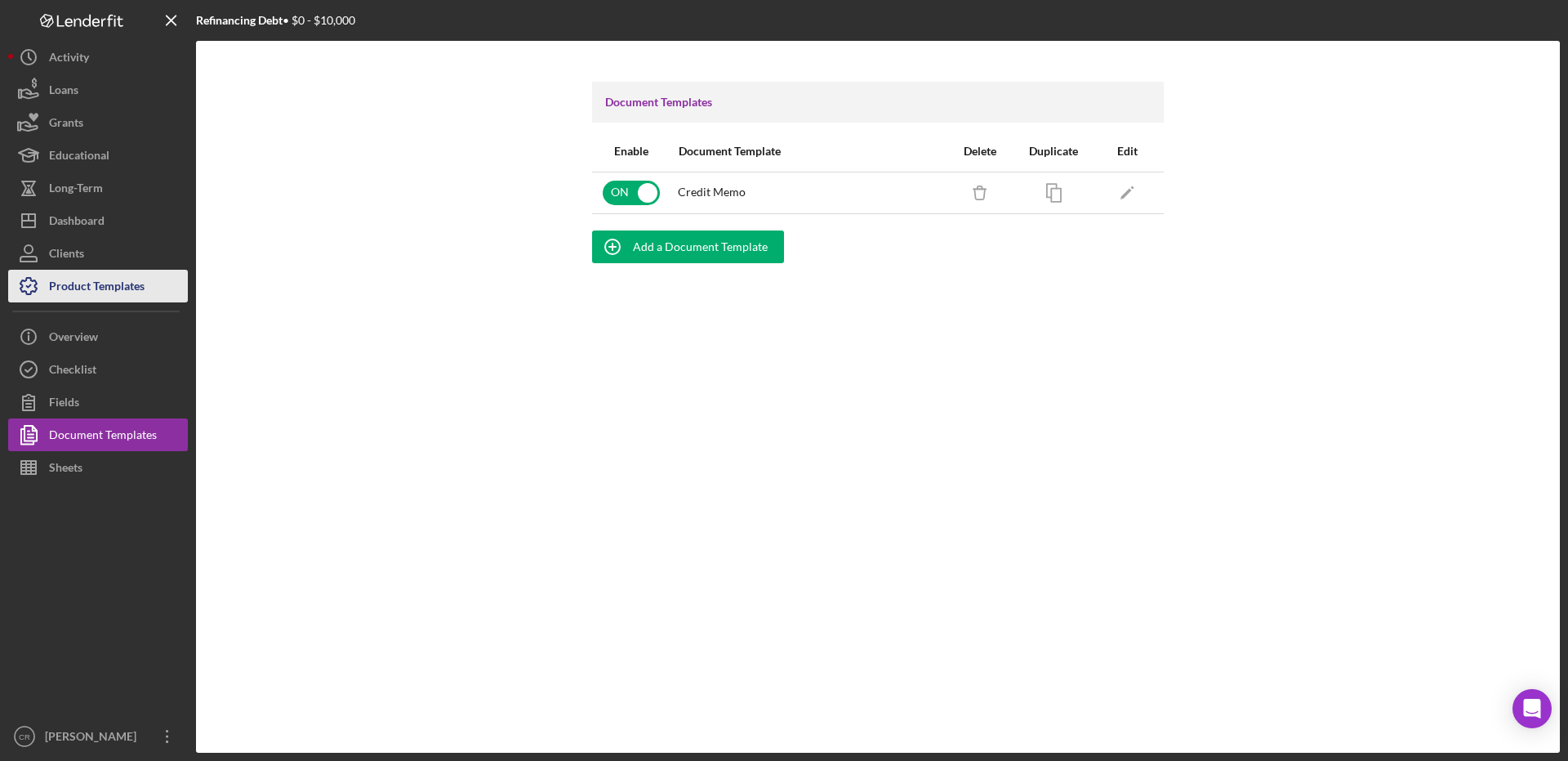
click at [92, 279] on div "Product Templates" at bounding box center [97, 288] width 96 height 36
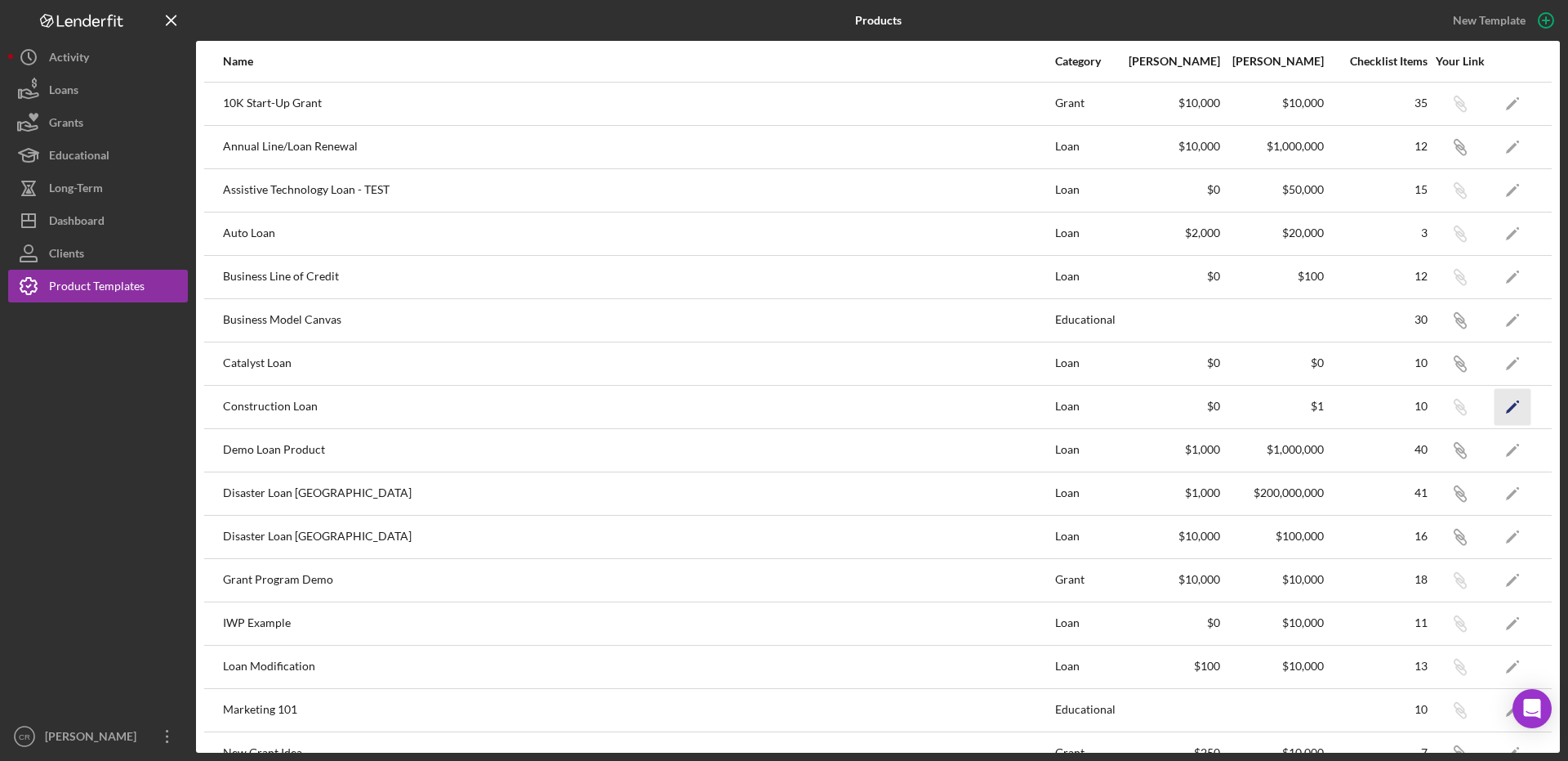
click at [1499, 399] on icon "Icon/Edit" at bounding box center [1513, 406] width 36 height 36
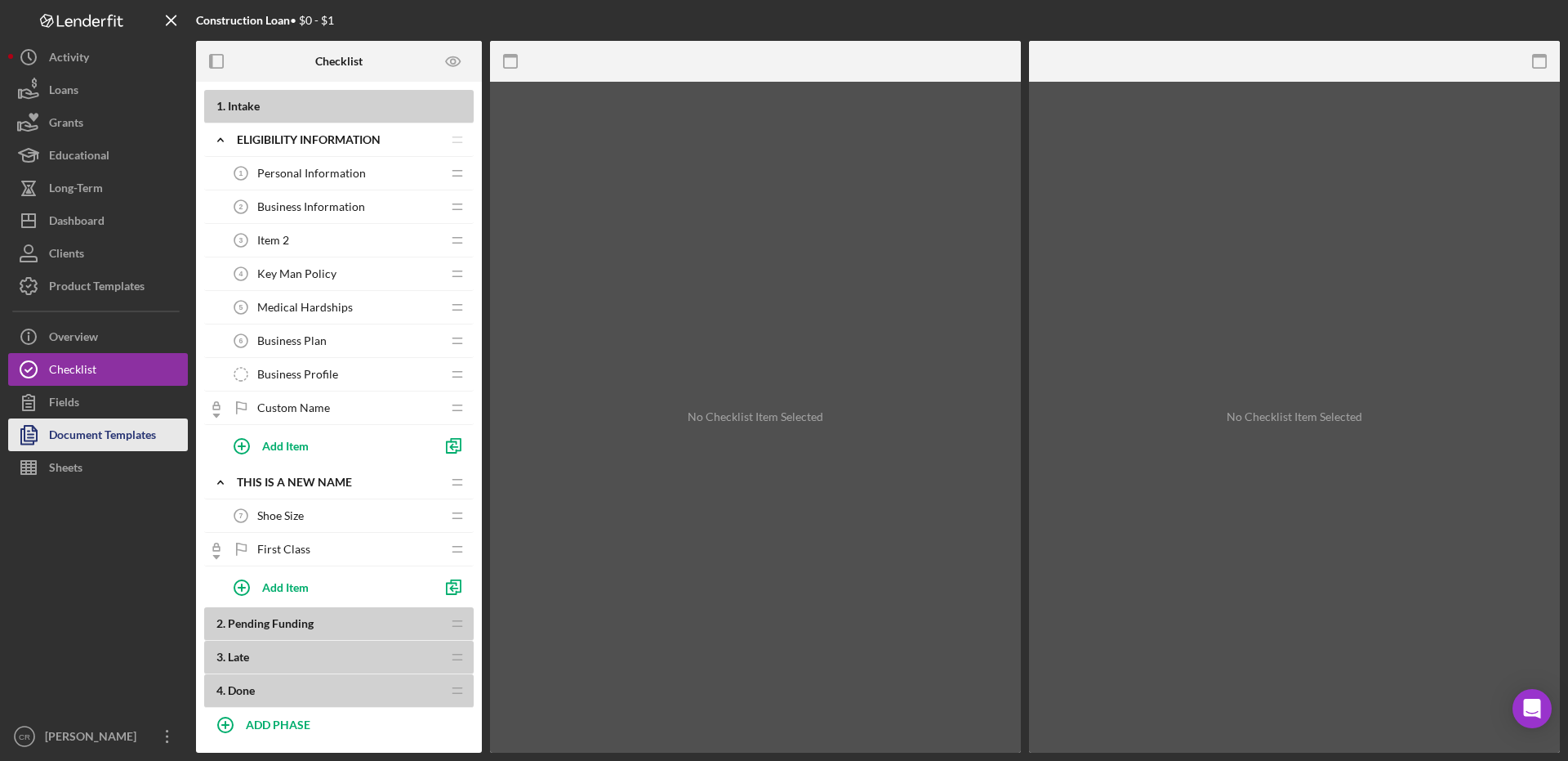
click at [82, 444] on div "Document Templates" at bounding box center [102, 436] width 107 height 36
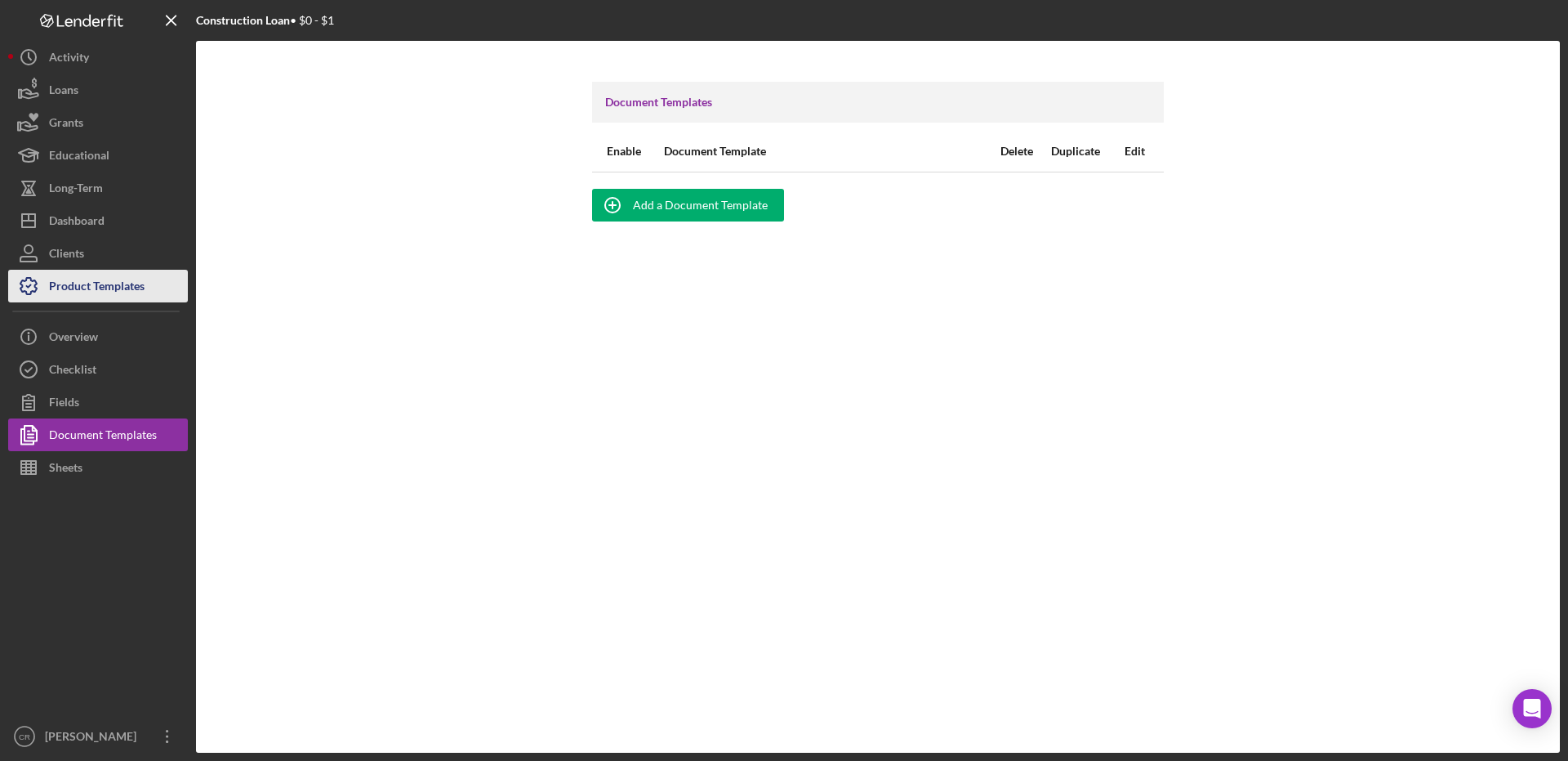
click at [114, 286] on div "Product Templates" at bounding box center [97, 288] width 96 height 36
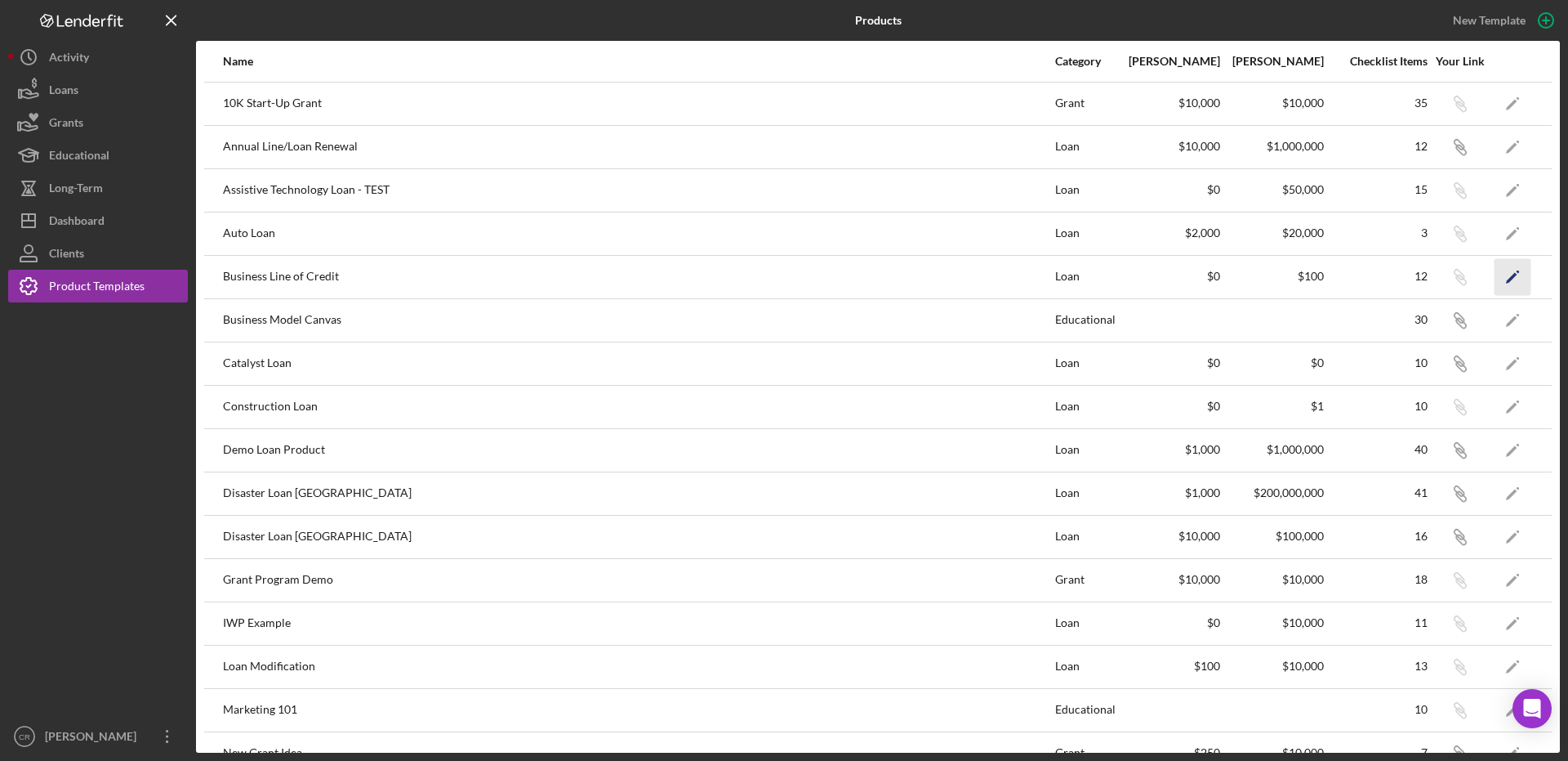
click at [1503, 270] on icon "Icon/Edit" at bounding box center [1513, 277] width 36 height 36
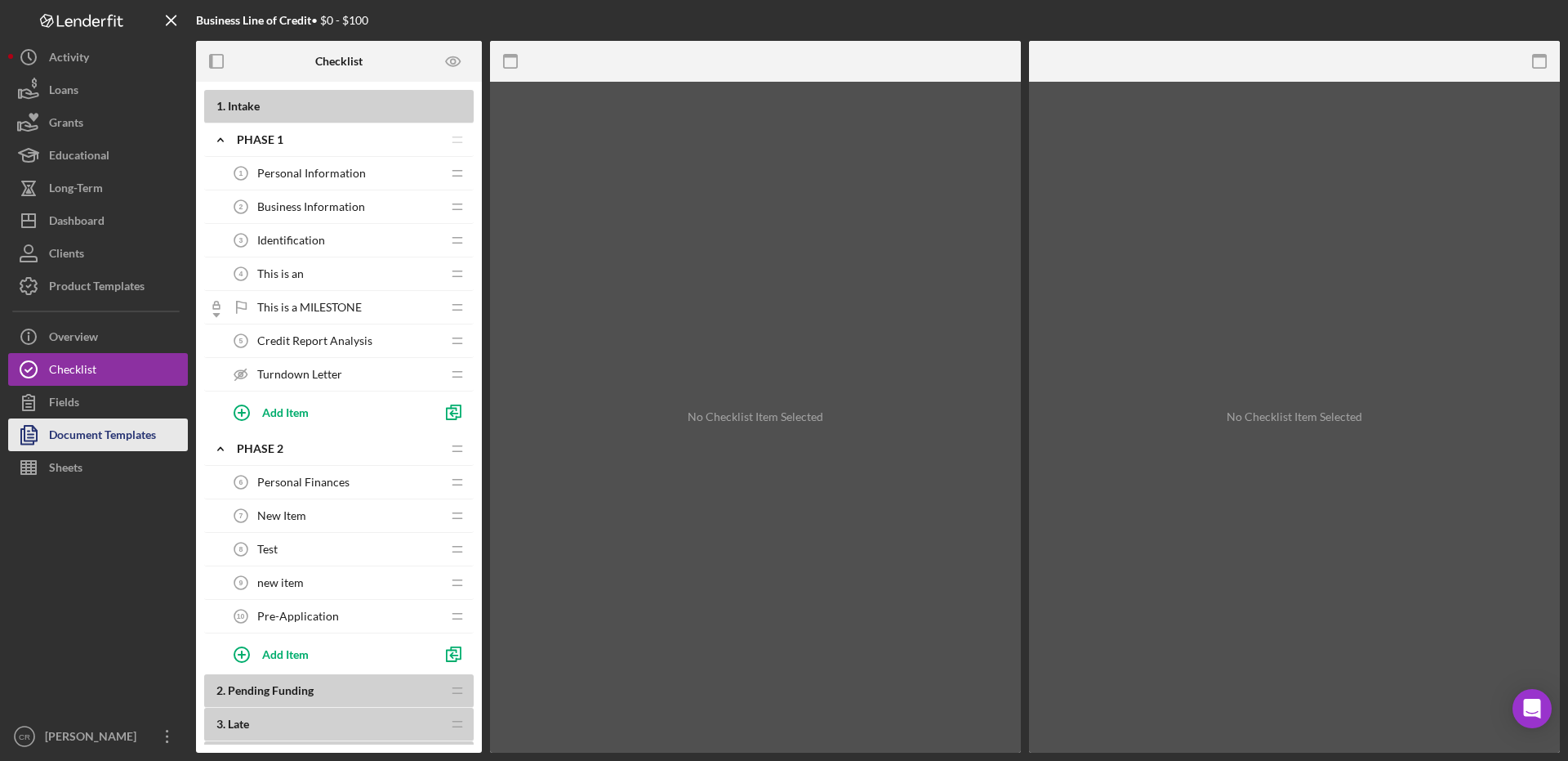
click at [107, 433] on div "Document Templates" at bounding box center [102, 436] width 107 height 36
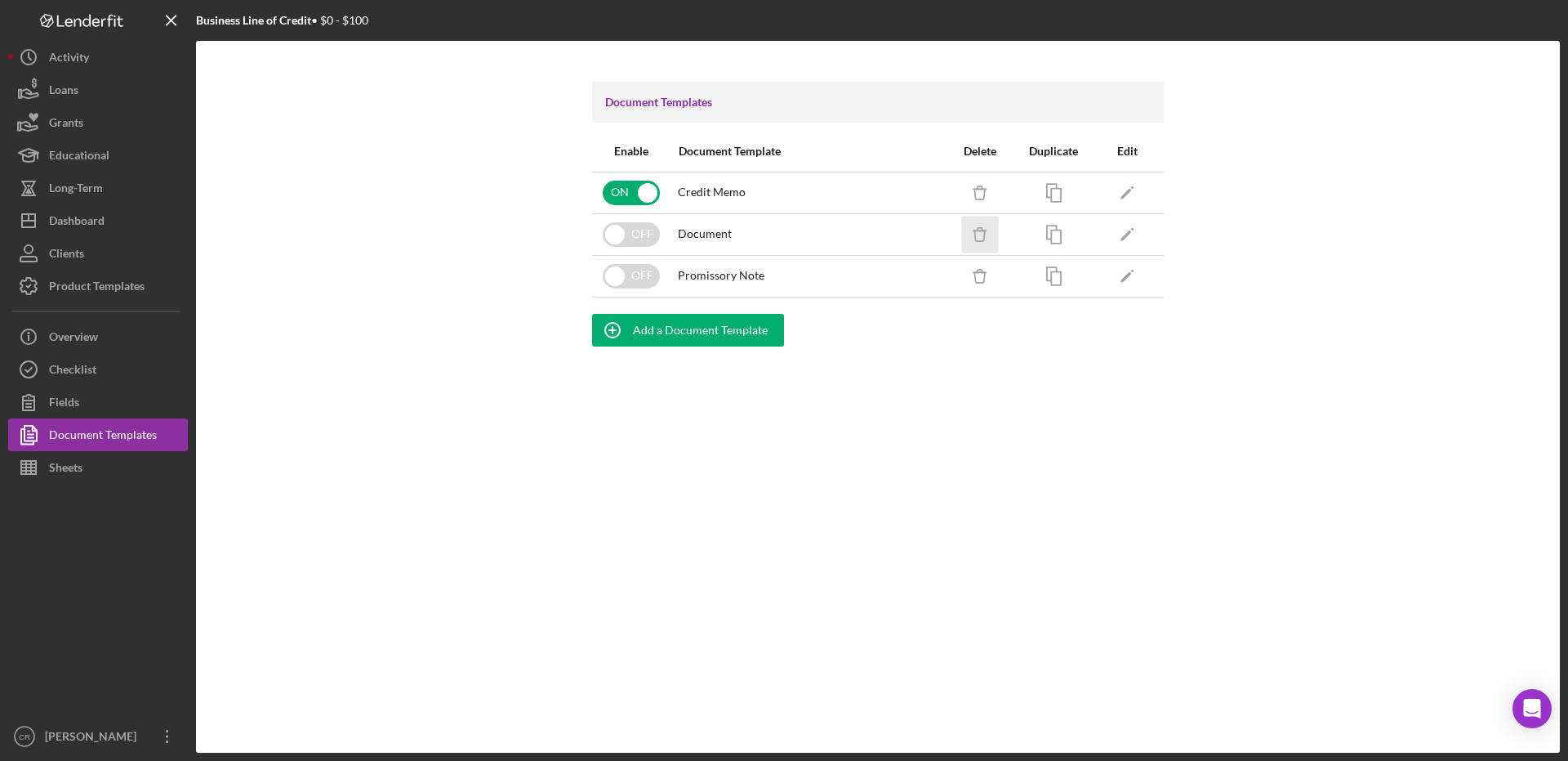
click at [989, 238] on icon "Icon/Delete" at bounding box center [980, 234] width 36 height 36
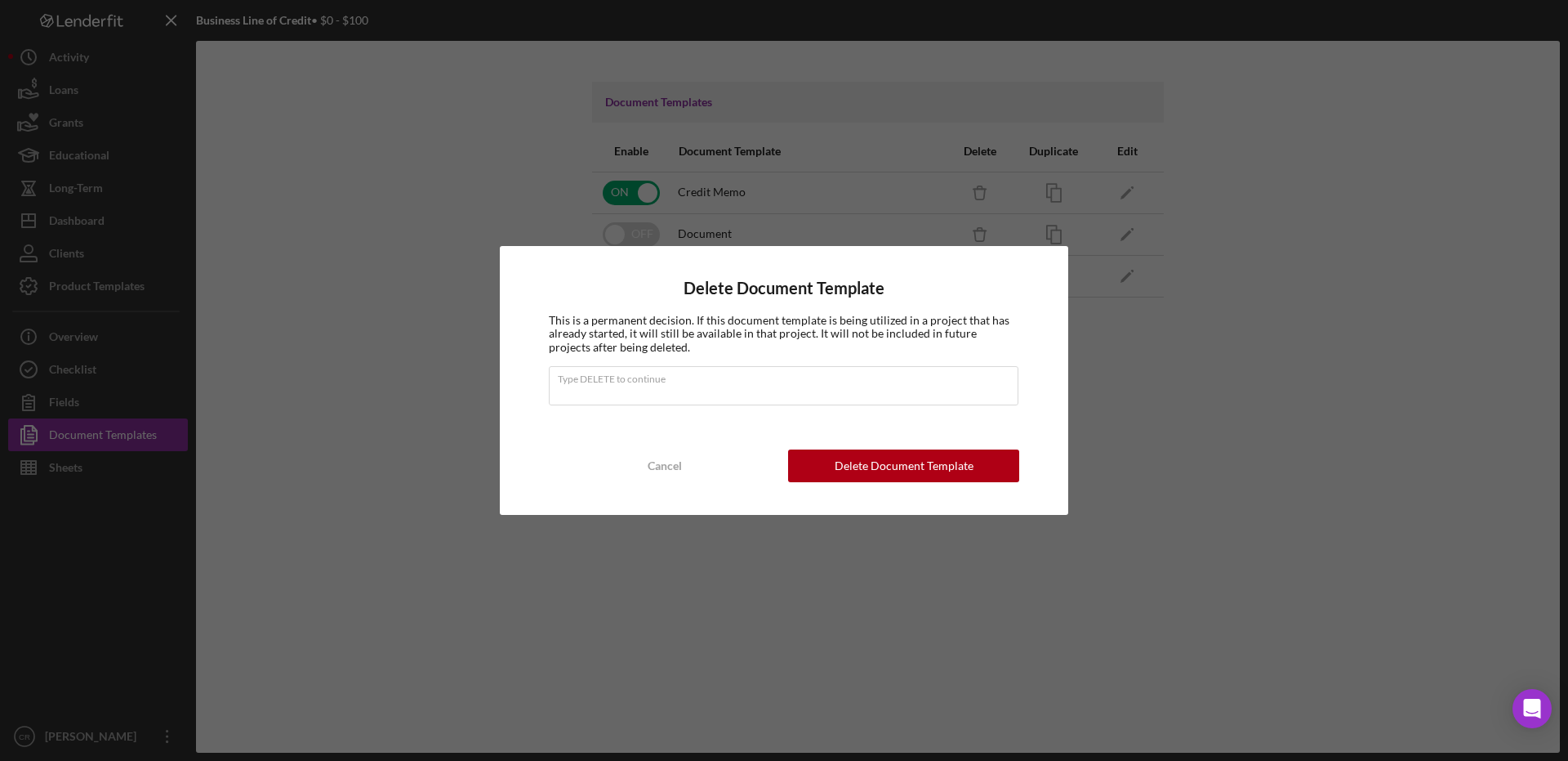
type input "DELETE"
click at [892, 465] on div "Delete Document Template" at bounding box center [903, 465] width 139 height 33
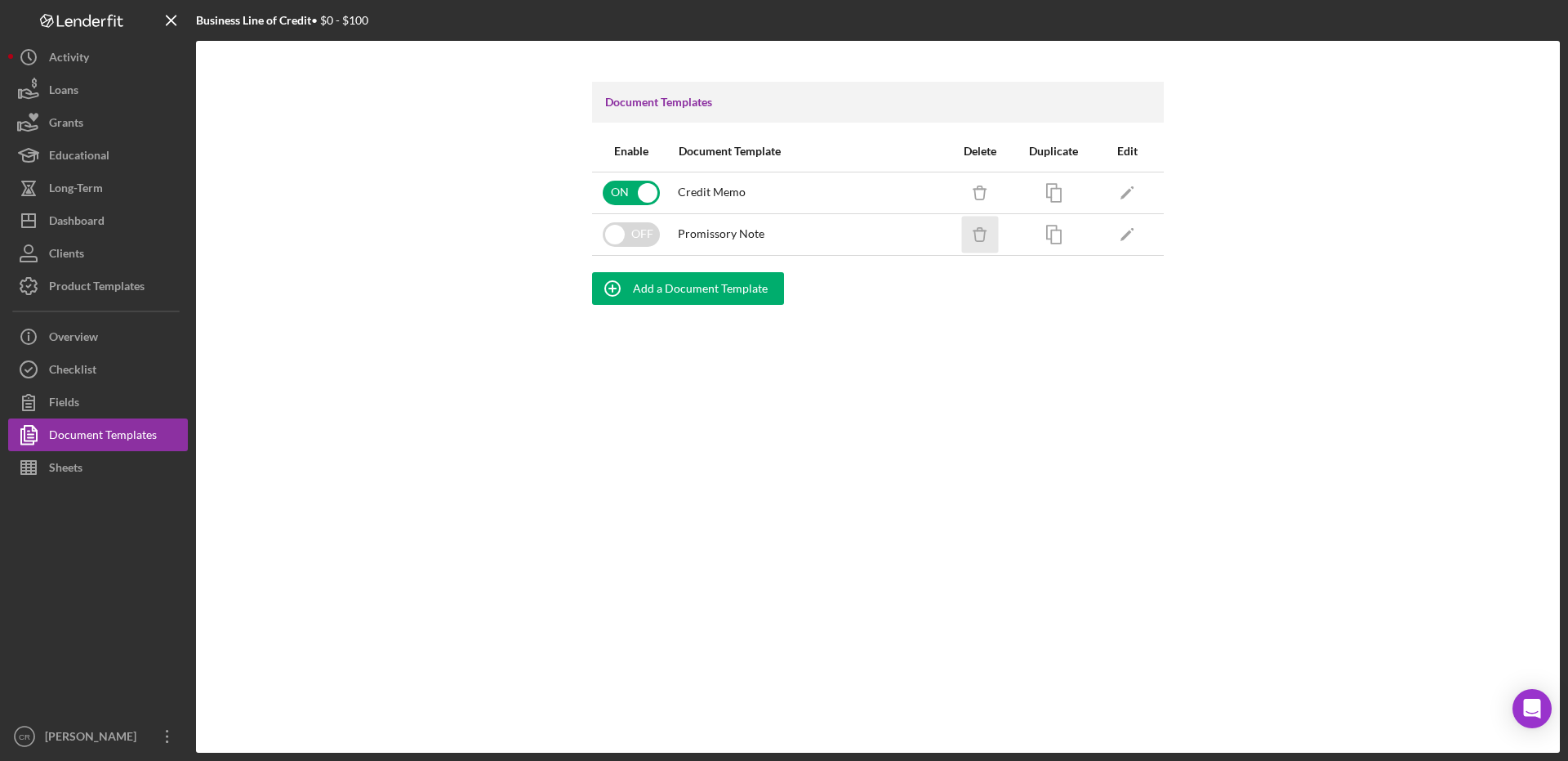
click at [984, 237] on icon "Icon/Delete" at bounding box center [980, 234] width 36 height 36
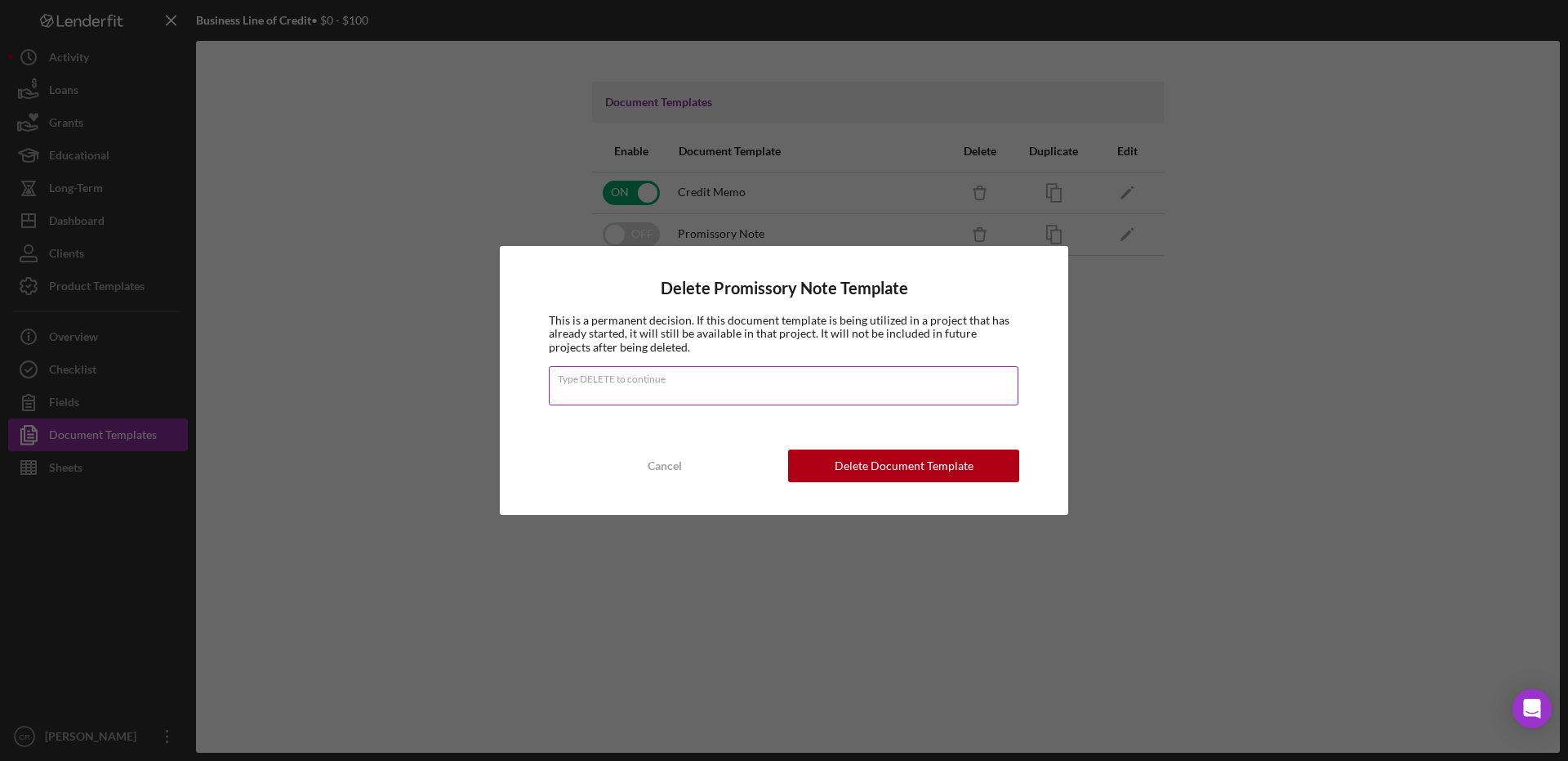
type input "DELETE"
click at [862, 471] on div "Delete Document Template" at bounding box center [903, 465] width 139 height 33
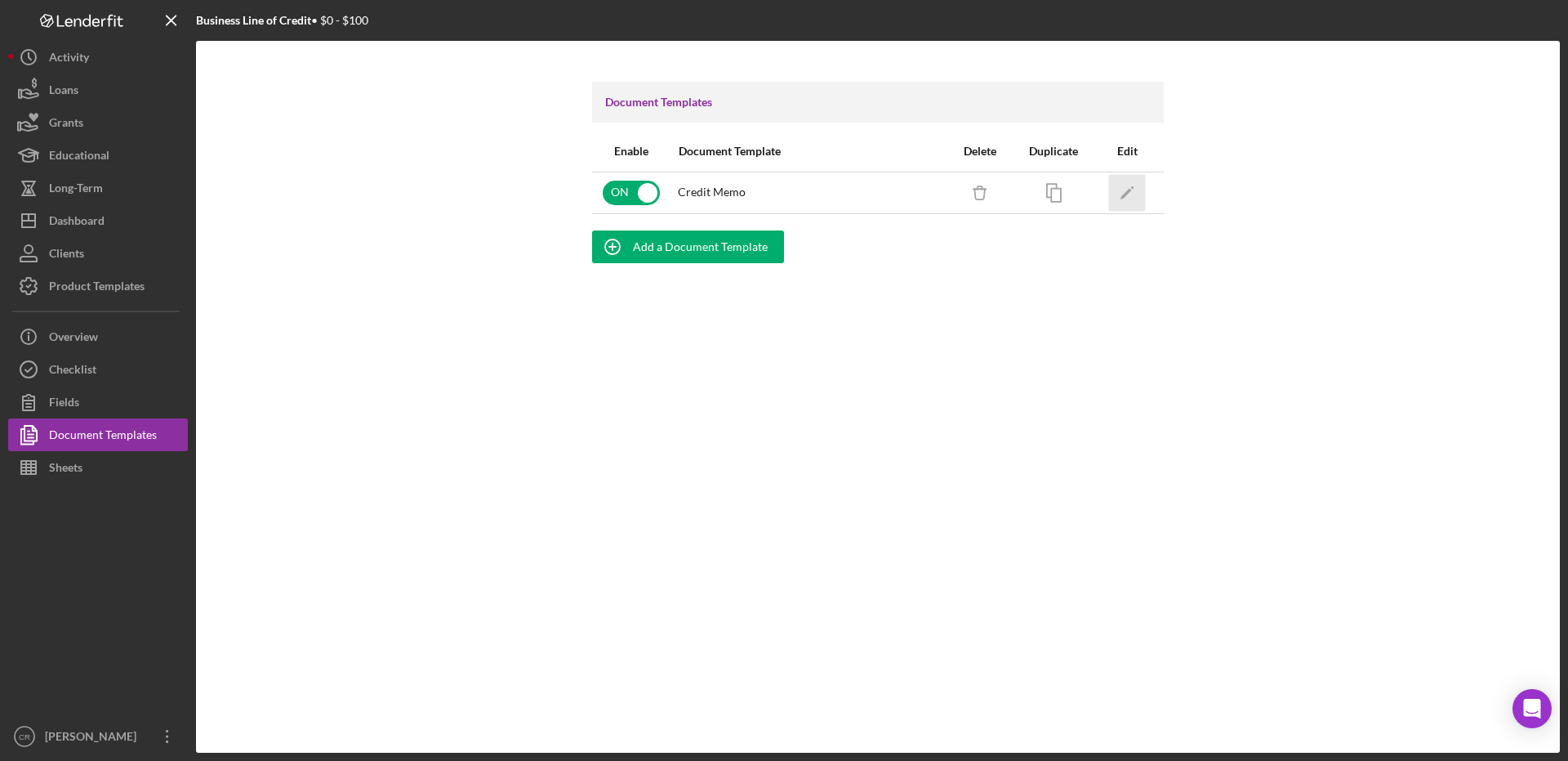
click at [1144, 198] on icon "Icon/Edit" at bounding box center [1127, 192] width 36 height 36
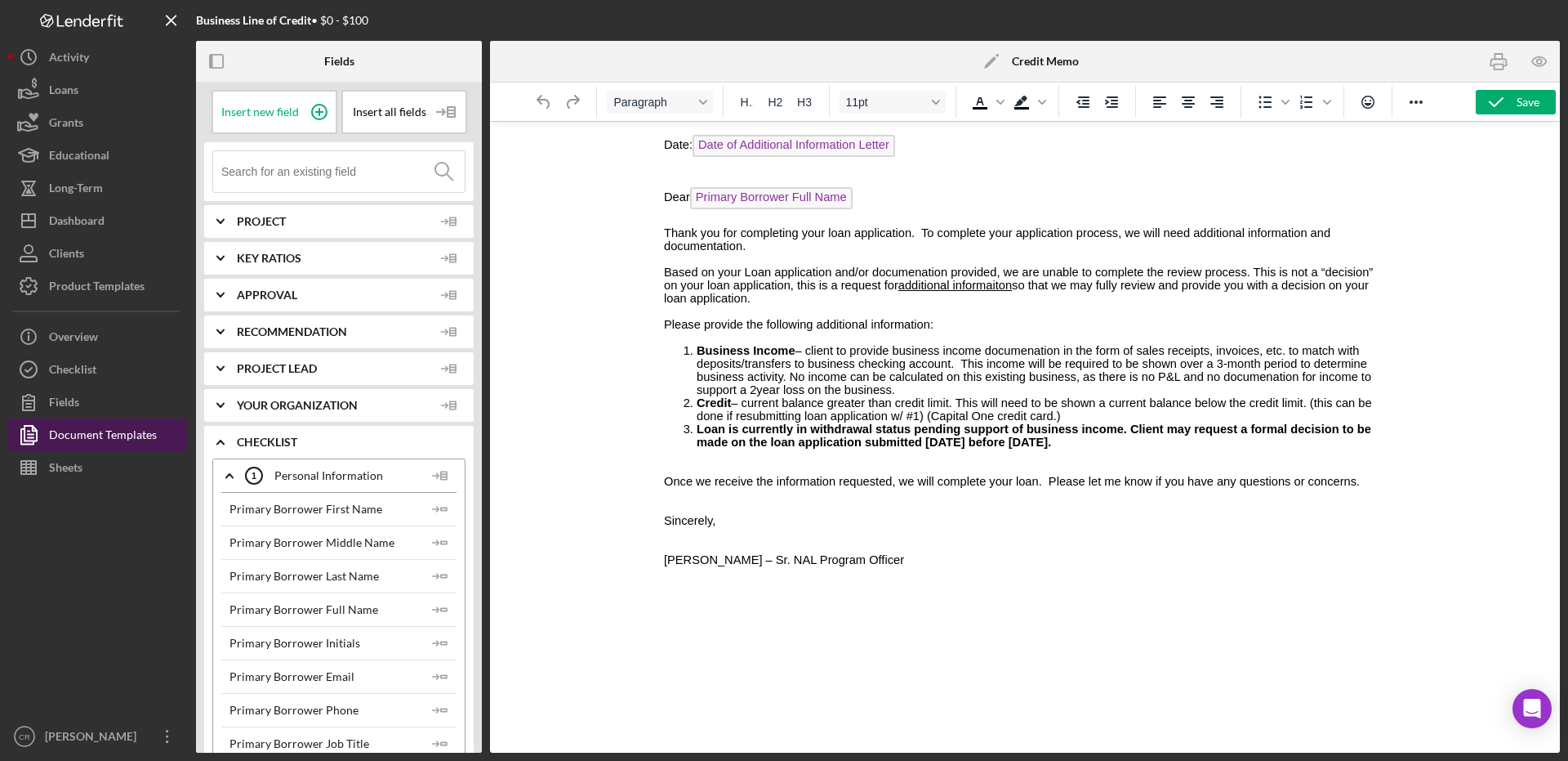
click at [105, 432] on div "Document Templates" at bounding box center [102, 436] width 108 height 36
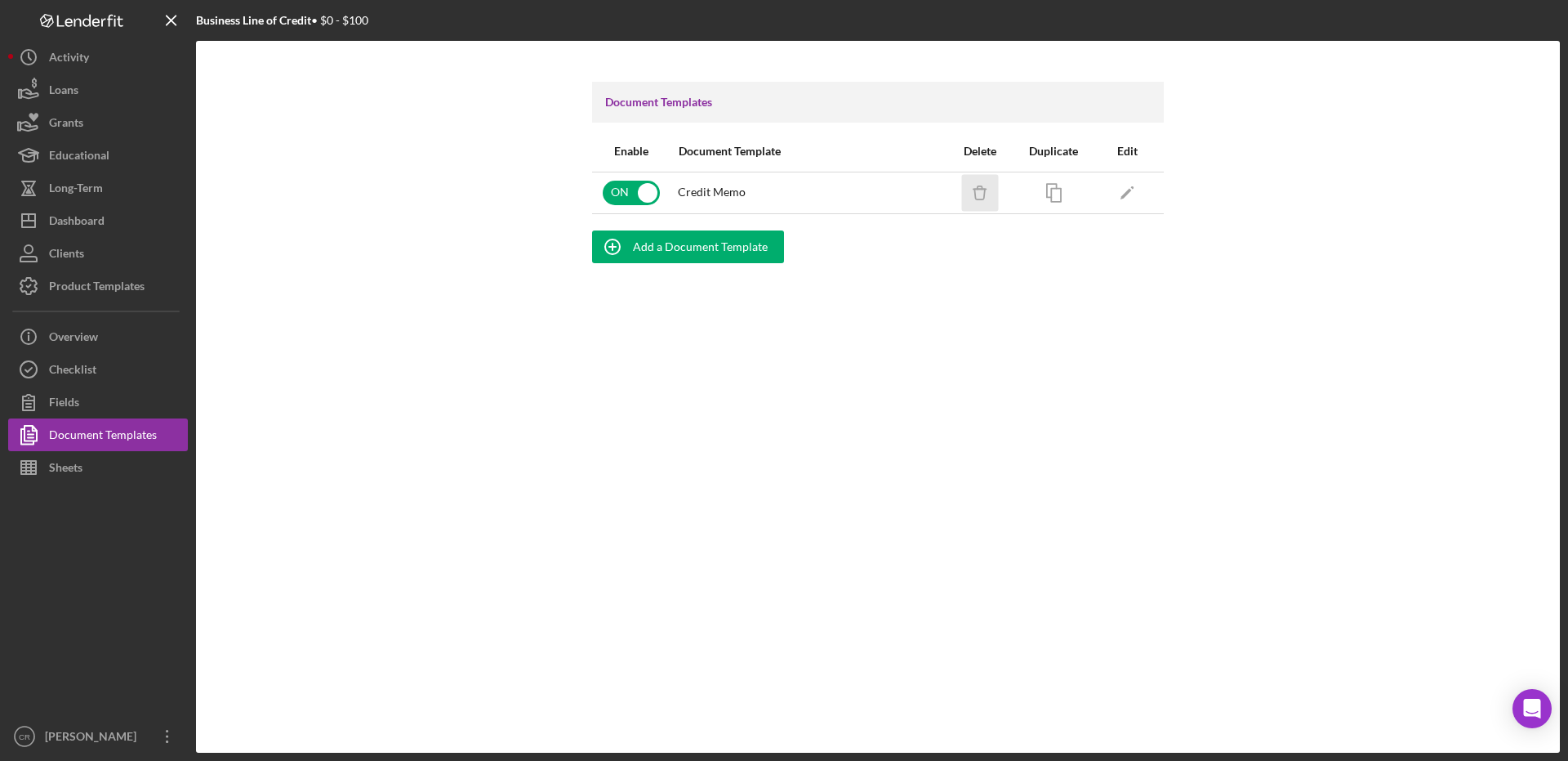
click at [985, 192] on icon "Icon/Delete" at bounding box center [980, 192] width 36 height 36
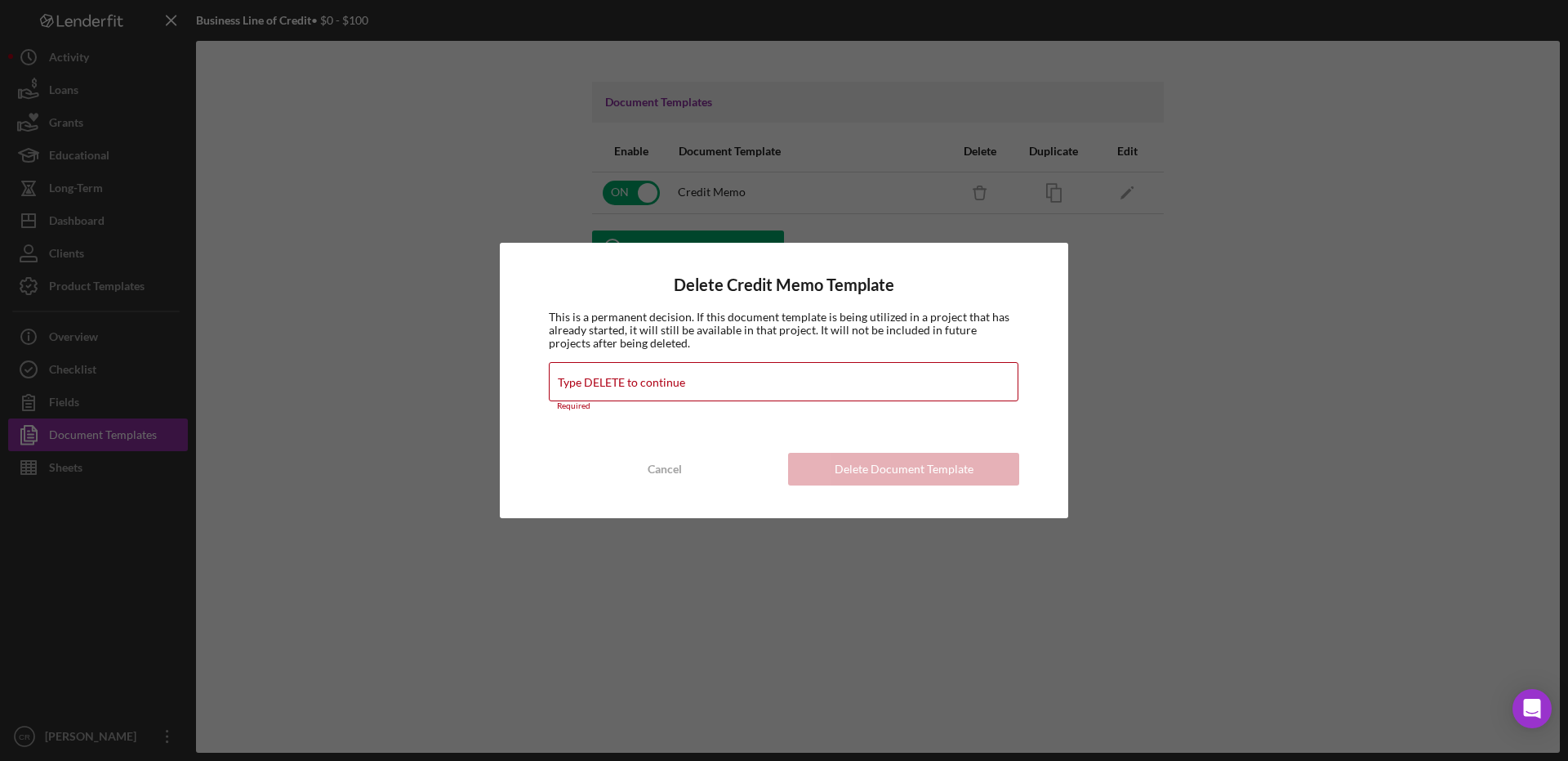
click at [239, 393] on div "Delete Credit Memo Template This is a permanent decision. If this document temp…" at bounding box center [784, 380] width 1568 height 761
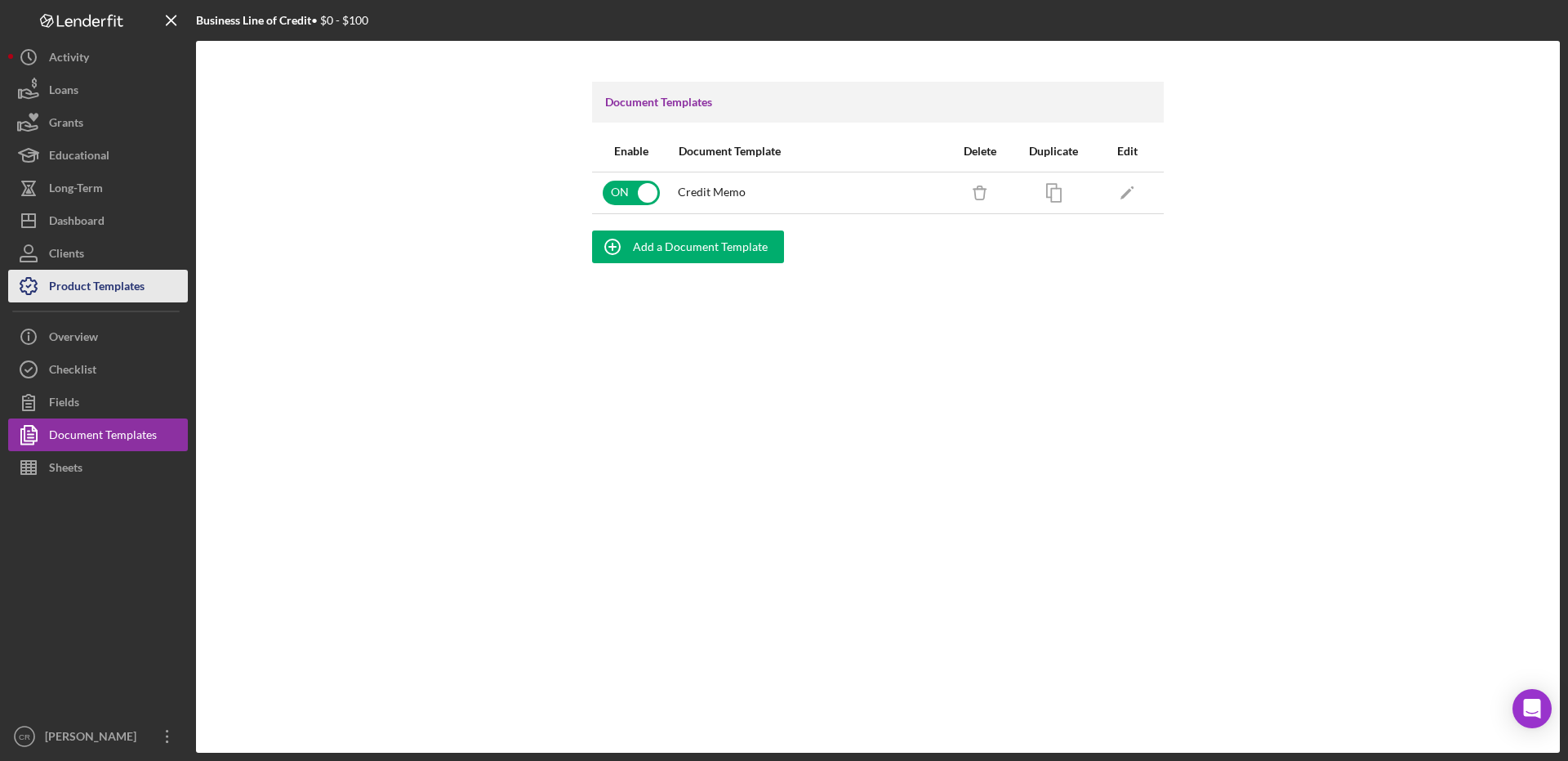
click at [86, 292] on div "Product Templates" at bounding box center [97, 288] width 96 height 36
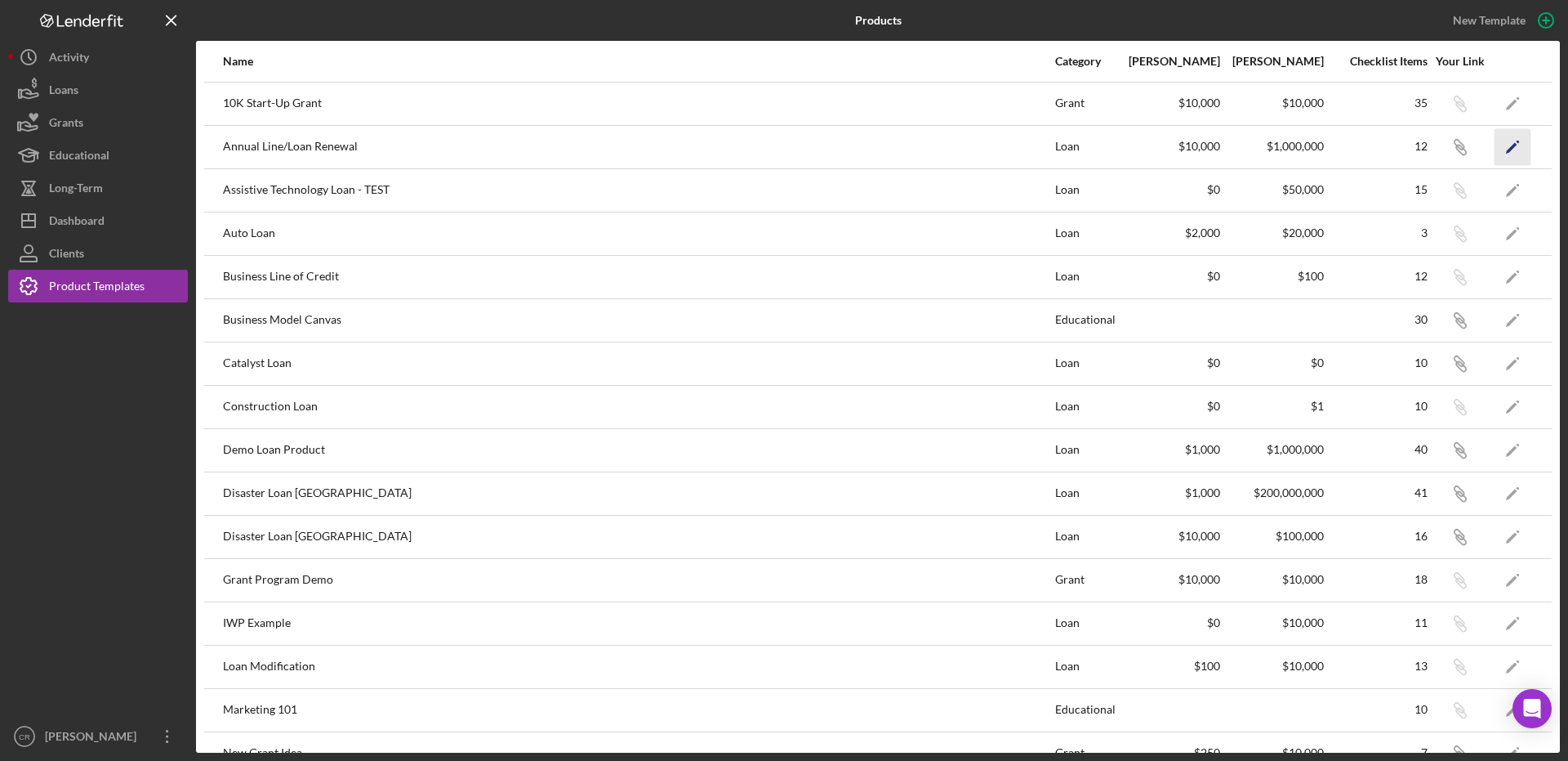
click at [1494, 144] on icon "Icon/Edit" at bounding box center [1513, 146] width 36 height 36
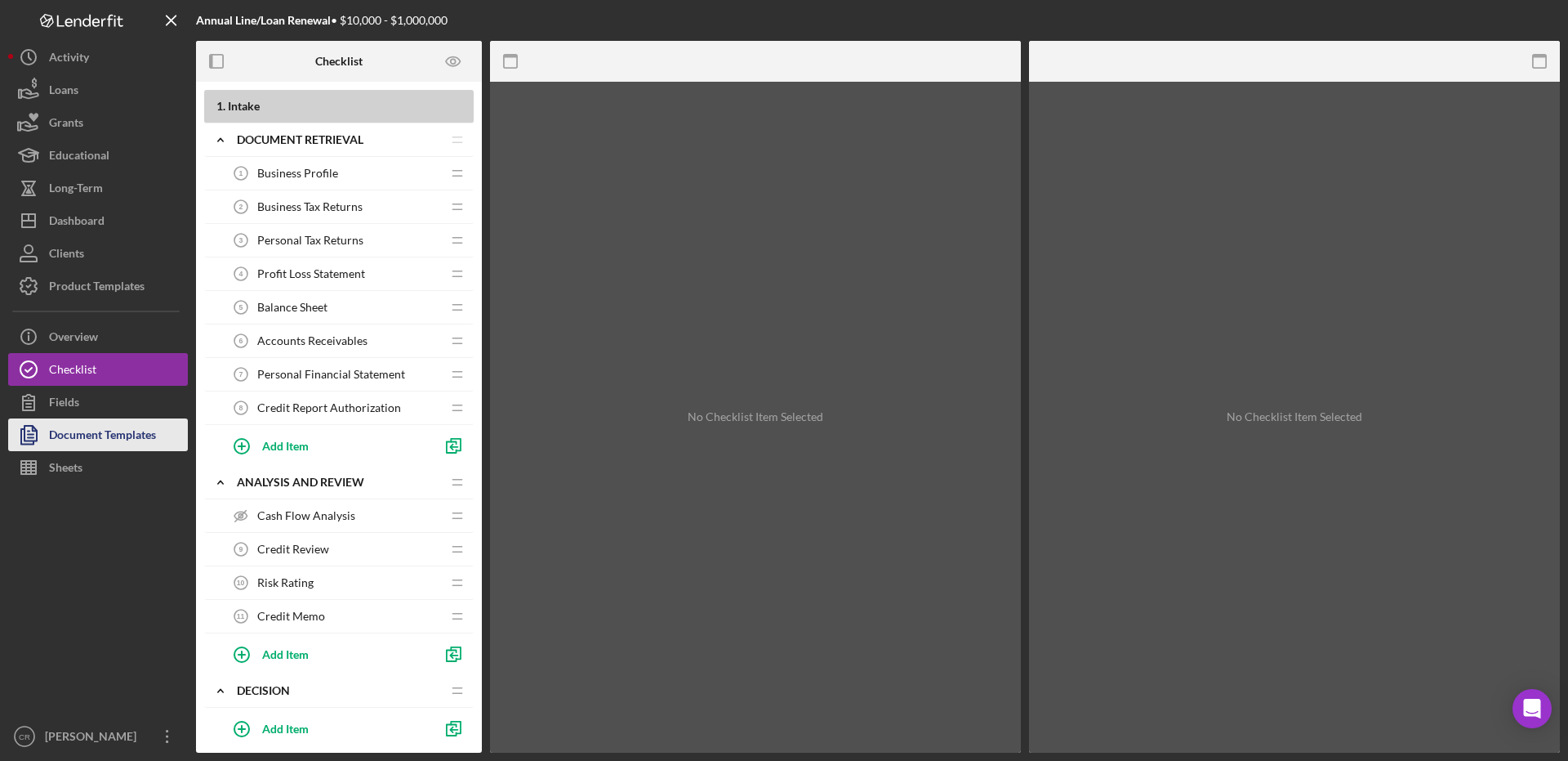
click at [120, 433] on div "Document Templates" at bounding box center [102, 436] width 107 height 36
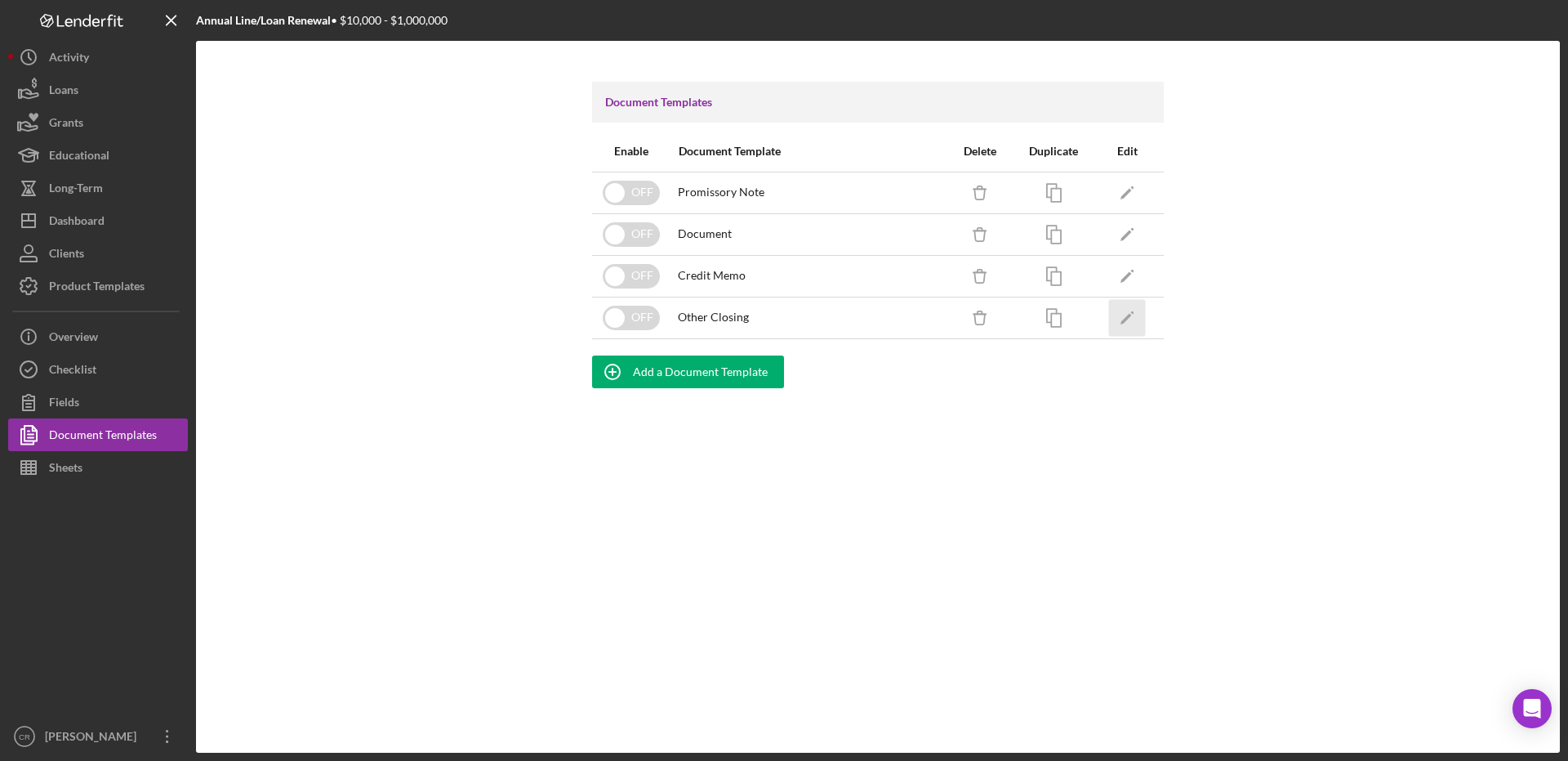
click at [1126, 314] on icon "Icon/Edit" at bounding box center [1127, 317] width 36 height 36
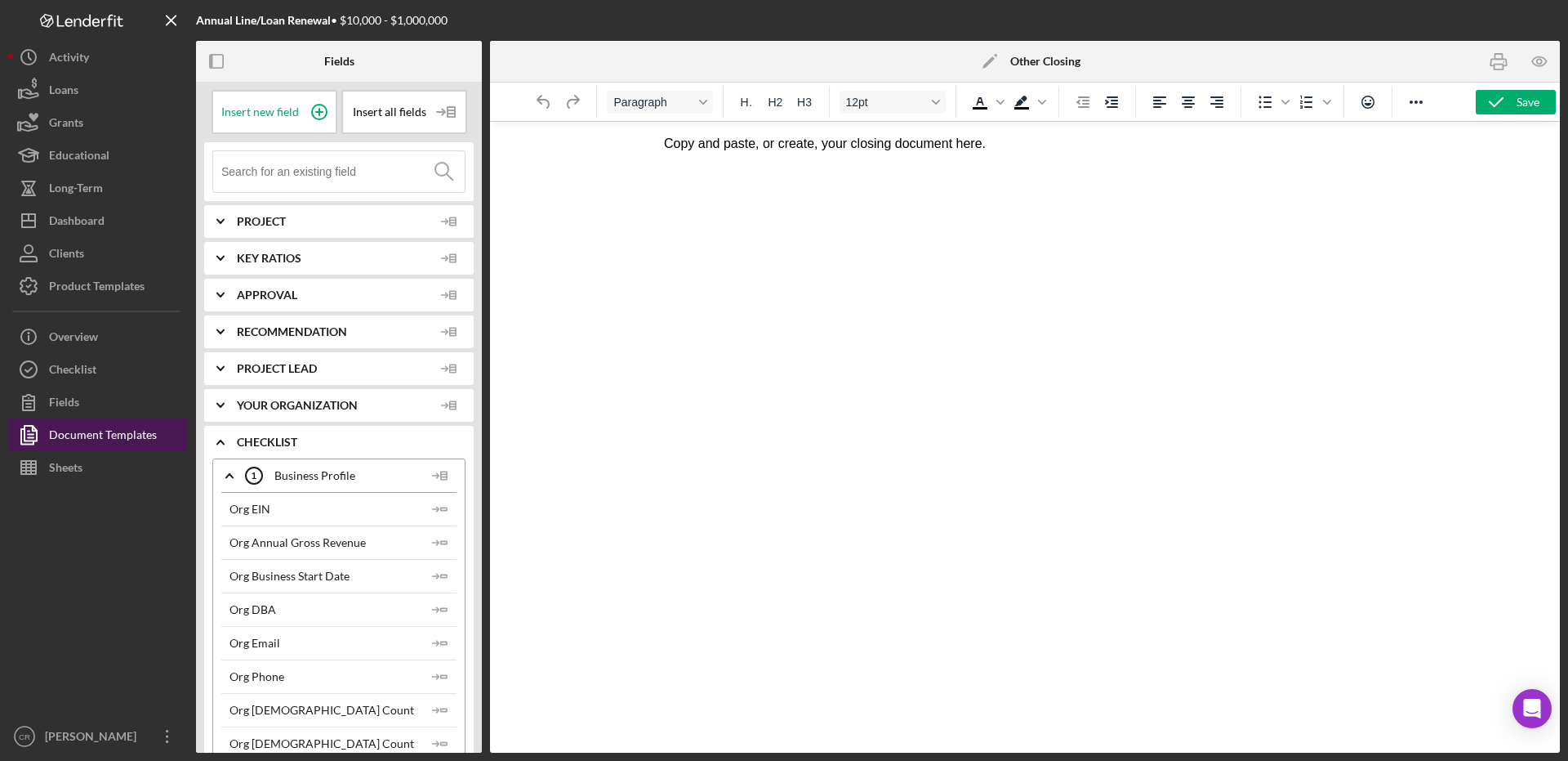
click at [82, 445] on div "Document Templates" at bounding box center [102, 436] width 108 height 36
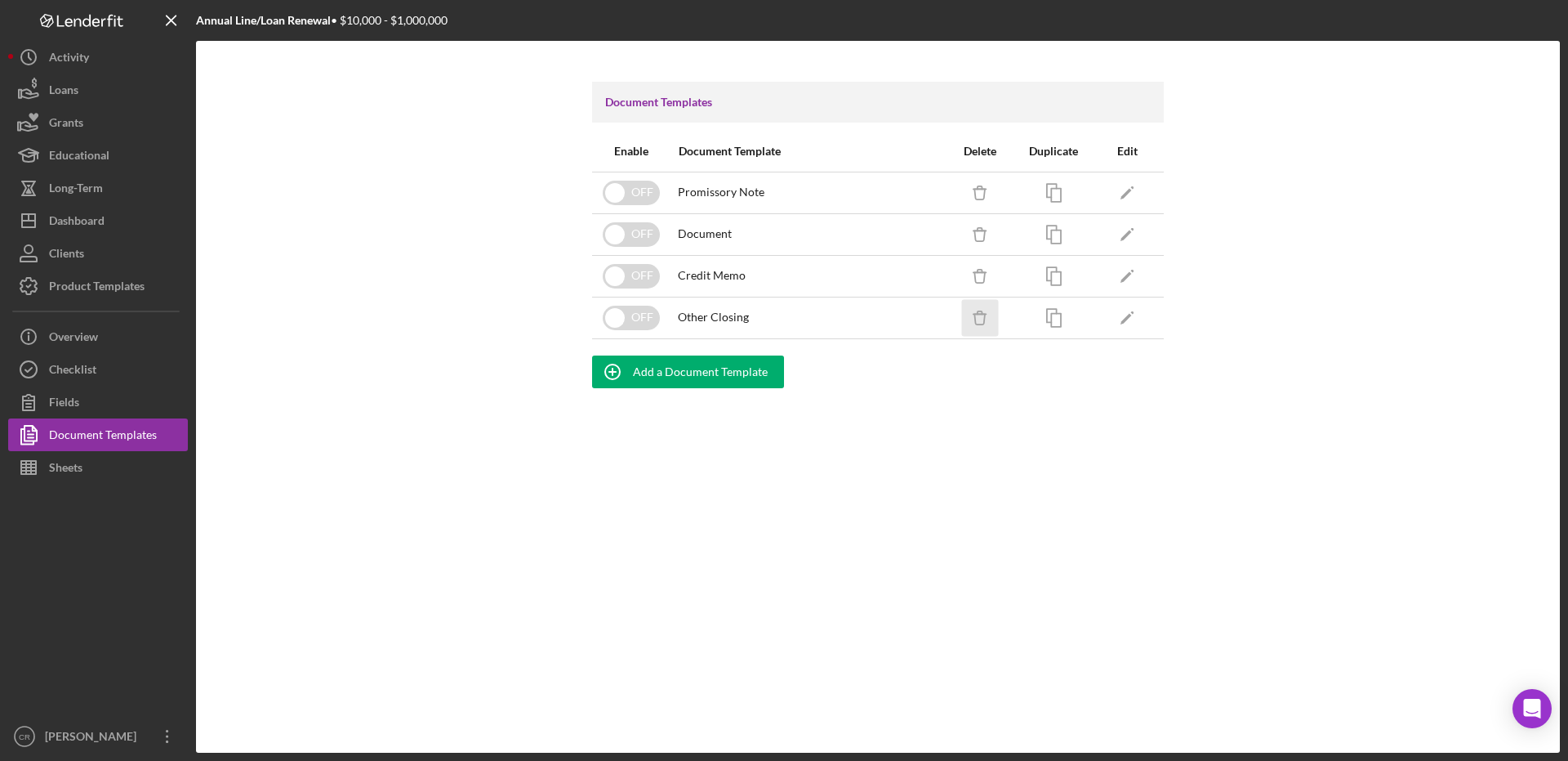
click at [995, 319] on icon "Icon/Delete" at bounding box center [980, 317] width 36 height 36
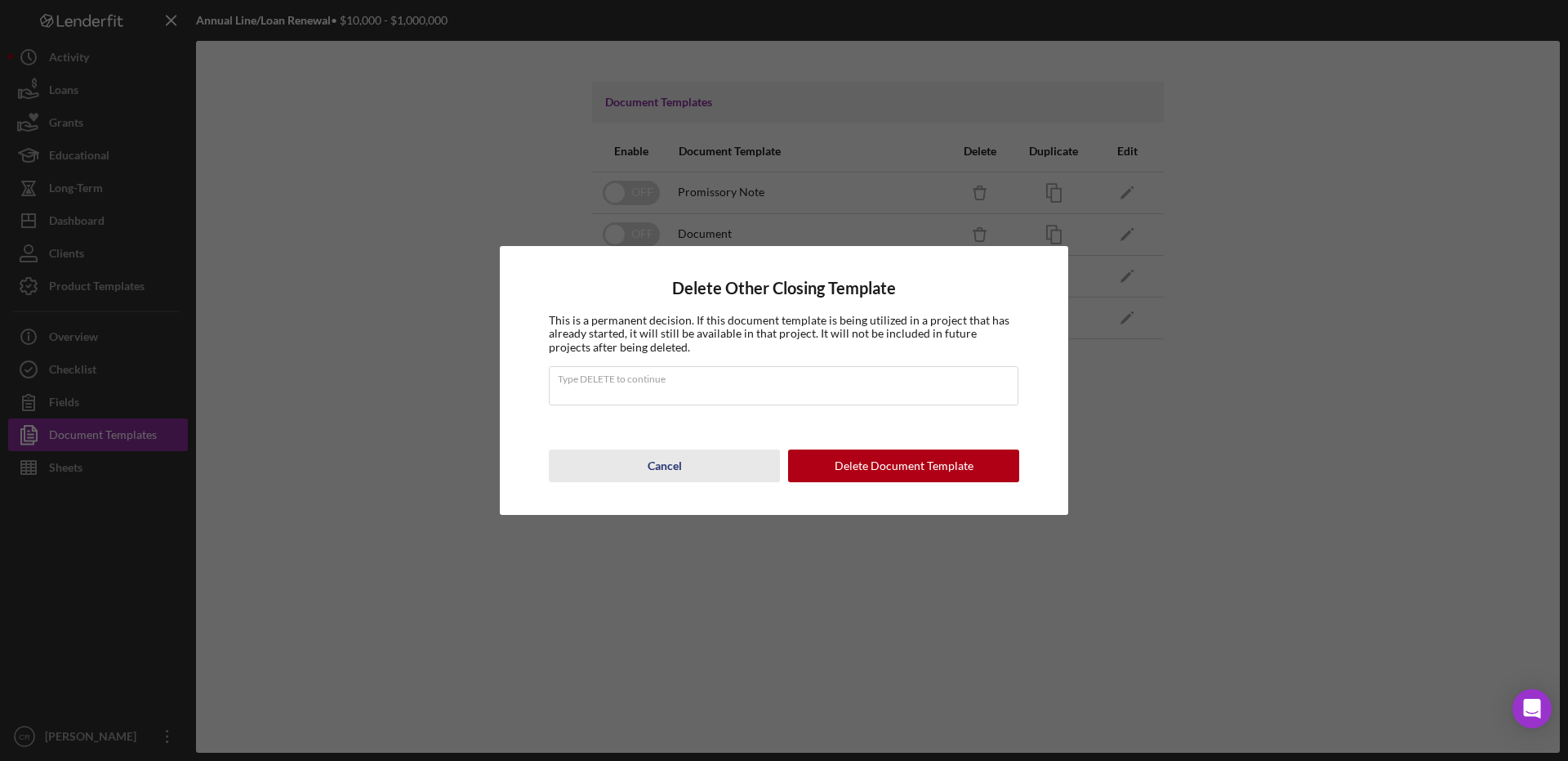
type input "DELETE"
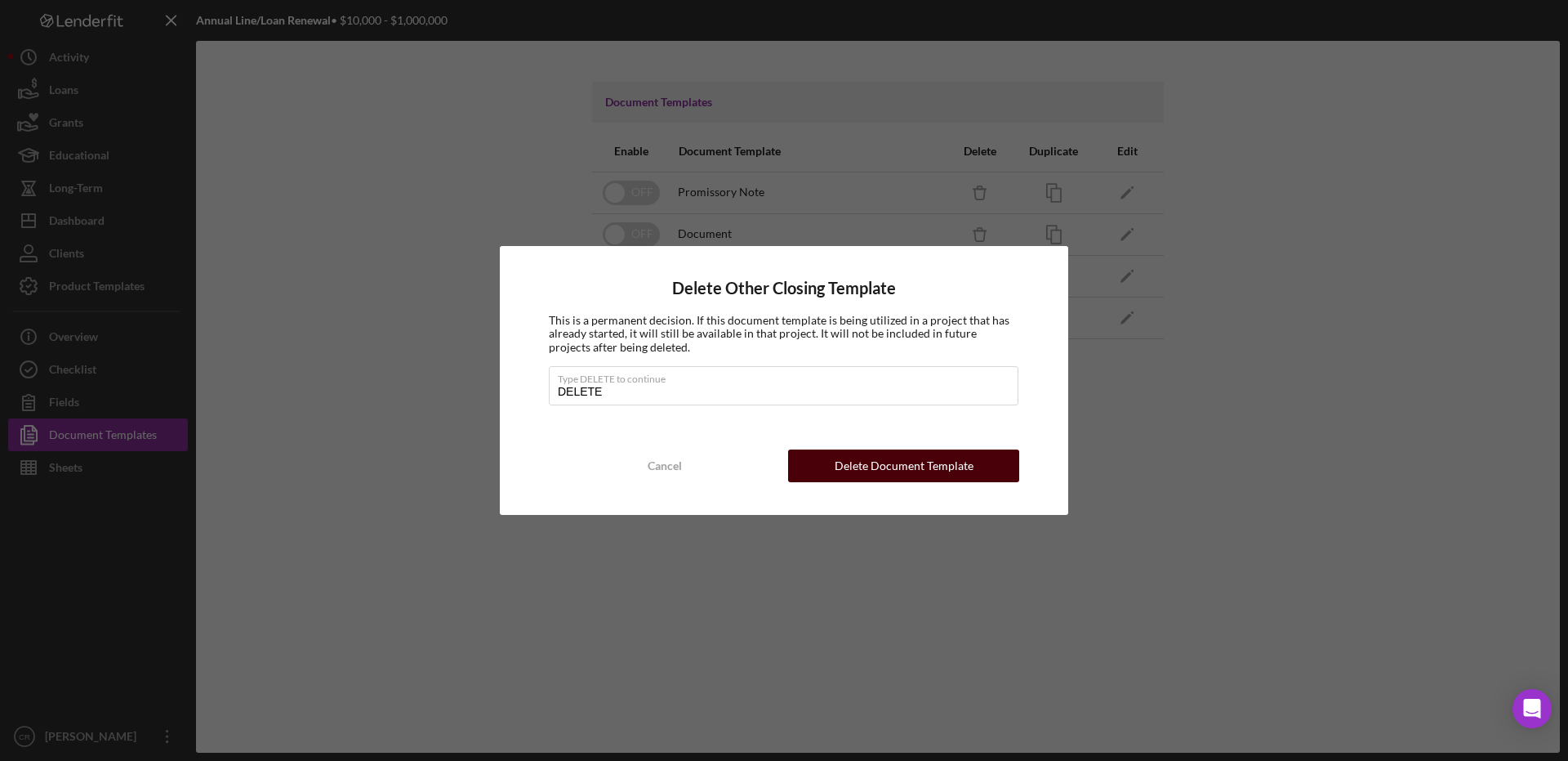
click at [841, 463] on div "Delete Document Template" at bounding box center [903, 465] width 139 height 33
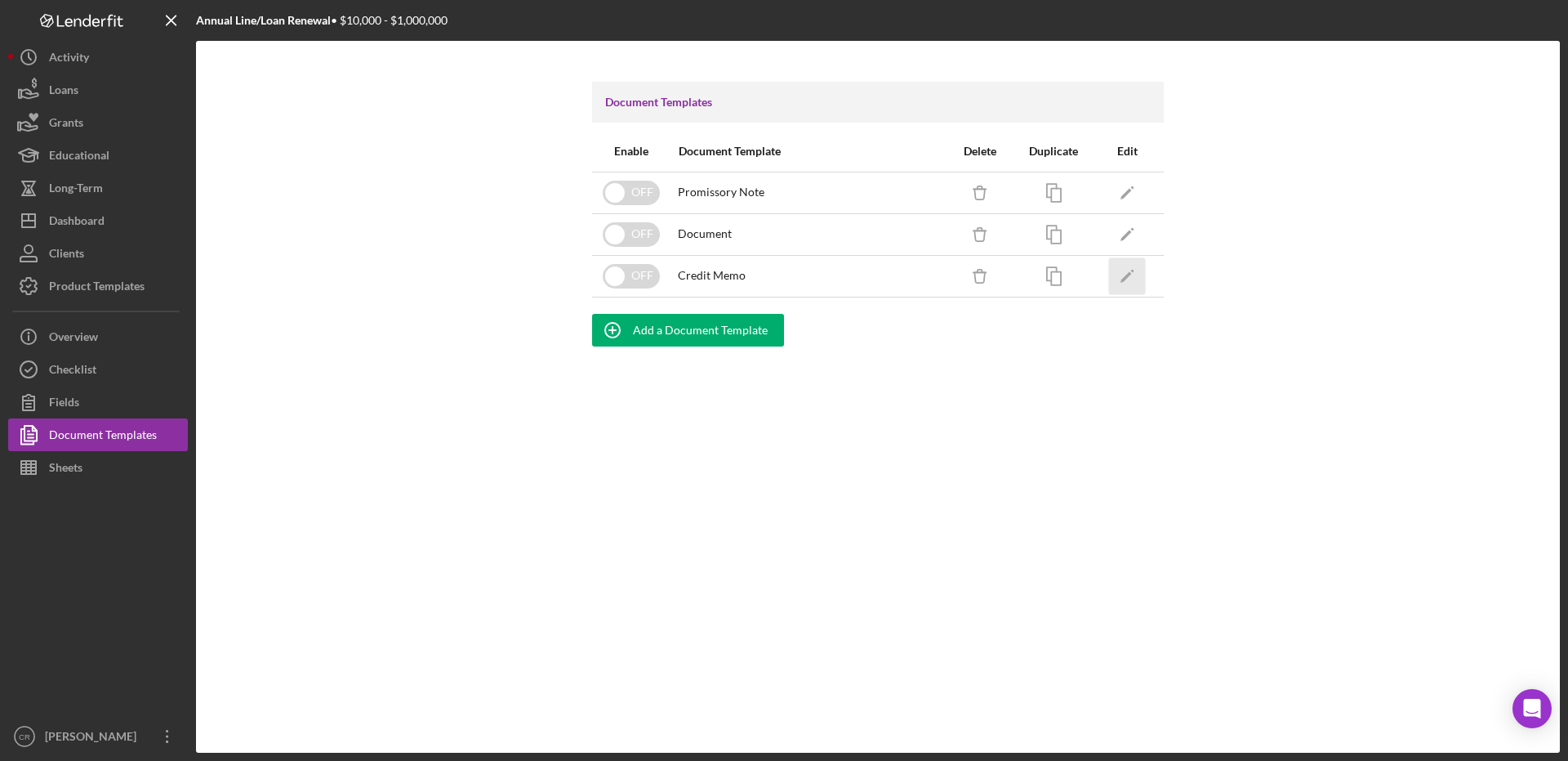
click at [1125, 276] on polygon "button" at bounding box center [1126, 277] width 11 height 11
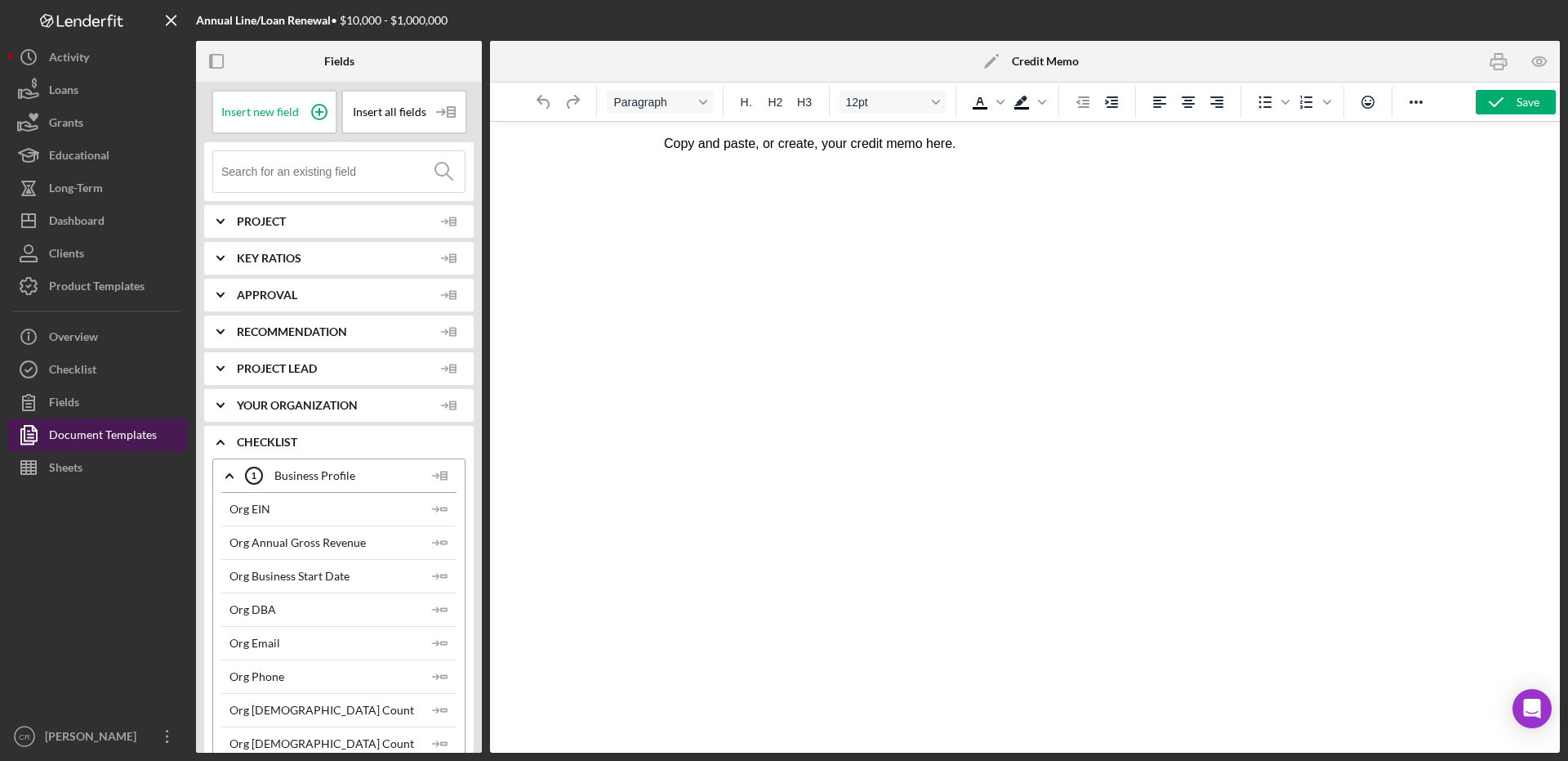
click at [135, 444] on div "Document Templates" at bounding box center [102, 436] width 108 height 36
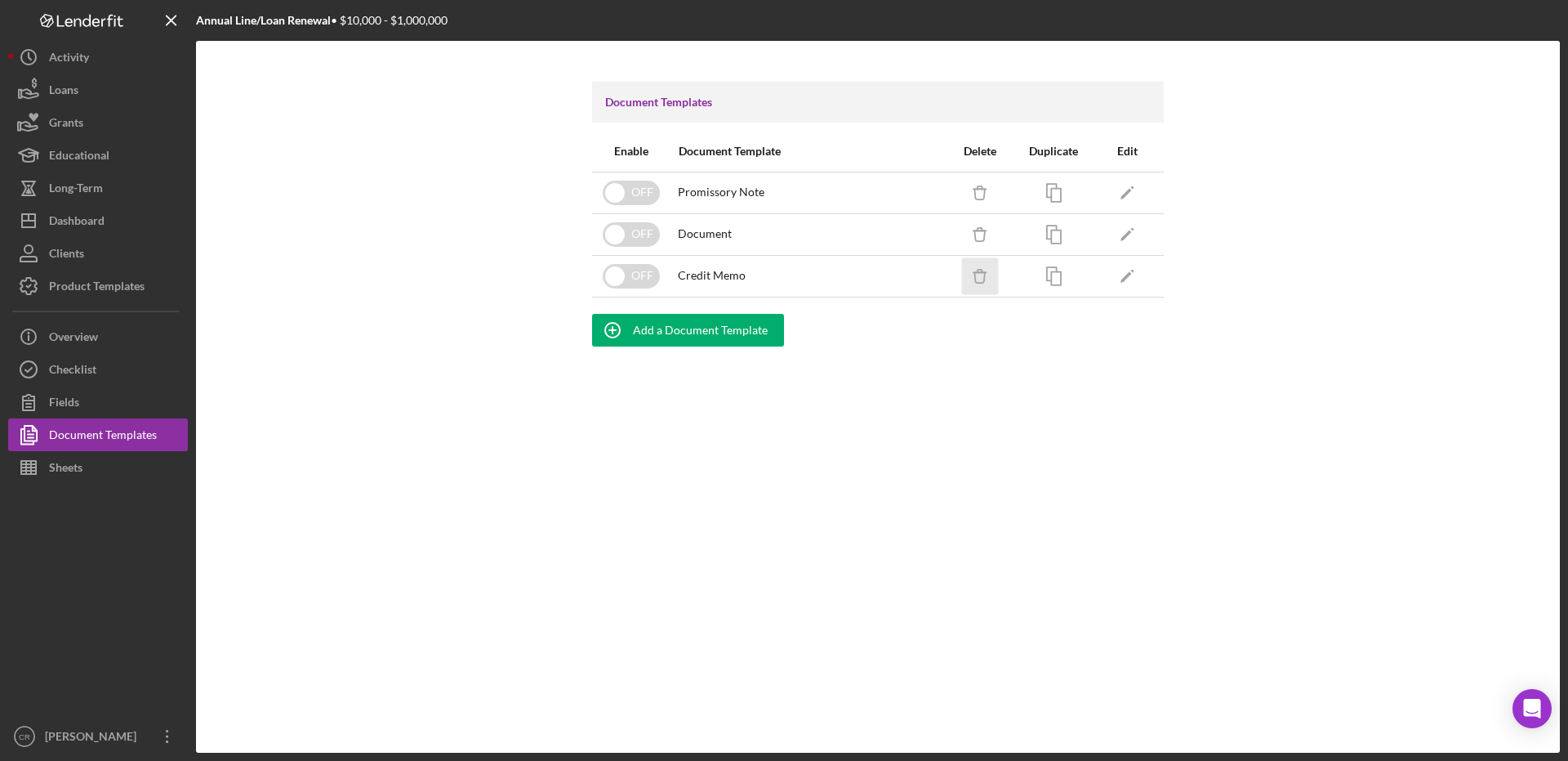
click at [983, 199] on icon "button" at bounding box center [979, 193] width 11 height 11
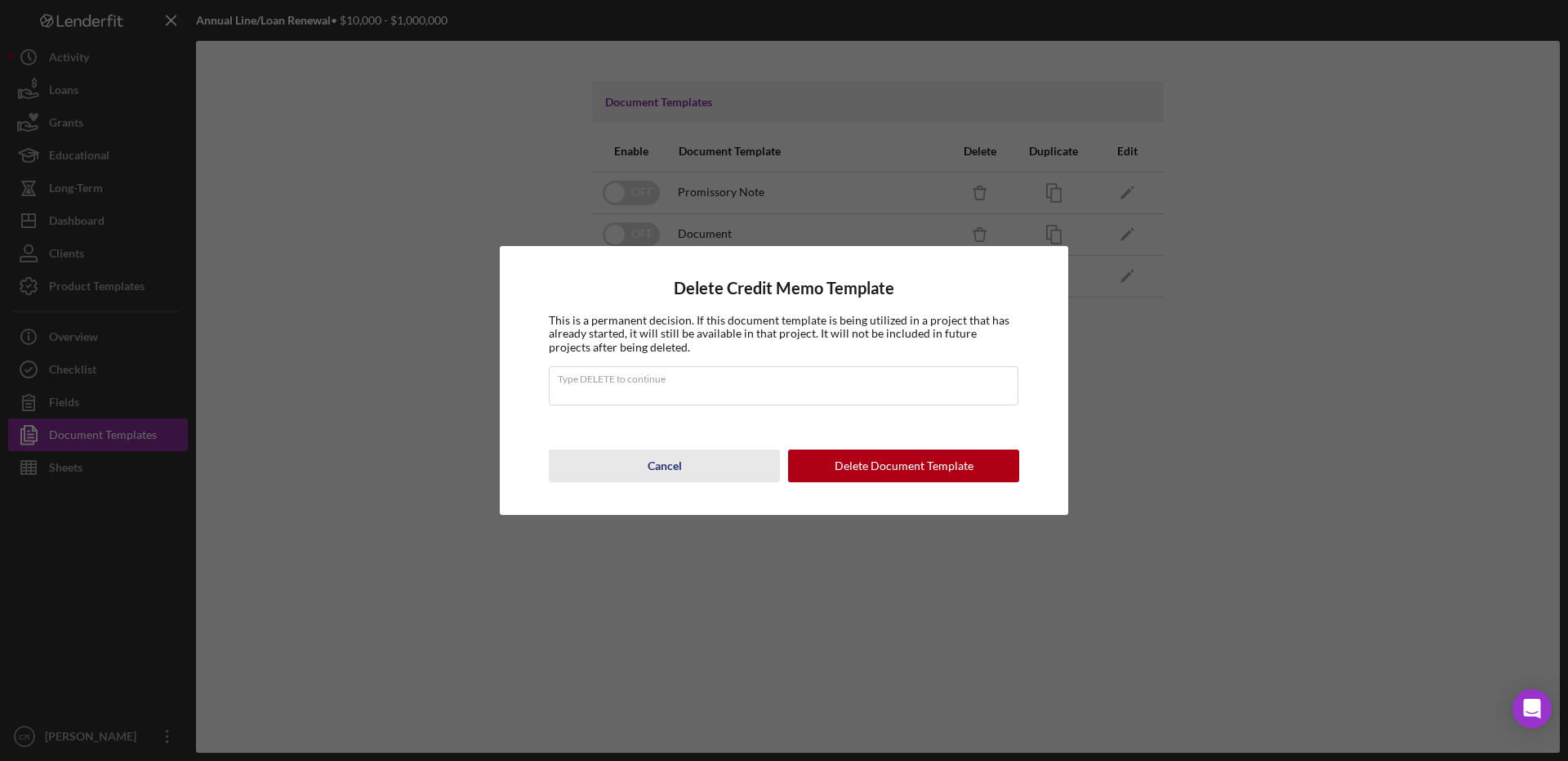
type input "DELETE"
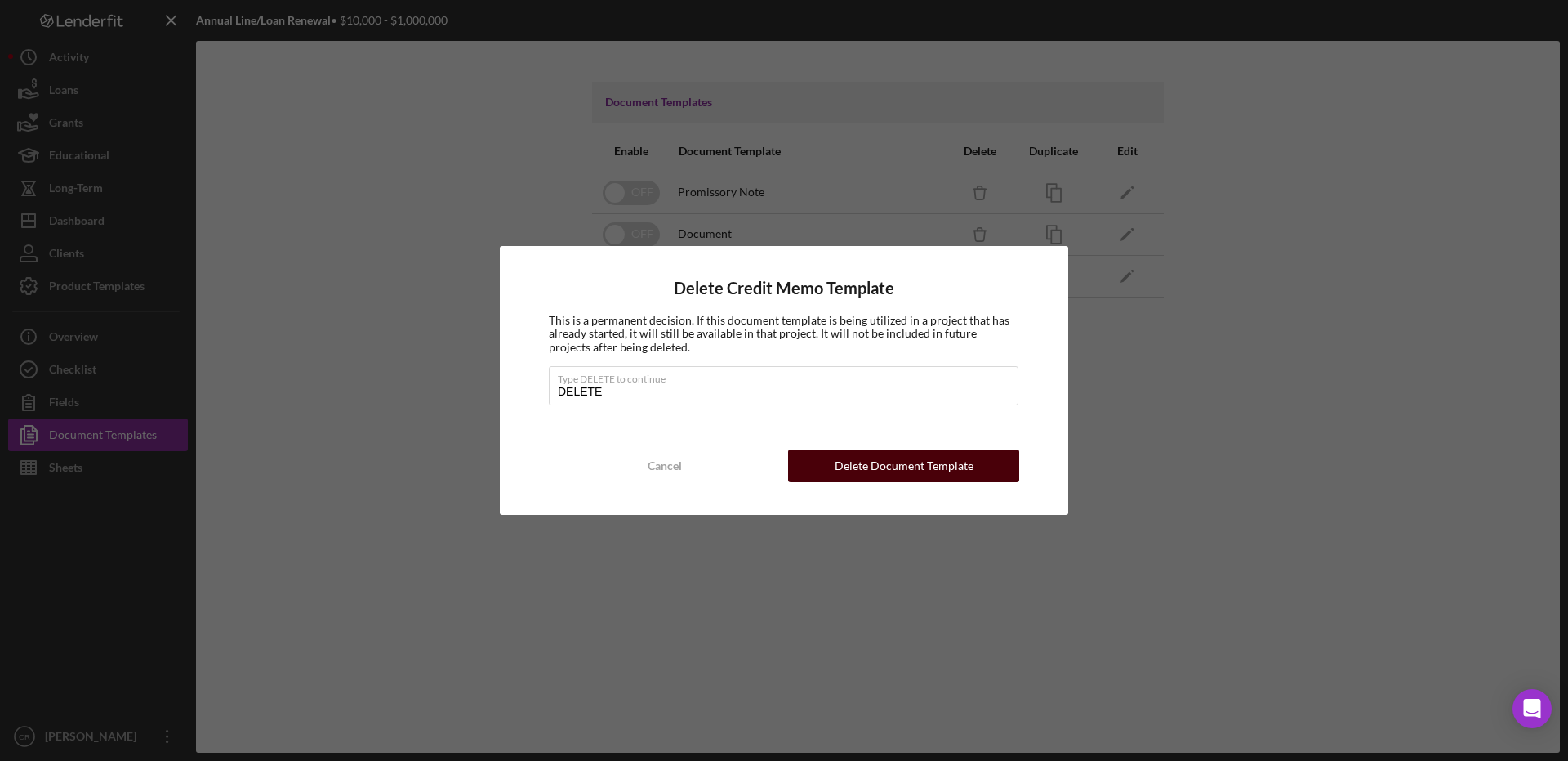
click at [822, 462] on button "Delete Document Template" at bounding box center [904, 465] width 232 height 33
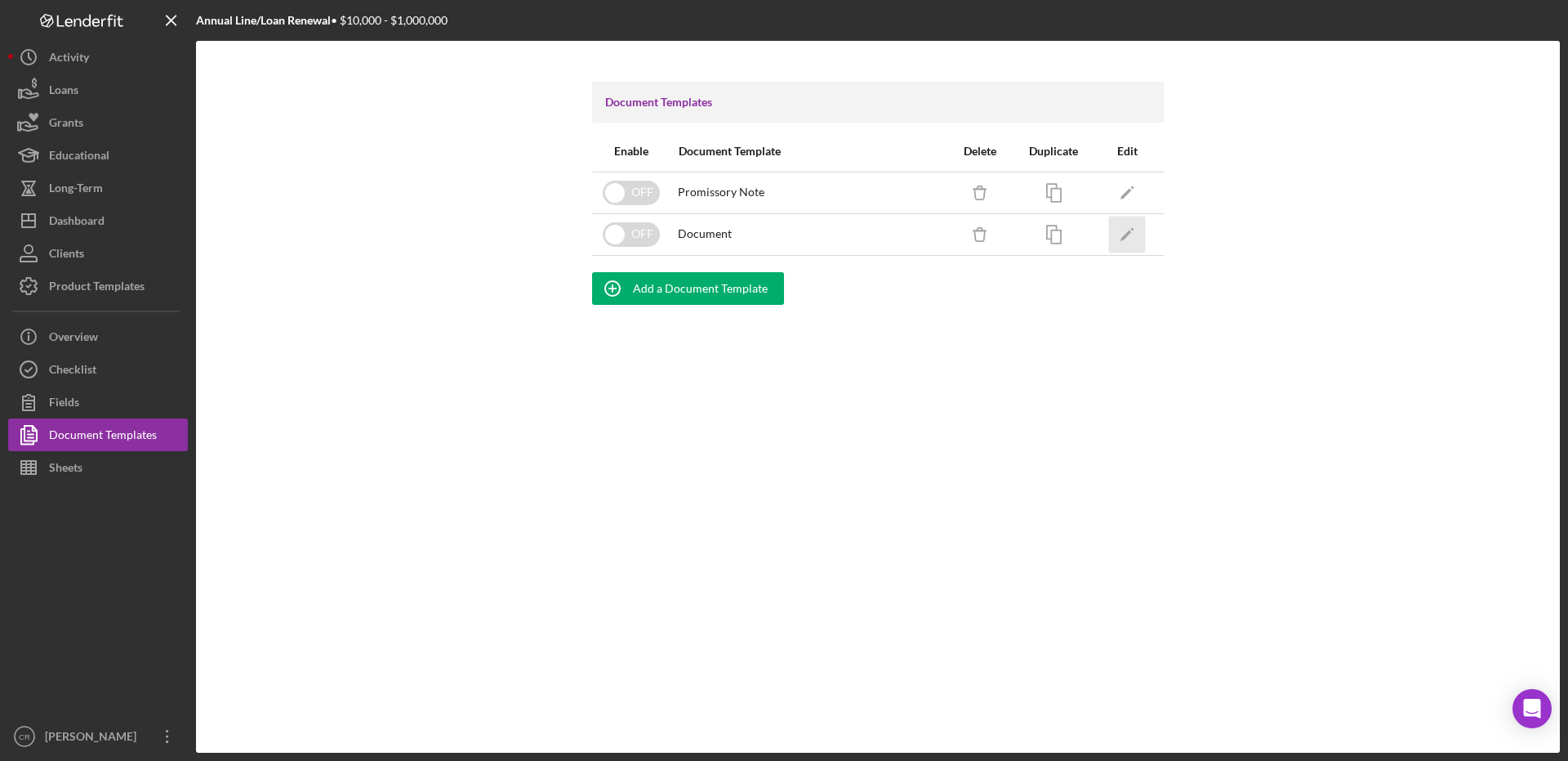
click at [1119, 235] on icon "Icon/Edit" at bounding box center [1127, 234] width 36 height 36
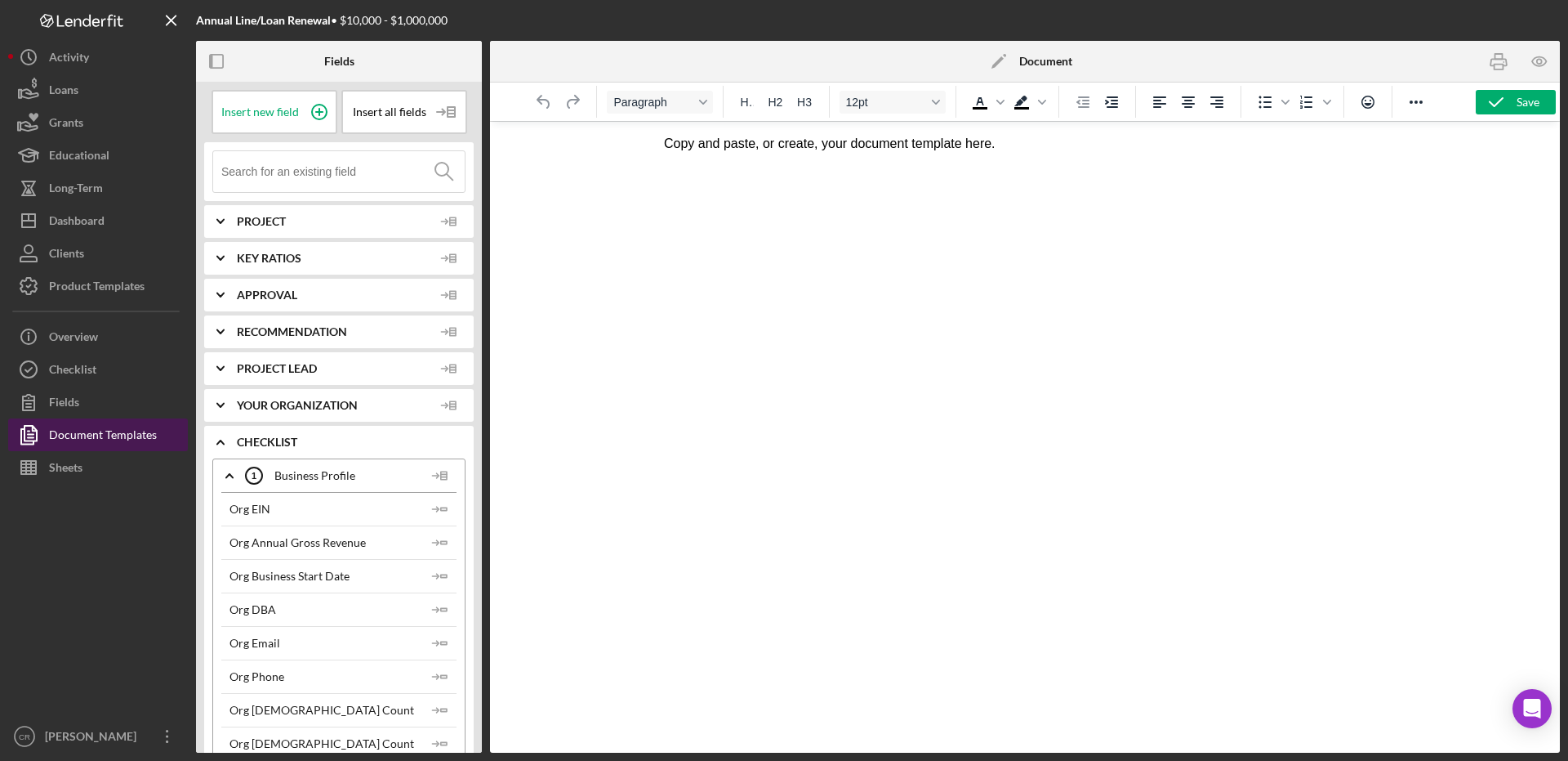
click at [138, 435] on div "Document Templates" at bounding box center [102, 436] width 108 height 36
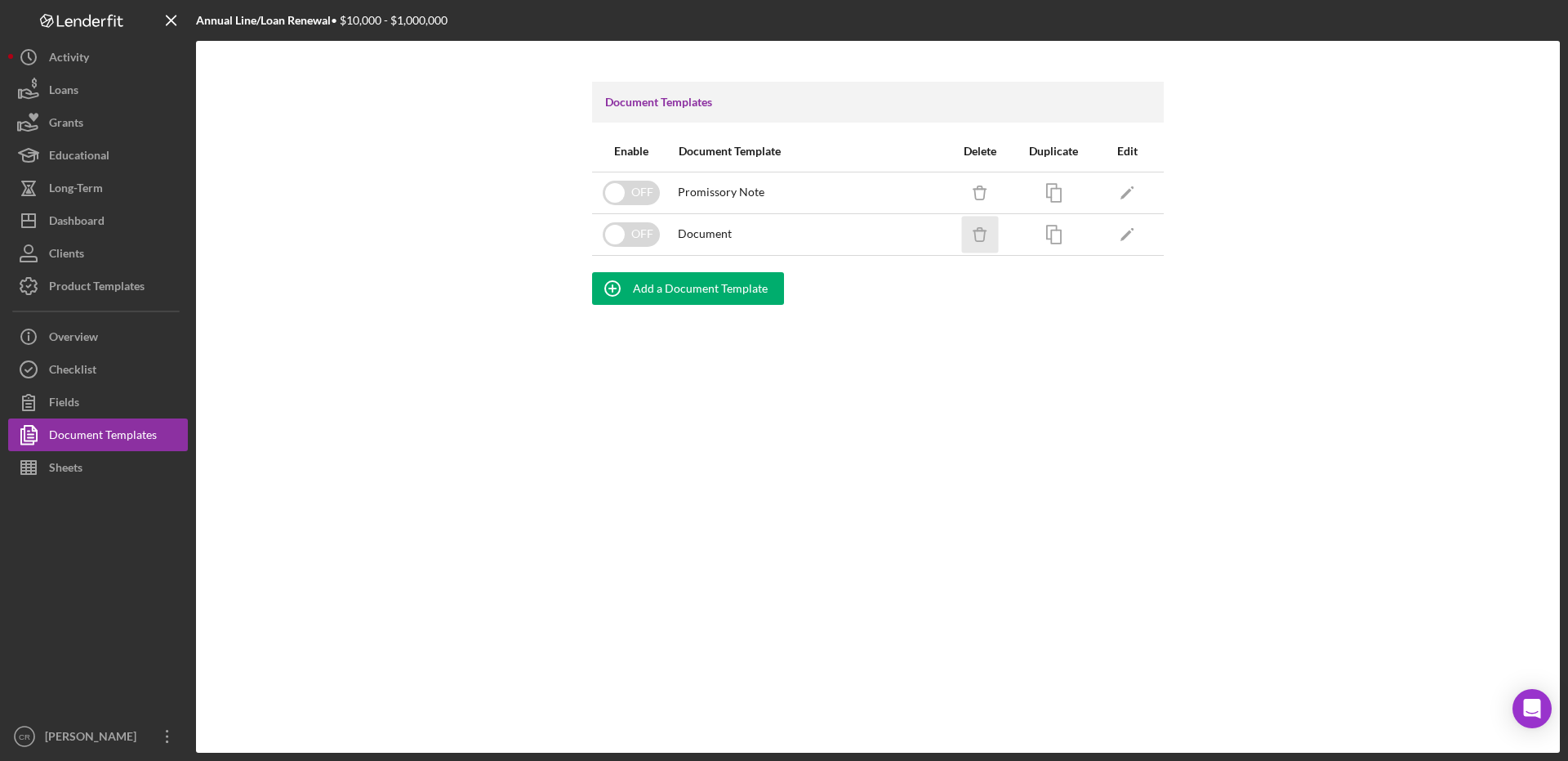
click at [974, 199] on icon "button" at bounding box center [979, 193] width 11 height 11
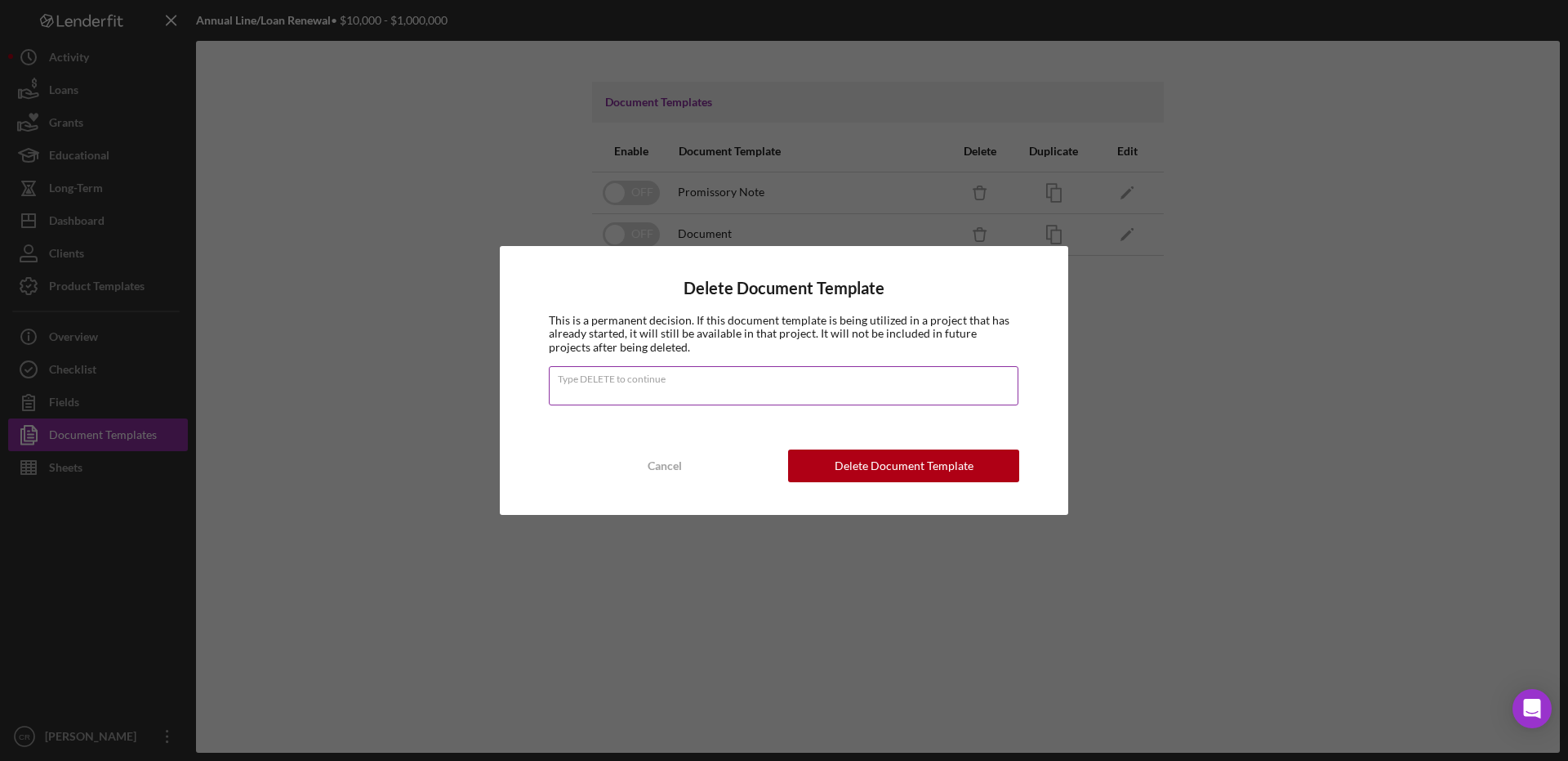
type input "DELETE"
click at [840, 462] on div "Delete Document Template" at bounding box center [903, 465] width 139 height 33
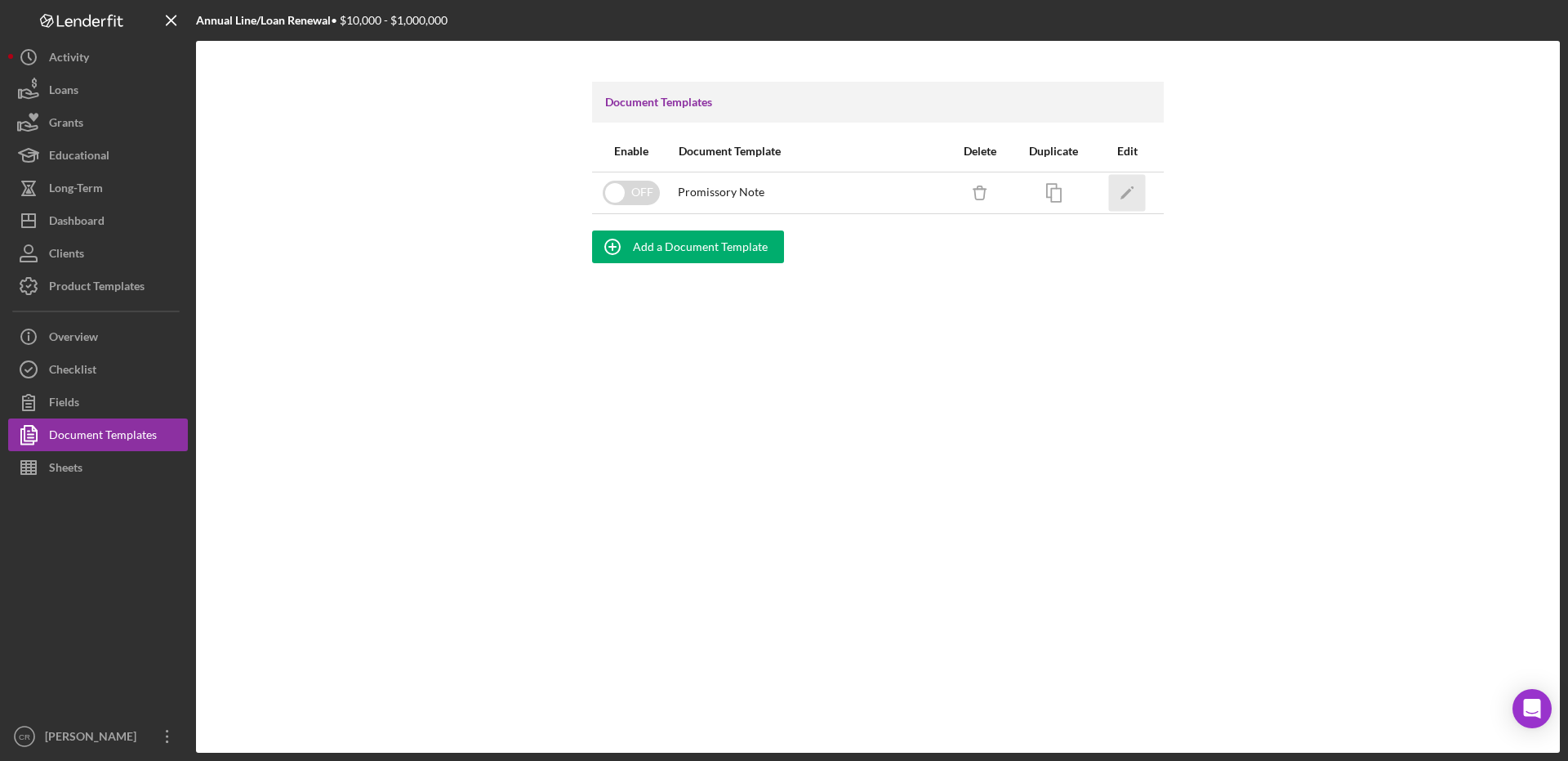
click at [1120, 197] on icon "Icon/Edit" at bounding box center [1127, 192] width 36 height 36
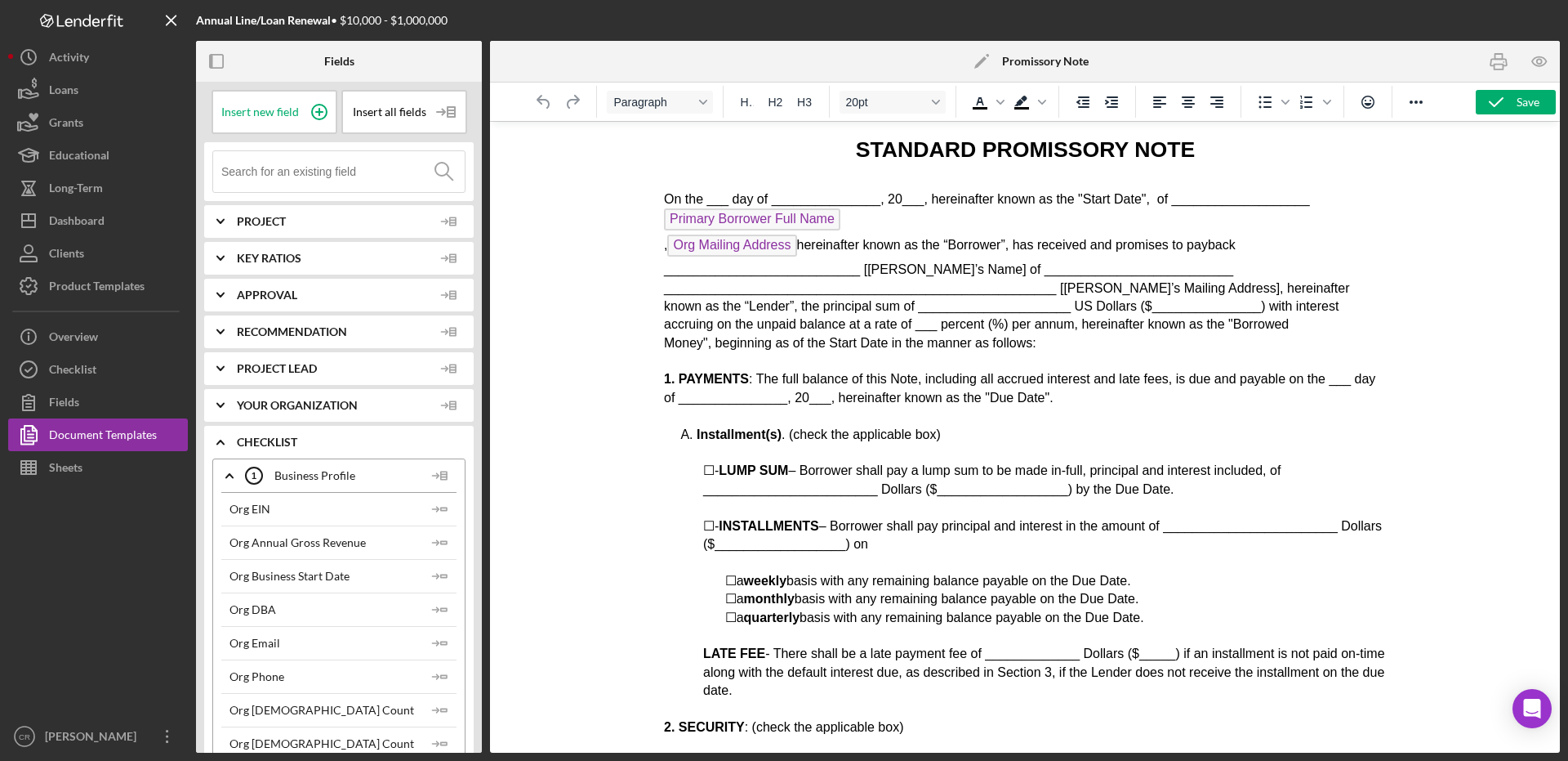
scroll to position [1367, 0]
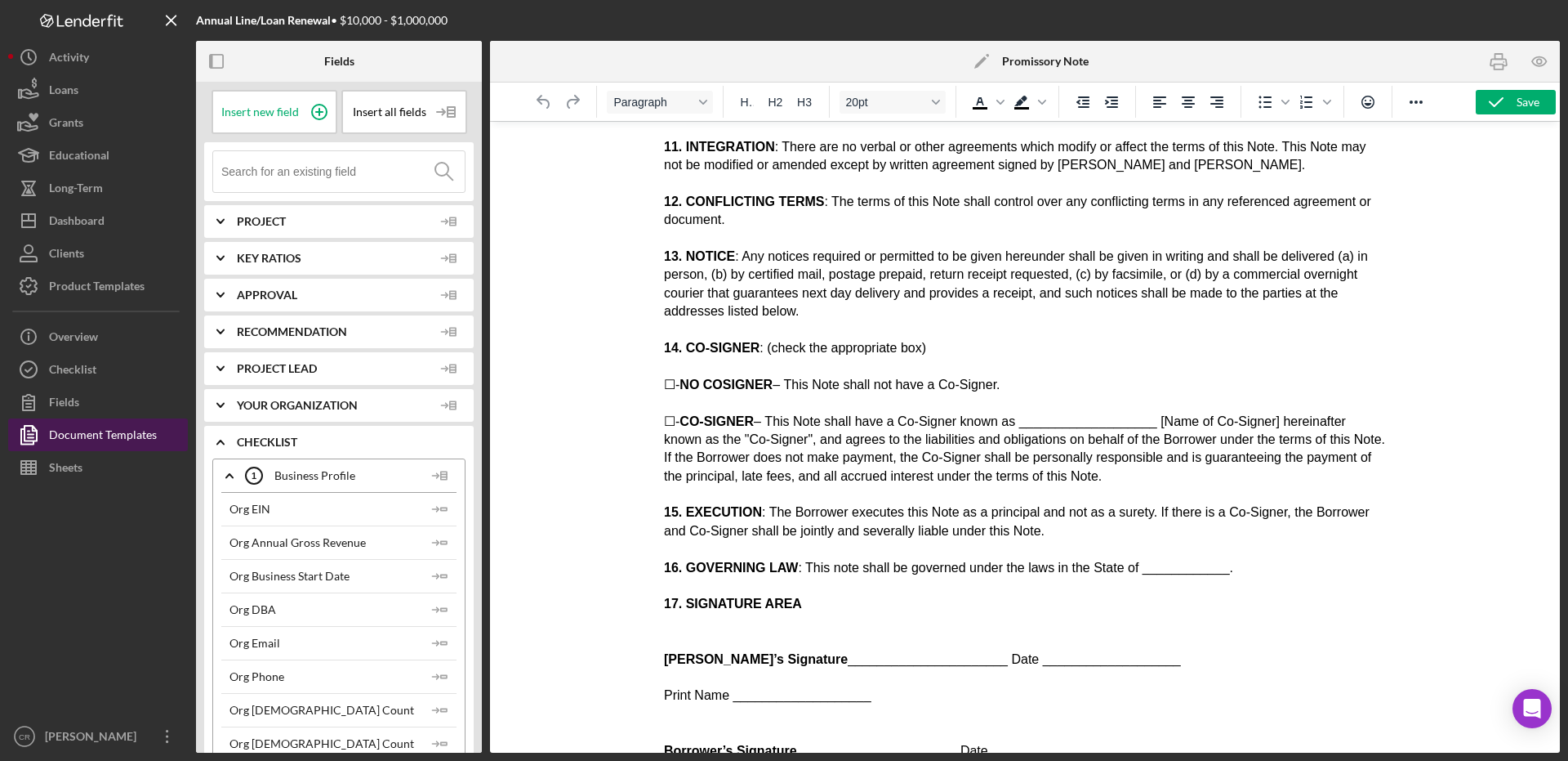
click at [165, 432] on button "Document Templates" at bounding box center [99, 435] width 180 height 33
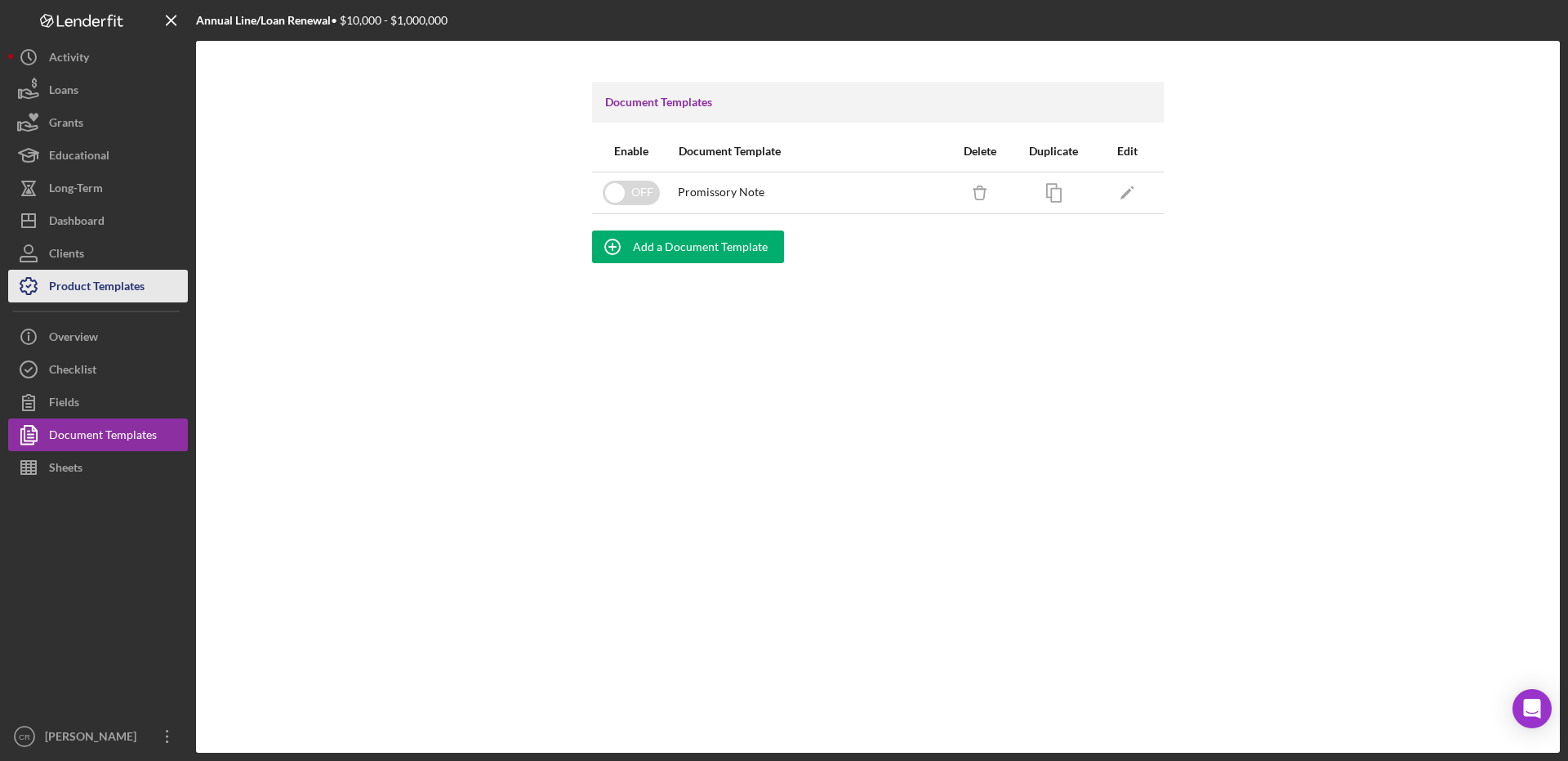
click at [114, 285] on div "Product Templates" at bounding box center [97, 288] width 96 height 36
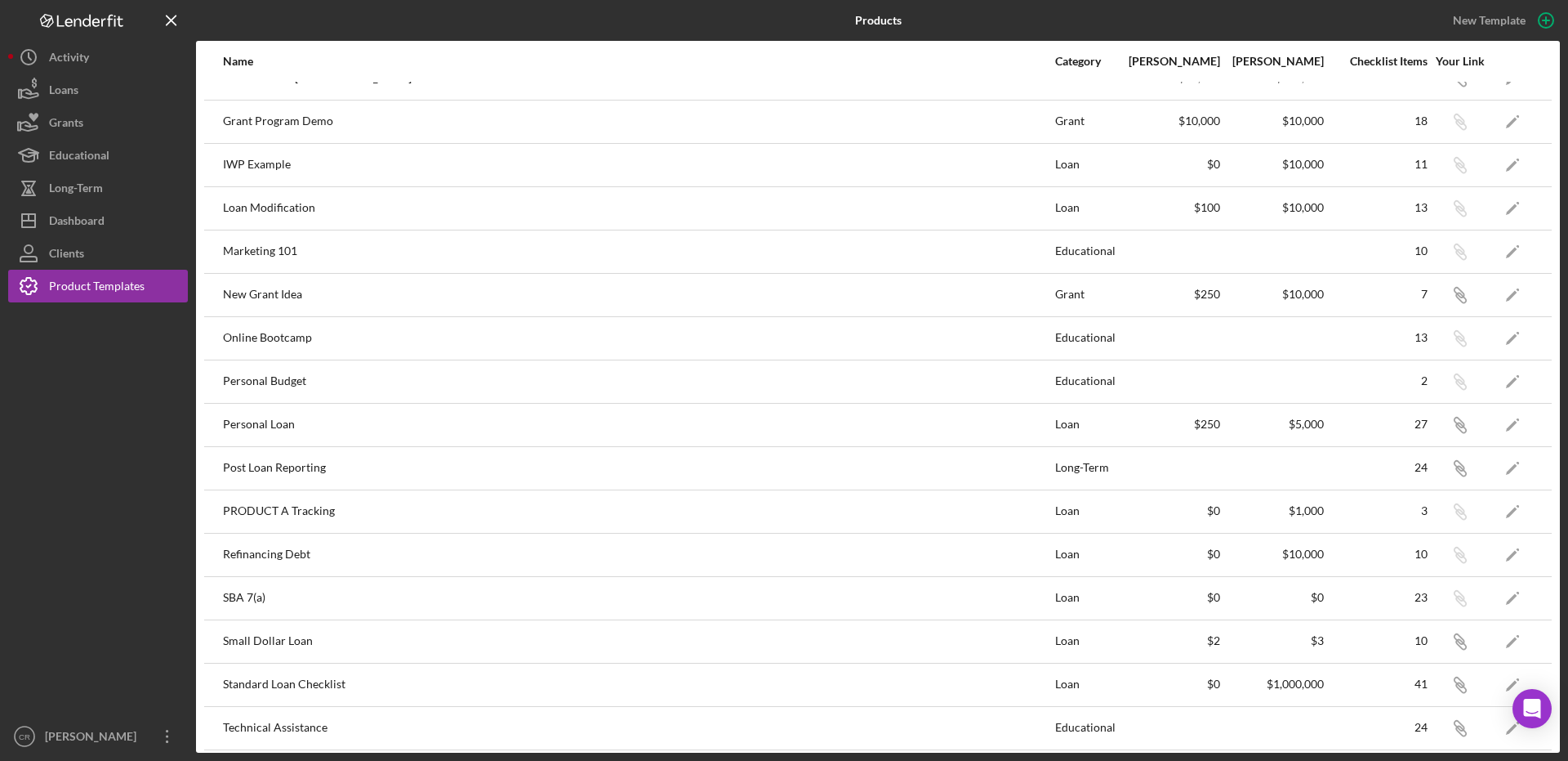
scroll to position [550, 0]
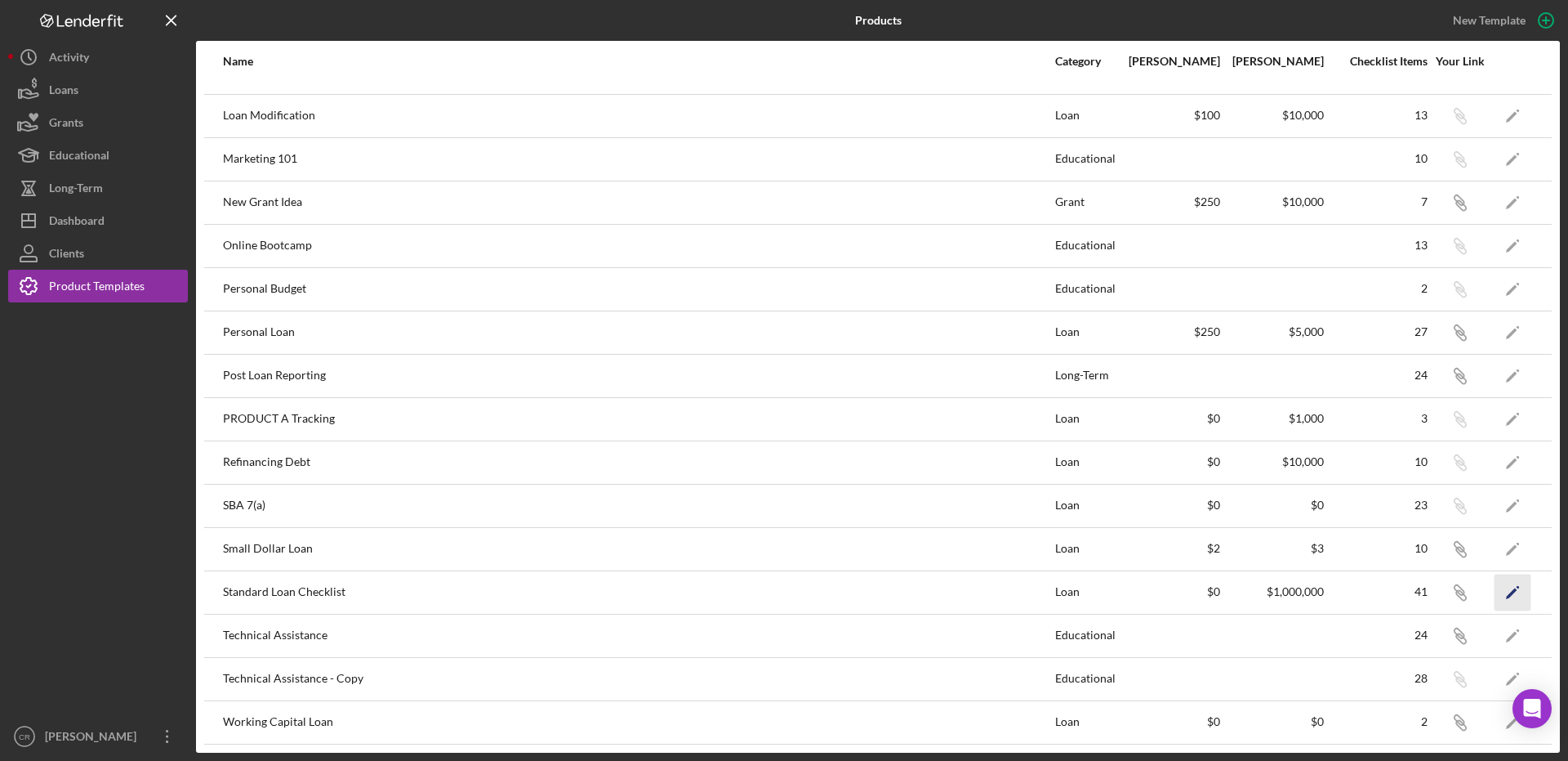
click at [1494, 587] on icon "Icon/Edit" at bounding box center [1513, 592] width 36 height 36
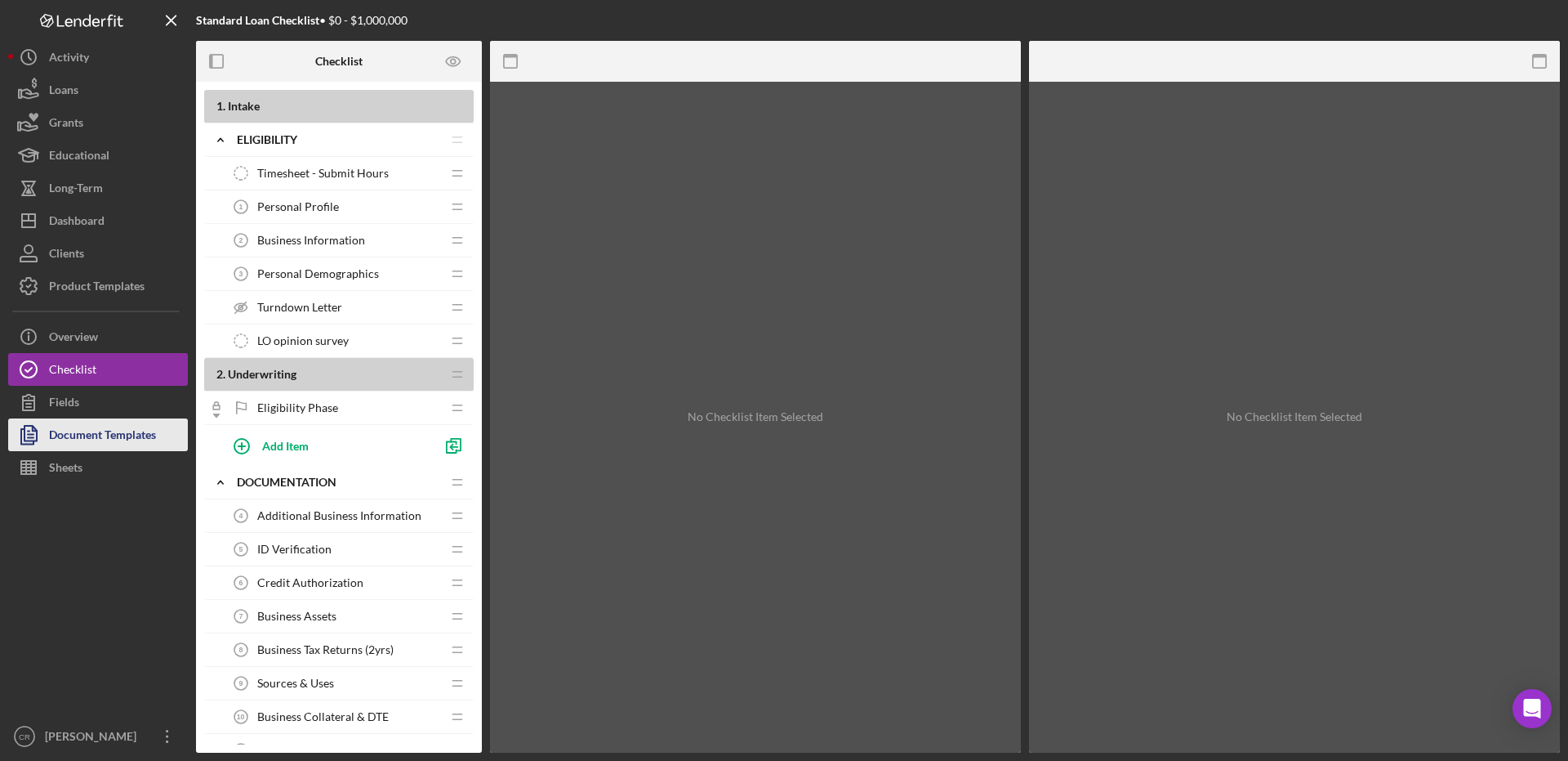
click at [42, 446] on icon "button" at bounding box center [29, 435] width 41 height 41
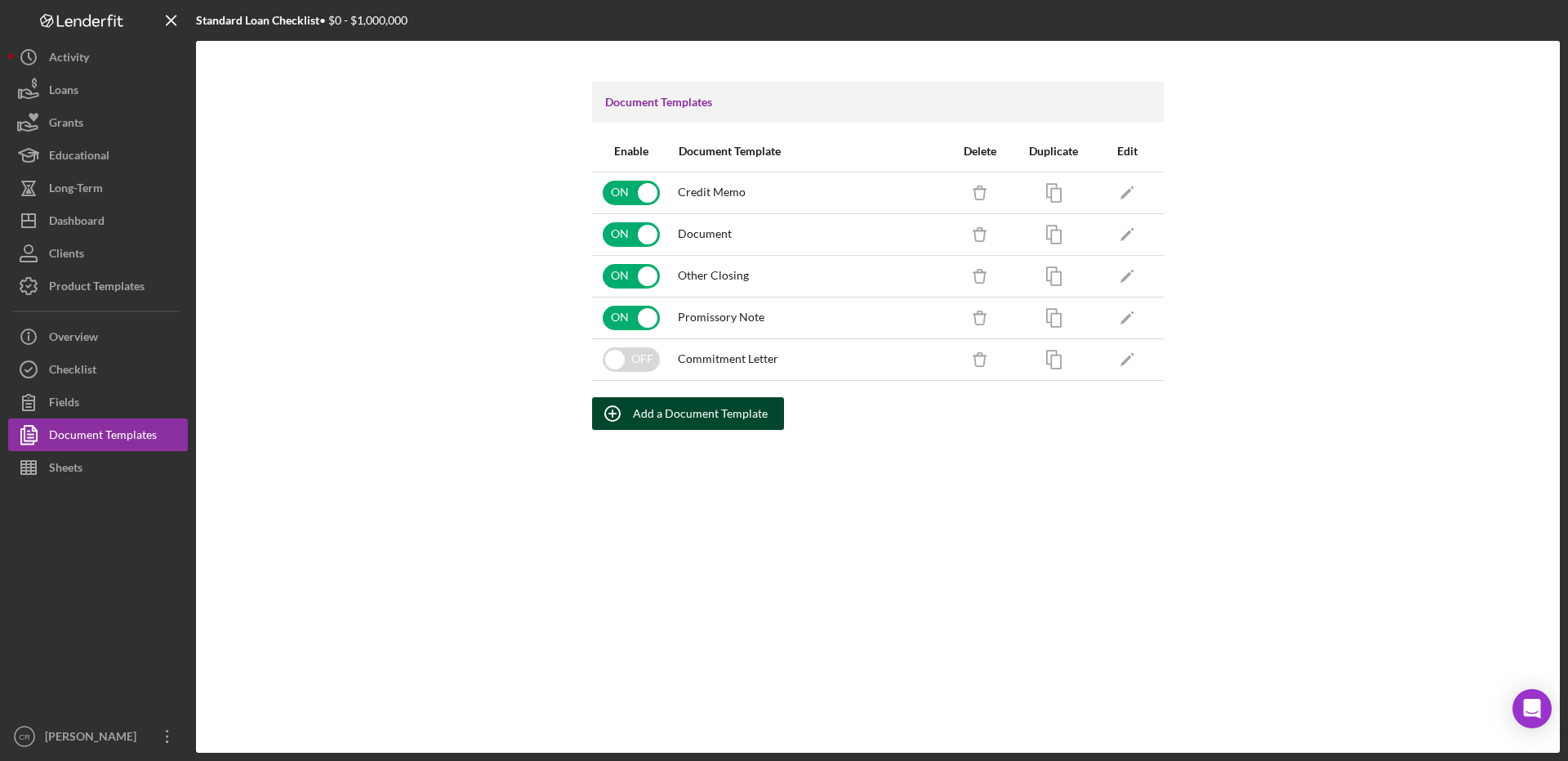
click at [621, 404] on icon "button" at bounding box center [612, 414] width 41 height 41
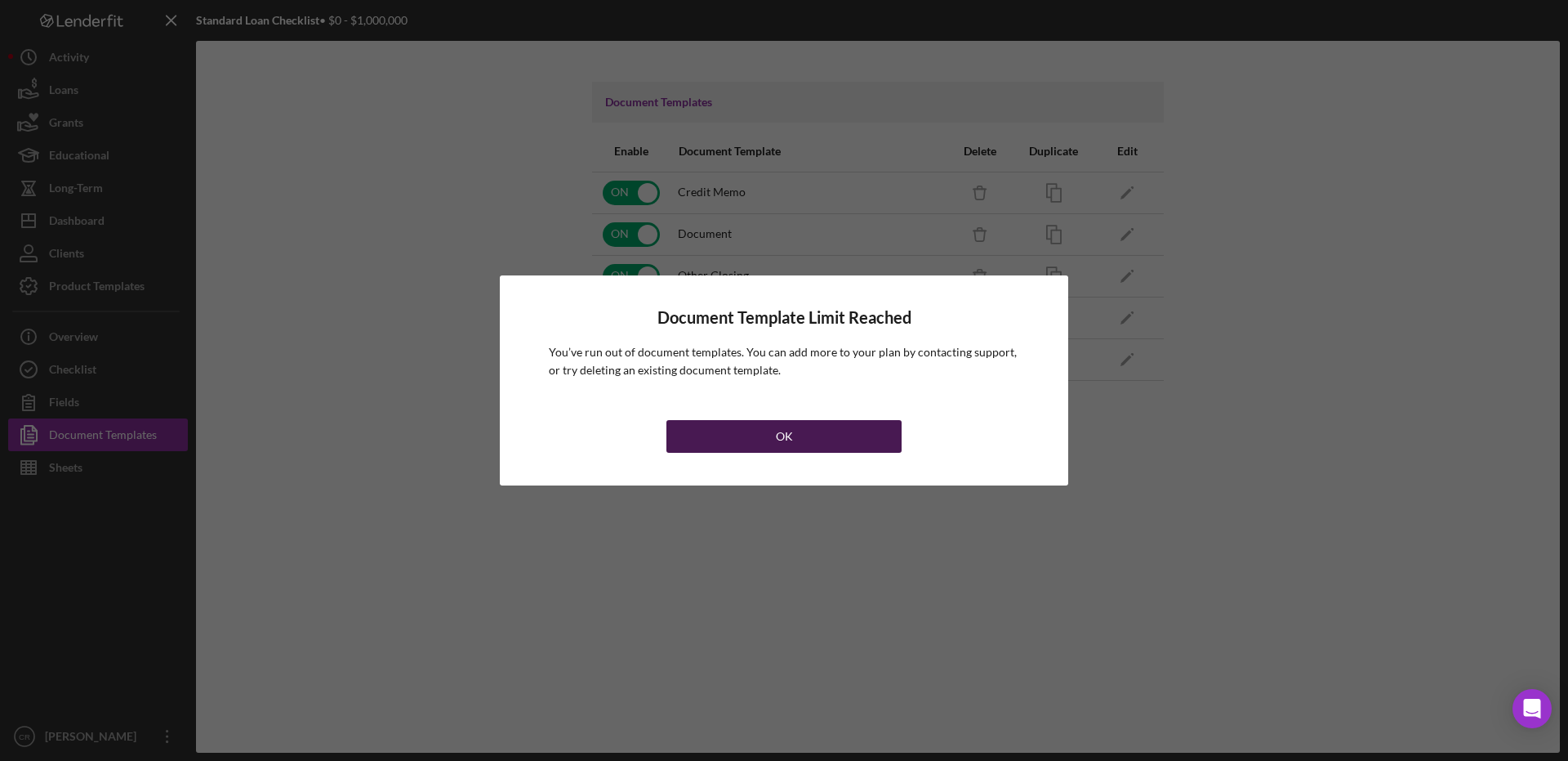
click at [749, 437] on button "OK" at bounding box center [784, 436] width 235 height 33
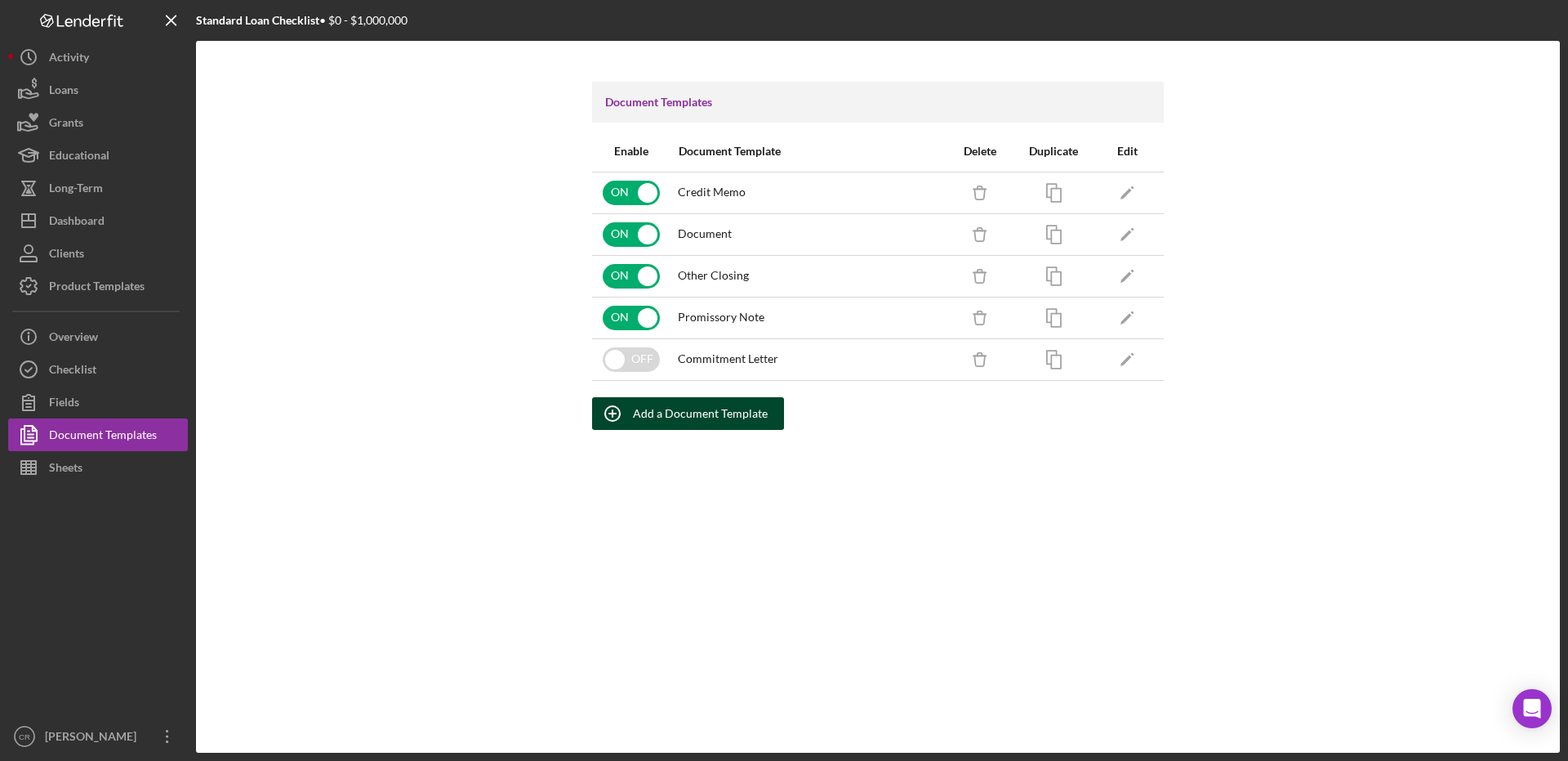
click at [717, 421] on div "Add a Document Template" at bounding box center [699, 414] width 135 height 33
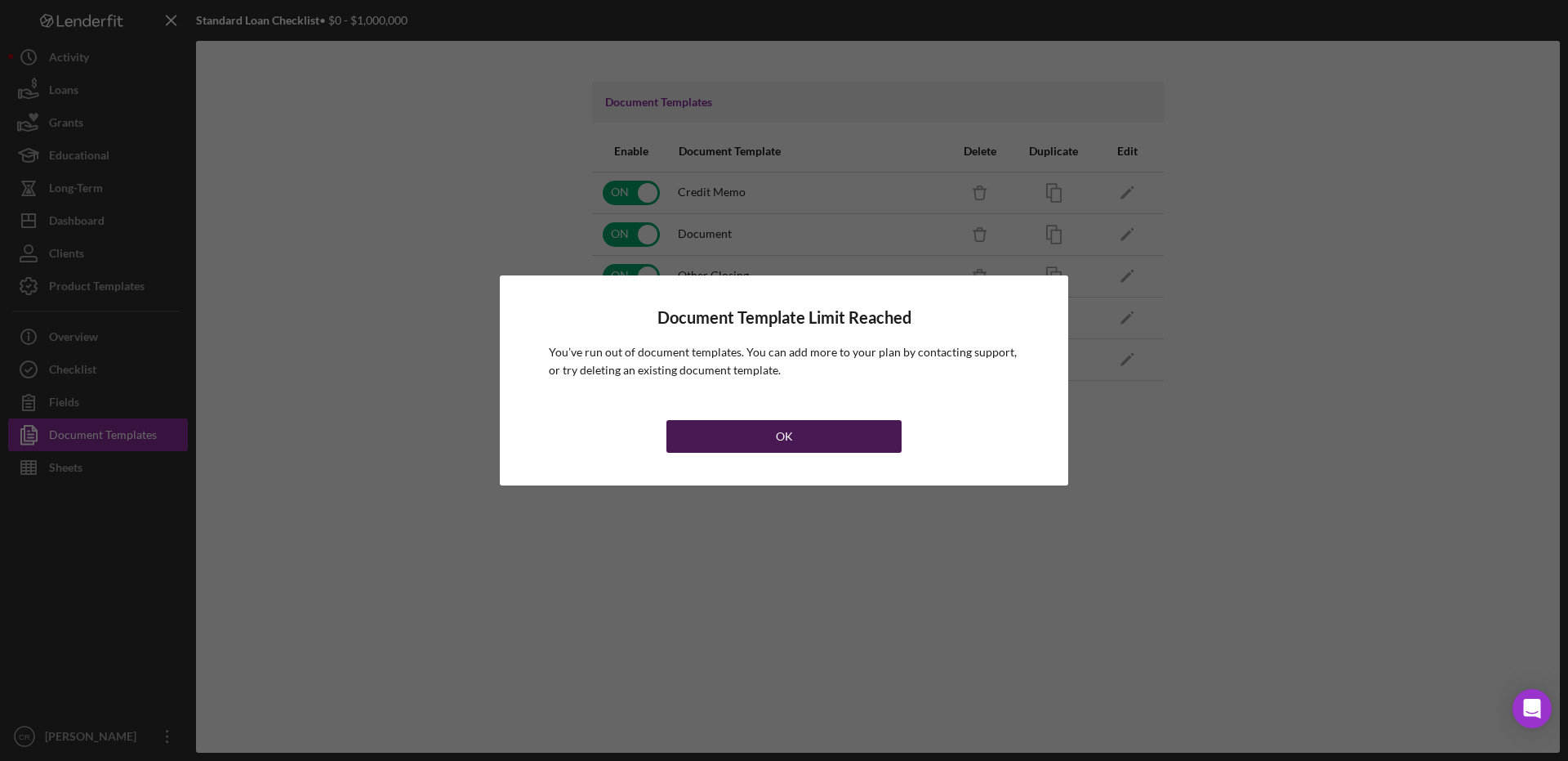
click at [769, 439] on button "OK" at bounding box center [784, 436] width 235 height 33
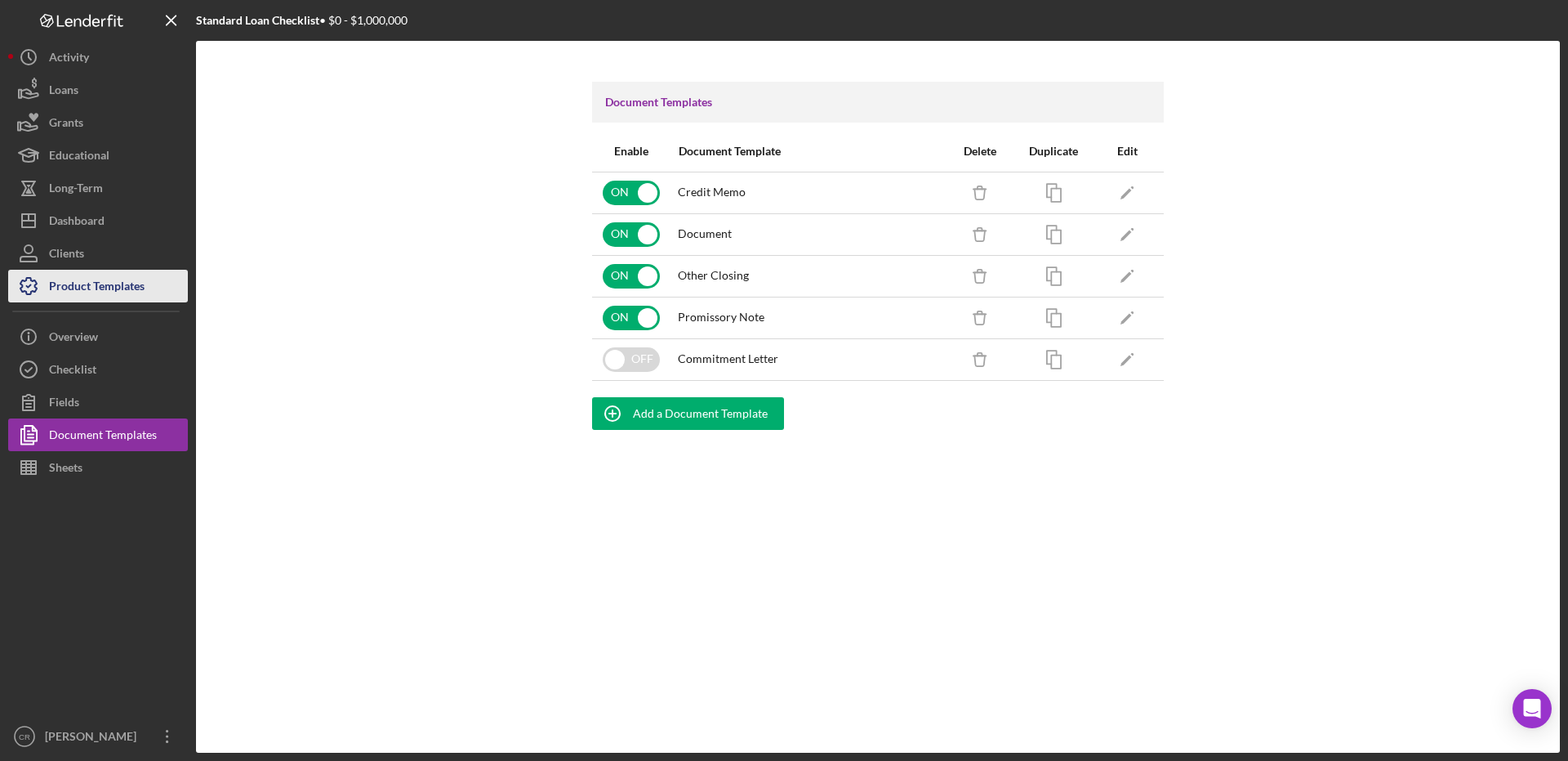
click at [85, 290] on div "Product Templates" at bounding box center [97, 288] width 96 height 36
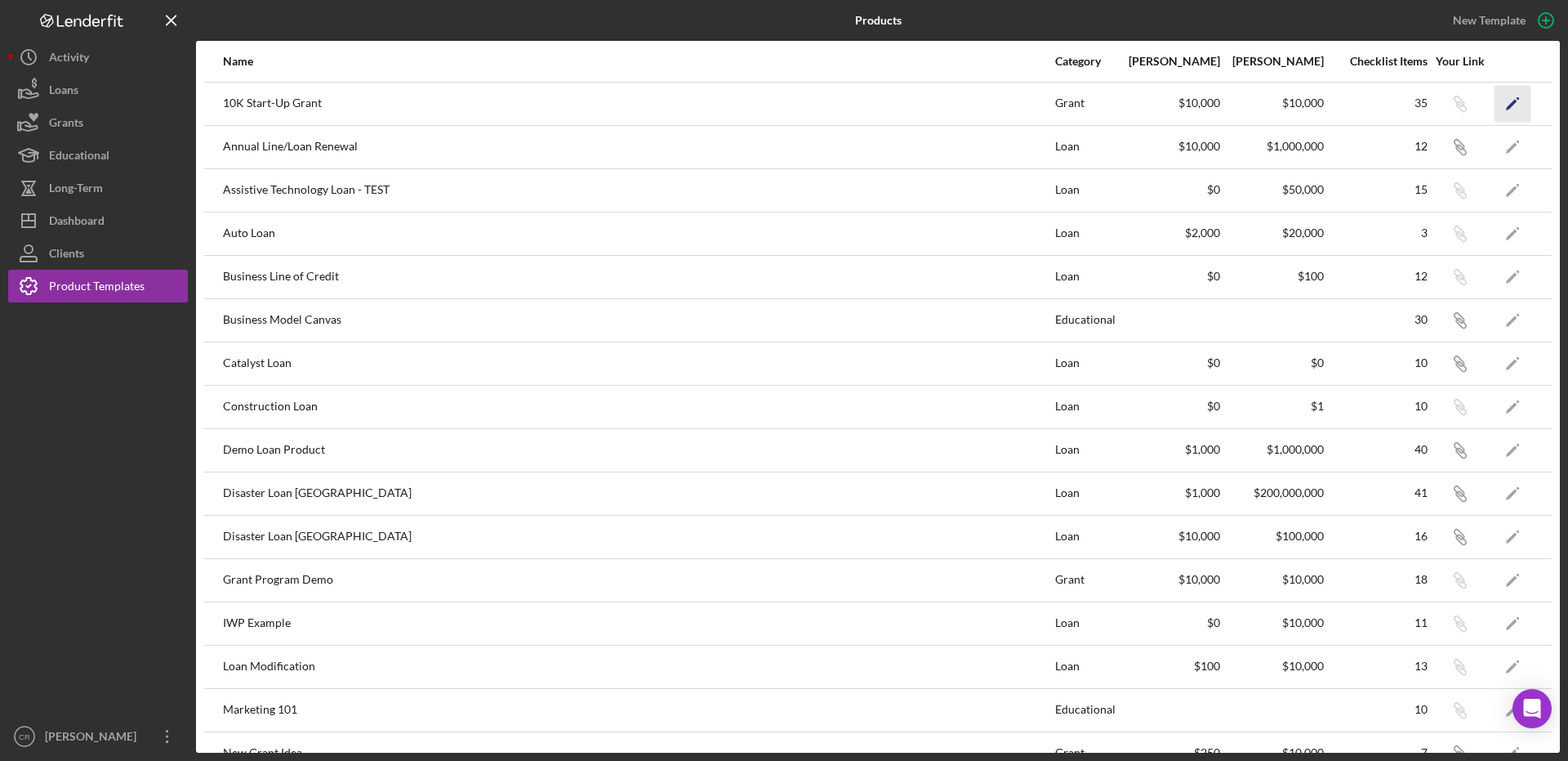
click at [1506, 102] on polygon "button" at bounding box center [1512, 104] width 11 height 11
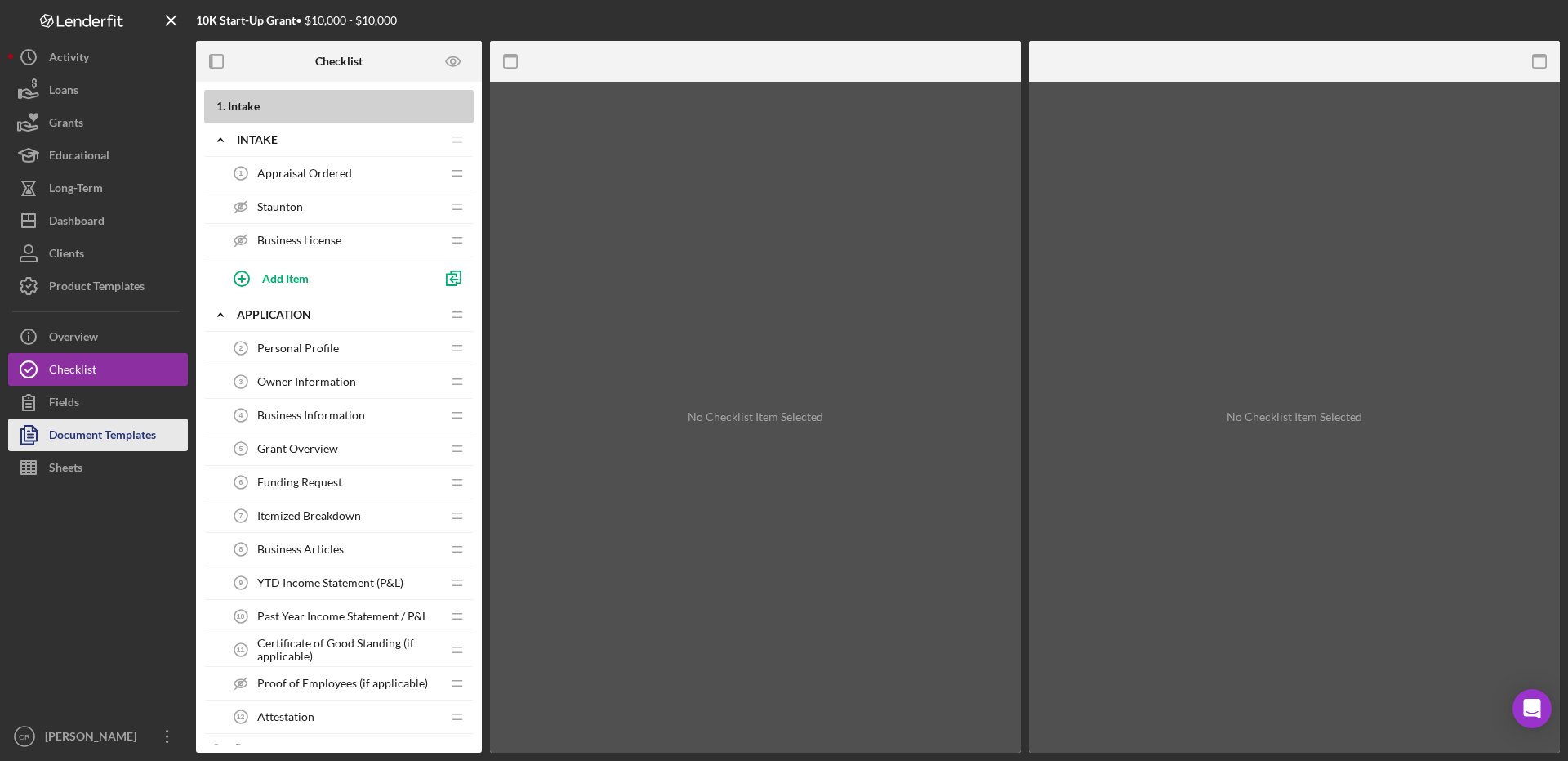
click at [105, 443] on div "Document Templates" at bounding box center [102, 436] width 107 height 36
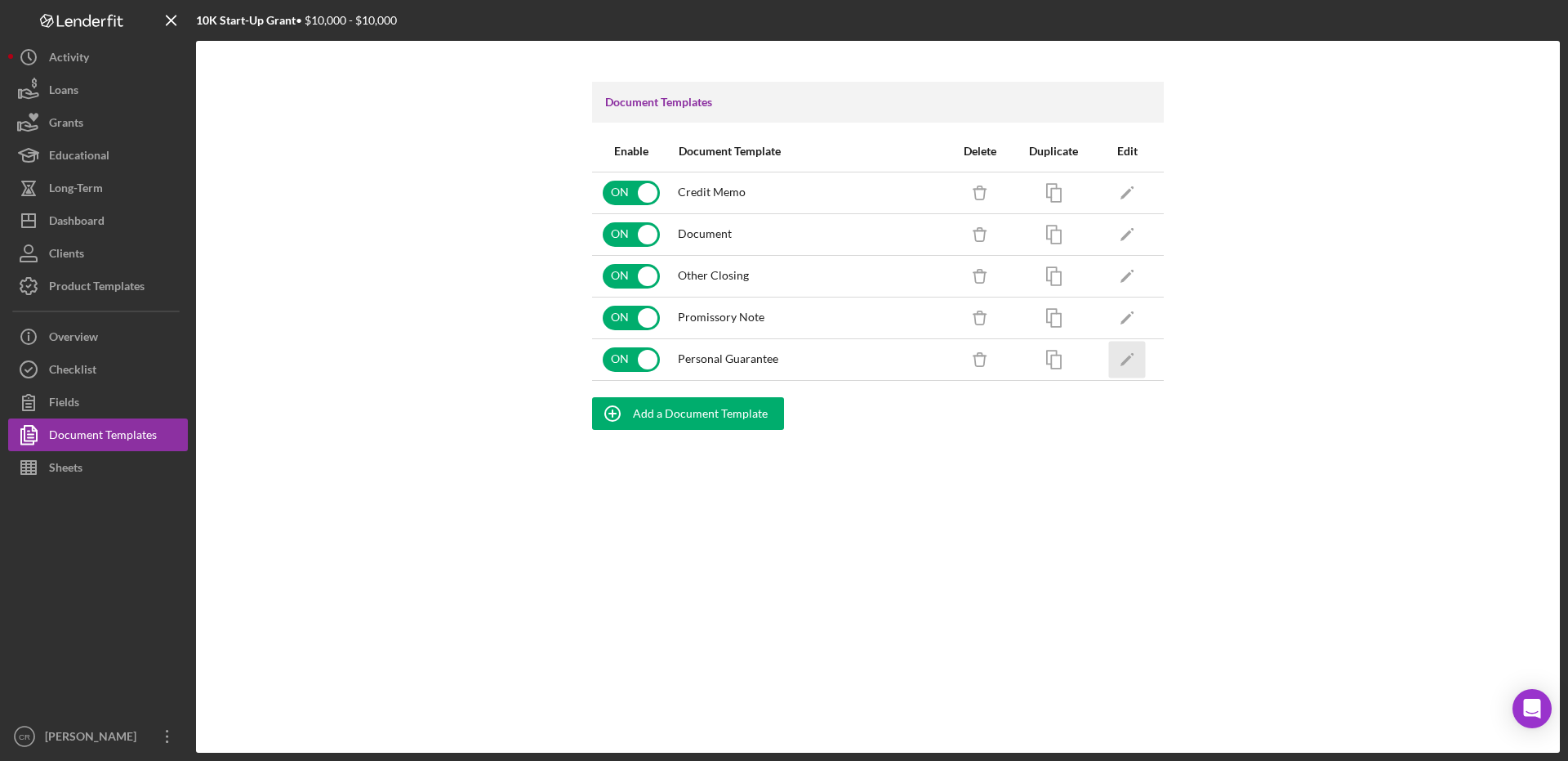
click at [1129, 351] on icon "Icon/Edit" at bounding box center [1127, 359] width 36 height 36
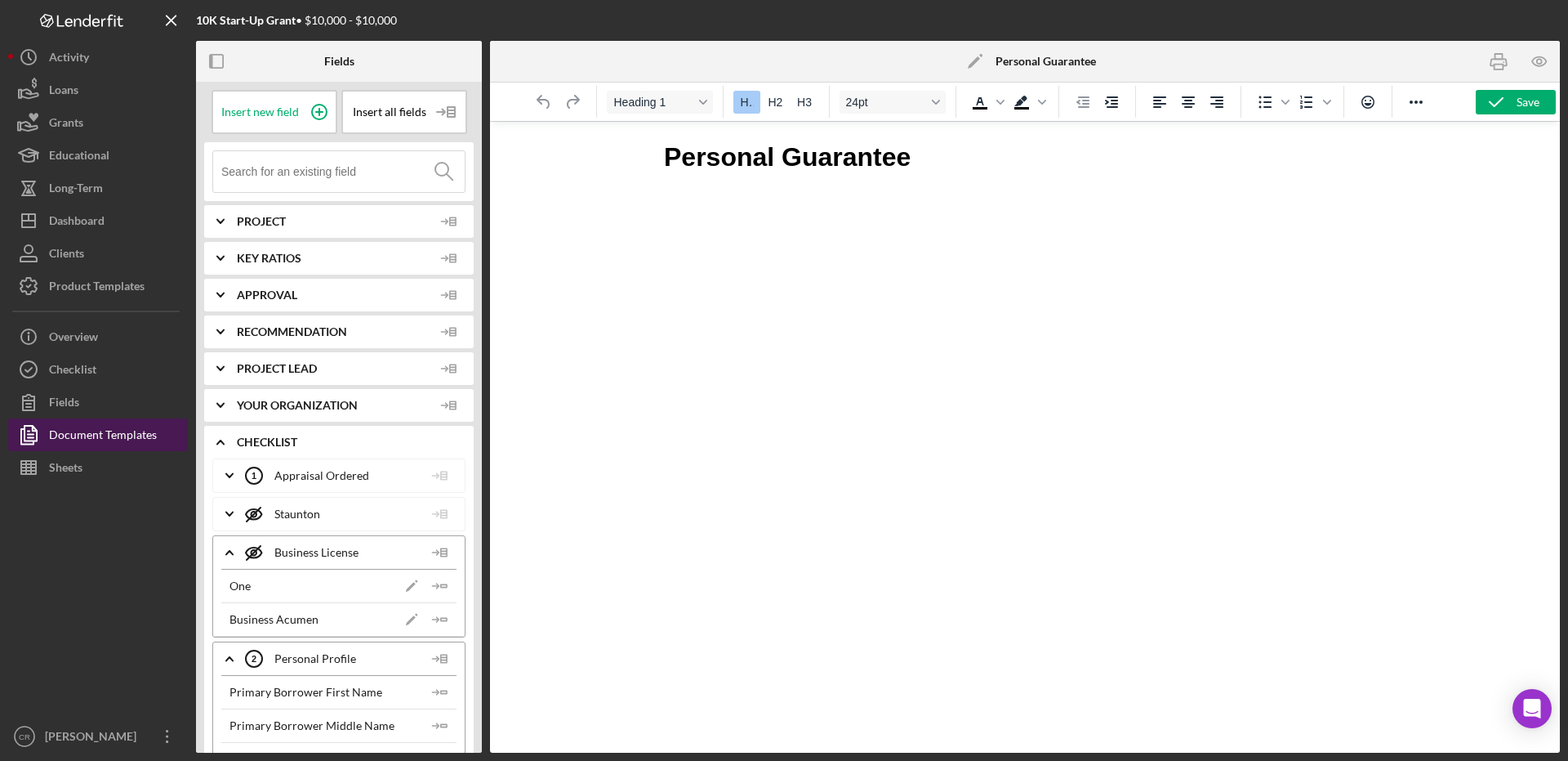
click at [147, 436] on div "Document Templates" at bounding box center [102, 436] width 108 height 36
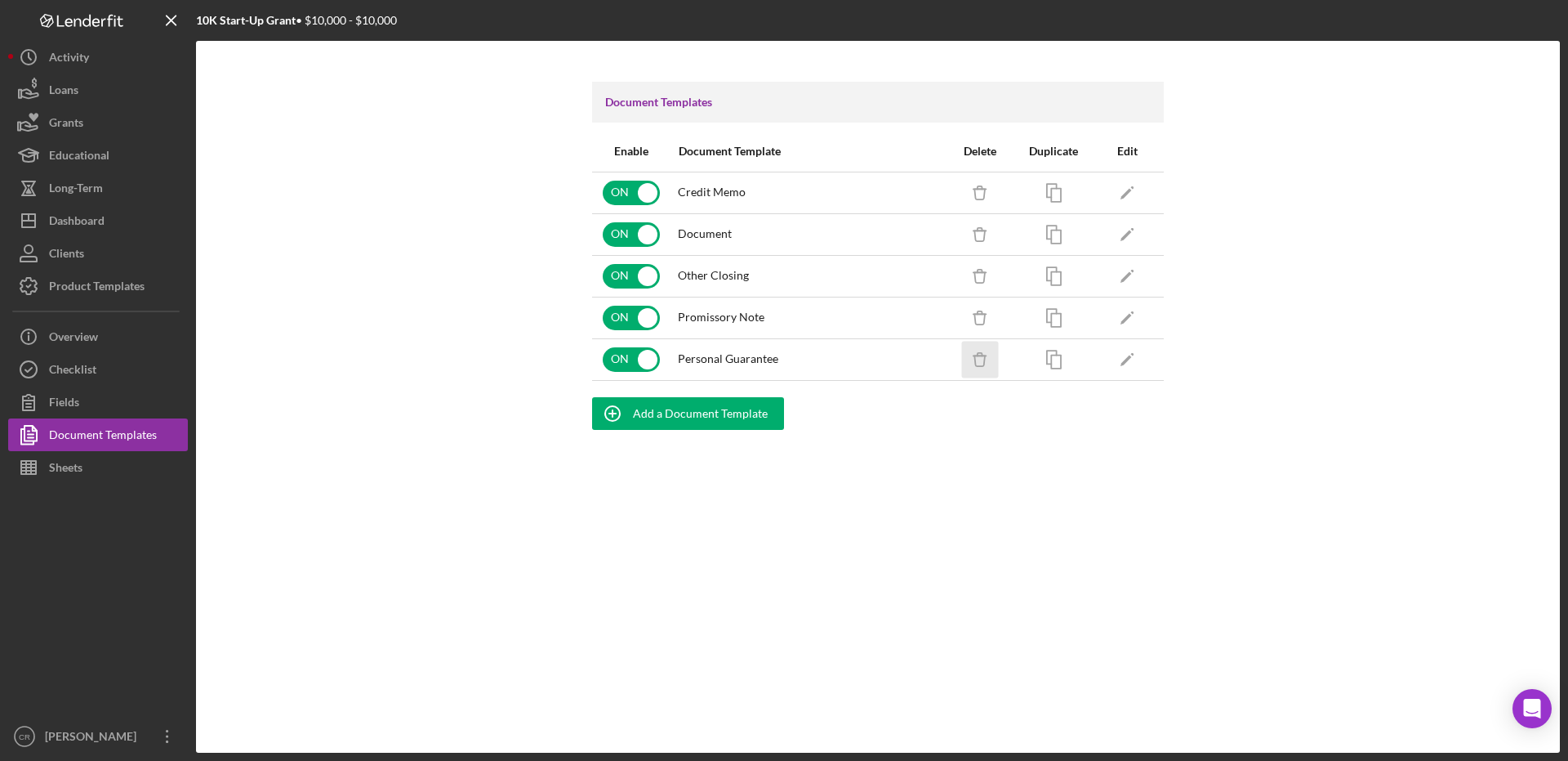
click at [997, 362] on icon "Icon/Delete" at bounding box center [980, 359] width 36 height 36
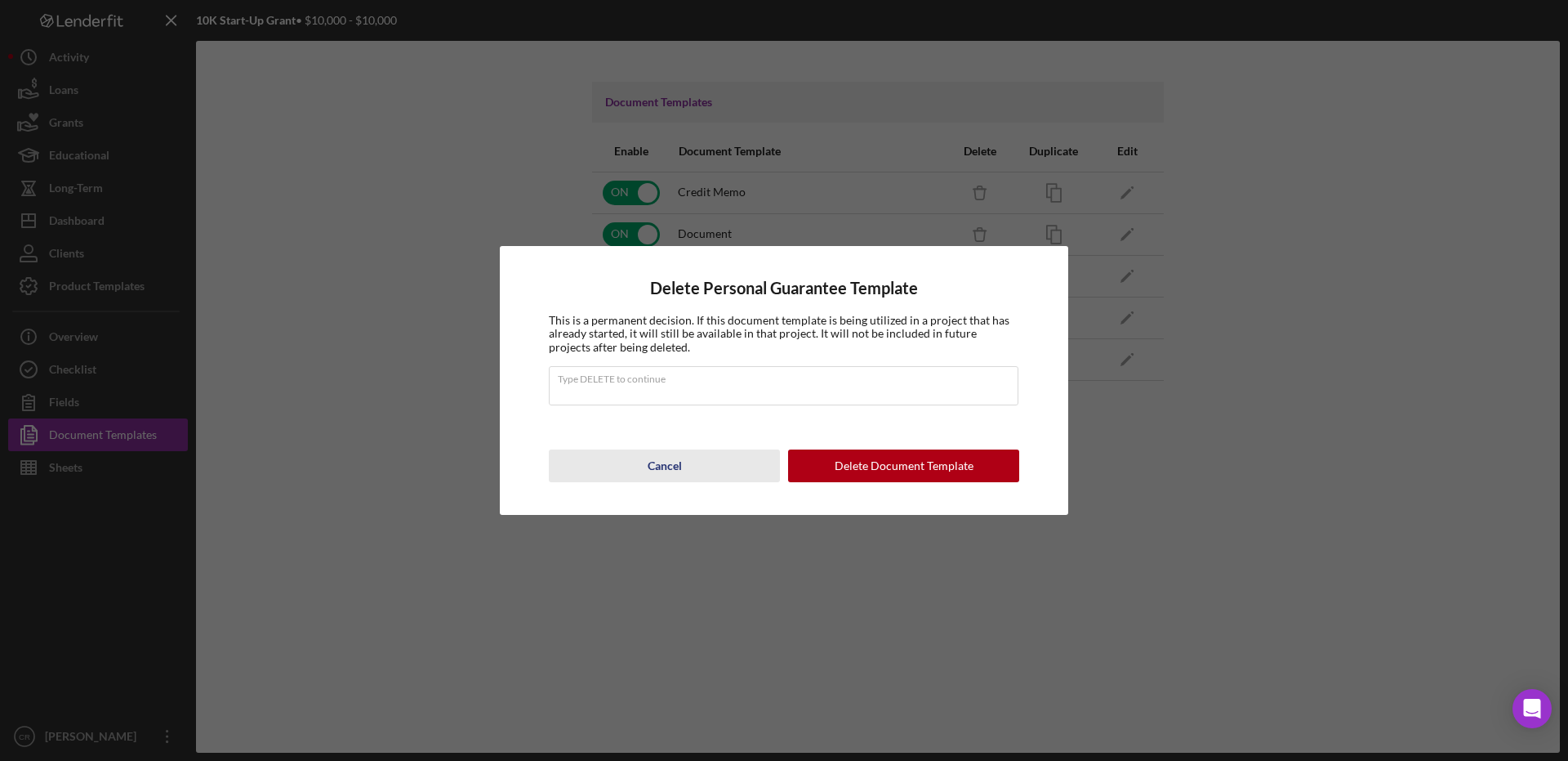
type input "DELETE"
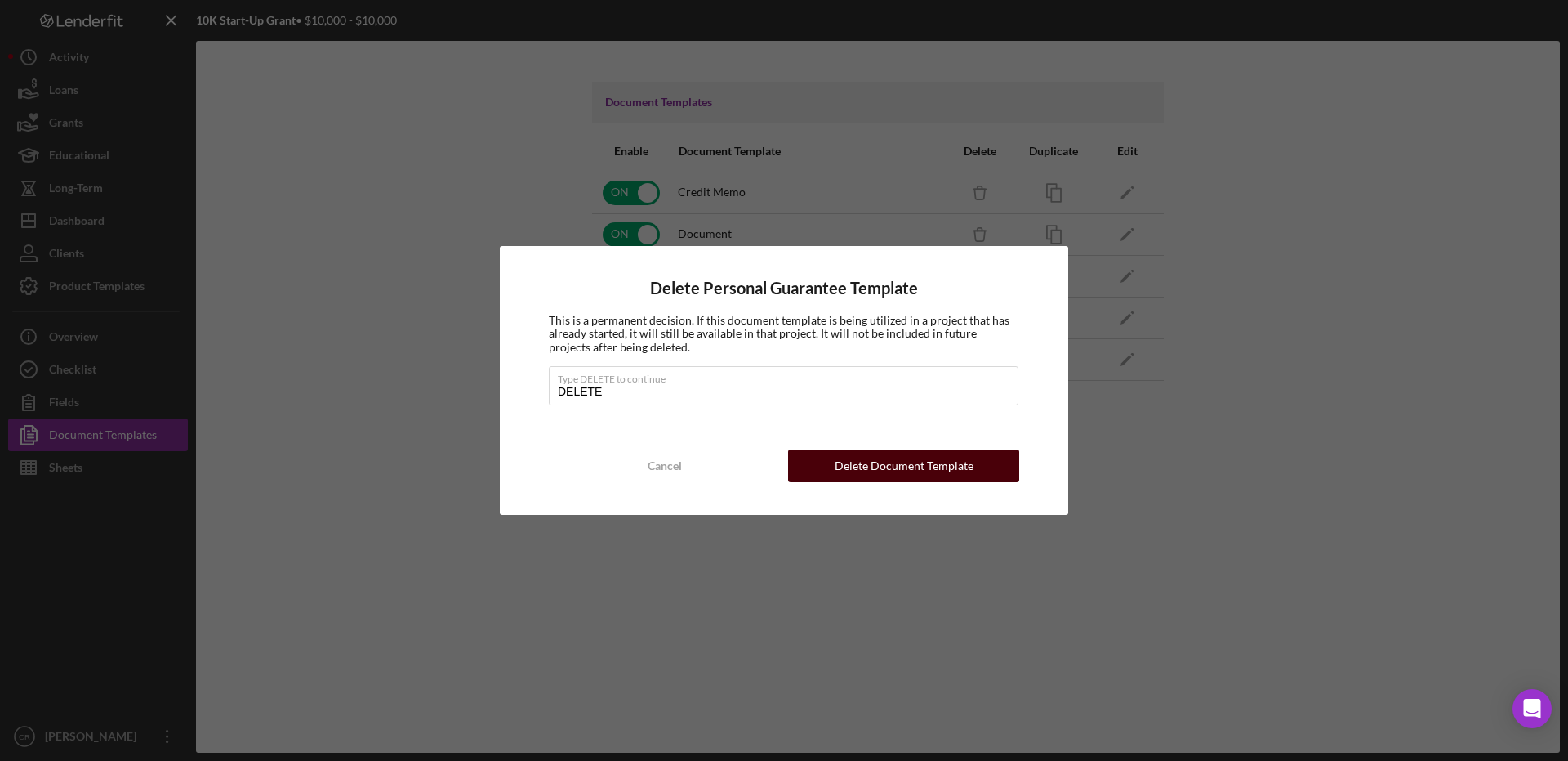
click at [848, 470] on div "Delete Document Template" at bounding box center [903, 465] width 139 height 33
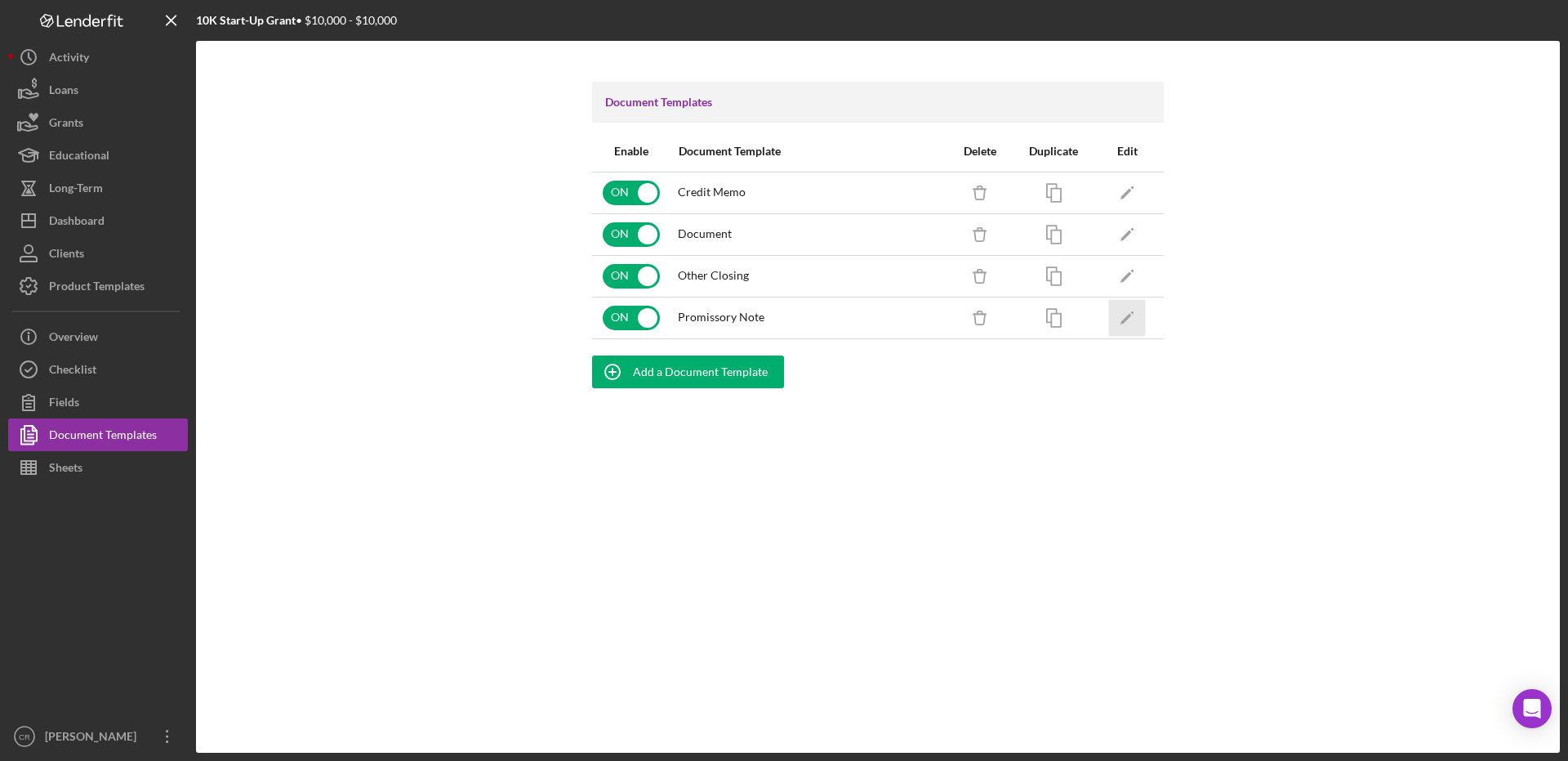
click at [1123, 315] on icon "Icon/Edit" at bounding box center [1127, 317] width 36 height 36
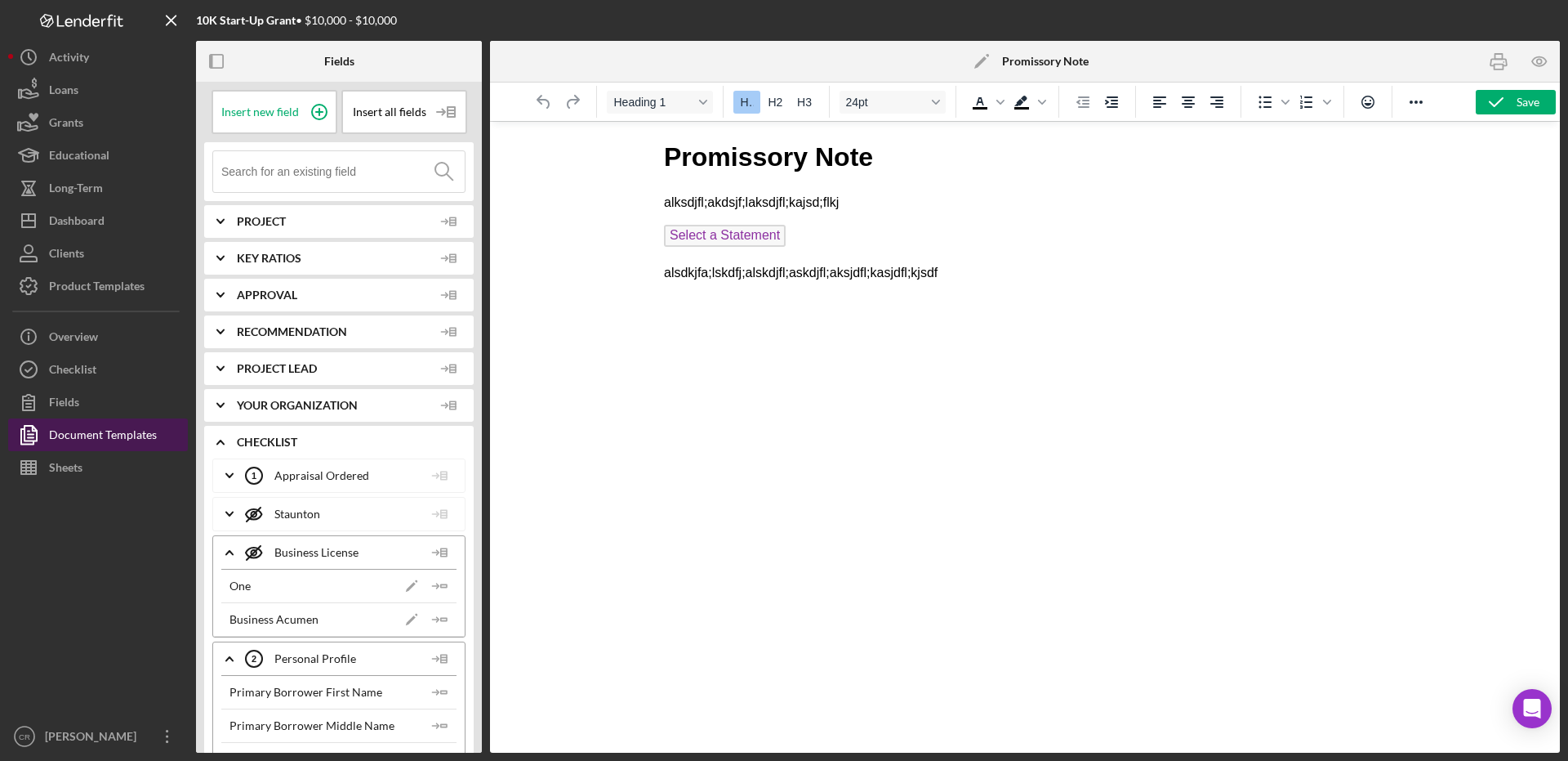
click at [110, 442] on div "Document Templates" at bounding box center [102, 436] width 108 height 36
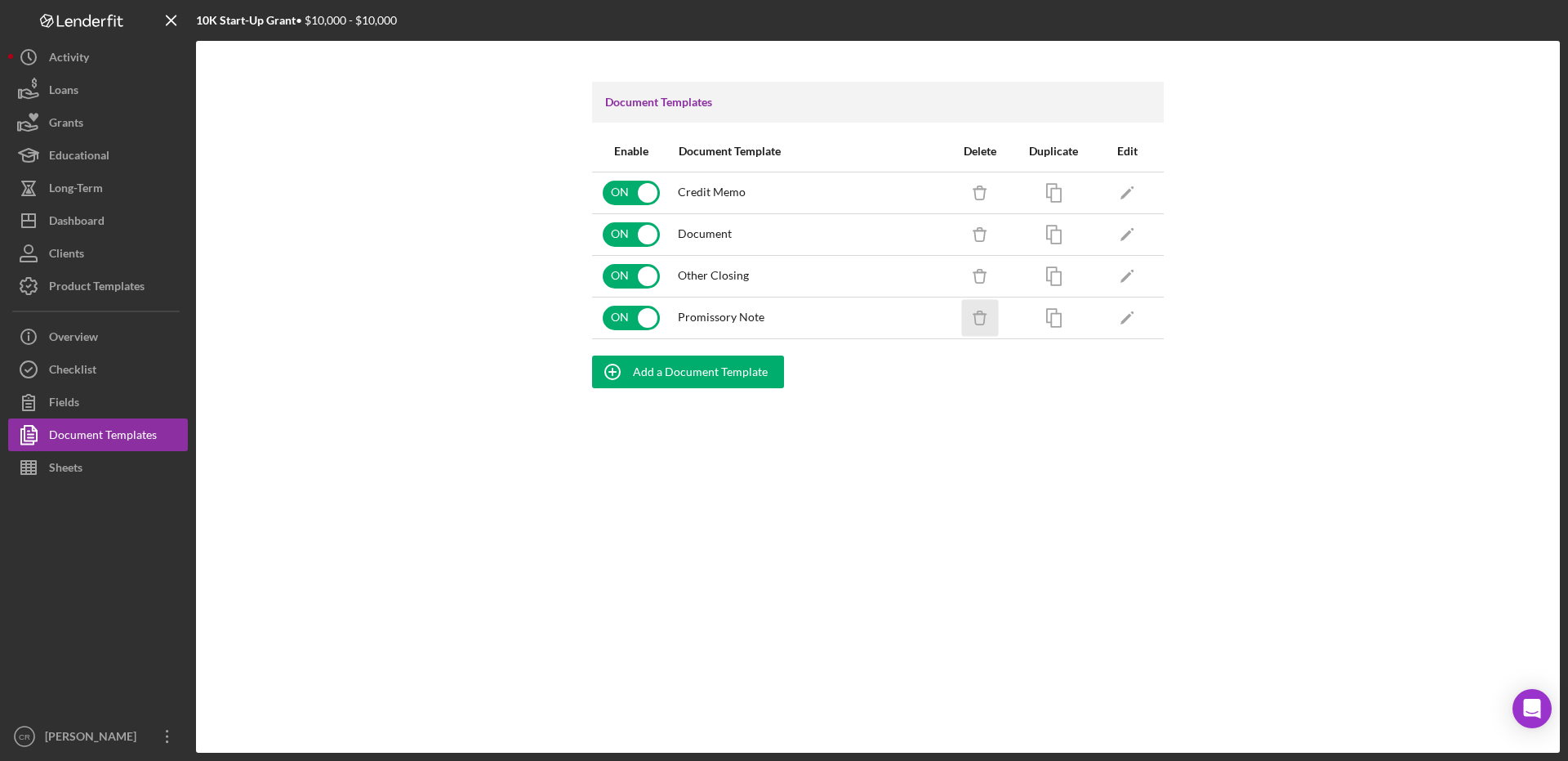
click at [995, 319] on icon "Icon/Delete" at bounding box center [980, 317] width 36 height 36
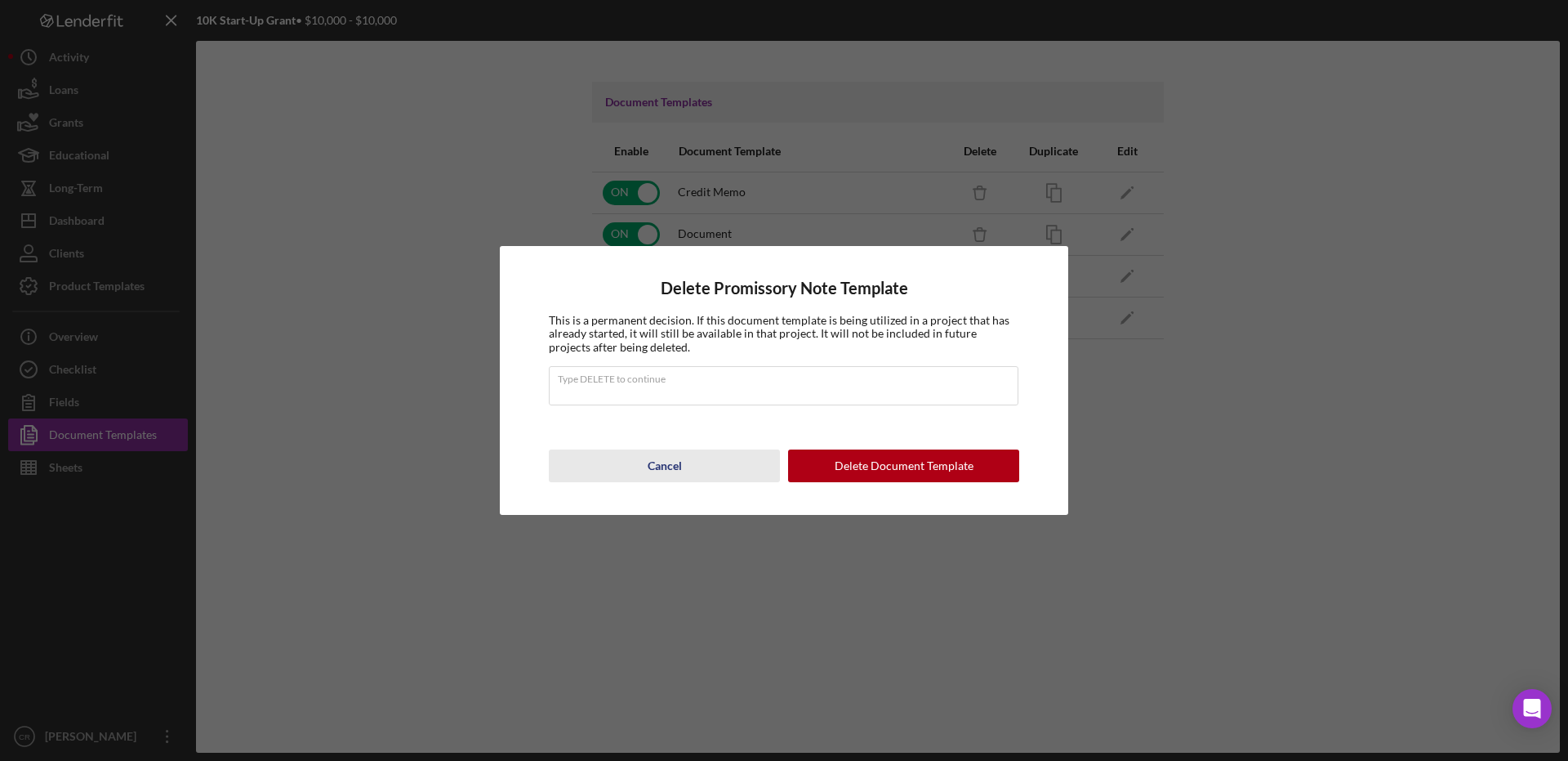
type input "DELETE"
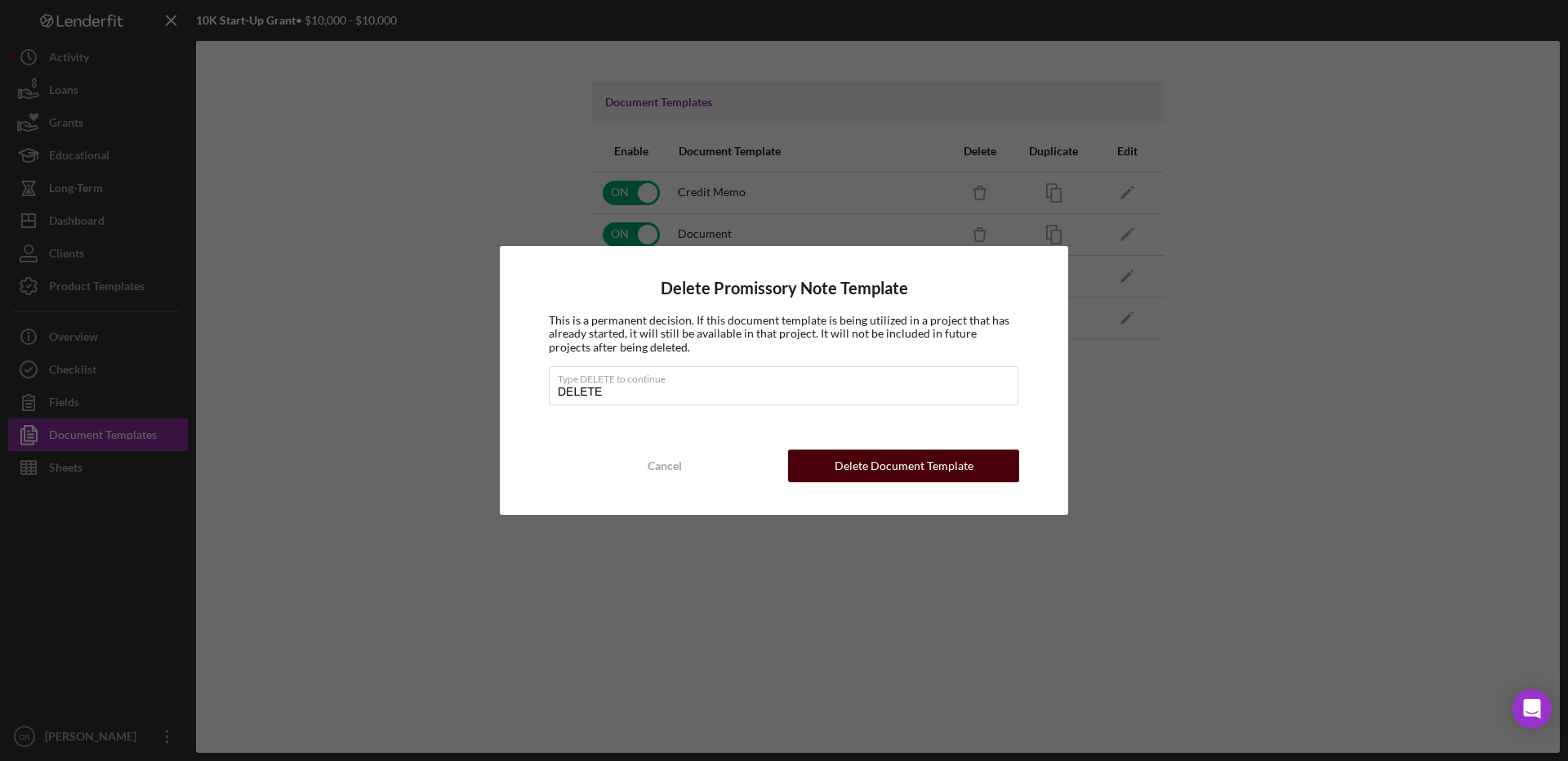
click at [833, 464] on button "Delete Document Template" at bounding box center [904, 465] width 232 height 33
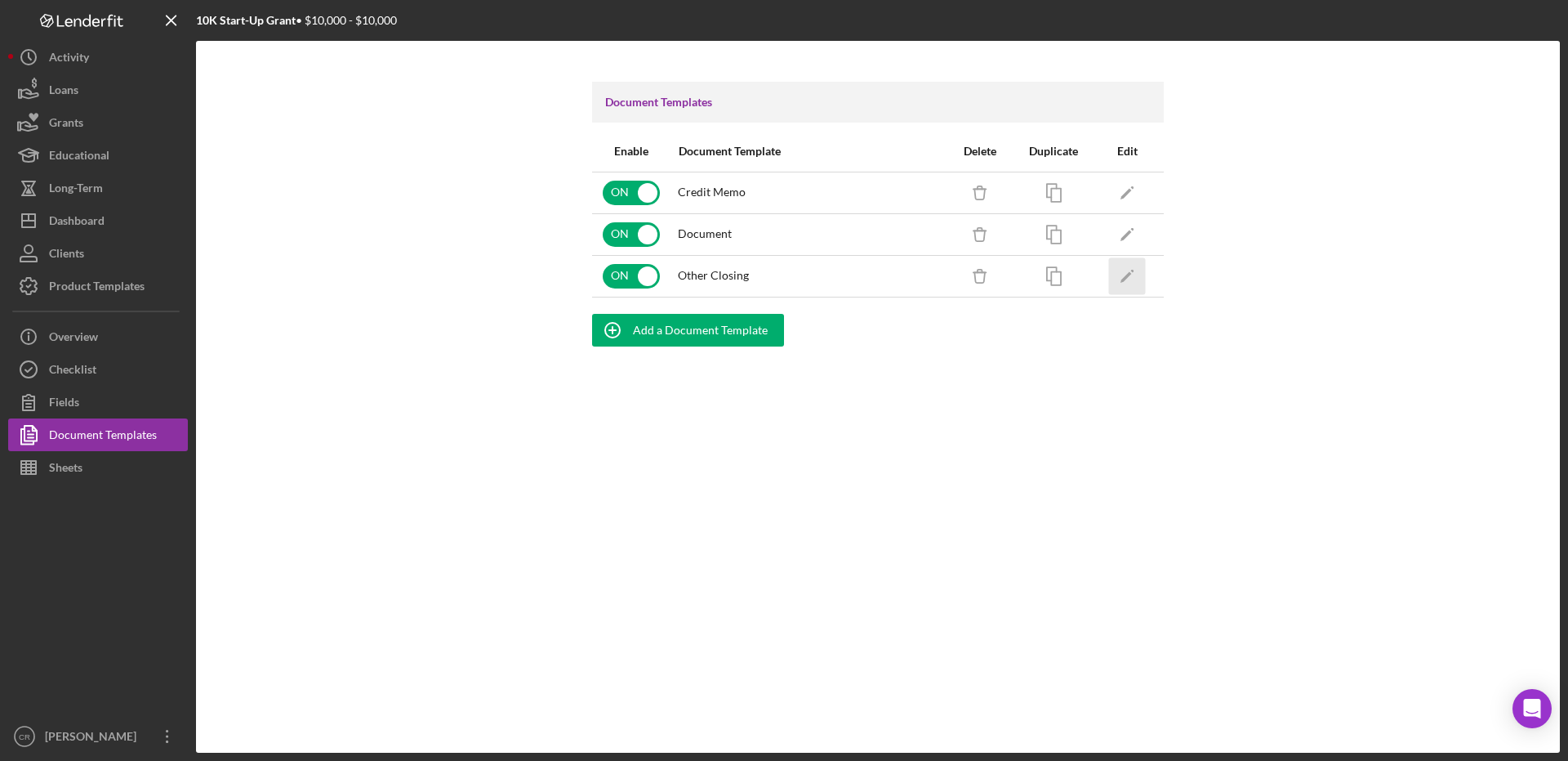
click at [1117, 276] on icon "Icon/Edit" at bounding box center [1127, 276] width 36 height 36
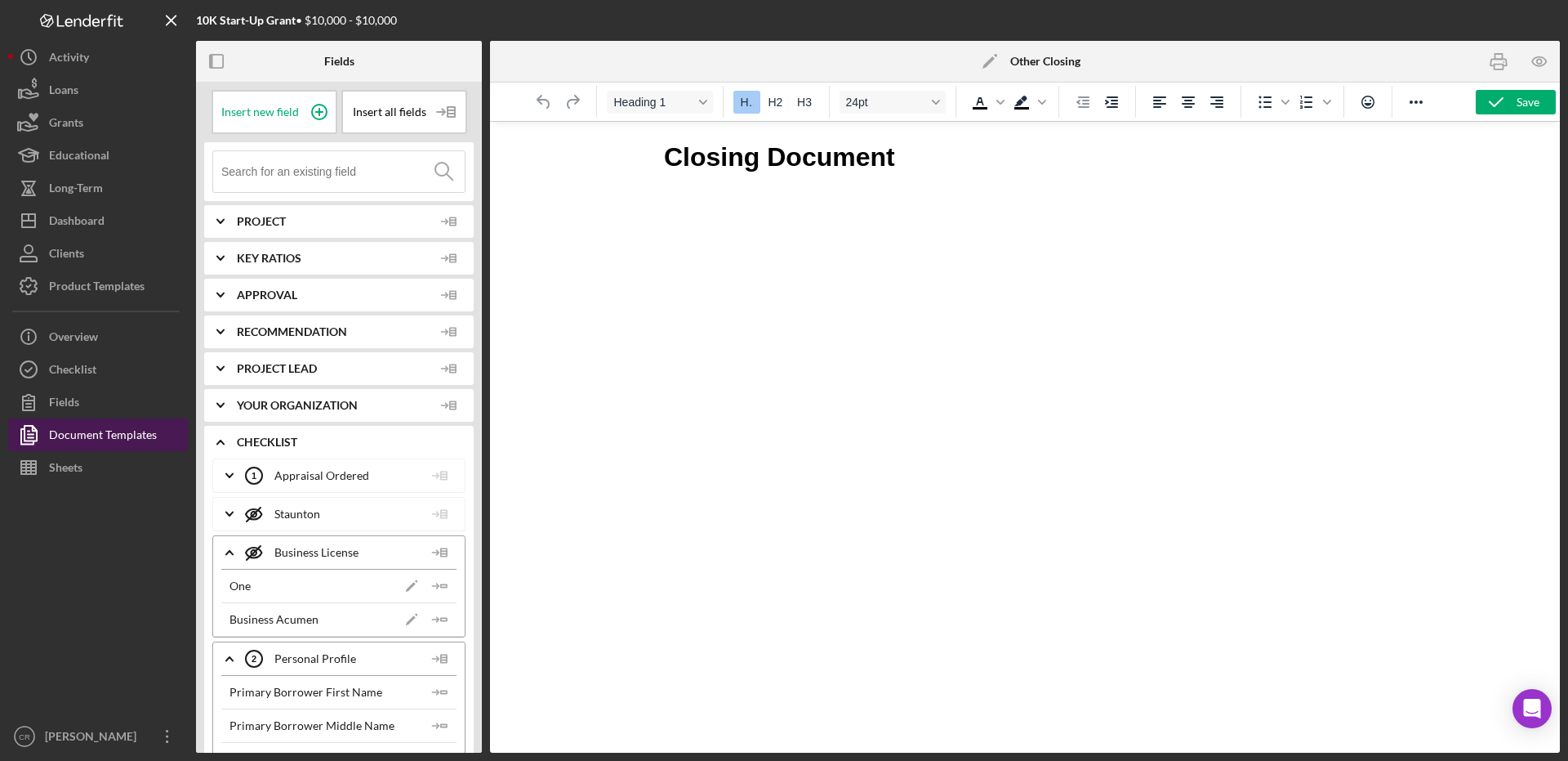
click at [133, 427] on div "Document Templates" at bounding box center [102, 436] width 108 height 36
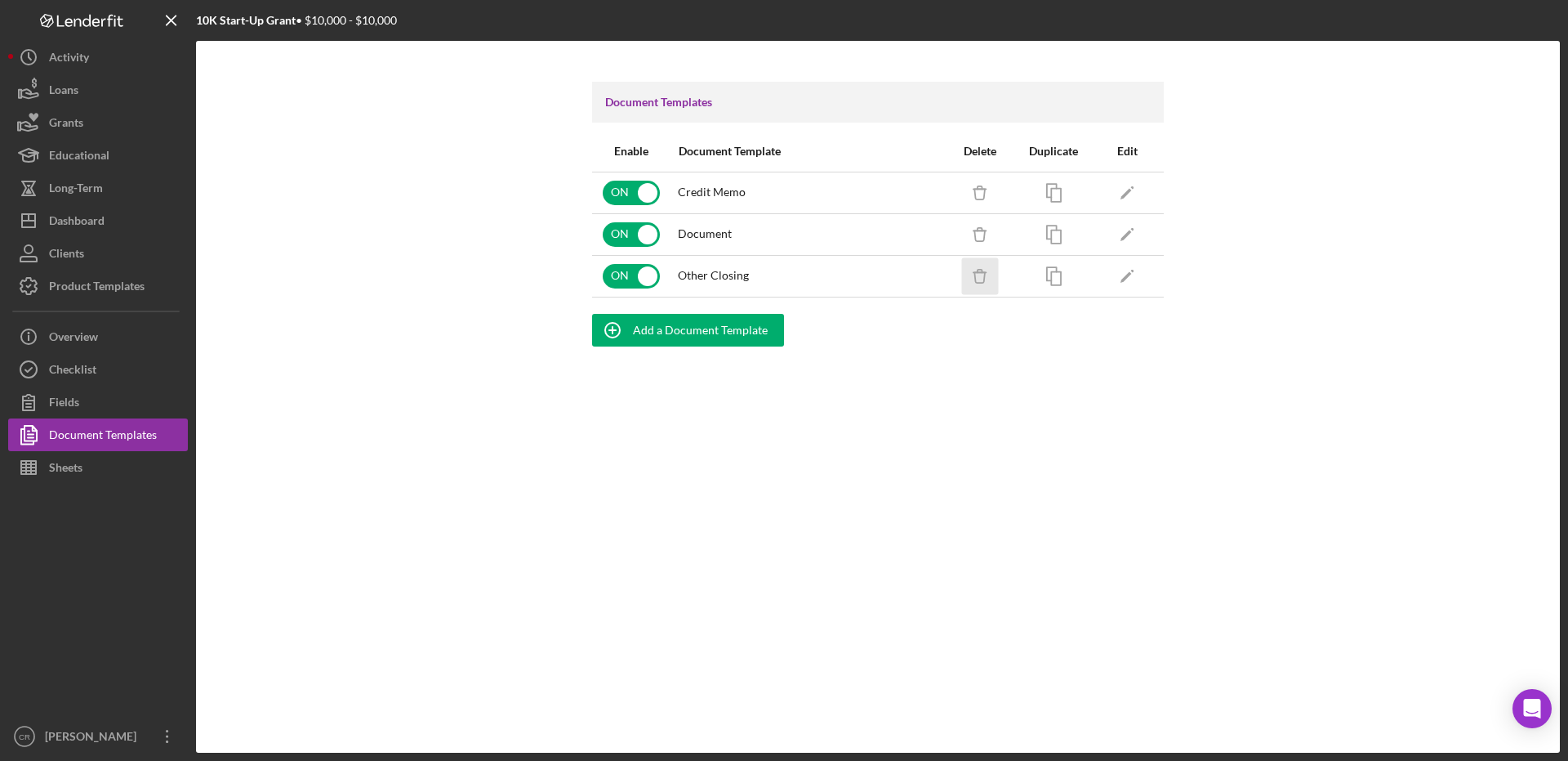
click at [979, 278] on icon "Icon/Delete" at bounding box center [980, 276] width 36 height 36
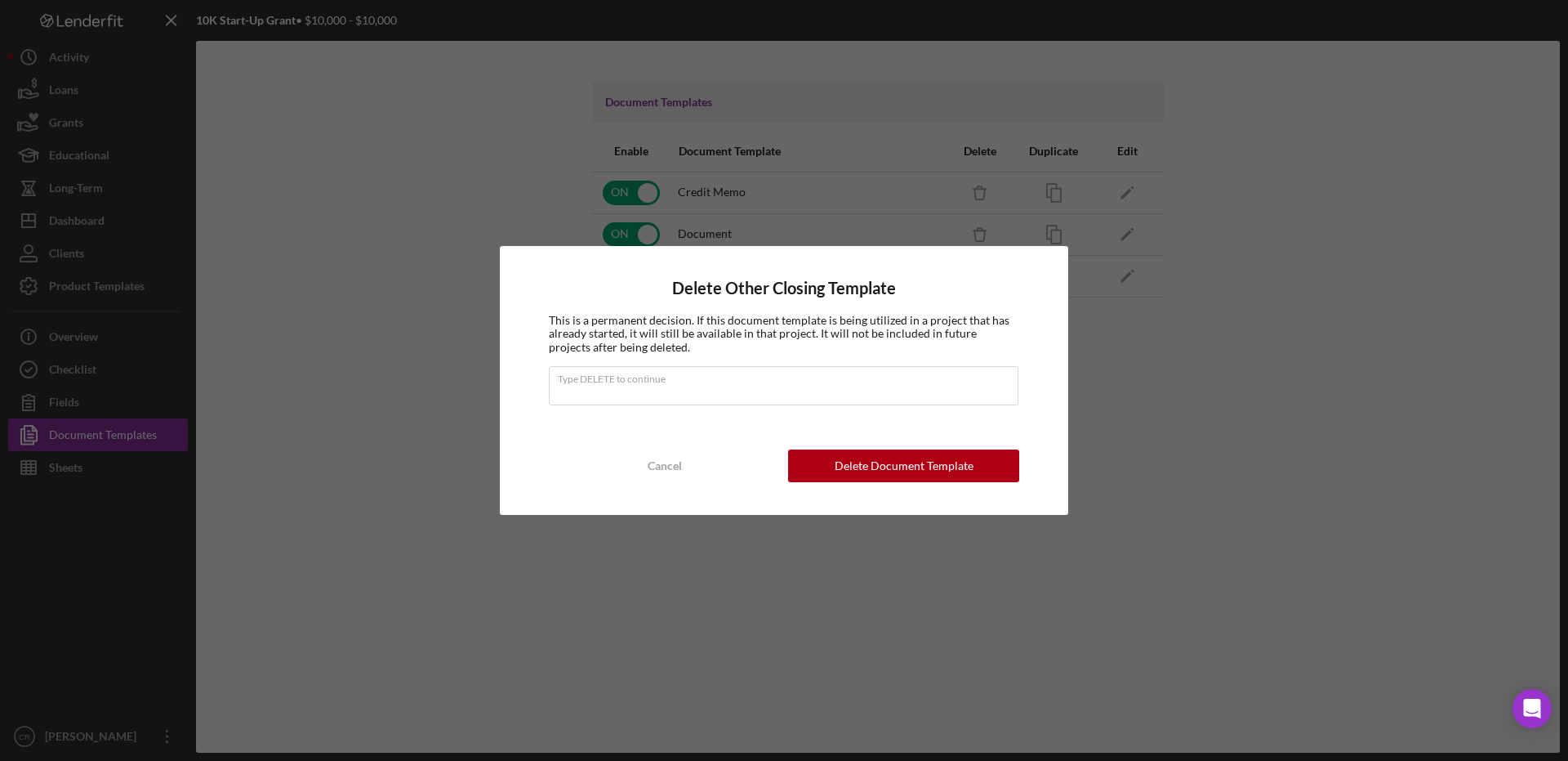
type input "DELETE"
click at [855, 465] on div "Delete Document Template" at bounding box center [903, 465] width 139 height 33
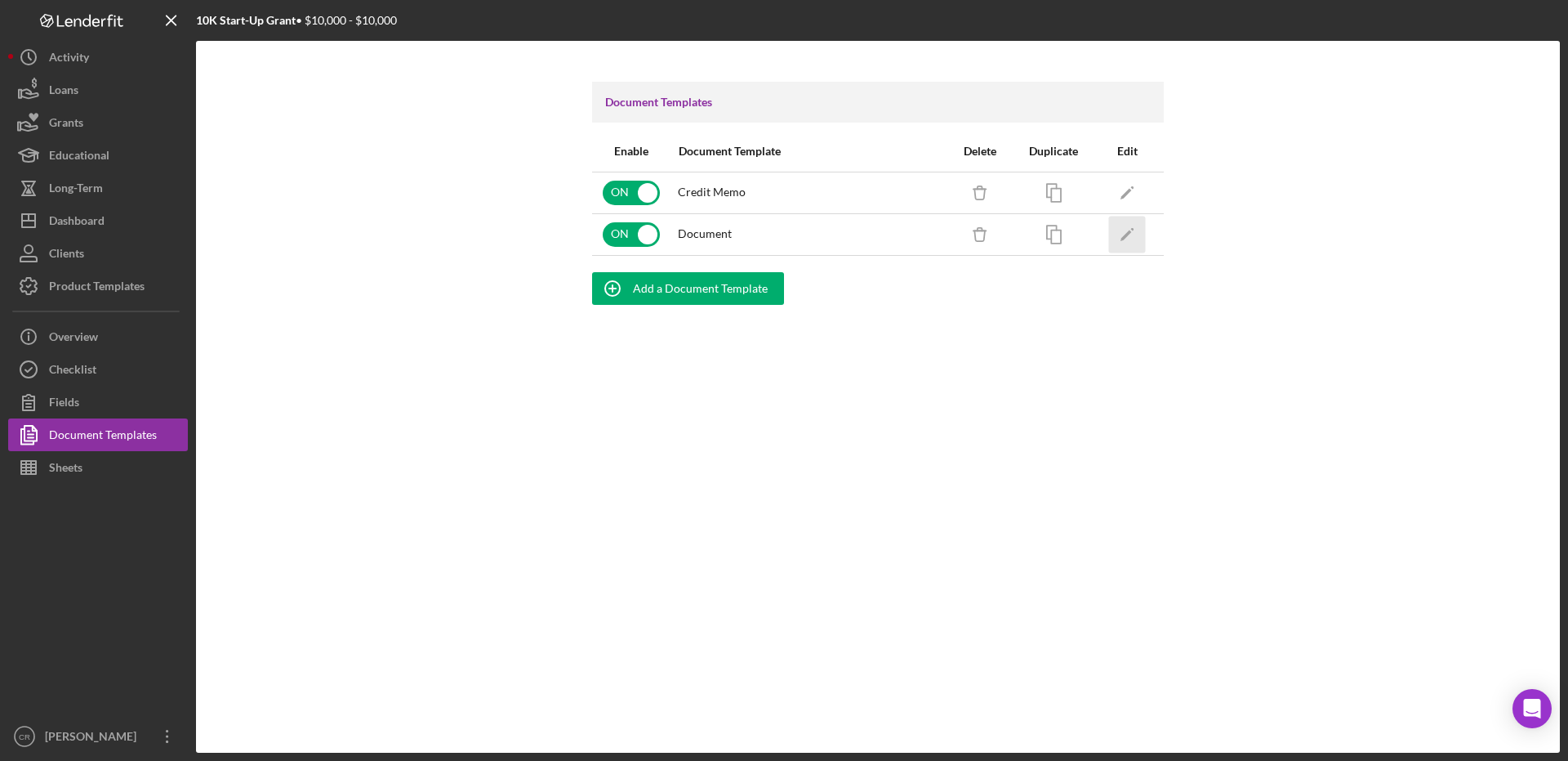
click at [1125, 234] on polygon "button" at bounding box center [1126, 235] width 11 height 11
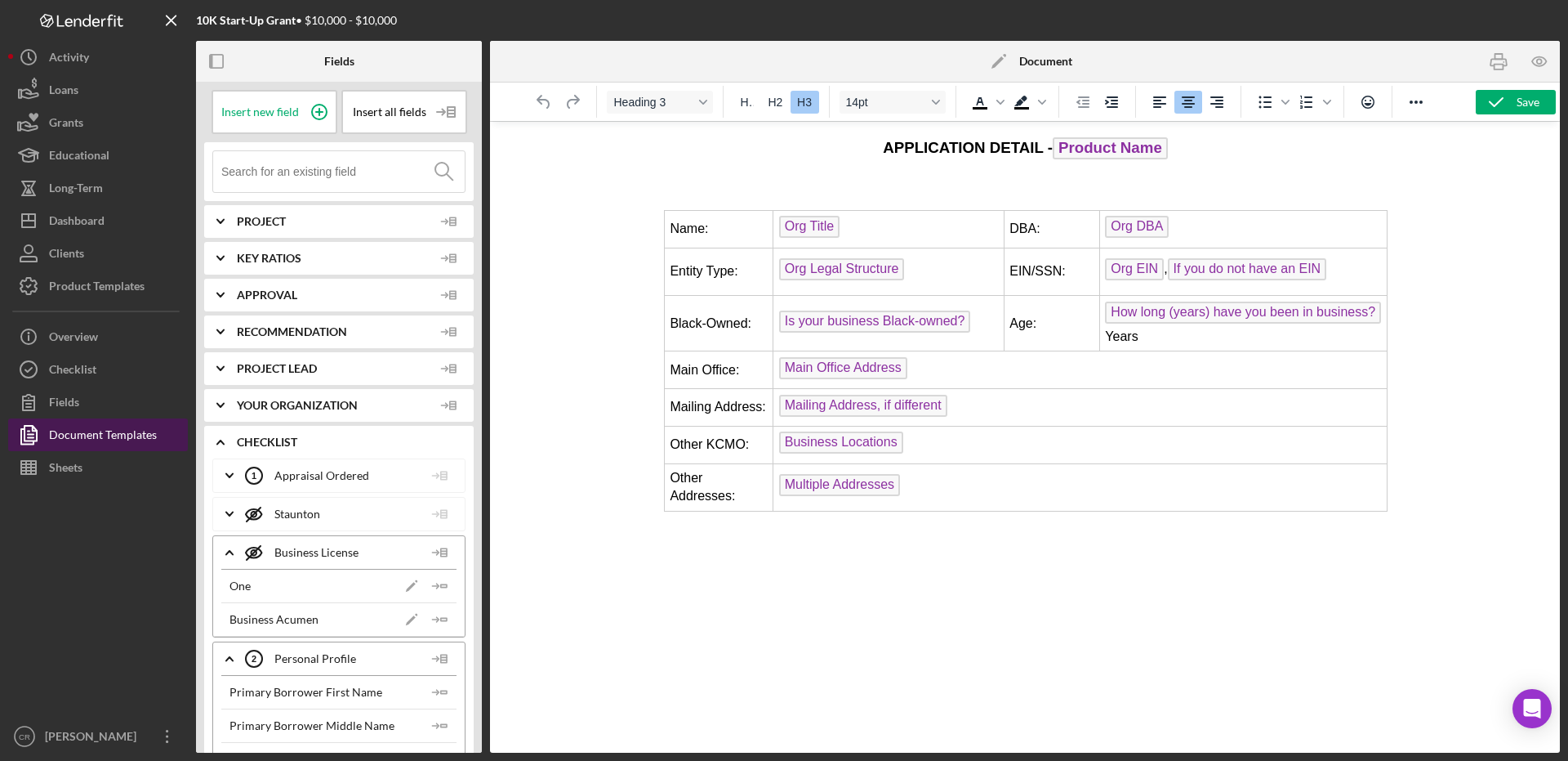
click at [140, 438] on div "Document Templates" at bounding box center [102, 436] width 108 height 36
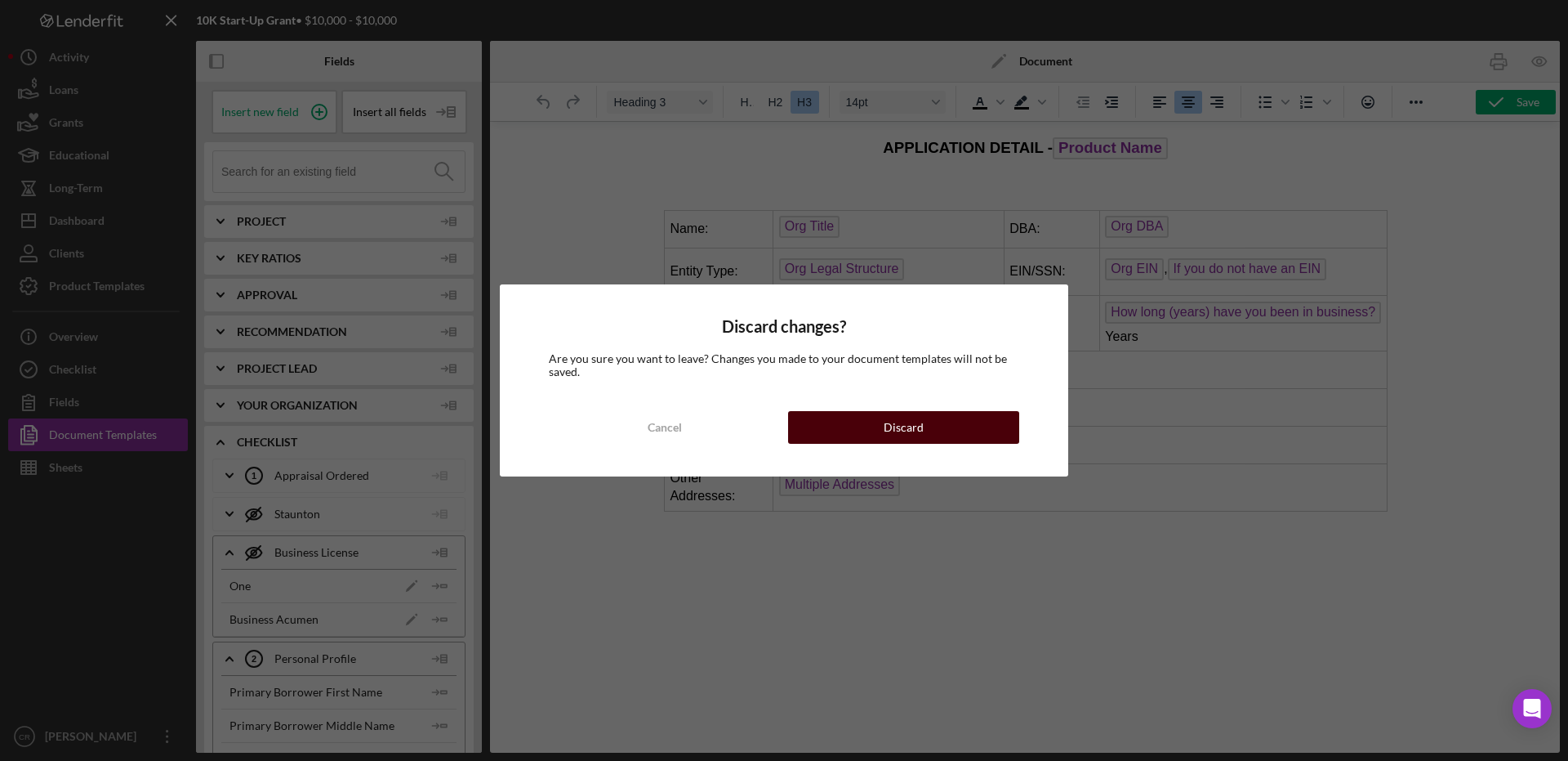
click at [850, 421] on button "Discard" at bounding box center [904, 427] width 232 height 33
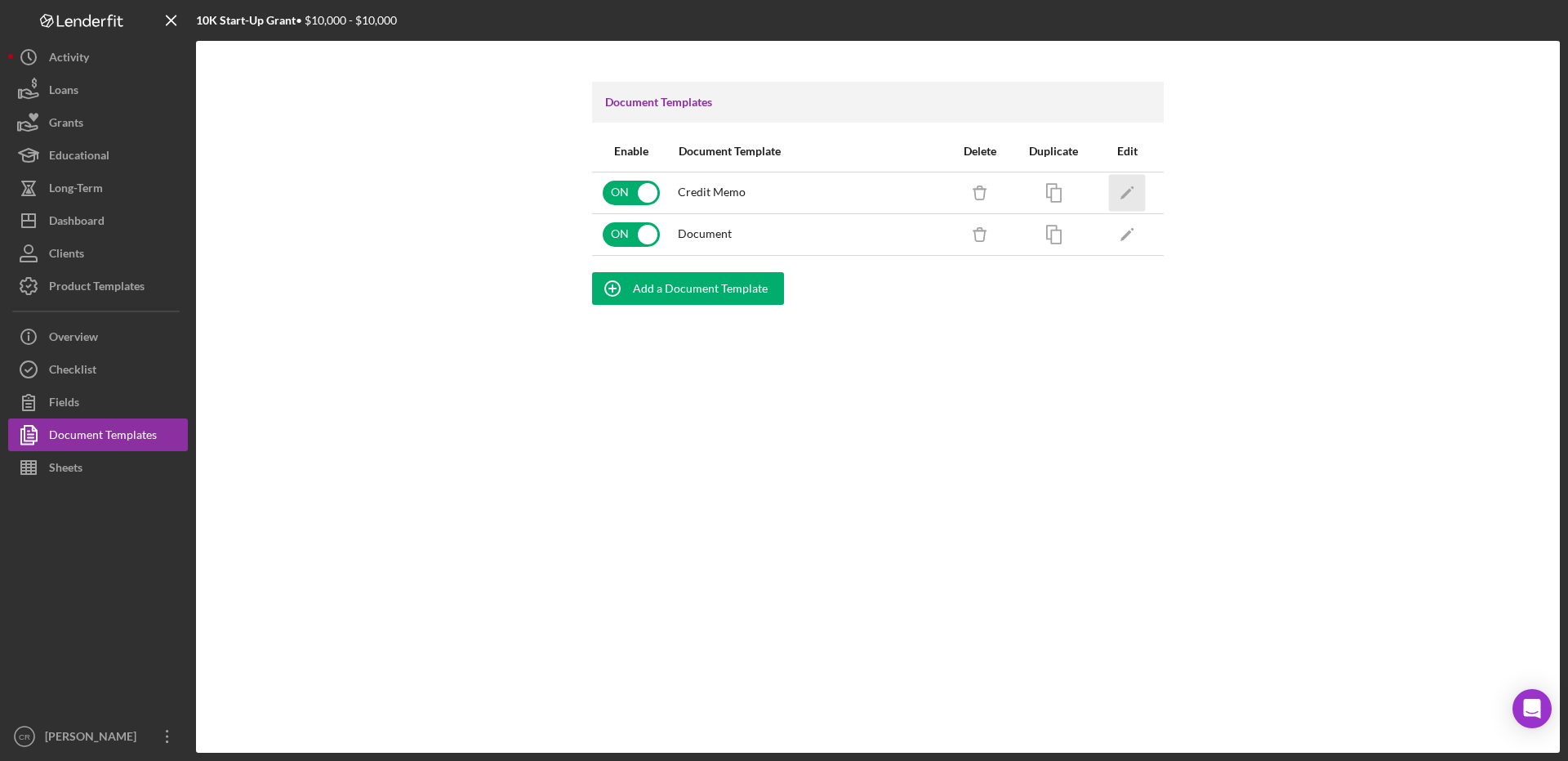
click at [1124, 190] on icon "Icon/Edit" at bounding box center [1127, 192] width 36 height 36
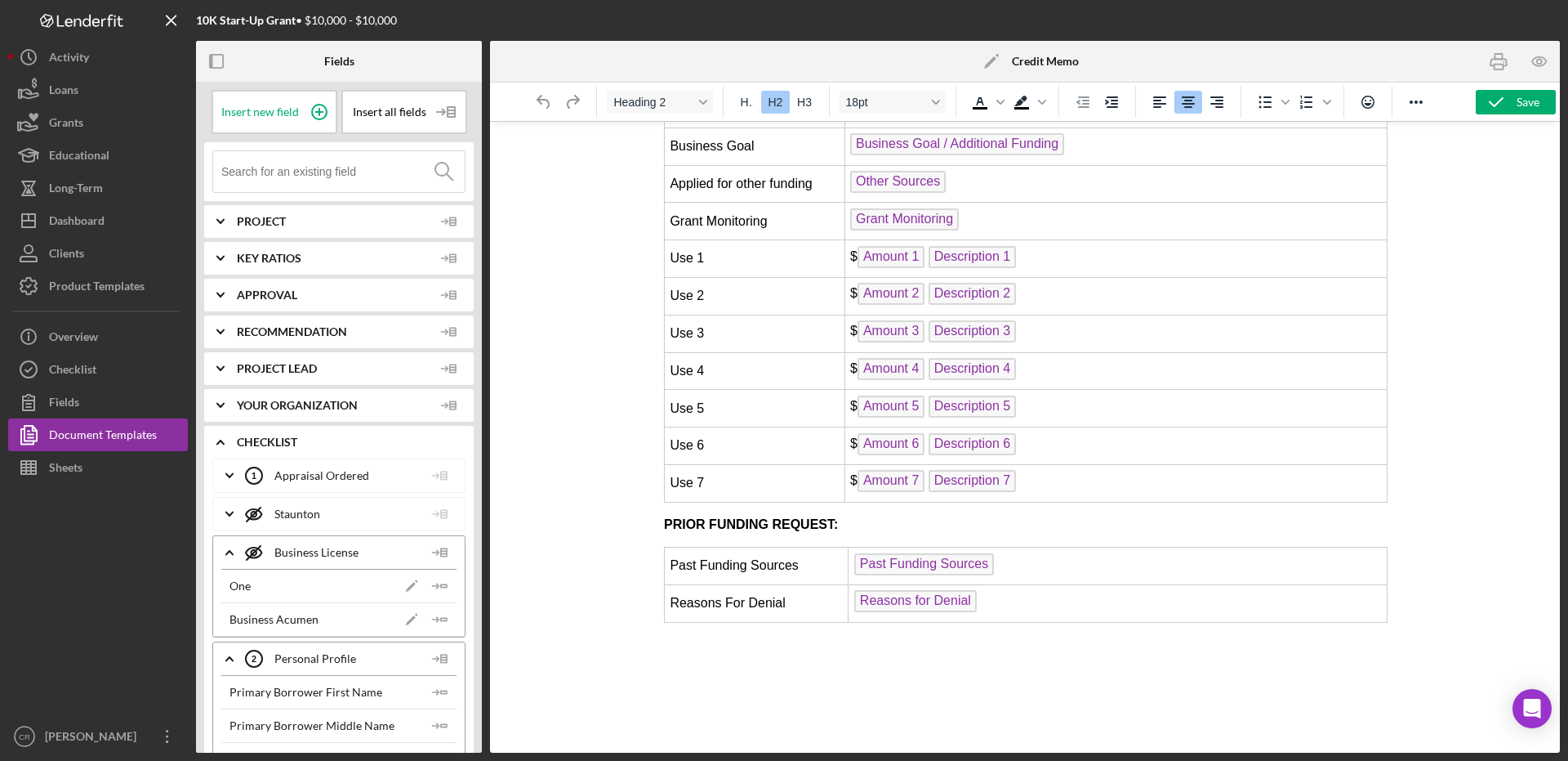
scroll to position [761, 0]
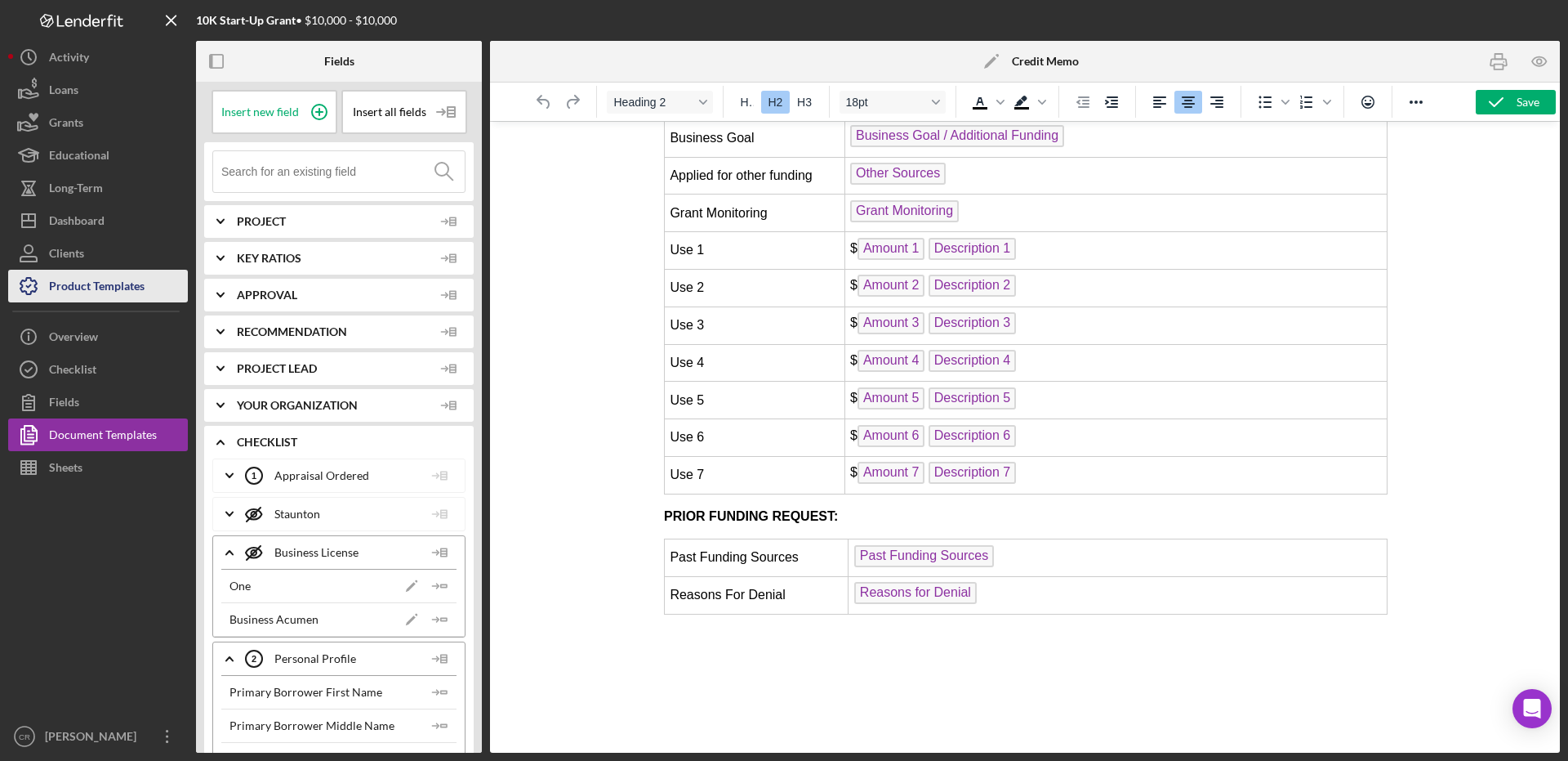
click at [103, 282] on div "Product Templates" at bounding box center [97, 288] width 96 height 36
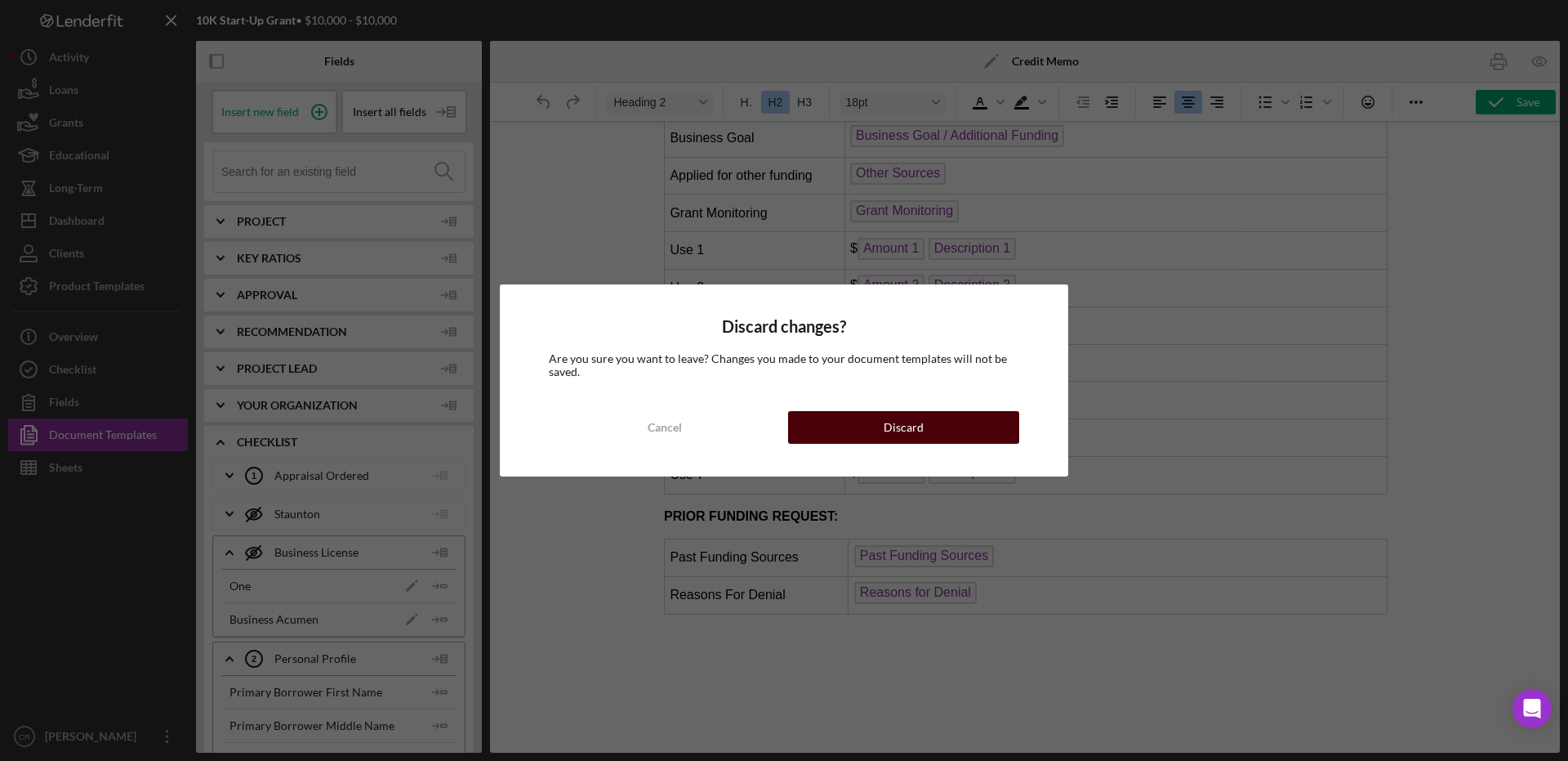
click at [861, 418] on button "Discard" at bounding box center [904, 427] width 232 height 33
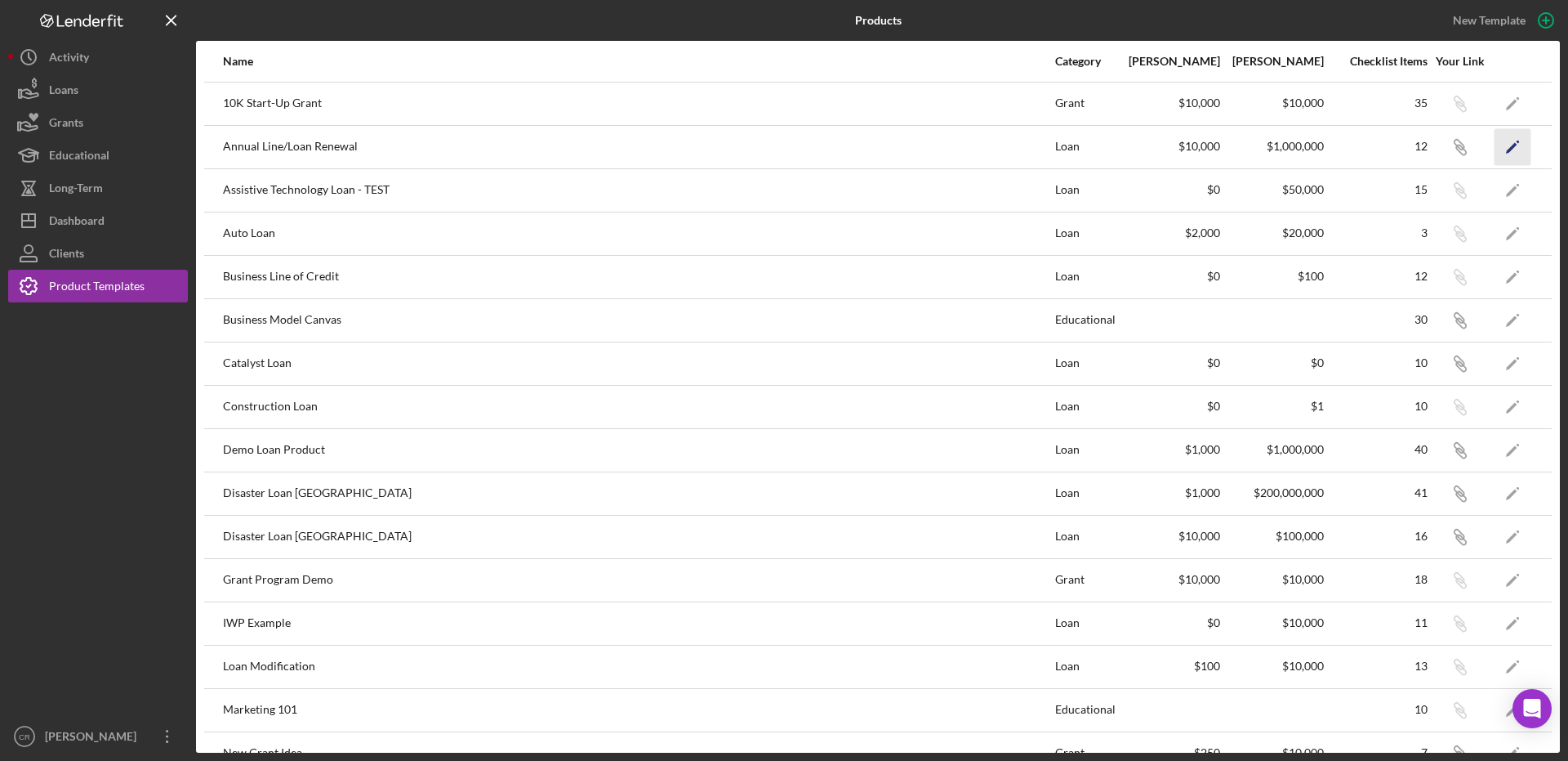
click at [1505, 146] on icon "Icon/Edit" at bounding box center [1513, 146] width 36 height 36
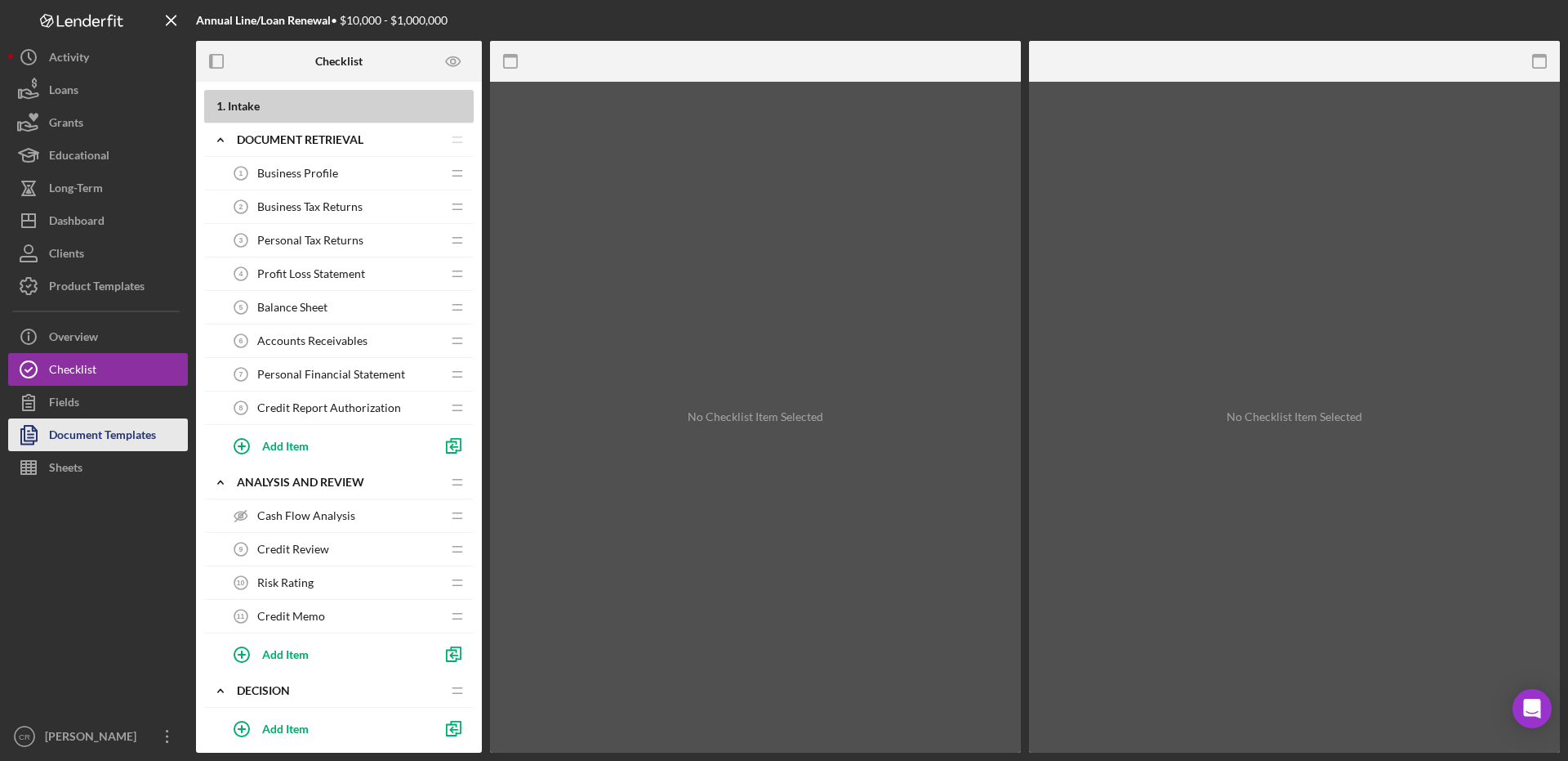
click at [121, 427] on div "Document Templates" at bounding box center [102, 436] width 107 height 36
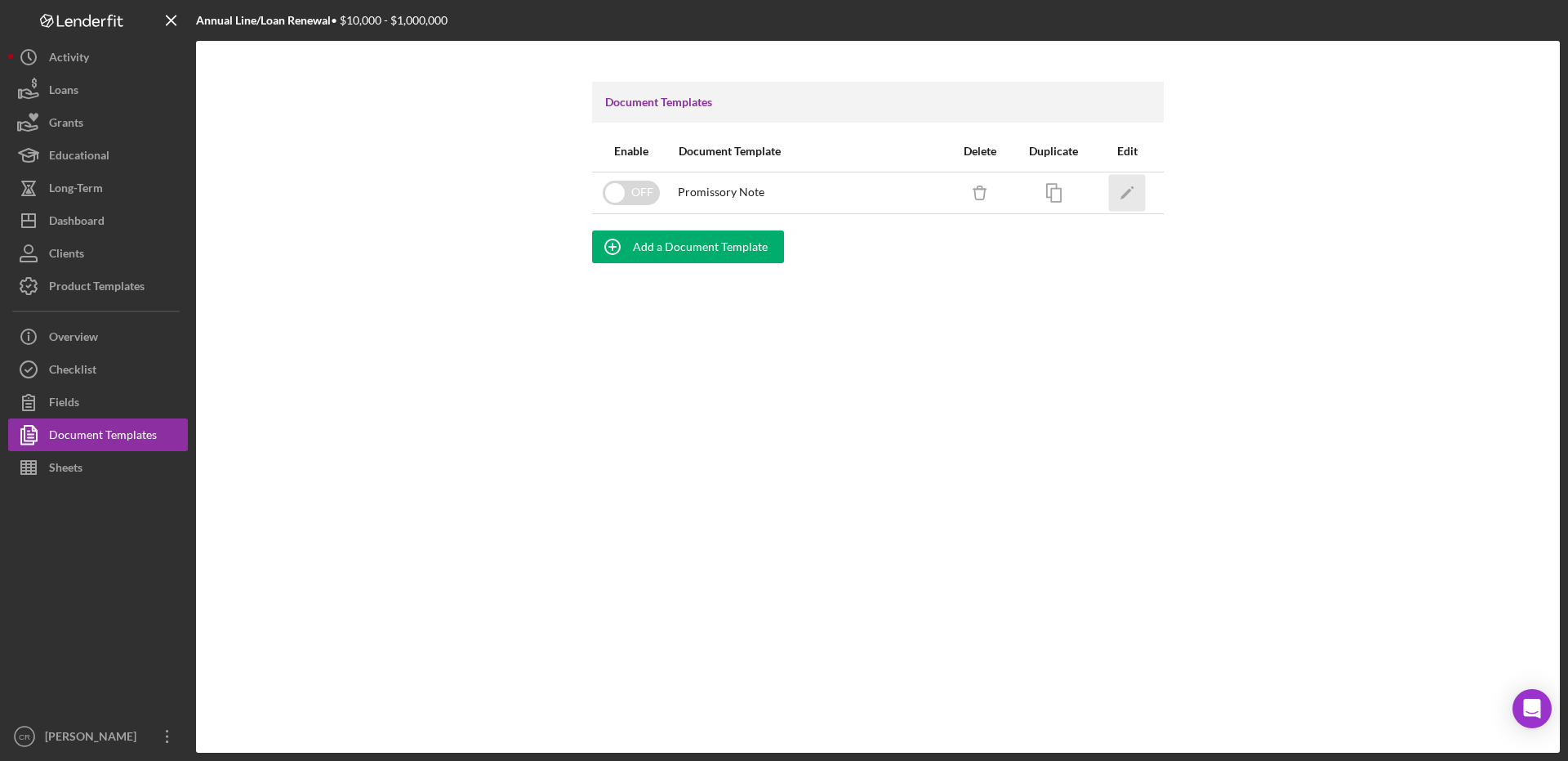
click at [1129, 196] on icon "Icon/Edit" at bounding box center [1127, 192] width 36 height 36
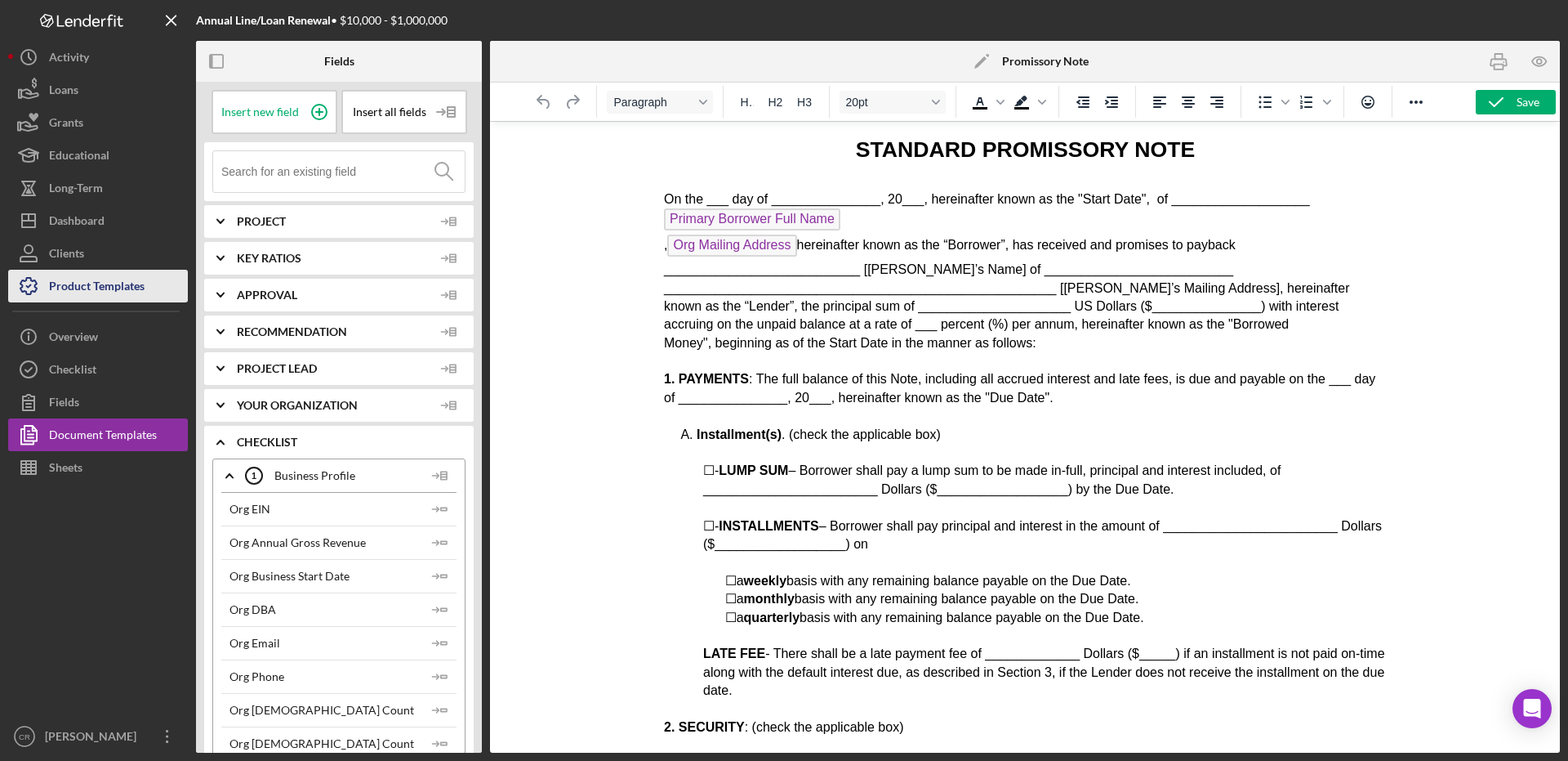
click at [119, 279] on div "Product Templates" at bounding box center [97, 288] width 96 height 36
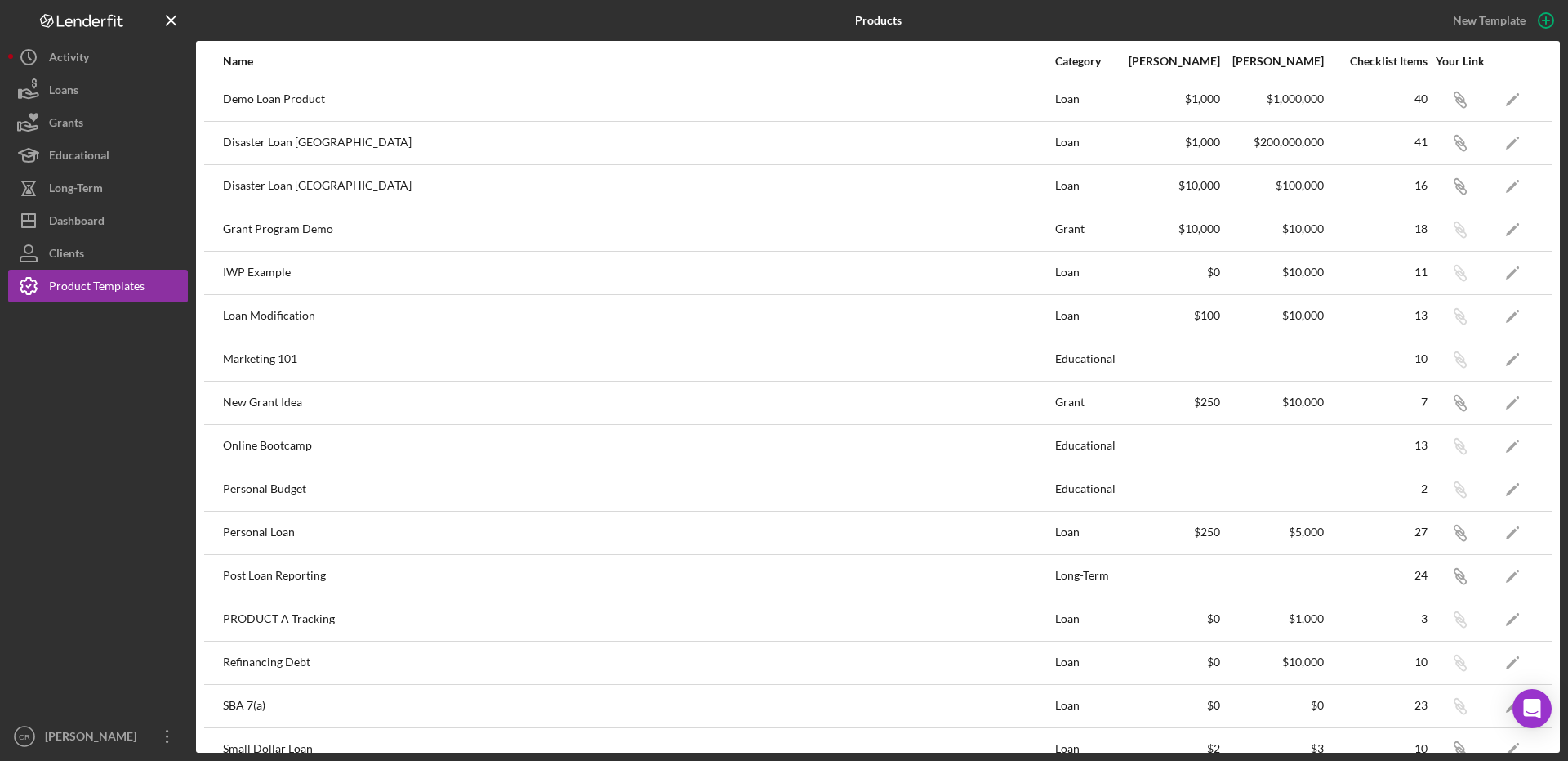
scroll to position [550, 0]
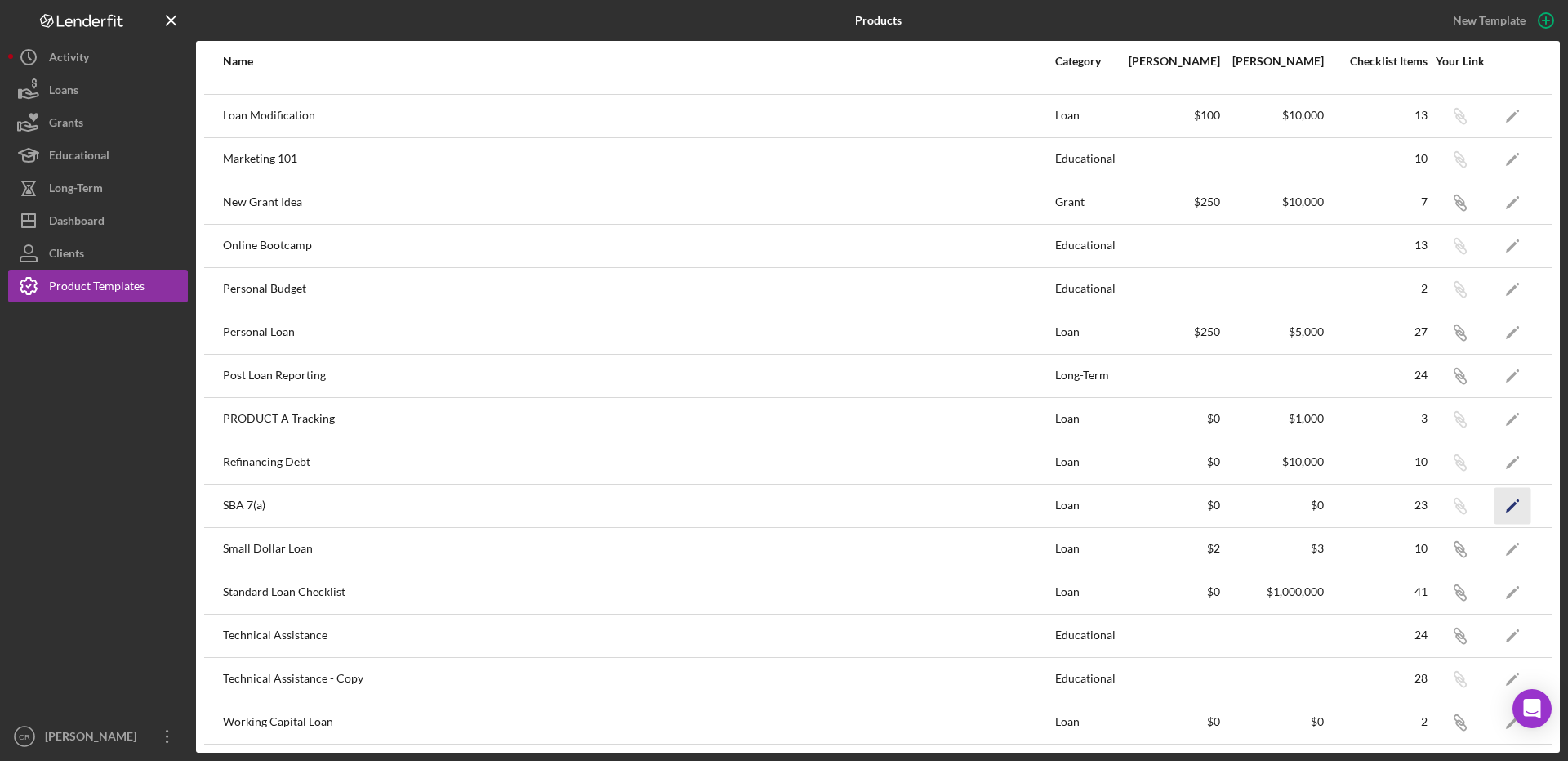
click at [1496, 504] on icon "Icon/Edit" at bounding box center [1513, 505] width 36 height 36
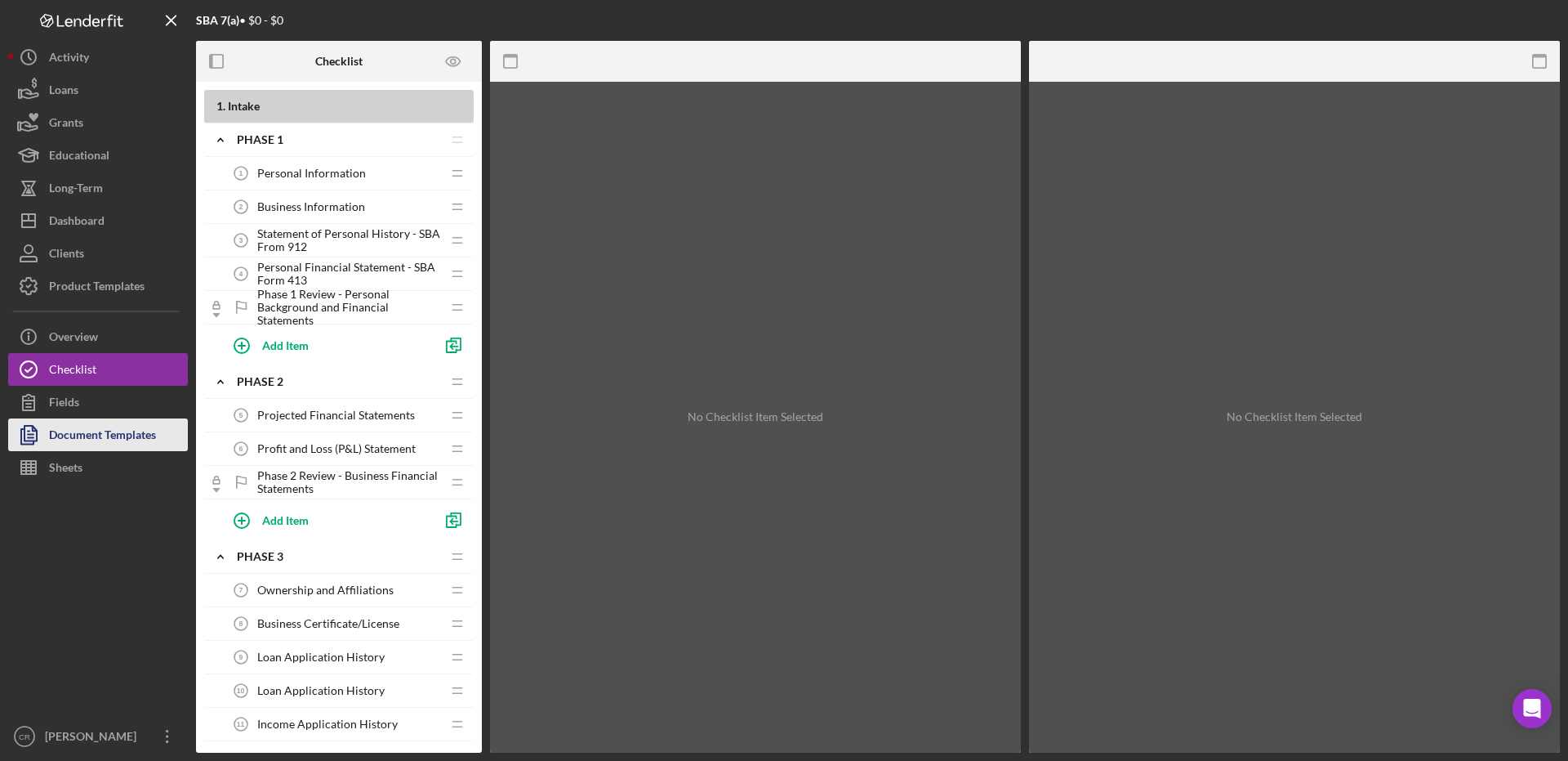
click at [85, 435] on div "Document Templates" at bounding box center [102, 436] width 107 height 36
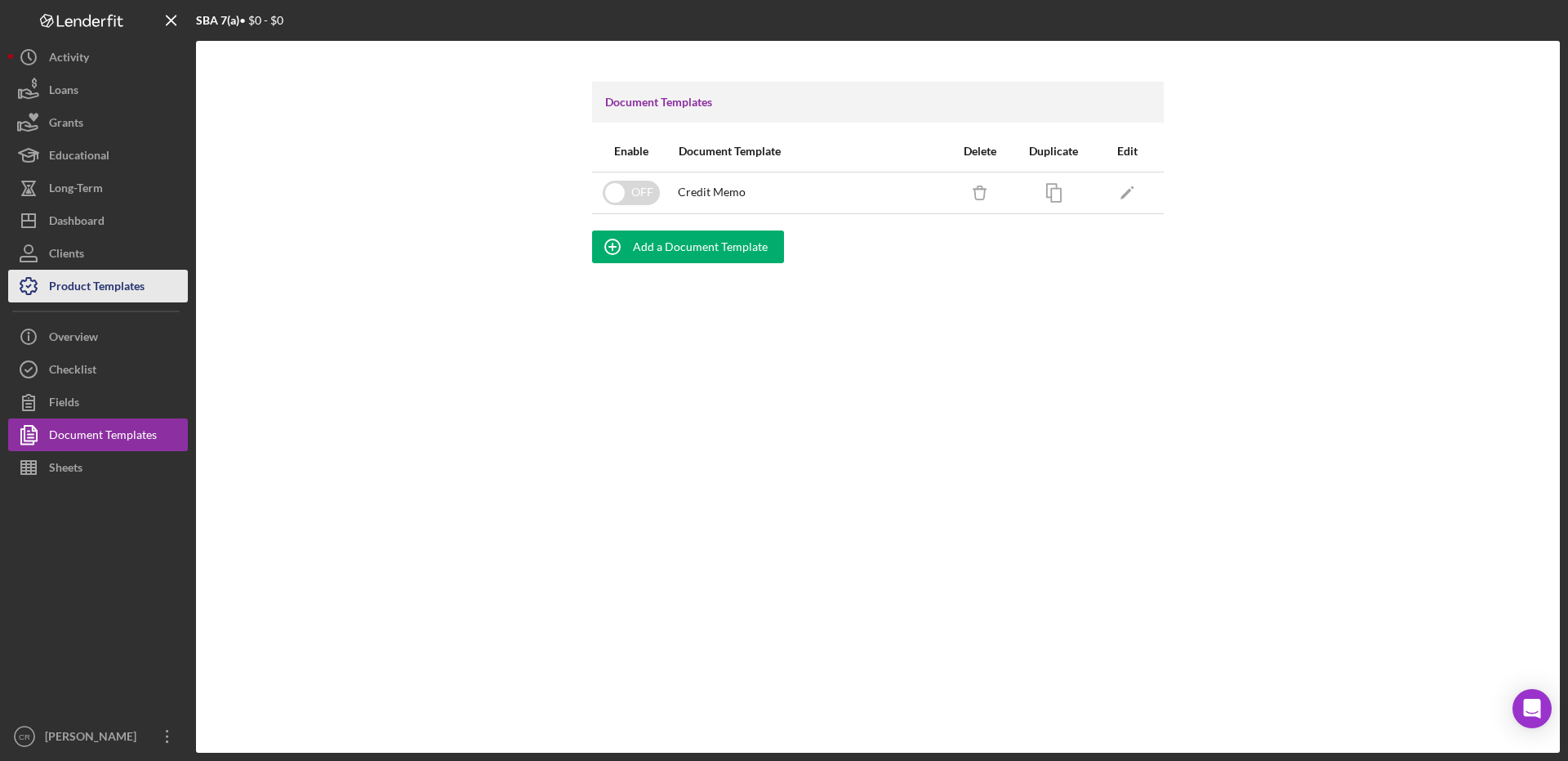
click at [114, 289] on div "Product Templates" at bounding box center [97, 288] width 96 height 36
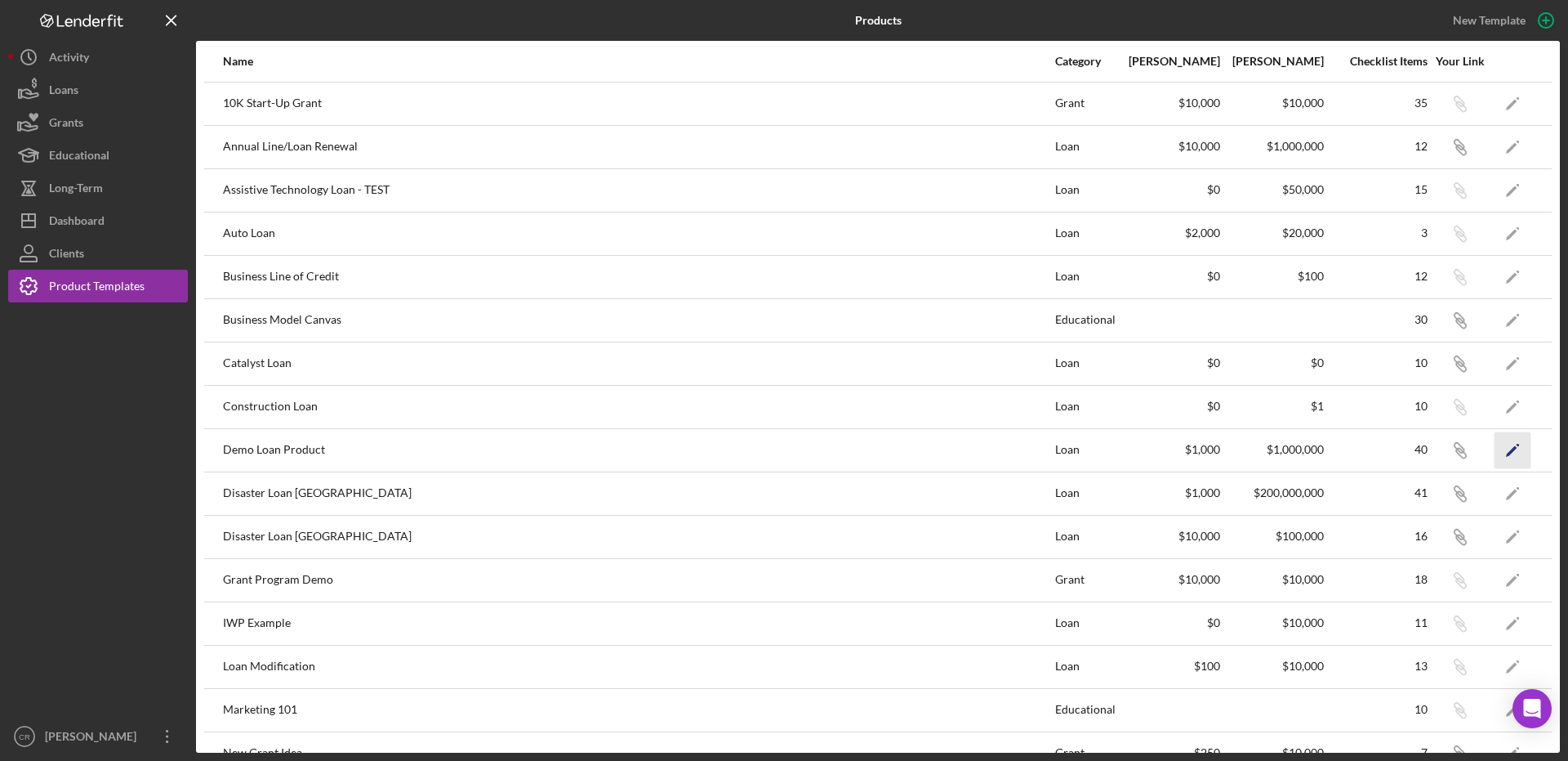
click at [1507, 448] on icon "Icon/Edit" at bounding box center [1513, 450] width 36 height 36
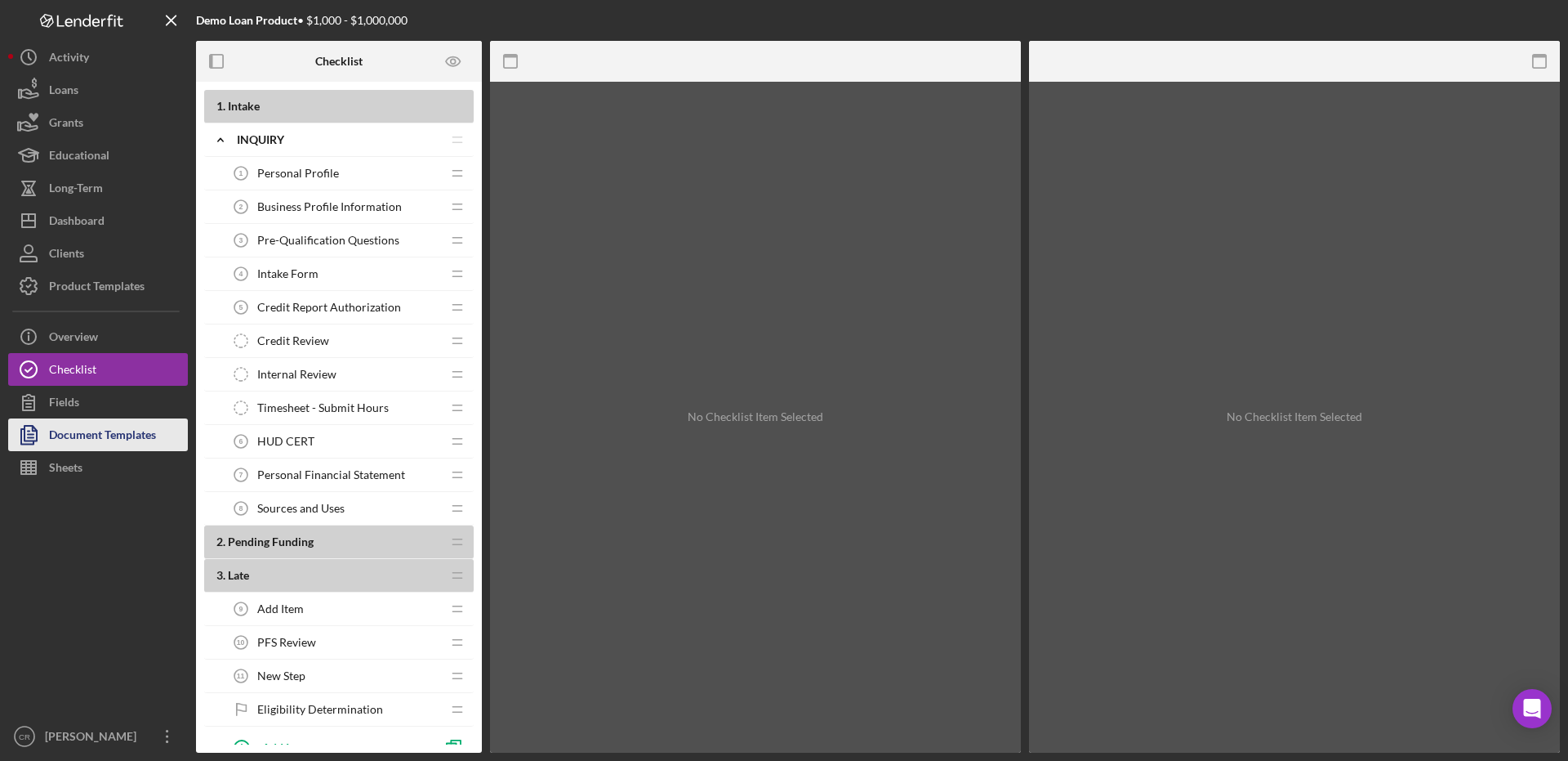
click at [55, 437] on div "Document Templates" at bounding box center [102, 436] width 107 height 36
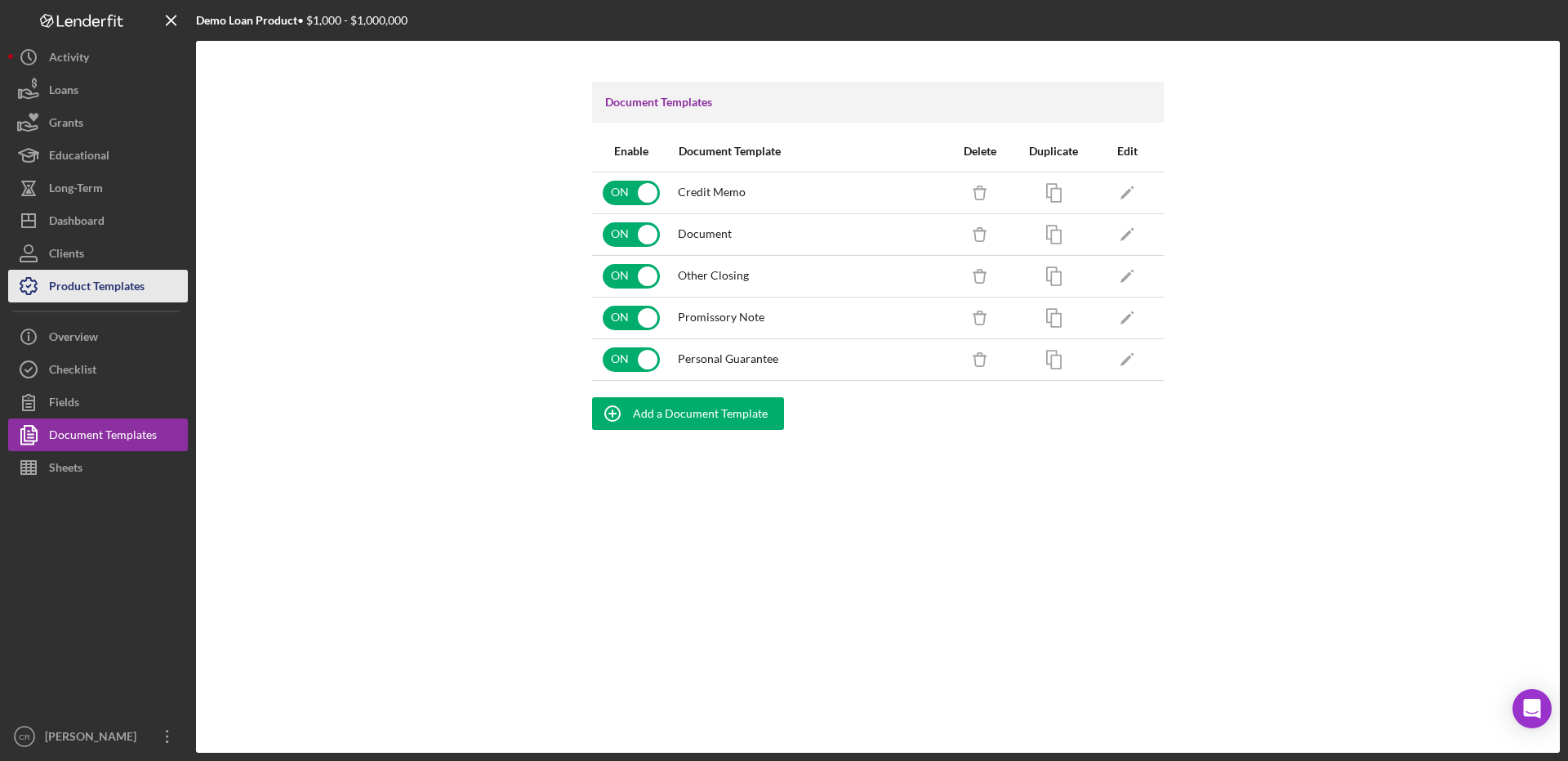
click at [128, 285] on div "Product Templates" at bounding box center [97, 288] width 96 height 36
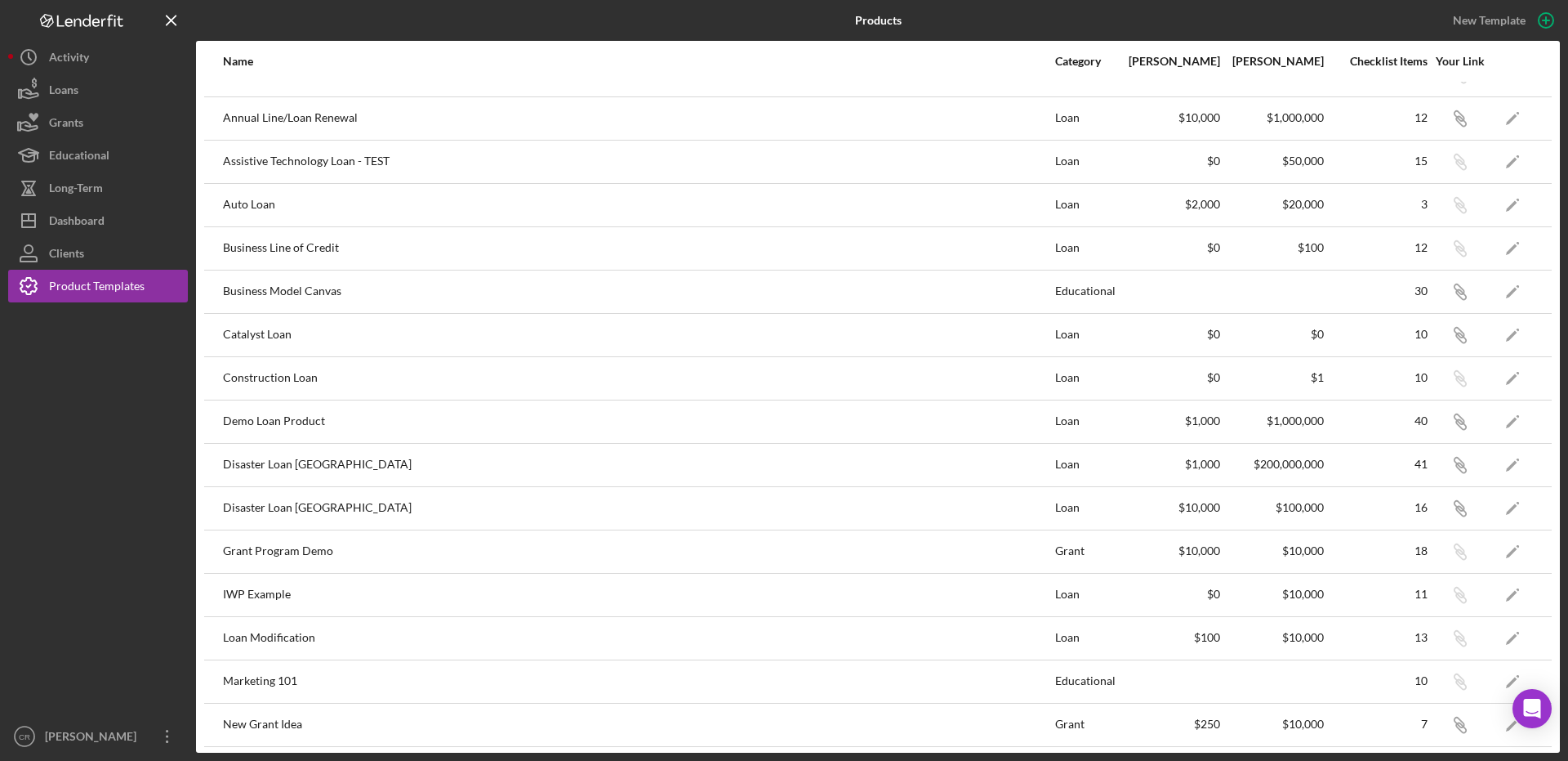
scroll to position [99, 0]
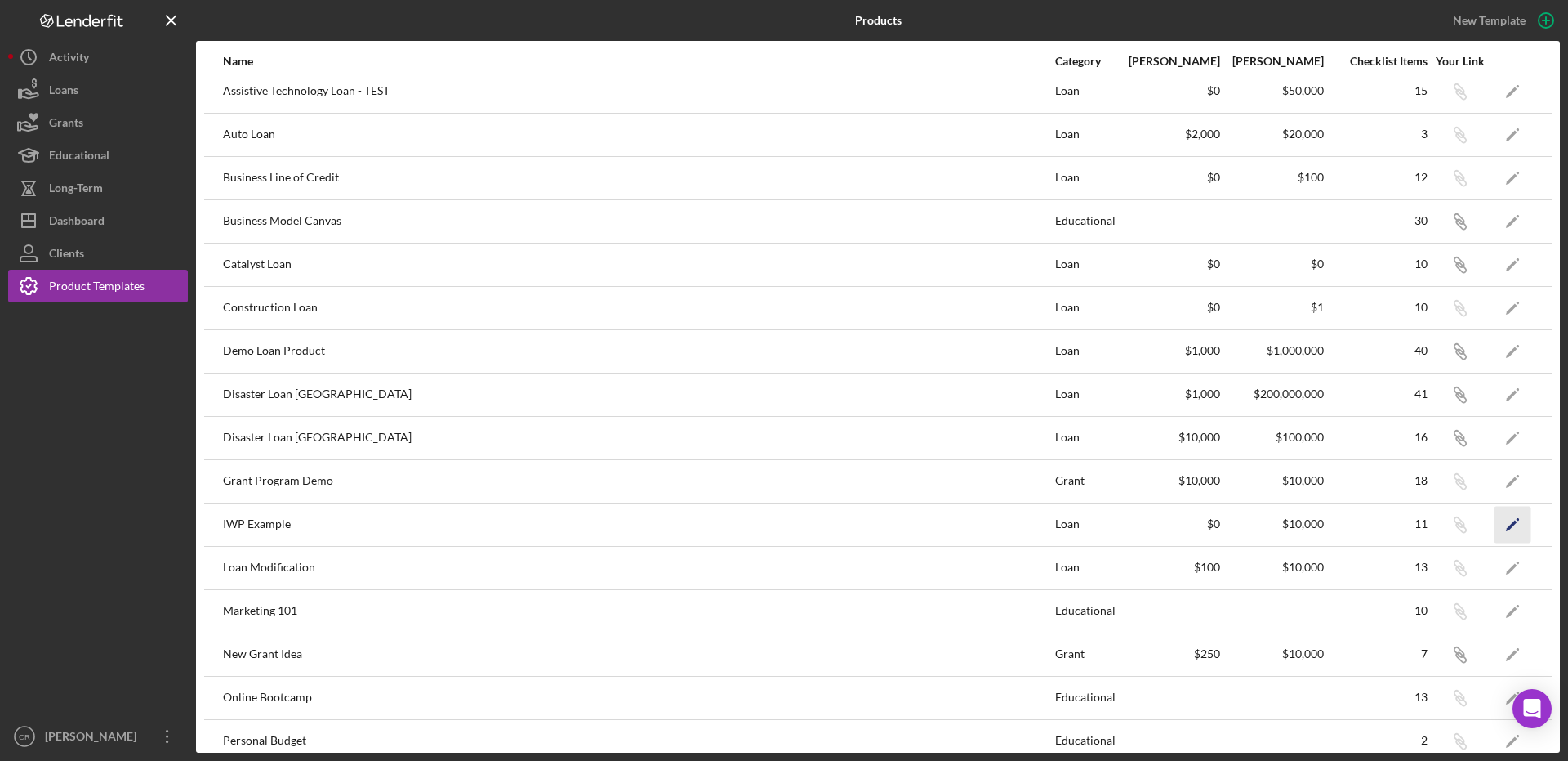
click at [1494, 525] on icon "Icon/Edit" at bounding box center [1513, 524] width 36 height 36
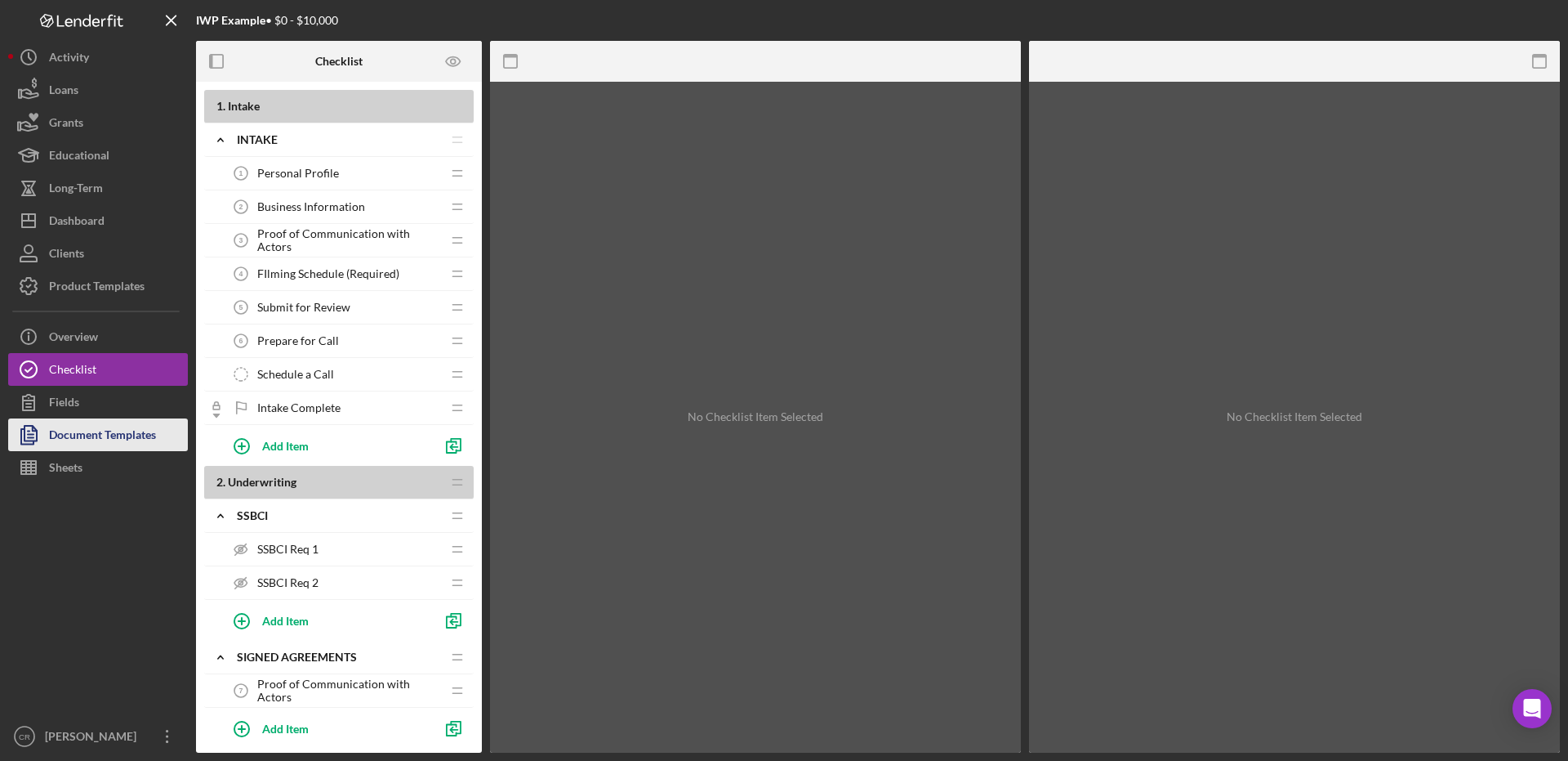
click at [33, 436] on icon "button" at bounding box center [29, 435] width 41 height 41
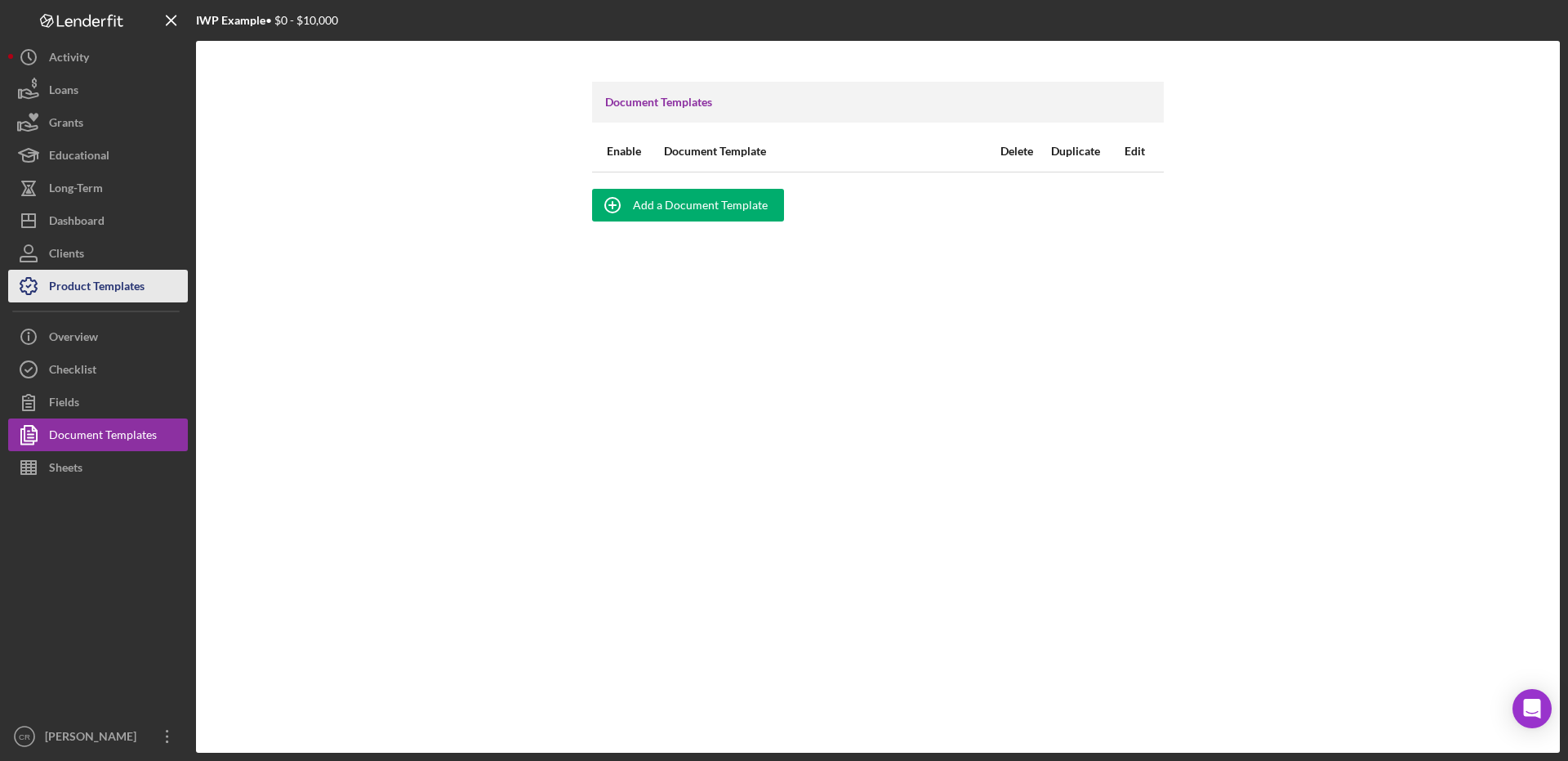
click at [99, 275] on div "Product Templates" at bounding box center [97, 288] width 96 height 36
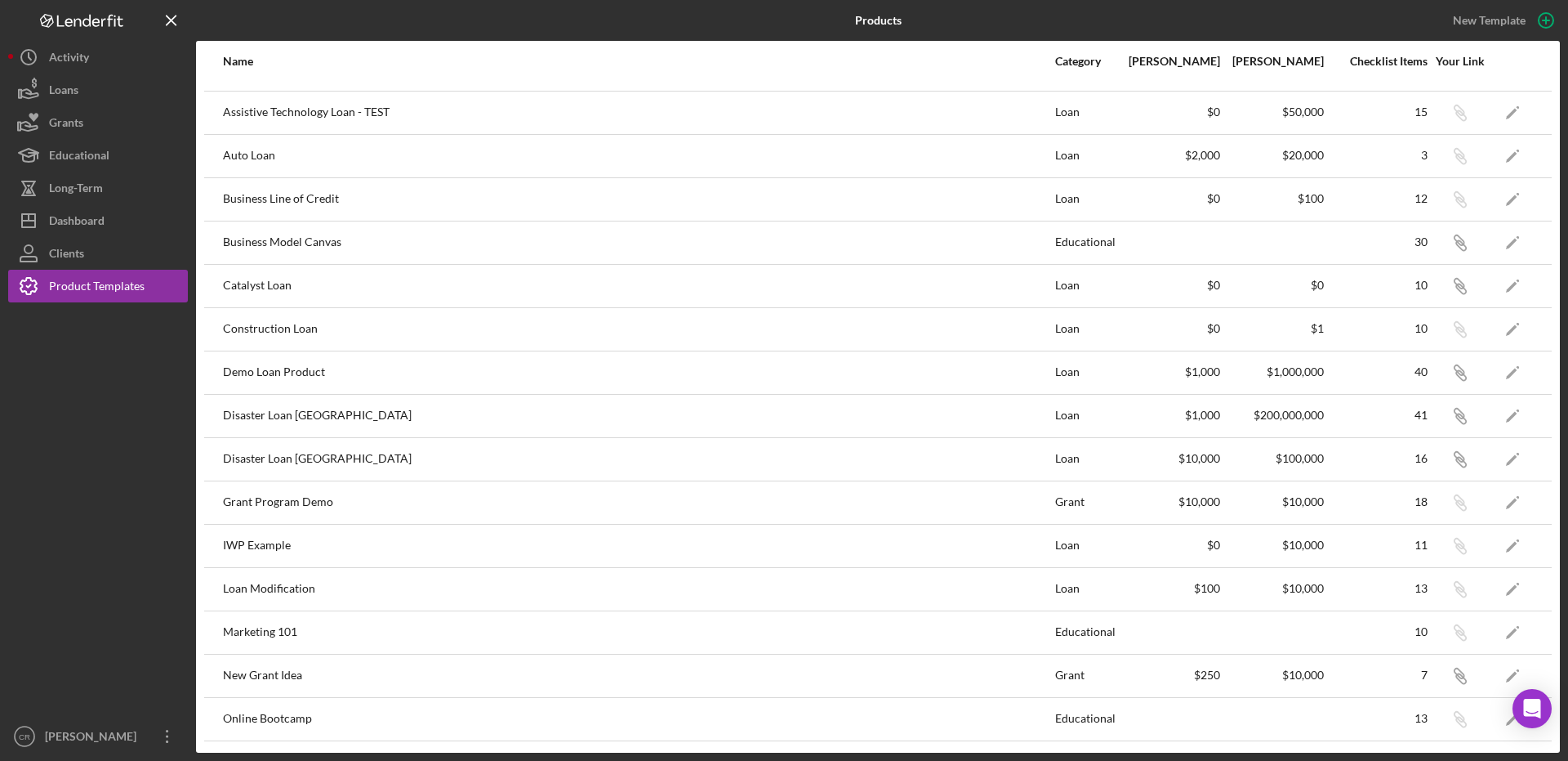
scroll to position [302, 0]
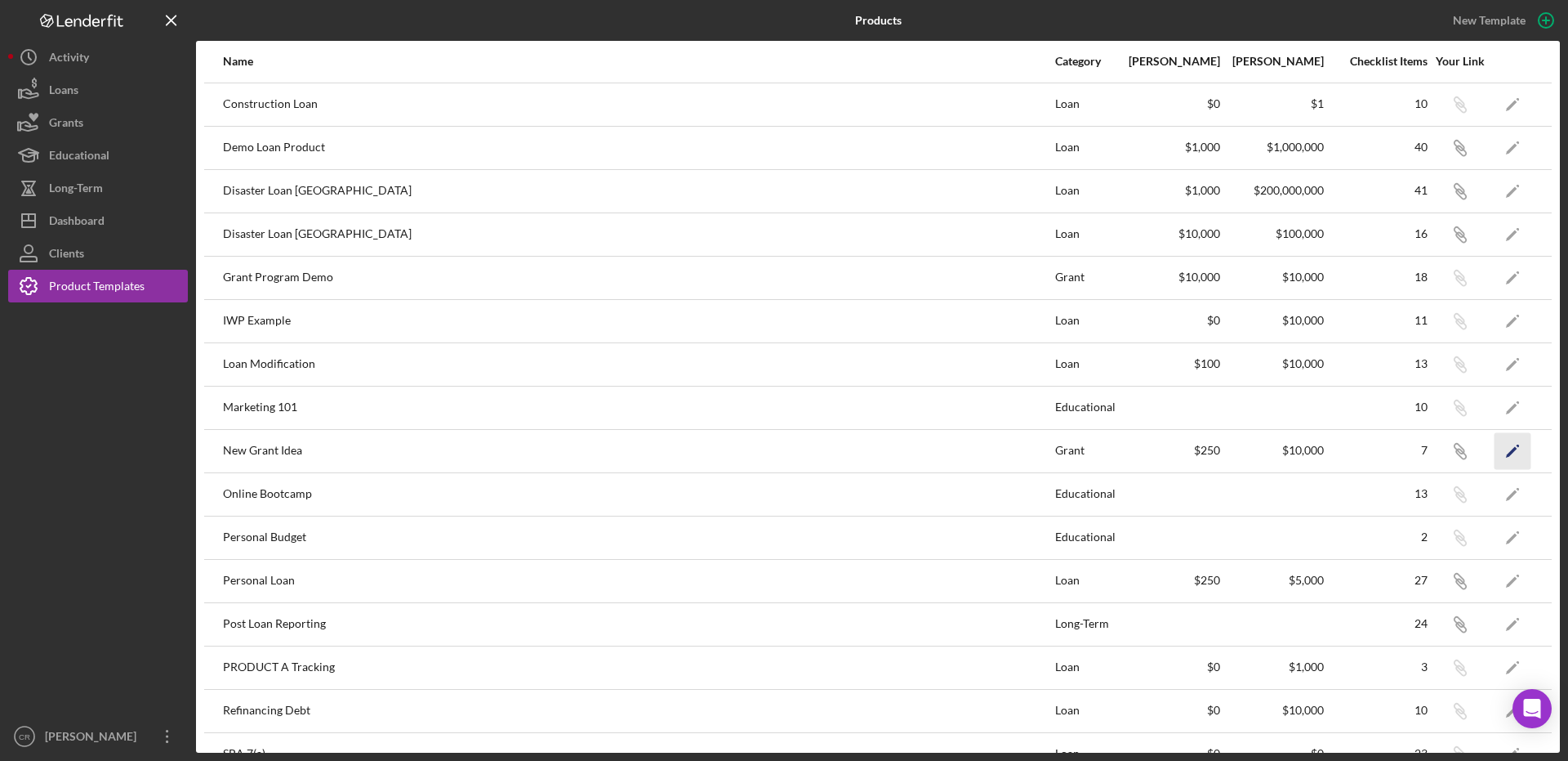
click at [1495, 458] on icon "Icon/Edit" at bounding box center [1513, 450] width 36 height 36
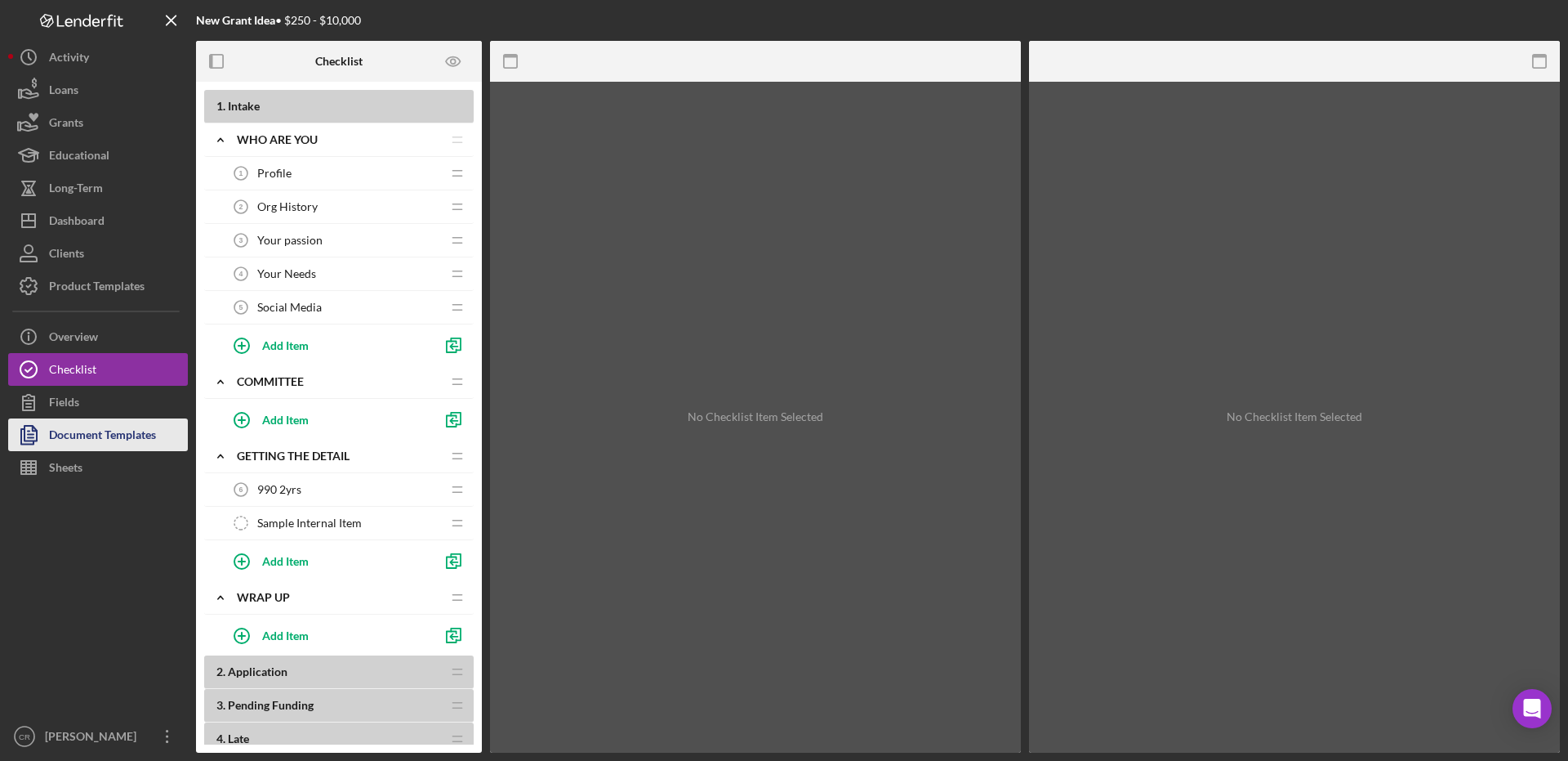
click at [70, 435] on div "Document Templates" at bounding box center [102, 436] width 107 height 36
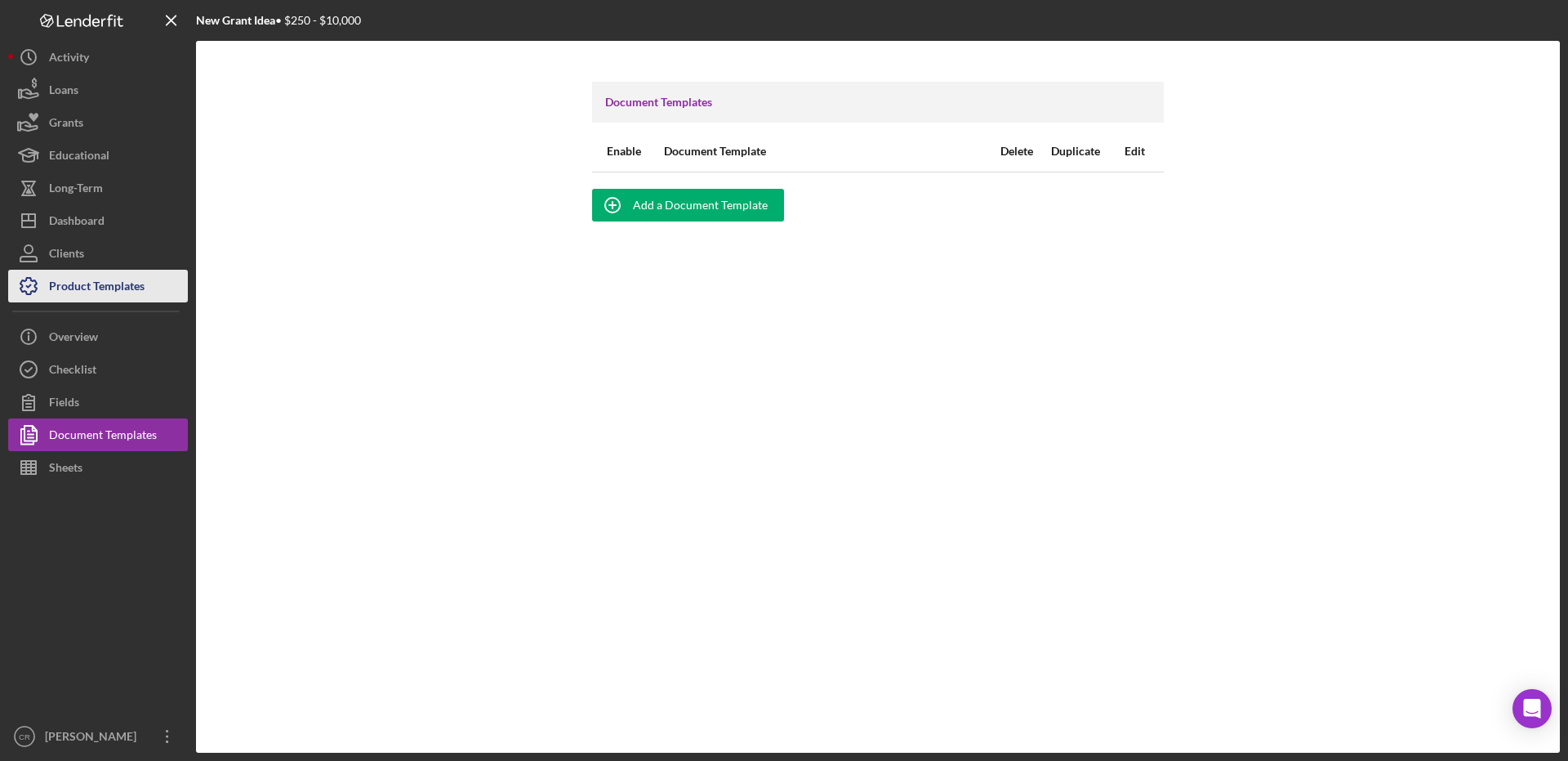
click at [111, 275] on div "Product Templates" at bounding box center [97, 288] width 96 height 36
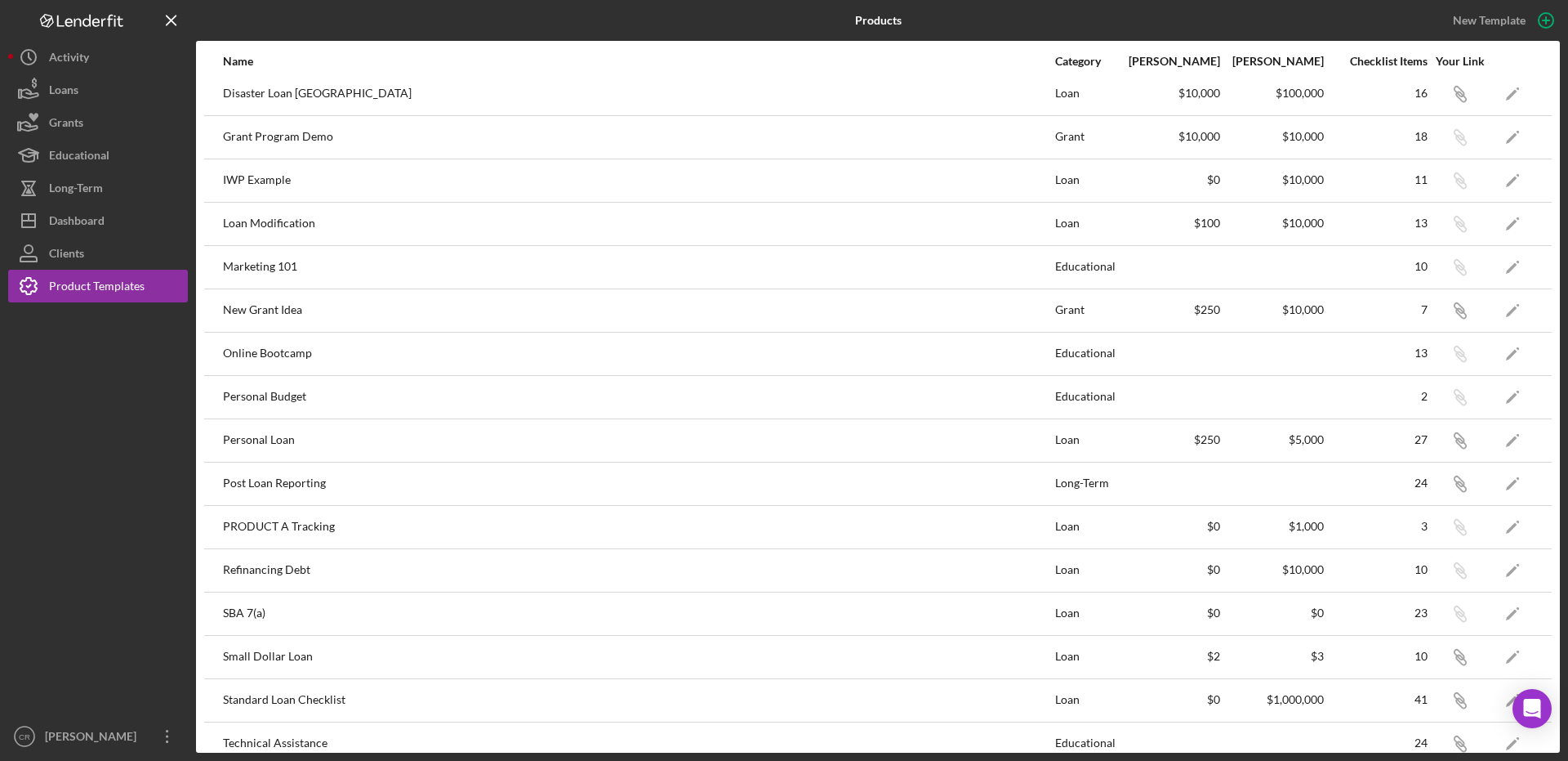
scroll to position [550, 0]
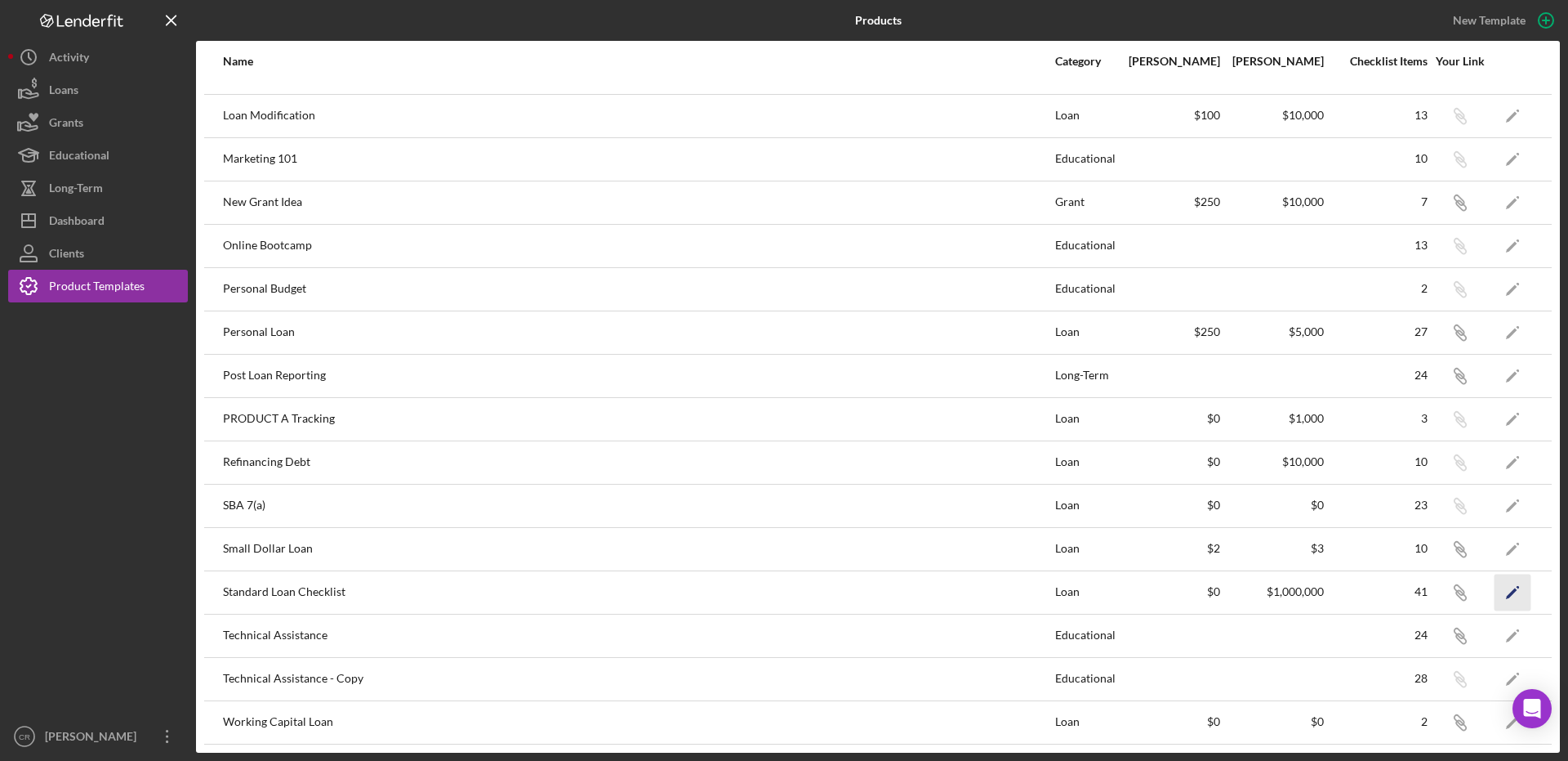
click at [1497, 605] on icon "Icon/Edit" at bounding box center [1513, 592] width 36 height 36
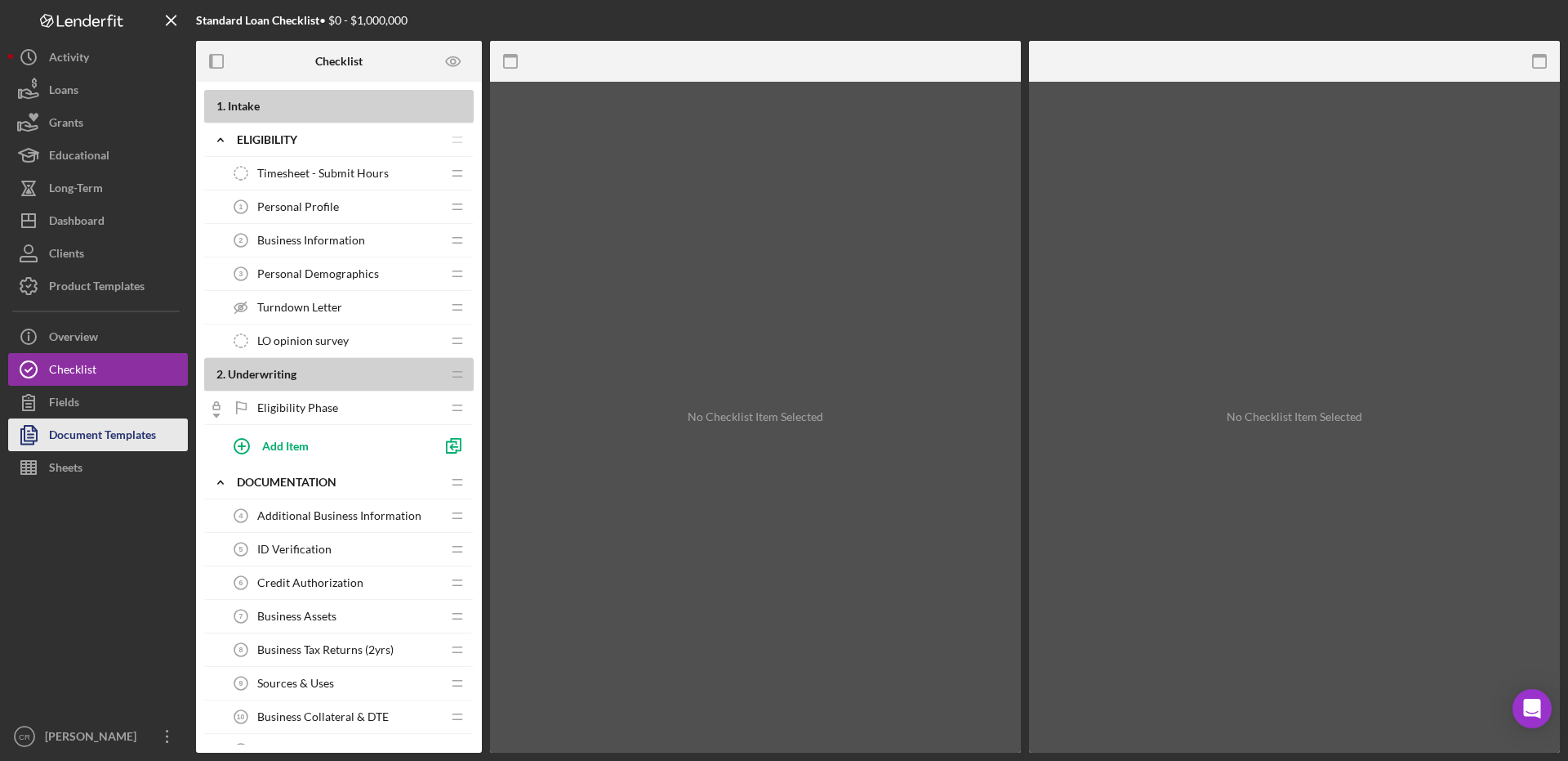
click at [80, 441] on div "Document Templates" at bounding box center [102, 436] width 107 height 36
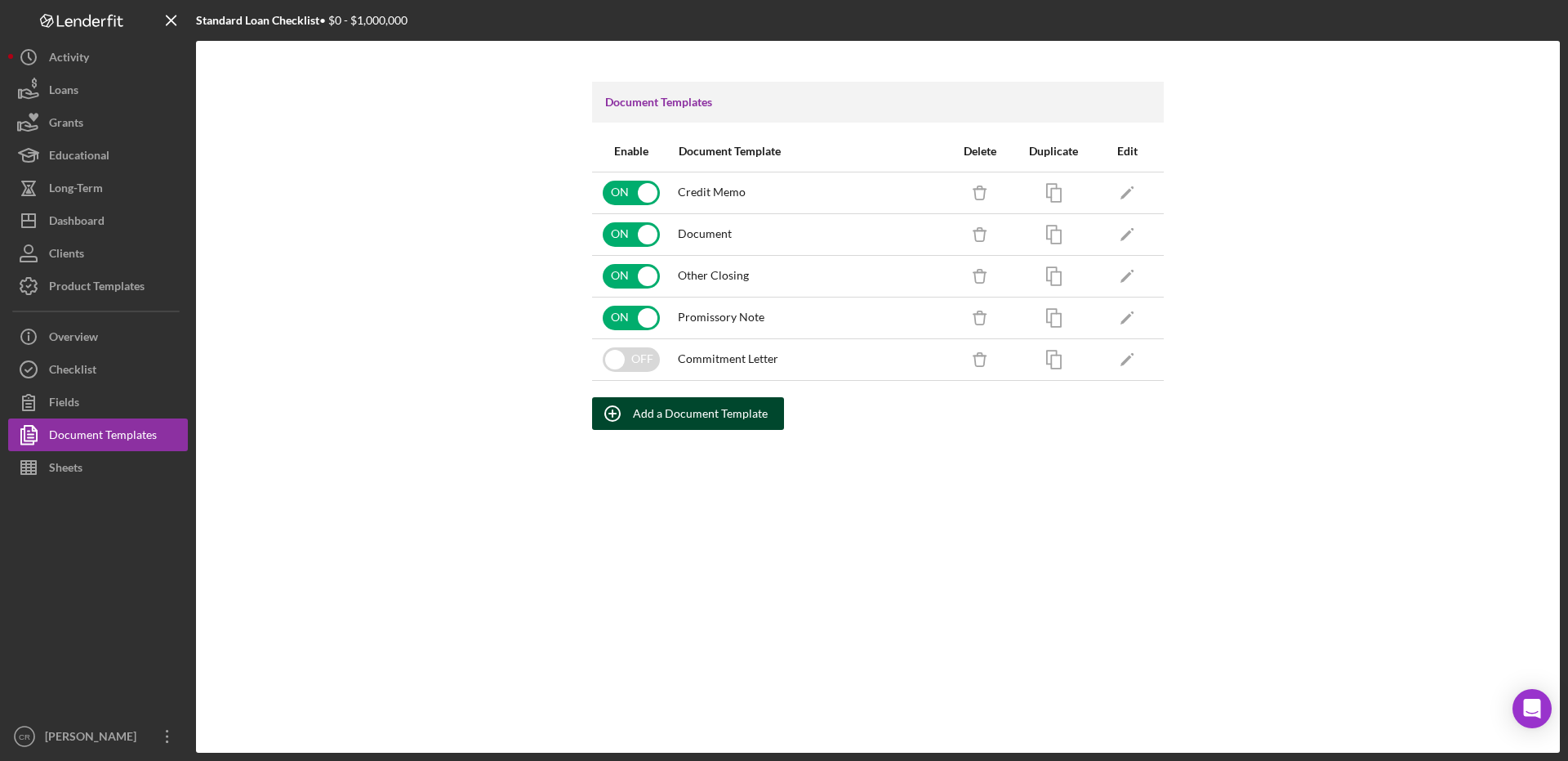
click at [675, 414] on div "Add a Document Template" at bounding box center [699, 414] width 135 height 33
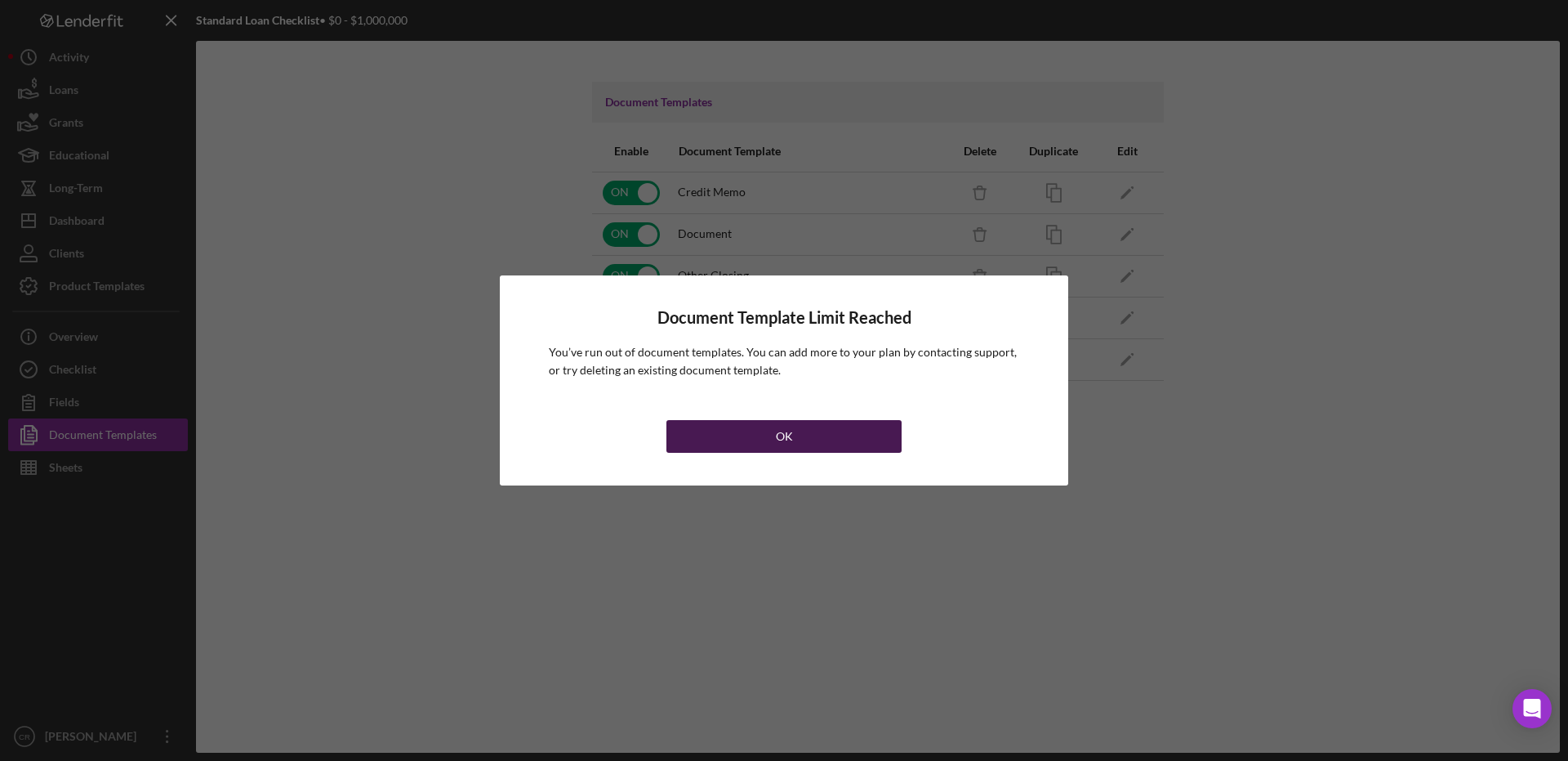
click at [734, 435] on button "OK" at bounding box center [784, 436] width 235 height 33
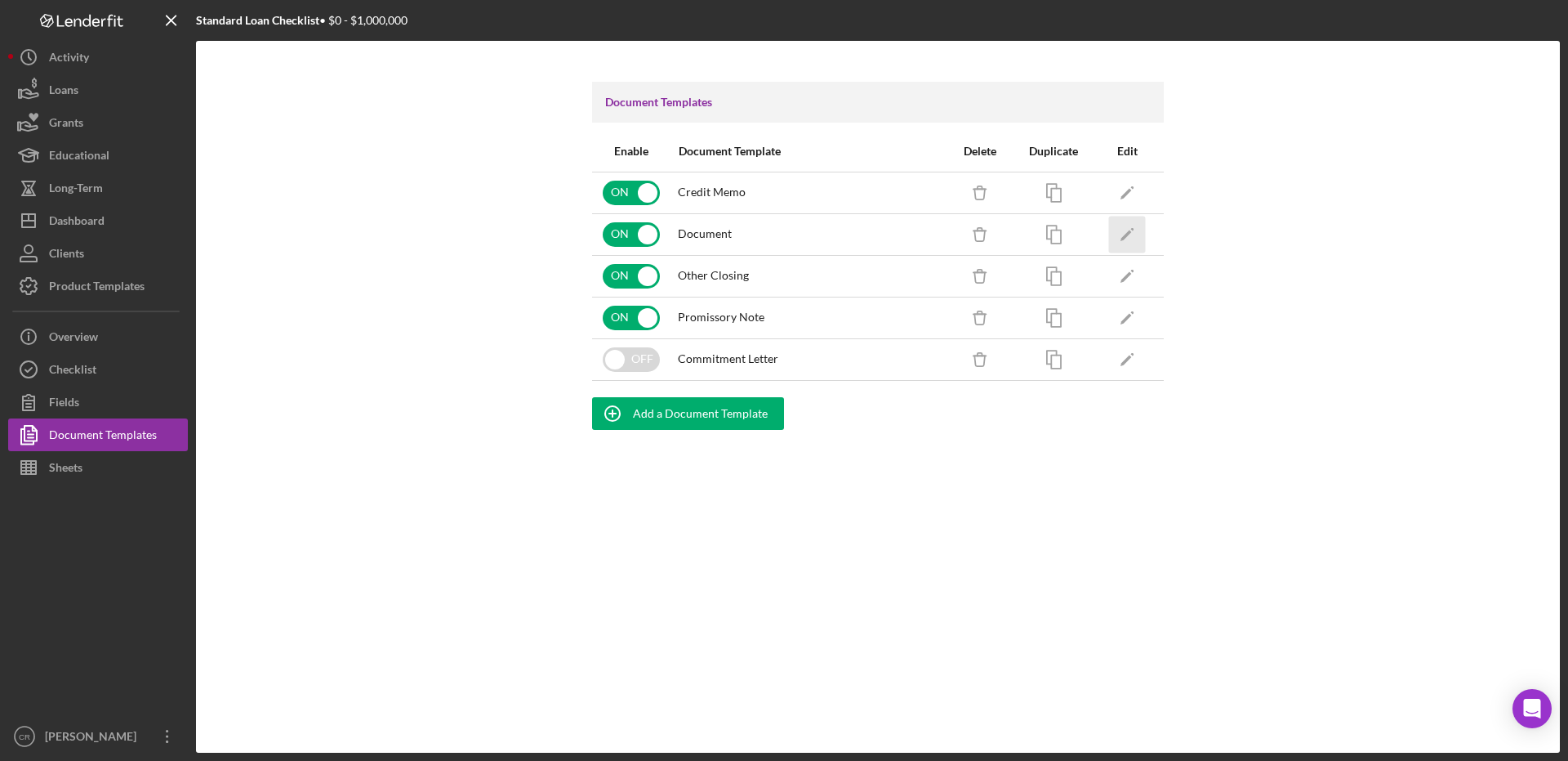
click at [1128, 238] on icon "Icon/Edit" at bounding box center [1127, 234] width 36 height 36
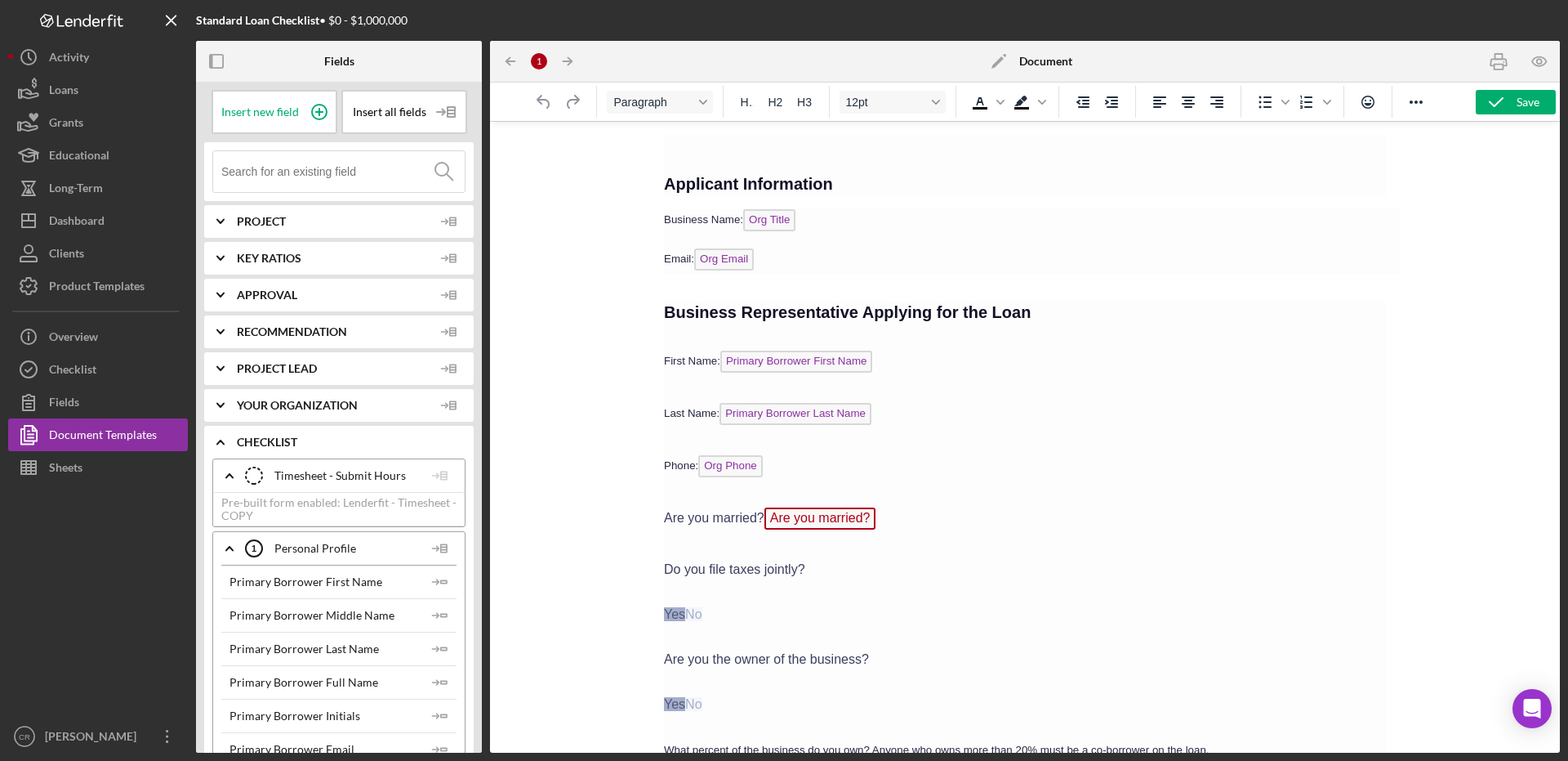
click at [999, 66] on icon "Icon/Edit" at bounding box center [998, 61] width 41 height 41
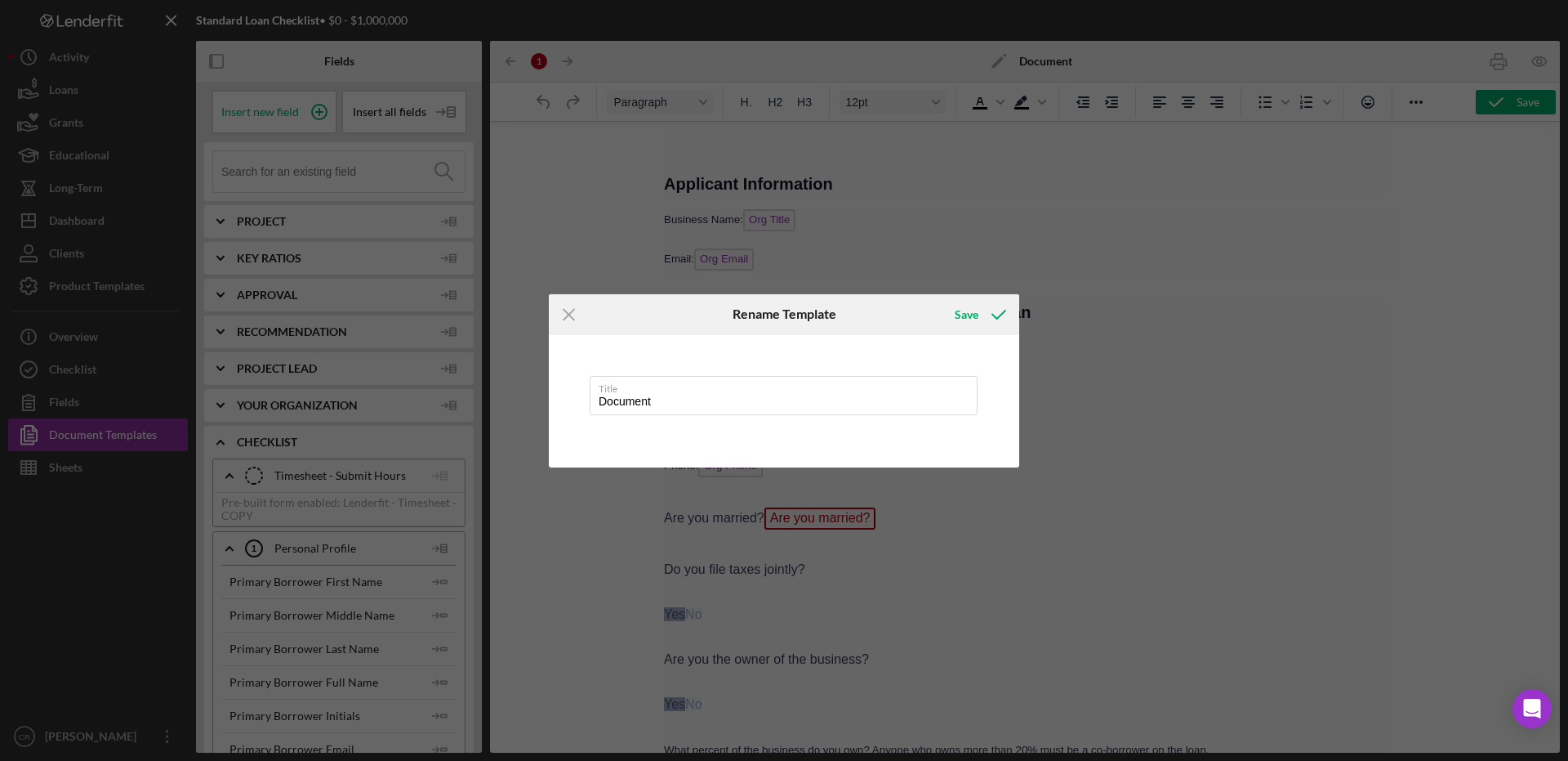
drag, startPoint x: 619, startPoint y: 397, endPoint x: 564, endPoint y: 392, distance: 55.2
click at [564, 392] on div "Title Document" at bounding box center [784, 401] width 471 height 132
click at [963, 309] on div "Save" at bounding box center [966, 315] width 24 height 33
type input "Application Form"
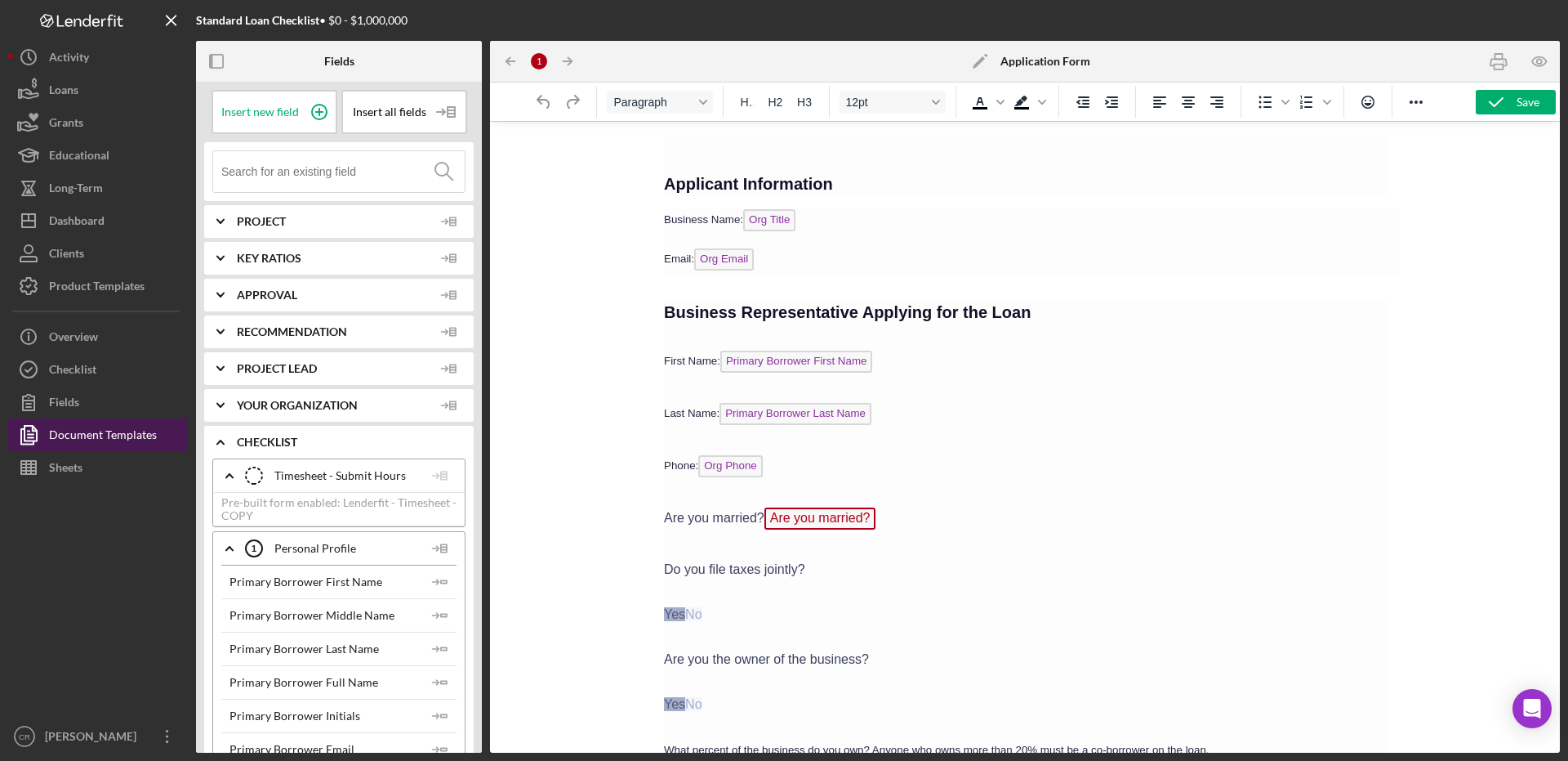
click at [112, 437] on div "Document Templates" at bounding box center [102, 436] width 108 height 36
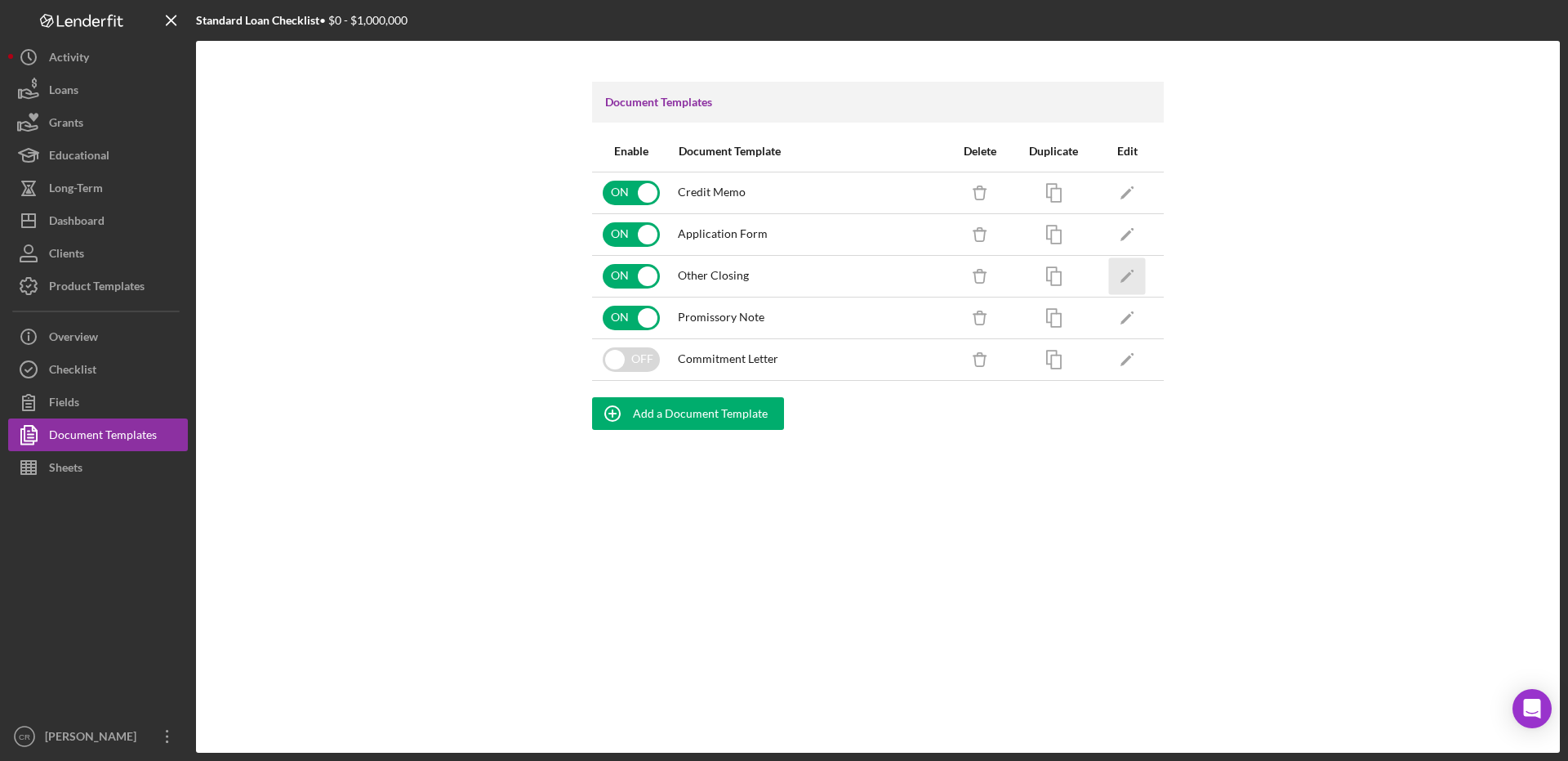
click at [1120, 276] on icon "Icon/Edit" at bounding box center [1127, 276] width 36 height 36
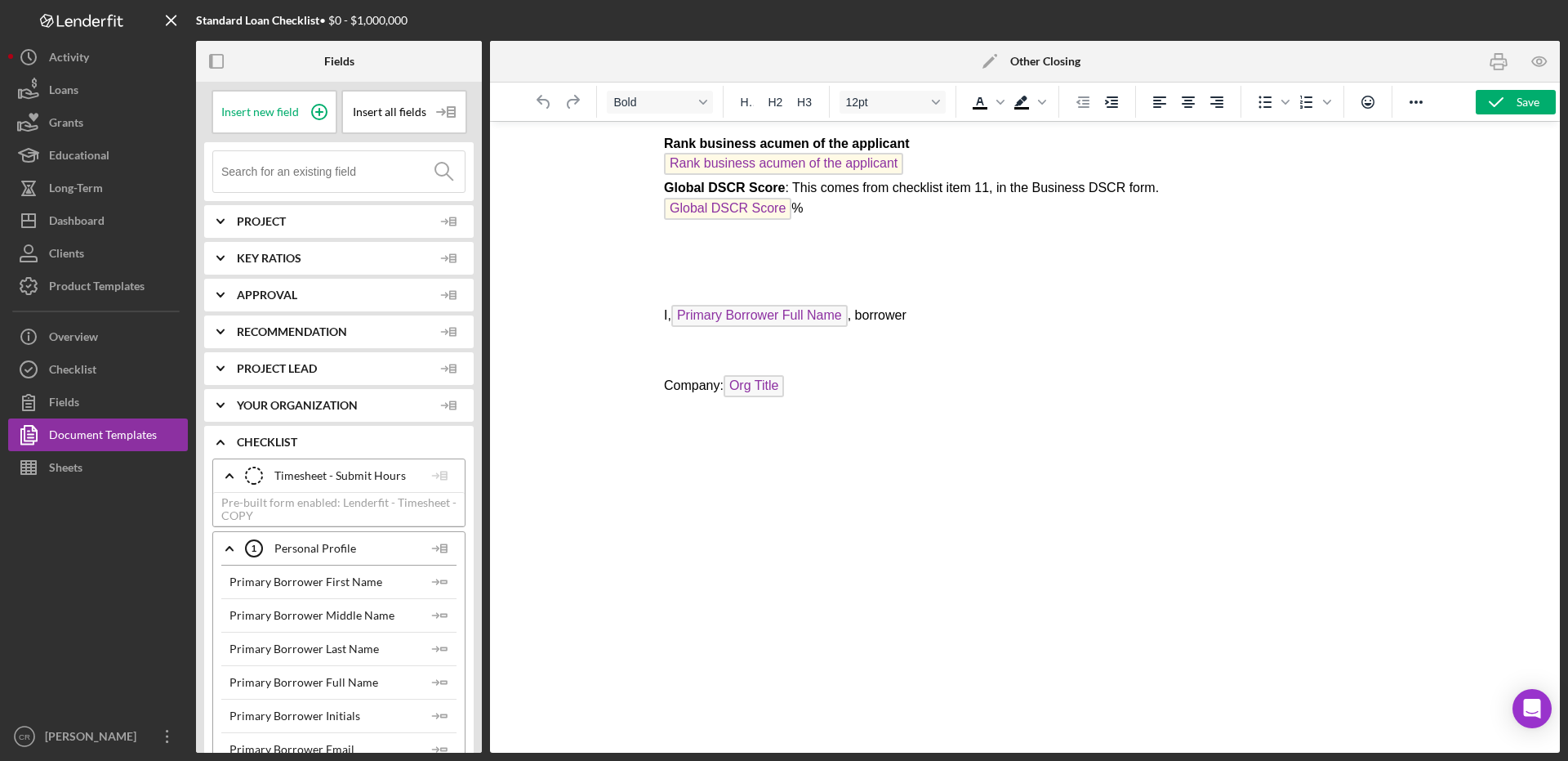
click at [984, 59] on icon "Icon/Edit" at bounding box center [989, 61] width 41 height 41
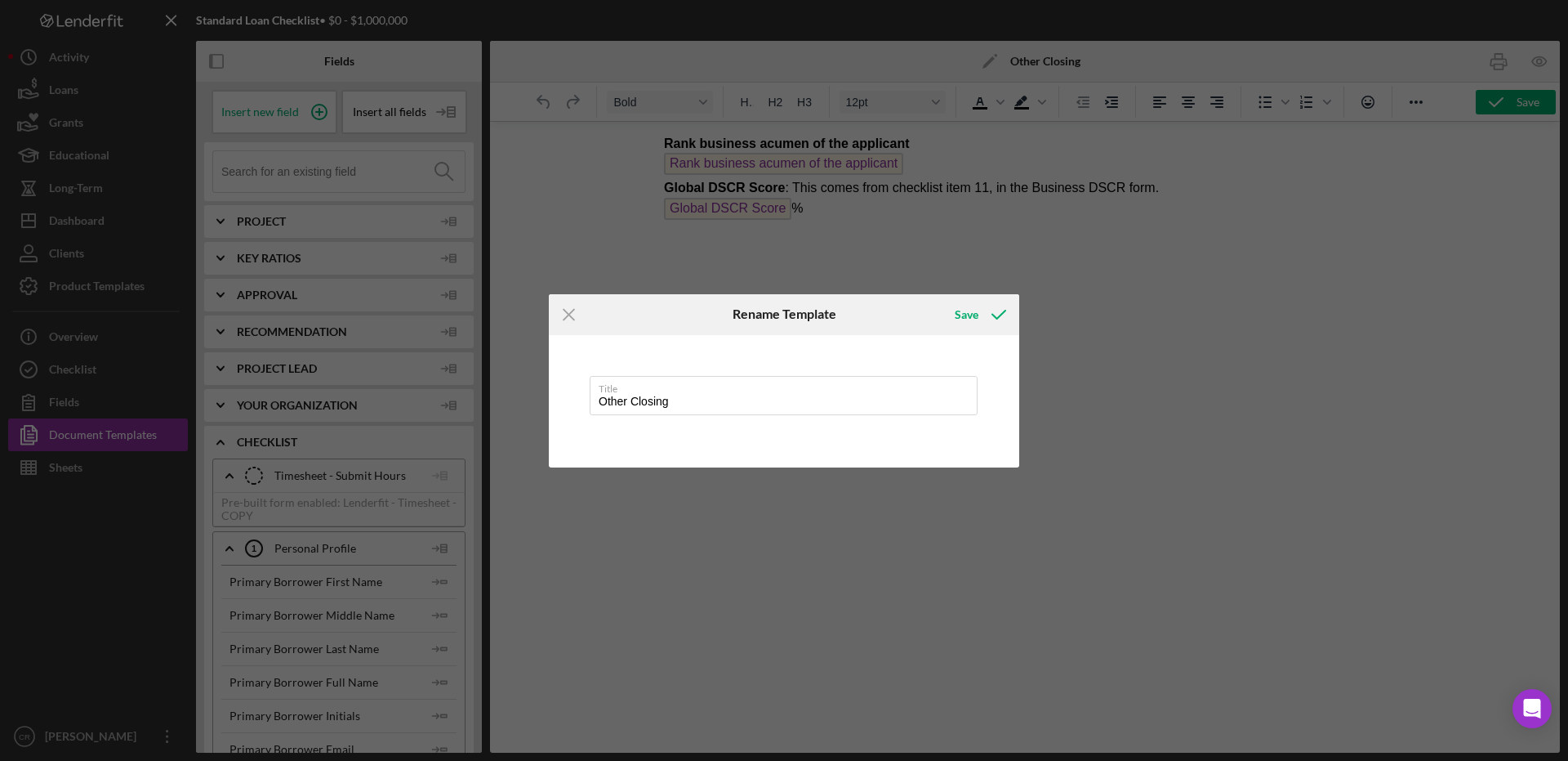
drag, startPoint x: 689, startPoint y: 398, endPoint x: 569, endPoint y: 381, distance: 121.2
click at [569, 381] on div "Title Other Closing" at bounding box center [784, 401] width 471 height 132
type input "Closing Documents"
click at [979, 316] on icon "submit" at bounding box center [998, 314] width 41 height 41
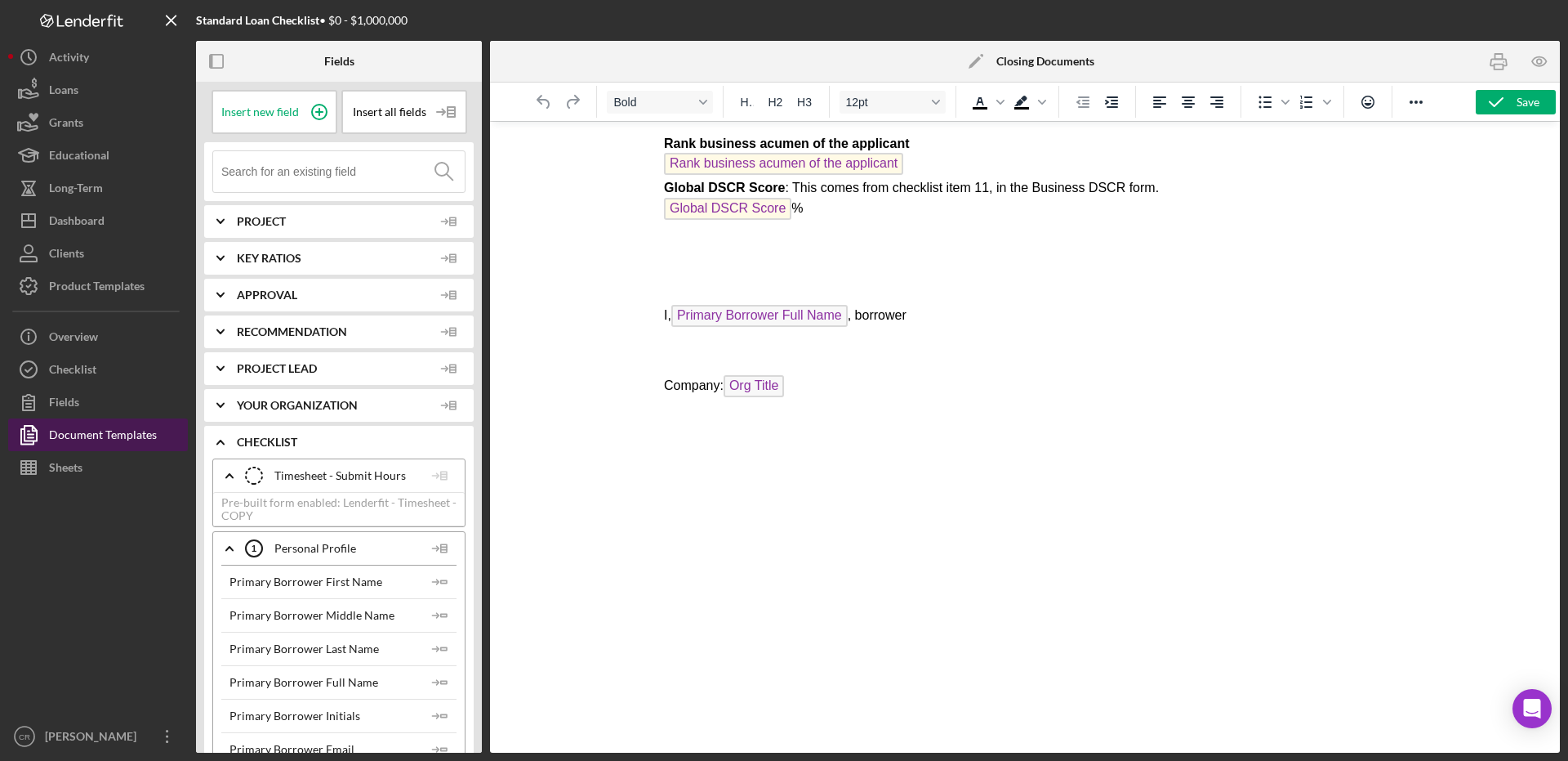
drag, startPoint x: 136, startPoint y: 441, endPoint x: 150, endPoint y: 418, distance: 26.9
click at [136, 441] on div "Document Templates" at bounding box center [102, 436] width 108 height 36
